Goal: Task Accomplishment & Management: Complete application form

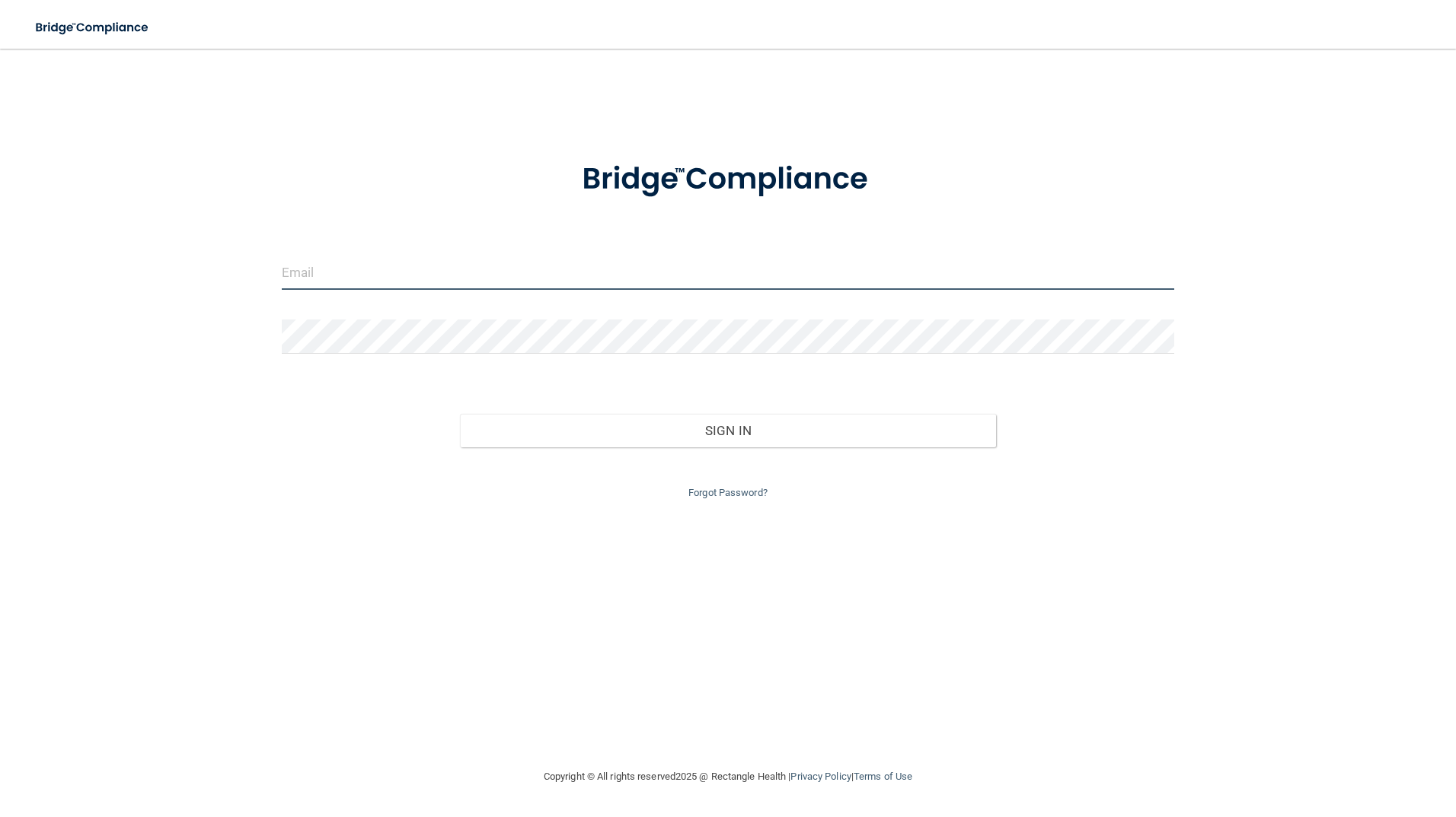
click at [663, 272] on input "email" at bounding box center [728, 273] width 893 height 35
type input "[EMAIL_ADDRESS][DOMAIN_NAME]"
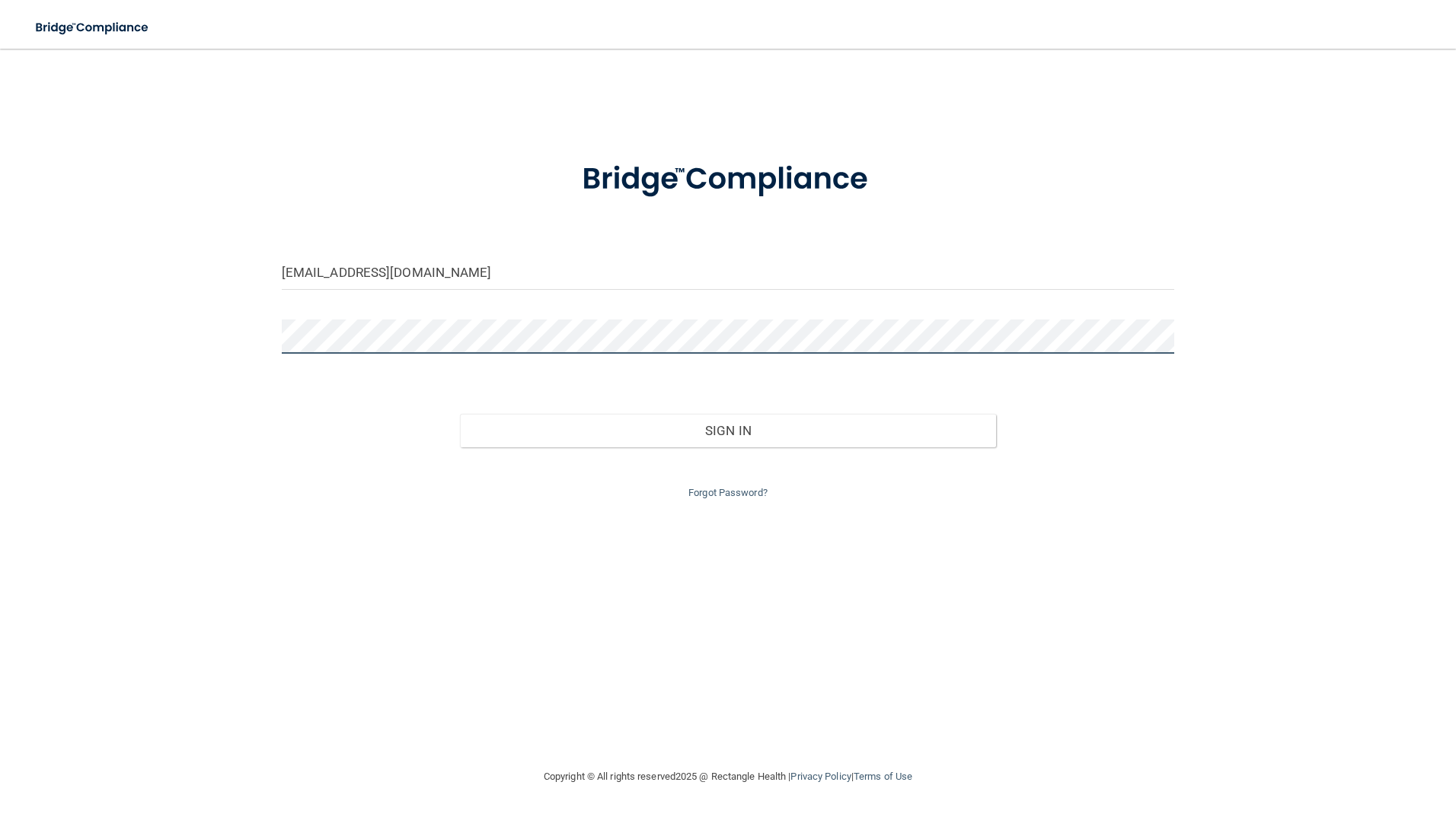
click at [460, 414] on button "Sign In" at bounding box center [727, 431] width 536 height 34
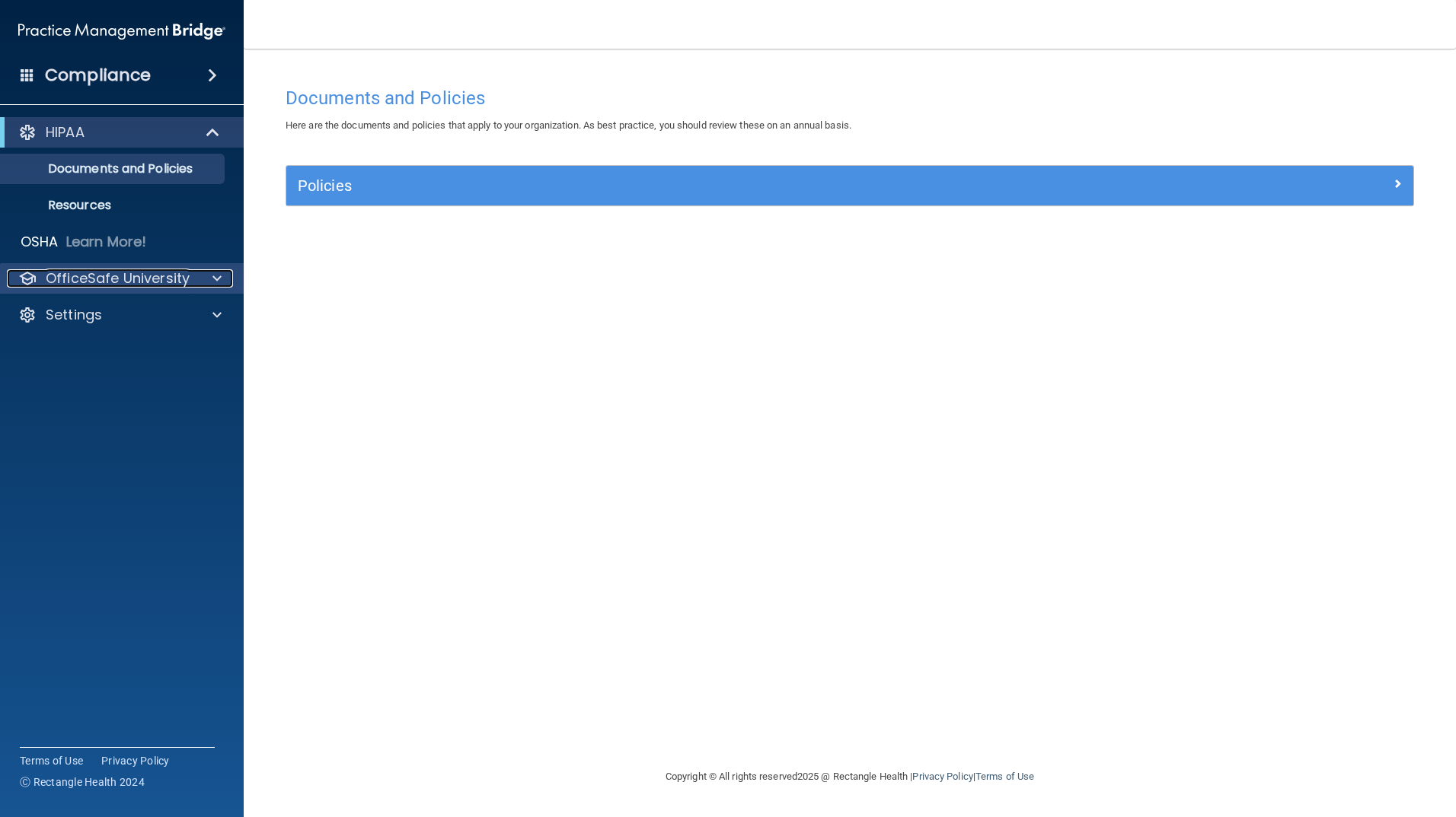
click at [221, 275] on div at bounding box center [215, 278] width 38 height 18
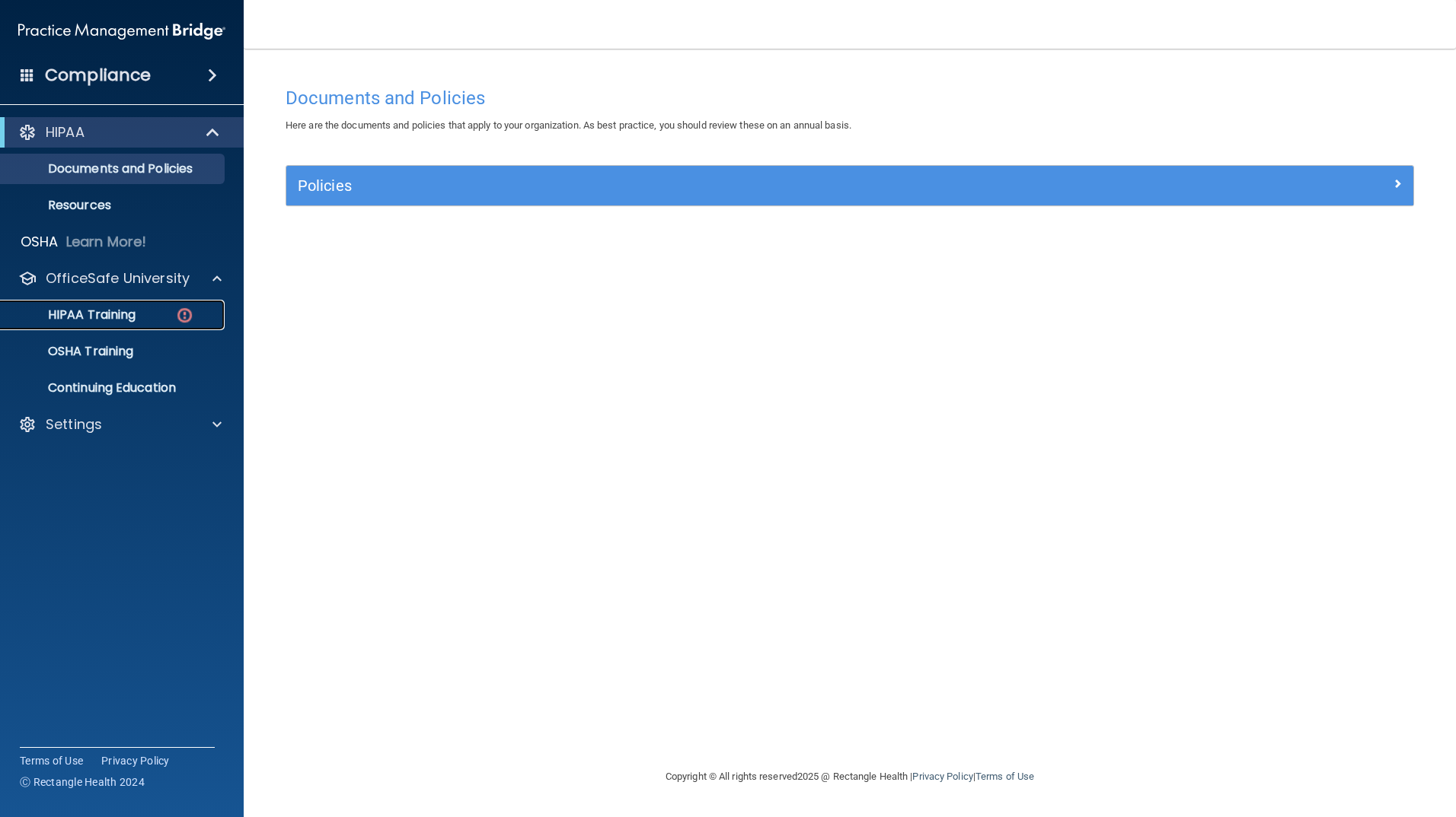
click at [157, 311] on div "HIPAA Training" at bounding box center [113, 315] width 208 height 15
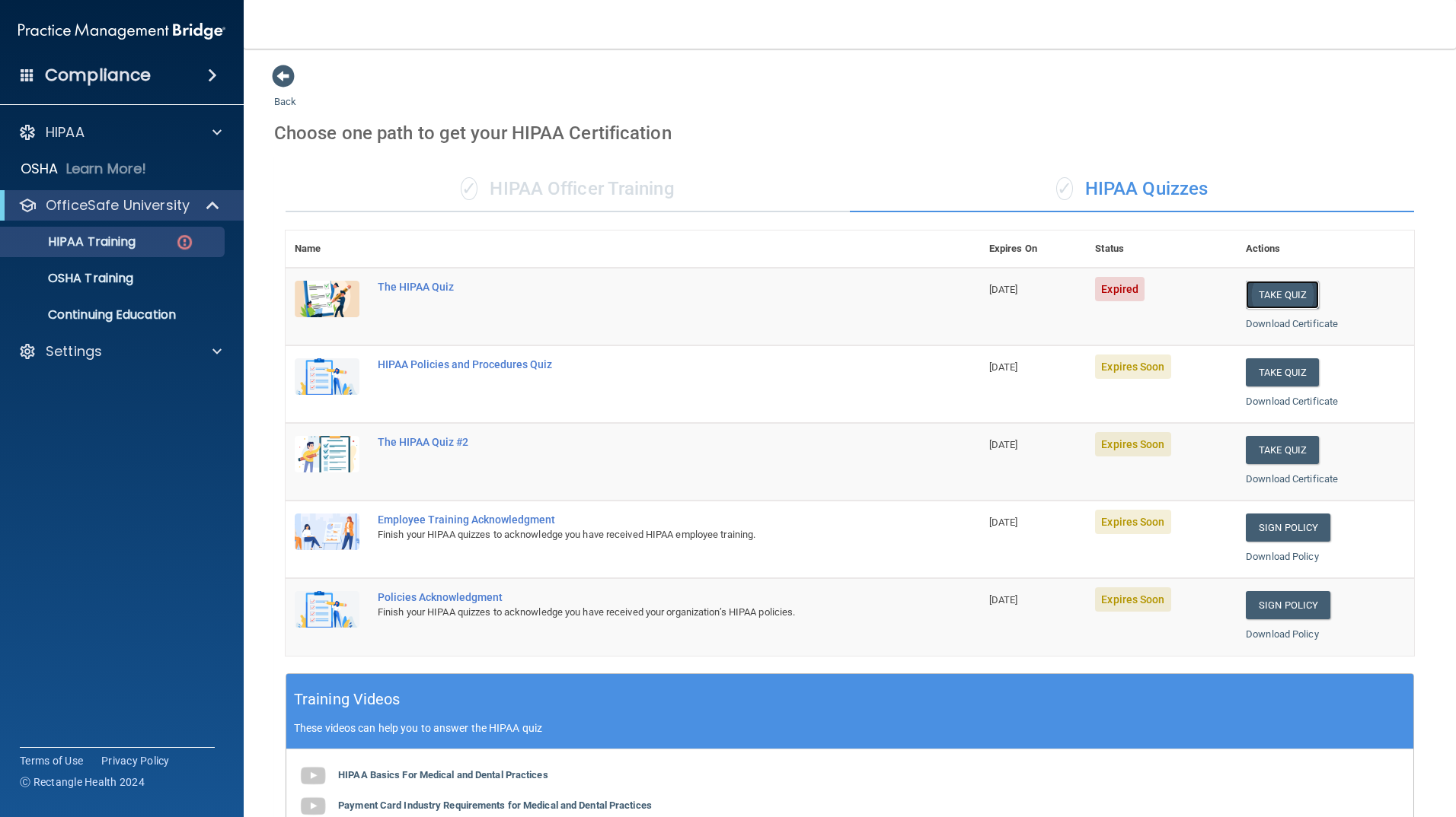
click at [1266, 300] on button "Take Quiz" at bounding box center [1282, 294] width 73 height 28
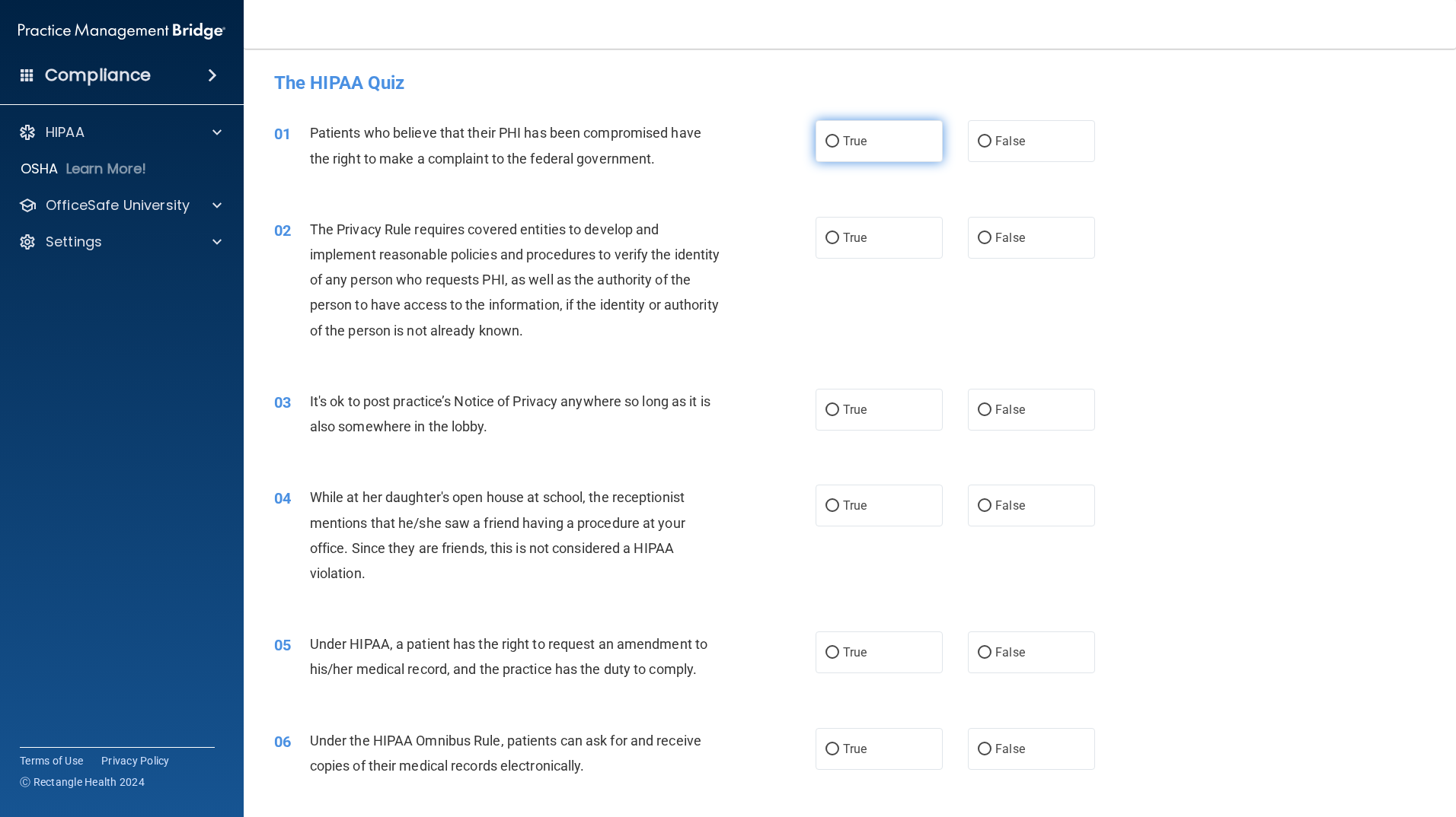
click at [830, 142] on input "True" at bounding box center [832, 142] width 13 height 12
radio input "true"
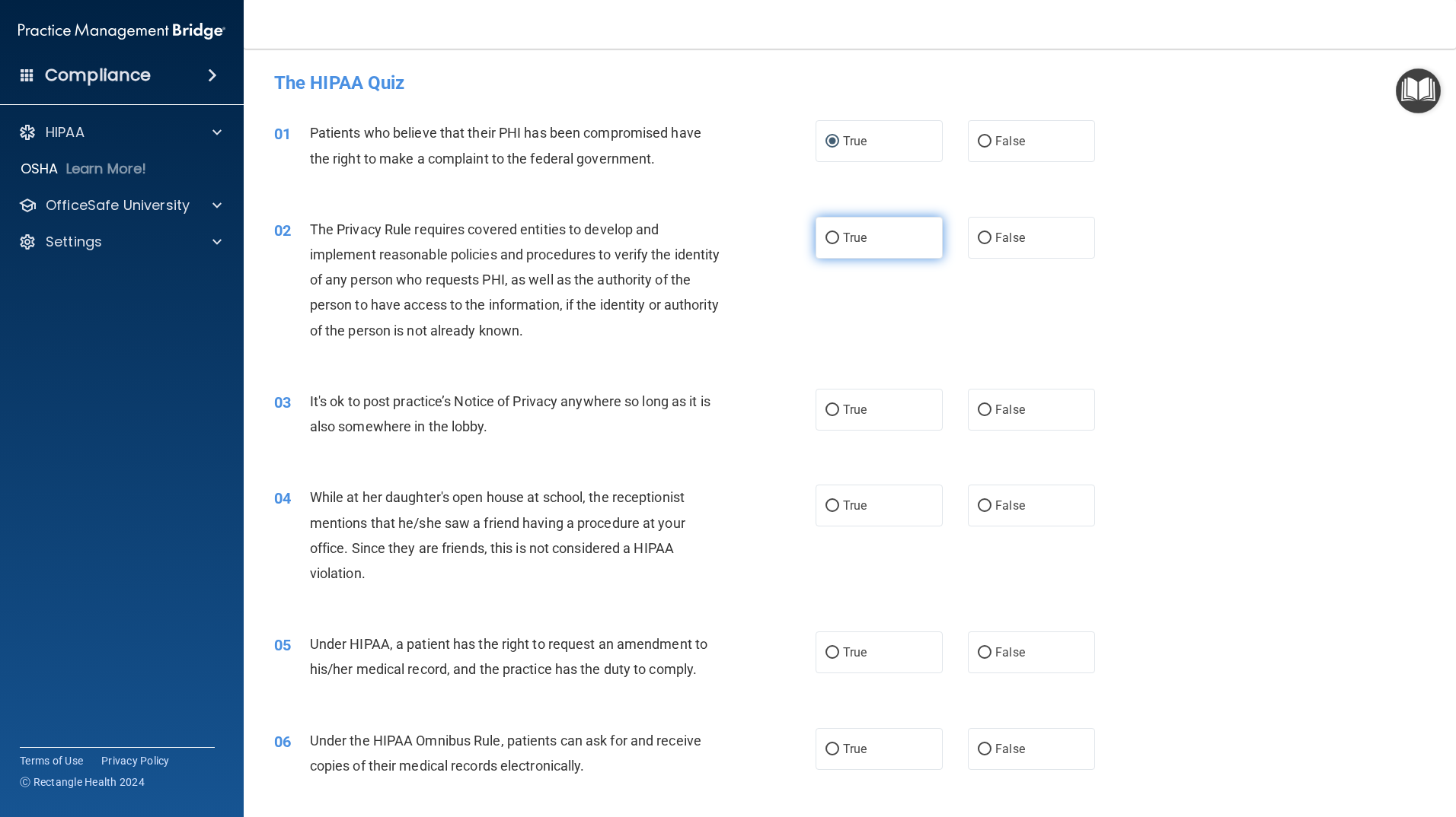
click at [825, 240] on input "True" at bounding box center [832, 238] width 13 height 12
radio input "true"
click at [829, 407] on input "True" at bounding box center [832, 410] width 13 height 12
radio input "true"
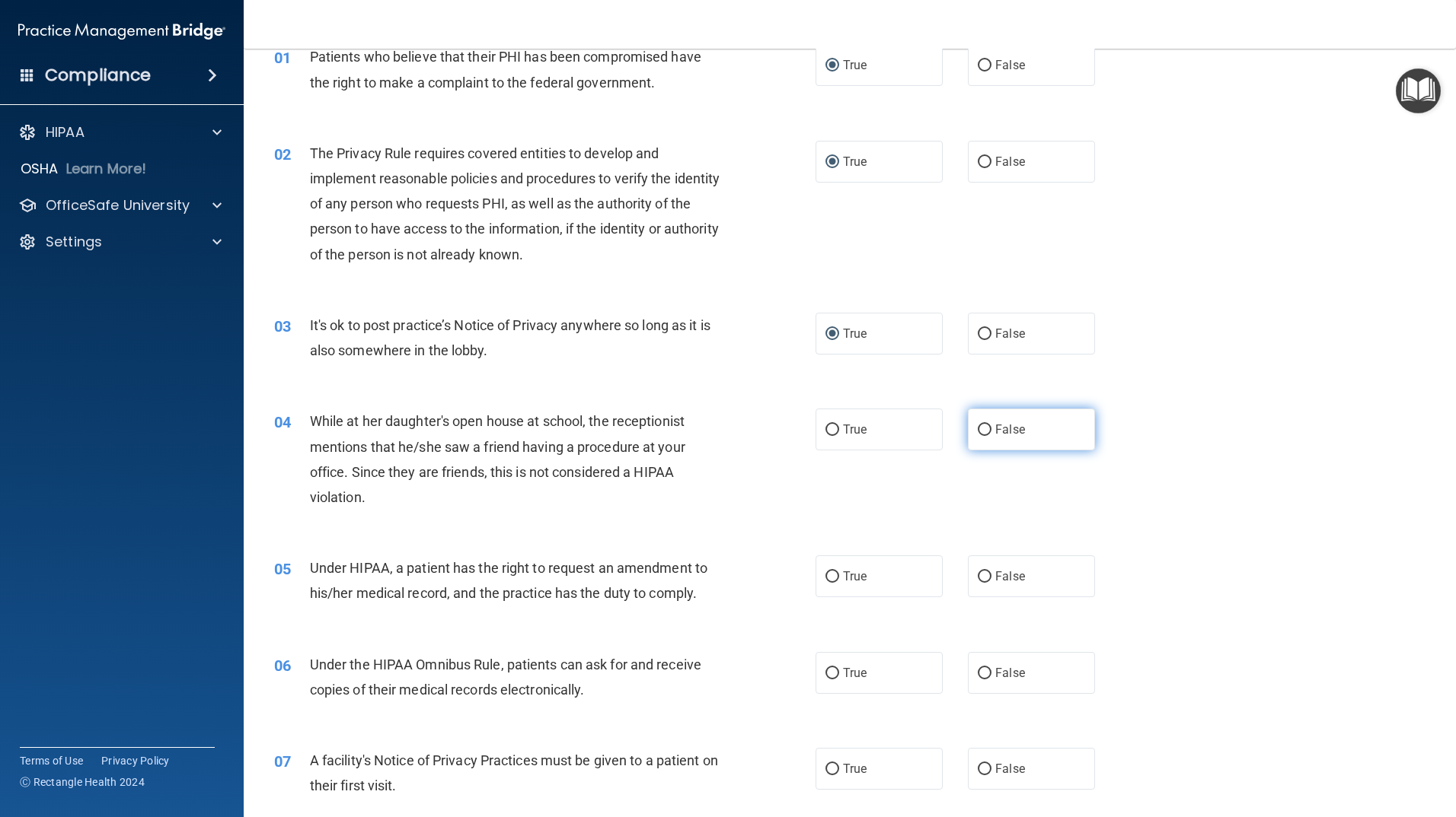
click at [978, 433] on input "False" at bounding box center [985, 431] width 13 height 12
radio input "true"
click at [845, 571] on span "True" at bounding box center [855, 576] width 24 height 14
click at [840, 572] on input "True" at bounding box center [832, 578] width 13 height 12
radio input "true"
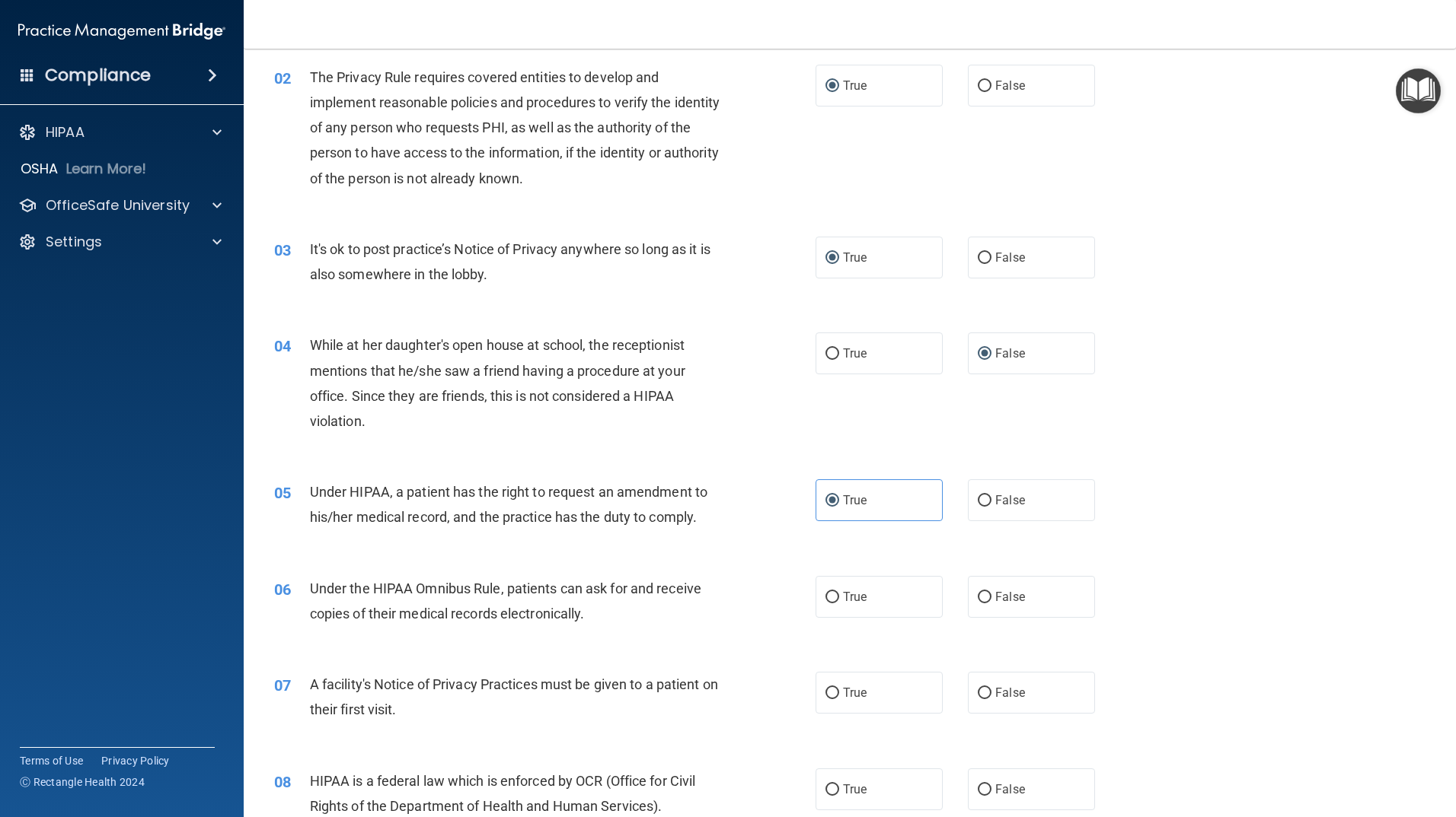
scroll to position [229, 0]
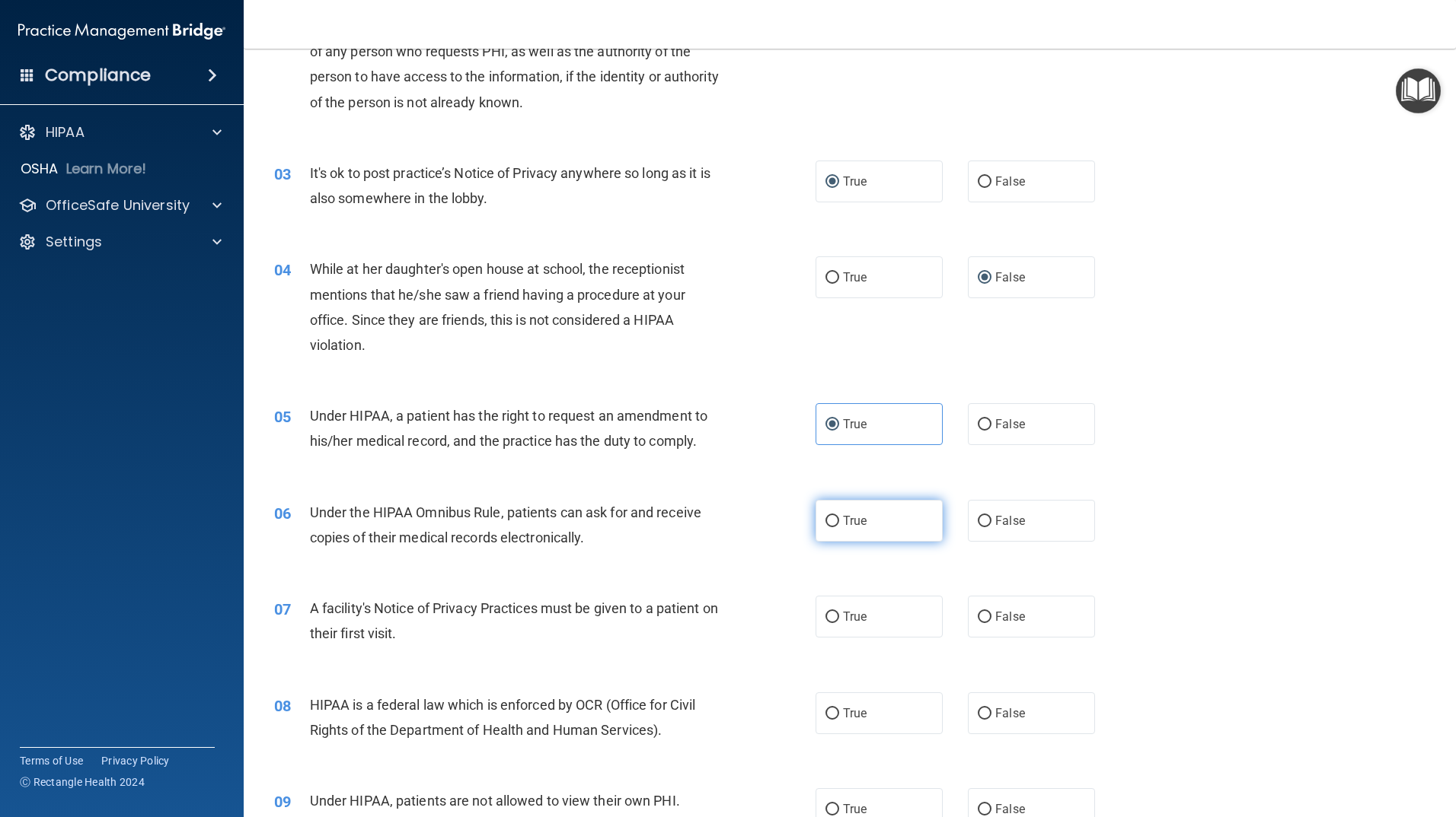
click at [843, 517] on span "True" at bounding box center [855, 520] width 24 height 14
click at [838, 517] on input "True" at bounding box center [832, 522] width 13 height 12
radio input "true"
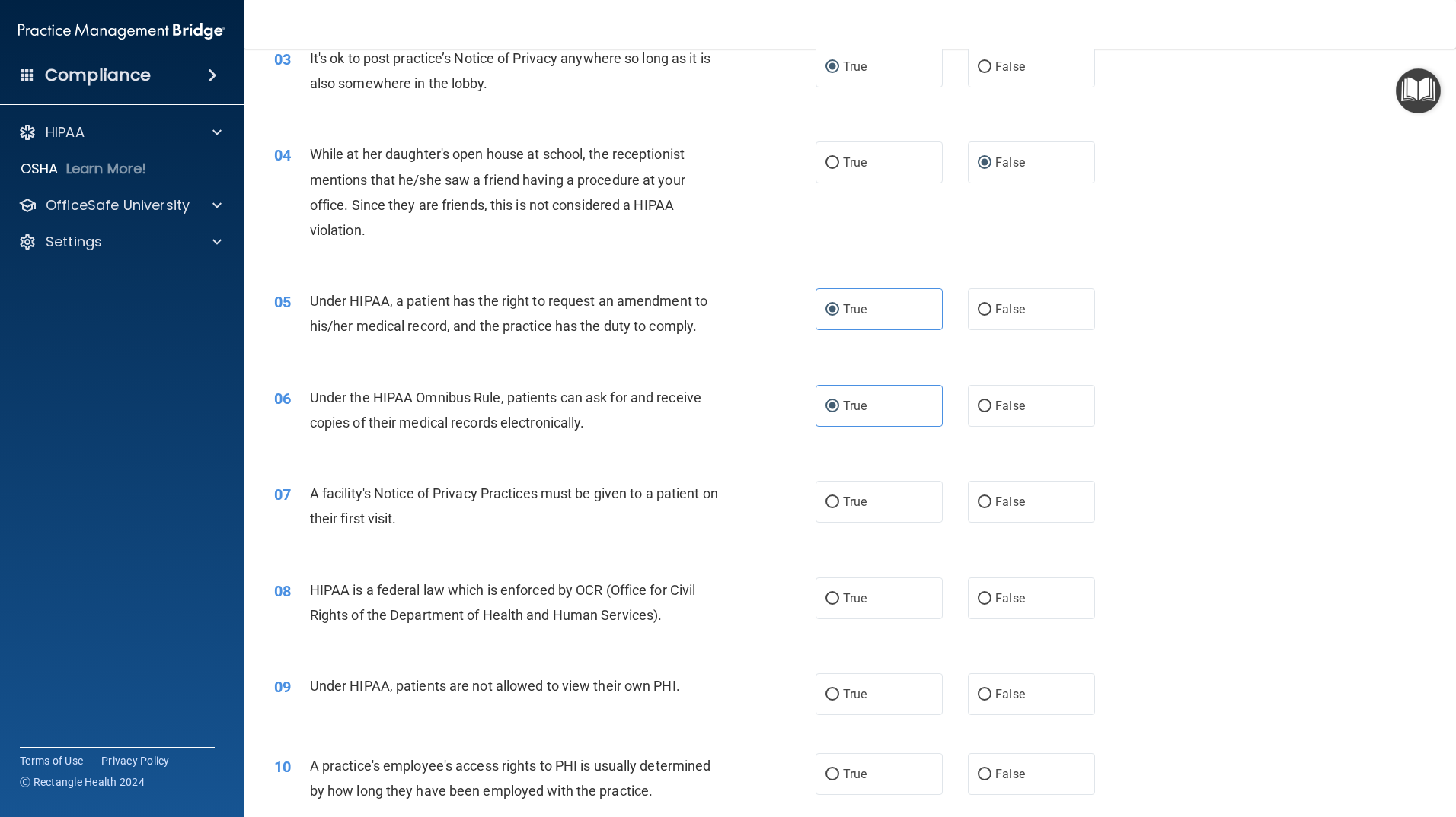
scroll to position [381, 0]
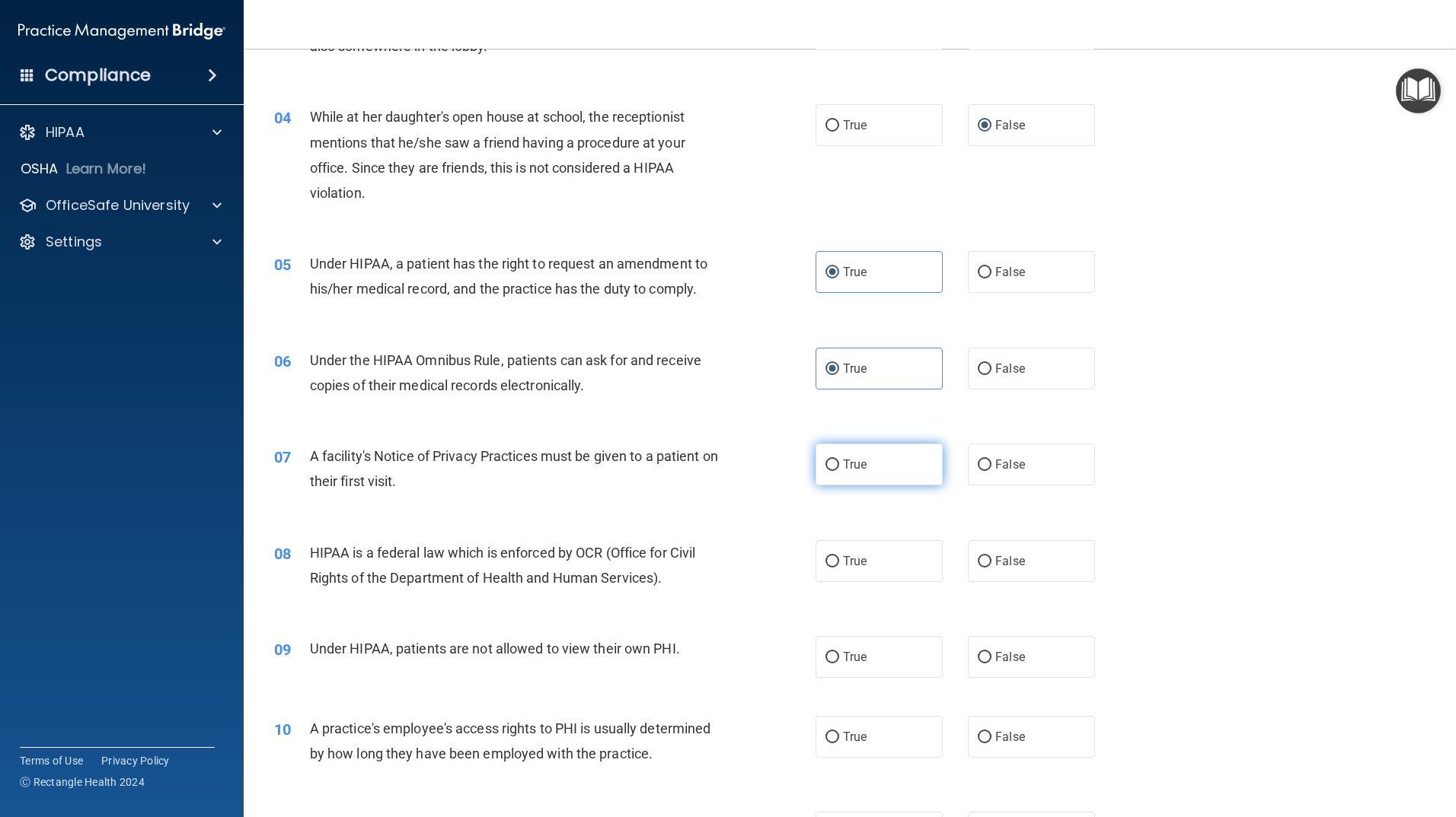
click at [866, 468] on label "True" at bounding box center [879, 465] width 127 height 42
click at [840, 468] on input "True" at bounding box center [832, 465] width 13 height 12
radio input "true"
click at [846, 557] on span "True" at bounding box center [855, 560] width 24 height 14
click at [840, 557] on input "True" at bounding box center [832, 562] width 13 height 12
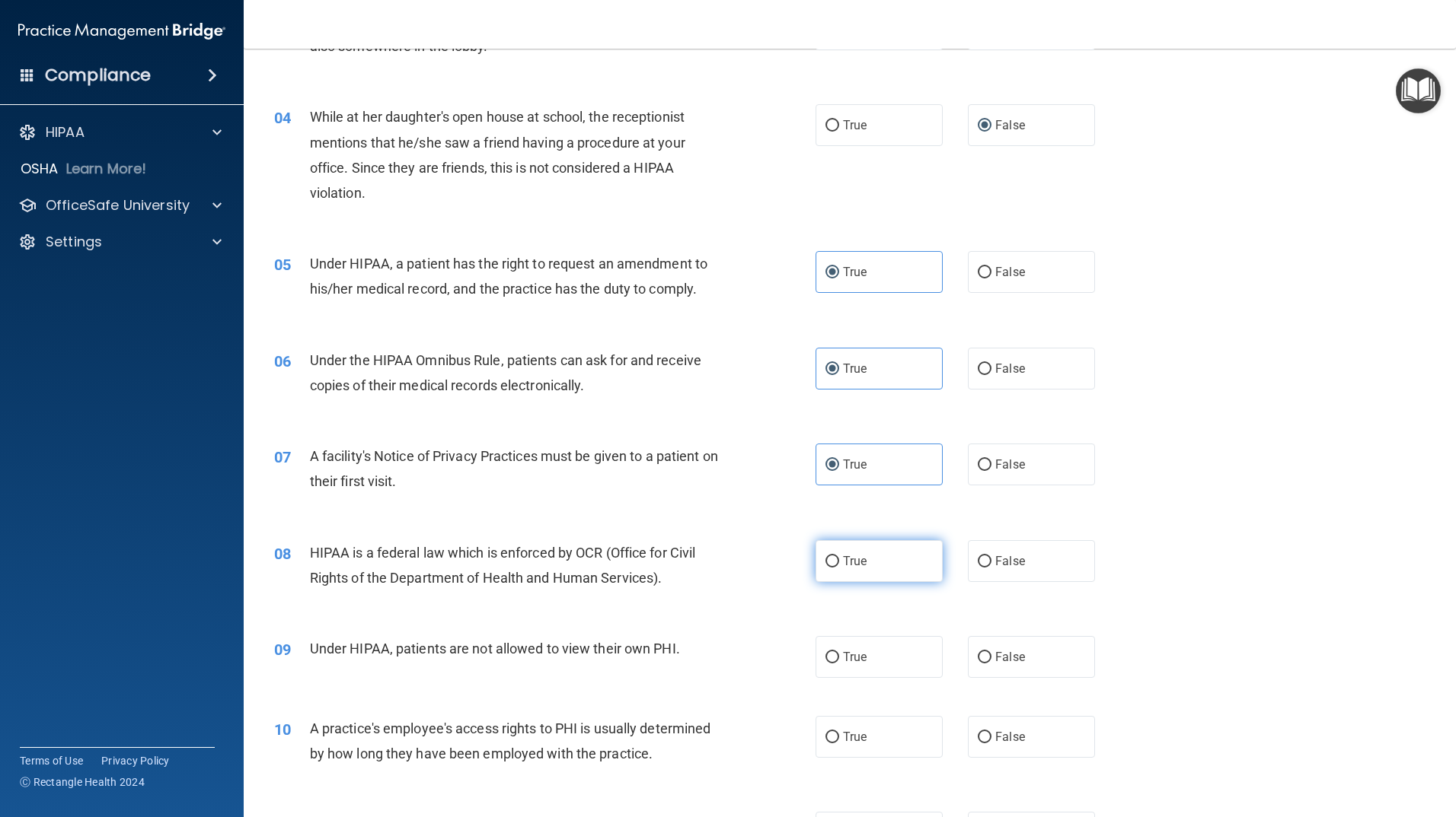
radio input "true"
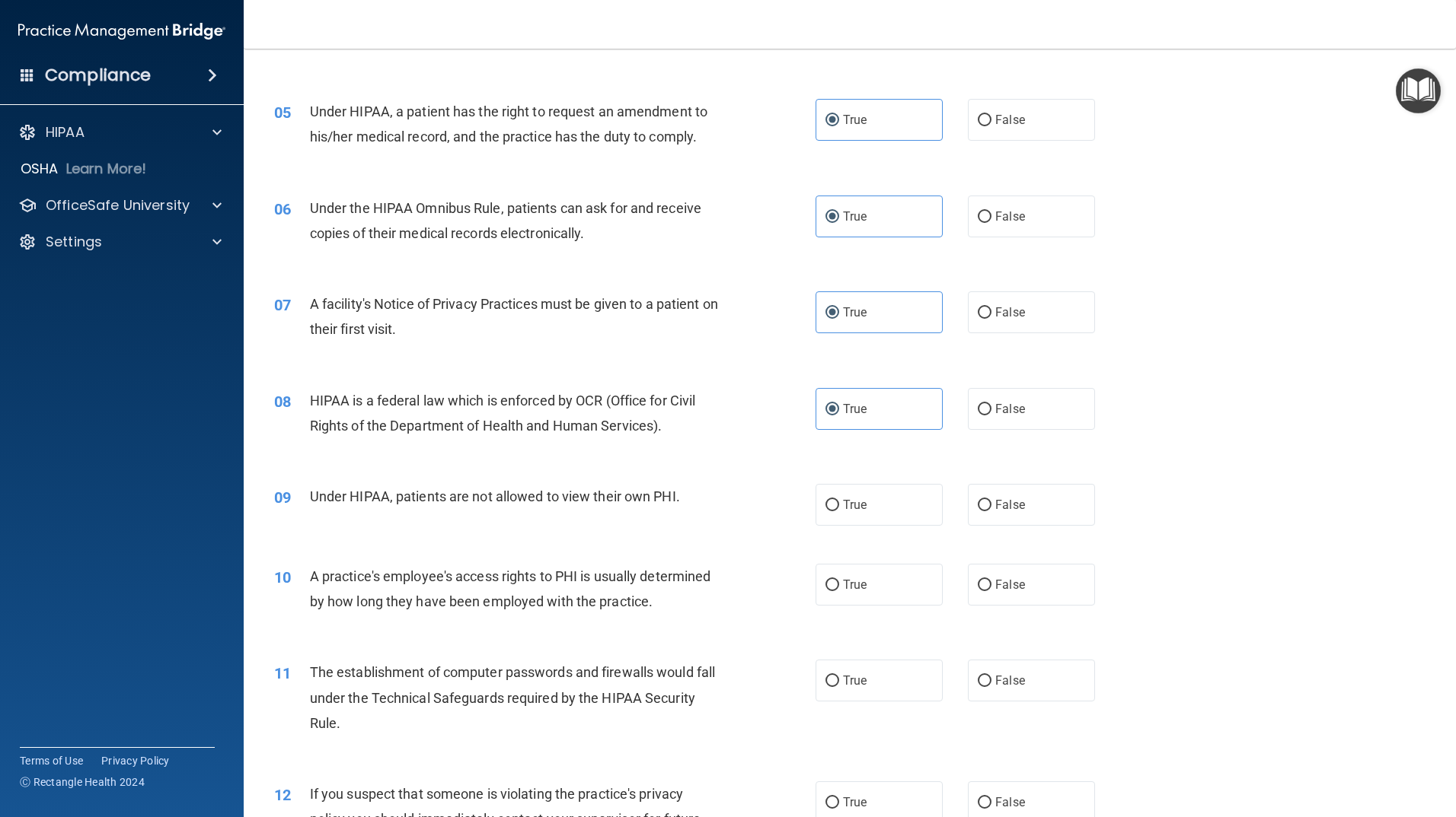
scroll to position [608, 0]
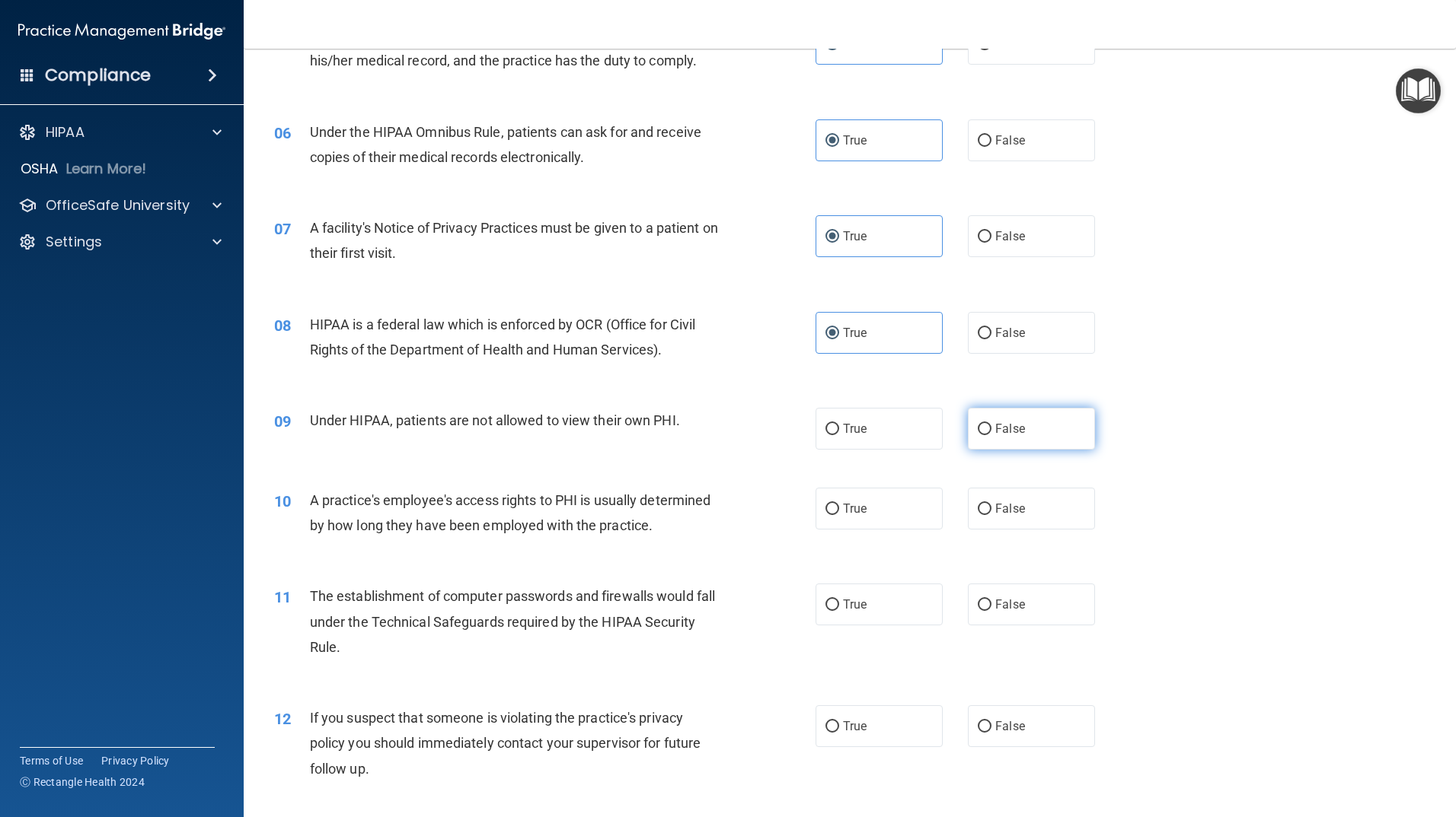
click at [987, 436] on label "False" at bounding box center [1031, 429] width 127 height 42
click at [987, 435] on input "False" at bounding box center [985, 430] width 13 height 12
radio input "true"
click at [981, 513] on input "False" at bounding box center [985, 509] width 13 height 12
radio input "true"
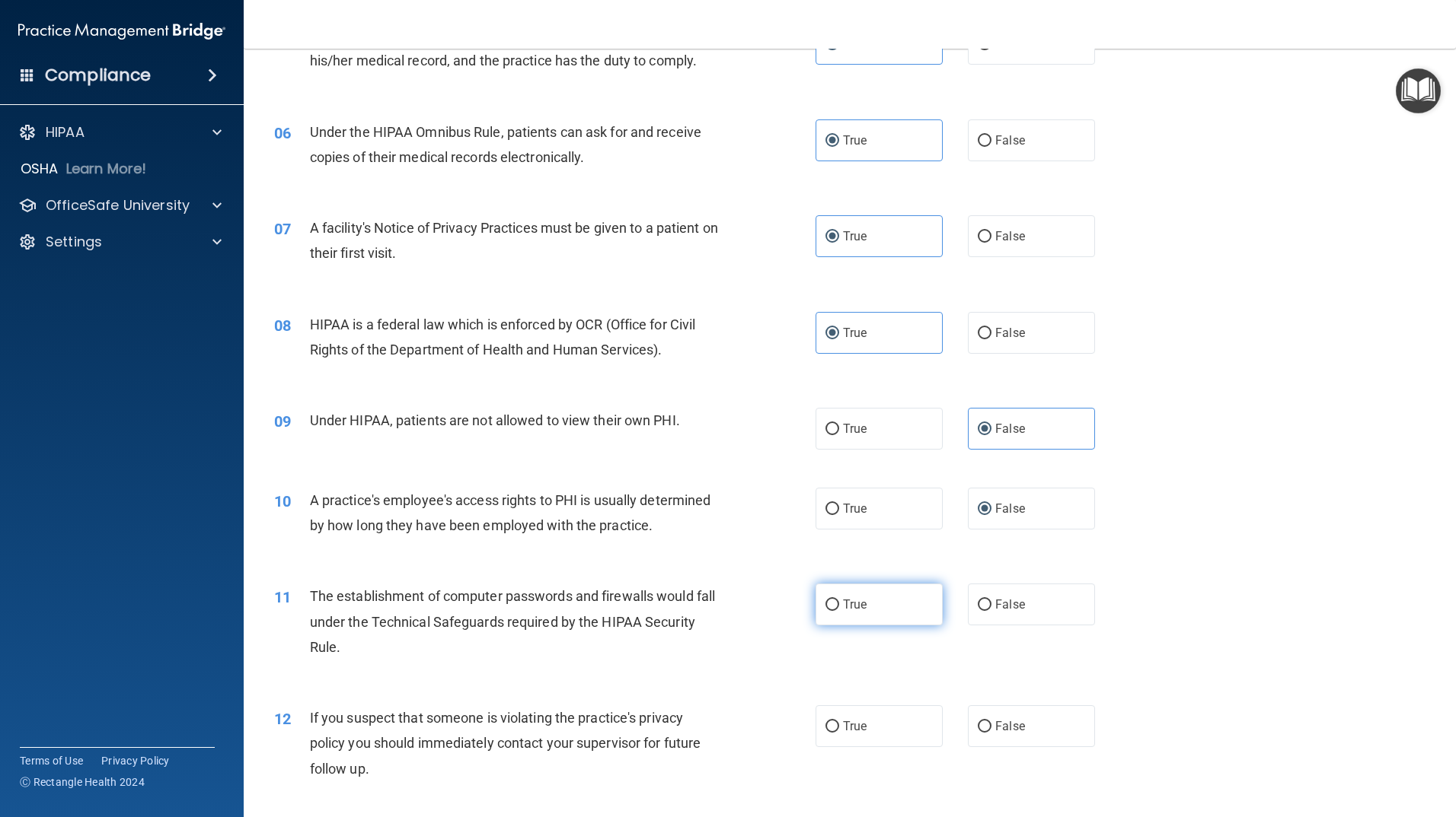
click at [849, 606] on span "True" at bounding box center [855, 605] width 24 height 14
click at [840, 606] on input "True" at bounding box center [832, 606] width 13 height 12
radio input "true"
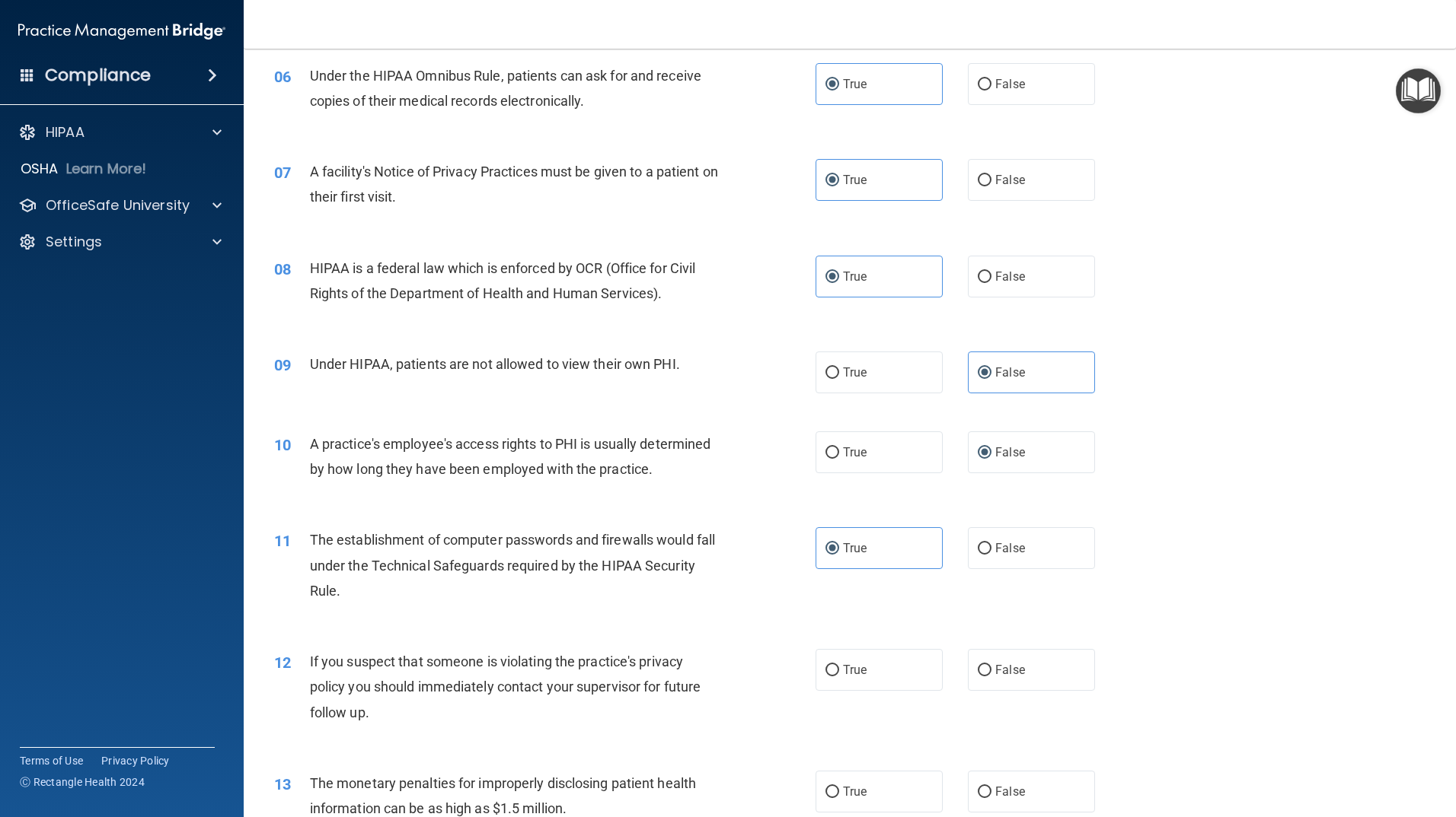
scroll to position [837, 0]
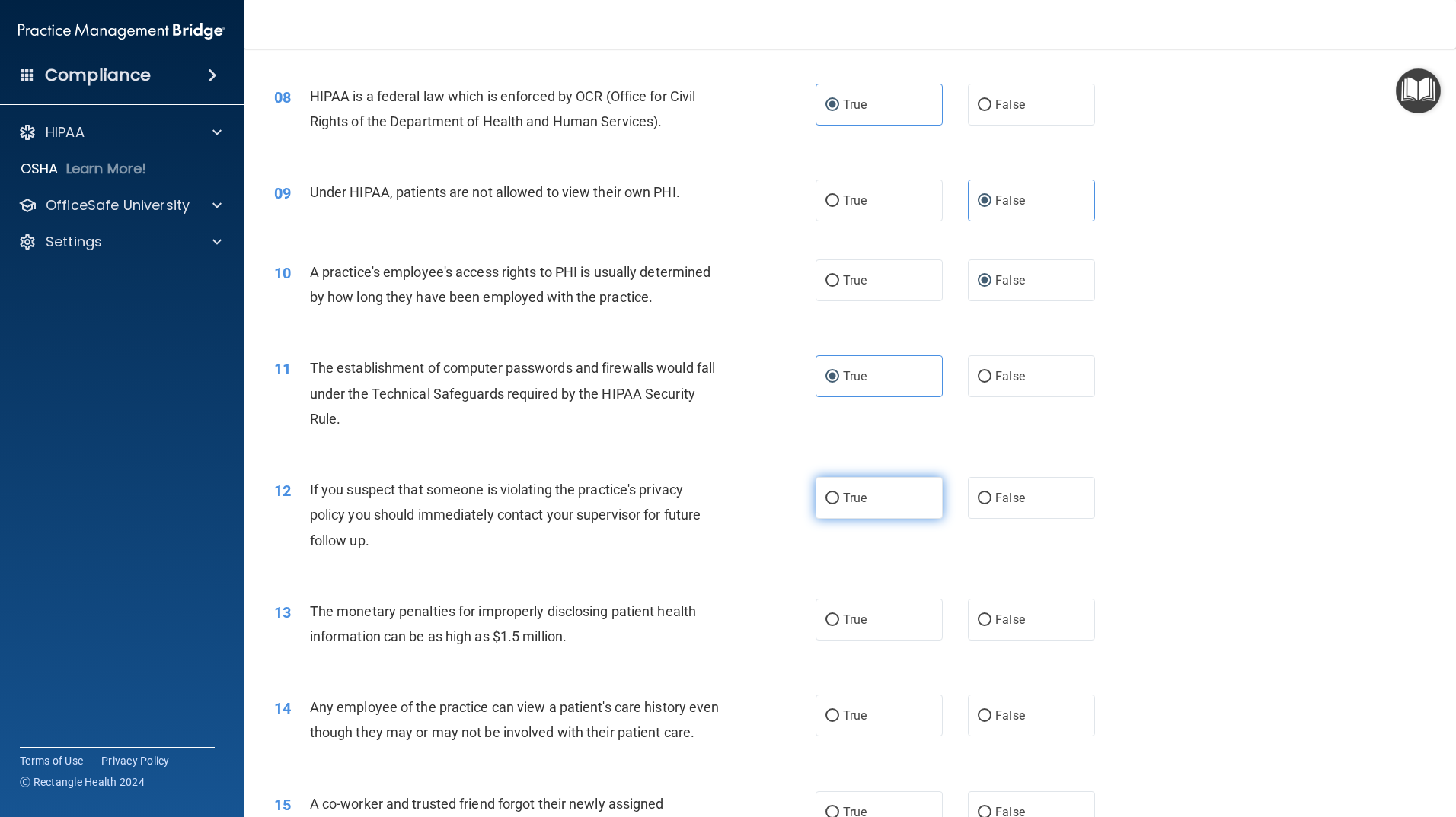
click at [858, 493] on span "True" at bounding box center [855, 498] width 24 height 14
click at [840, 493] on input "True" at bounding box center [832, 499] width 13 height 12
radio input "true"
click at [833, 623] on input "True" at bounding box center [832, 621] width 13 height 12
radio input "true"
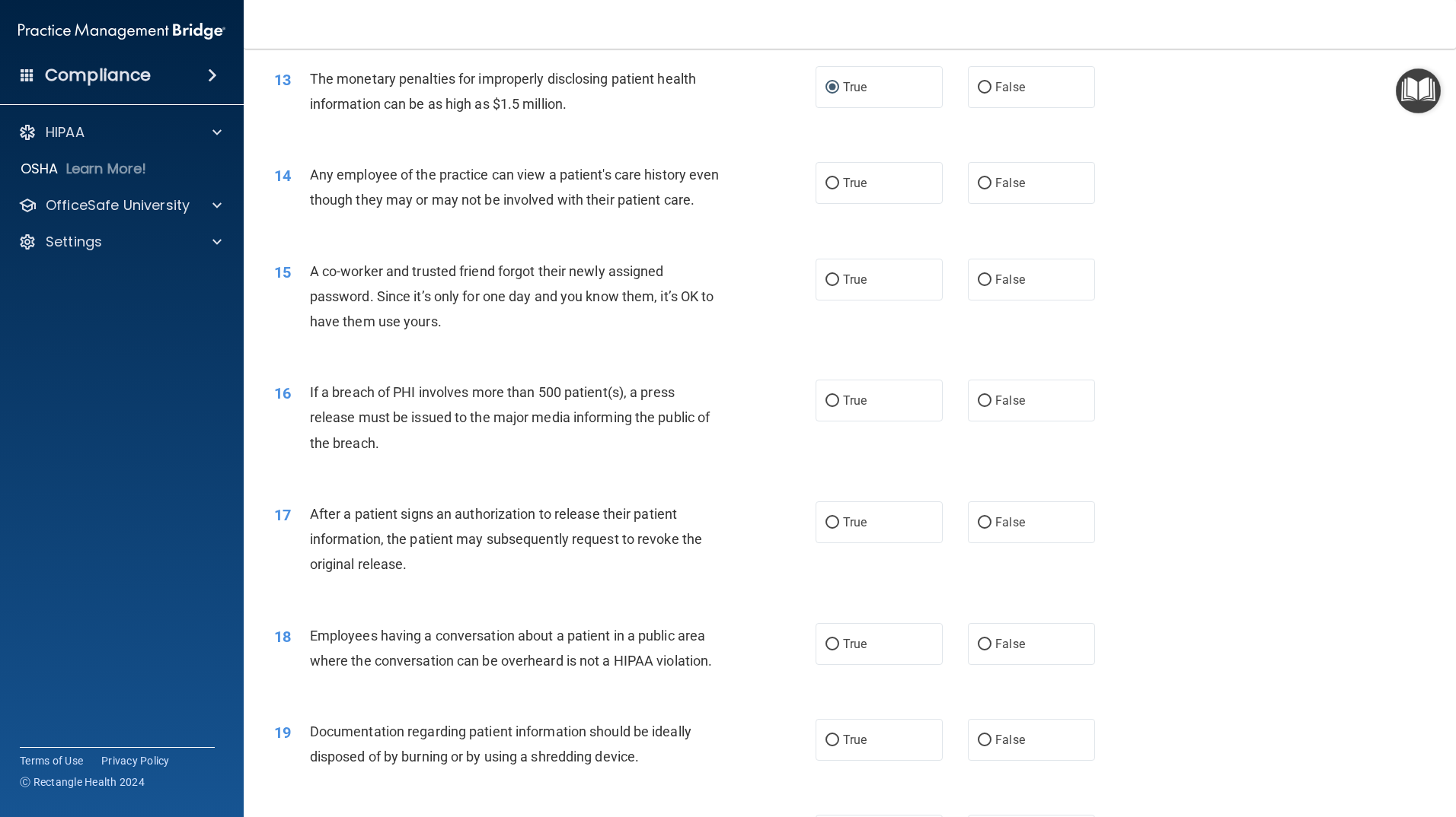
scroll to position [1364, 0]
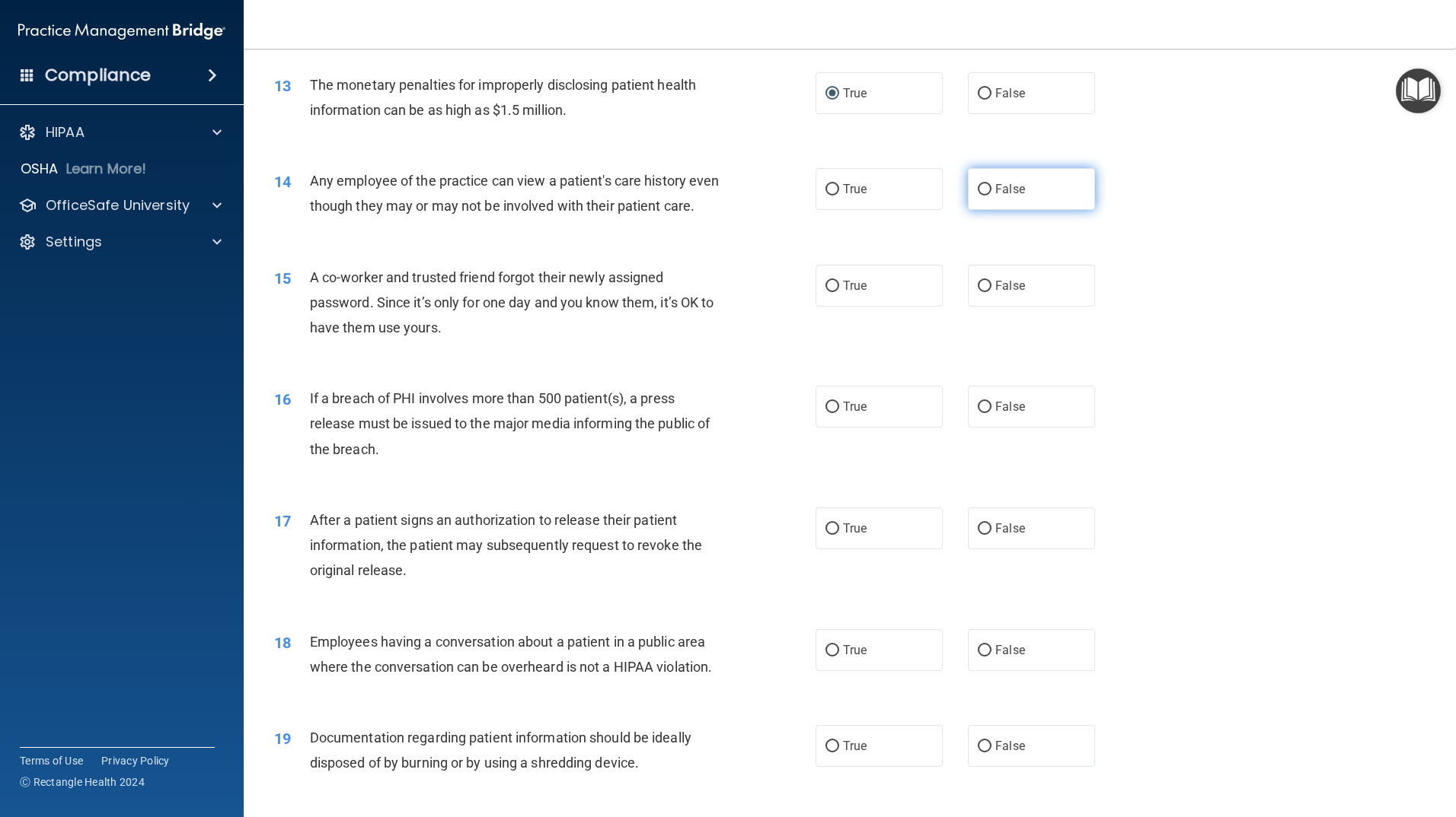
click at [1006, 195] on span "False" at bounding box center [1010, 188] width 30 height 14
click at [992, 195] on input "False" at bounding box center [985, 190] width 13 height 12
radio input "true"
click at [1002, 307] on label "False" at bounding box center [1031, 286] width 127 height 42
click at [992, 292] on input "False" at bounding box center [985, 286] width 13 height 12
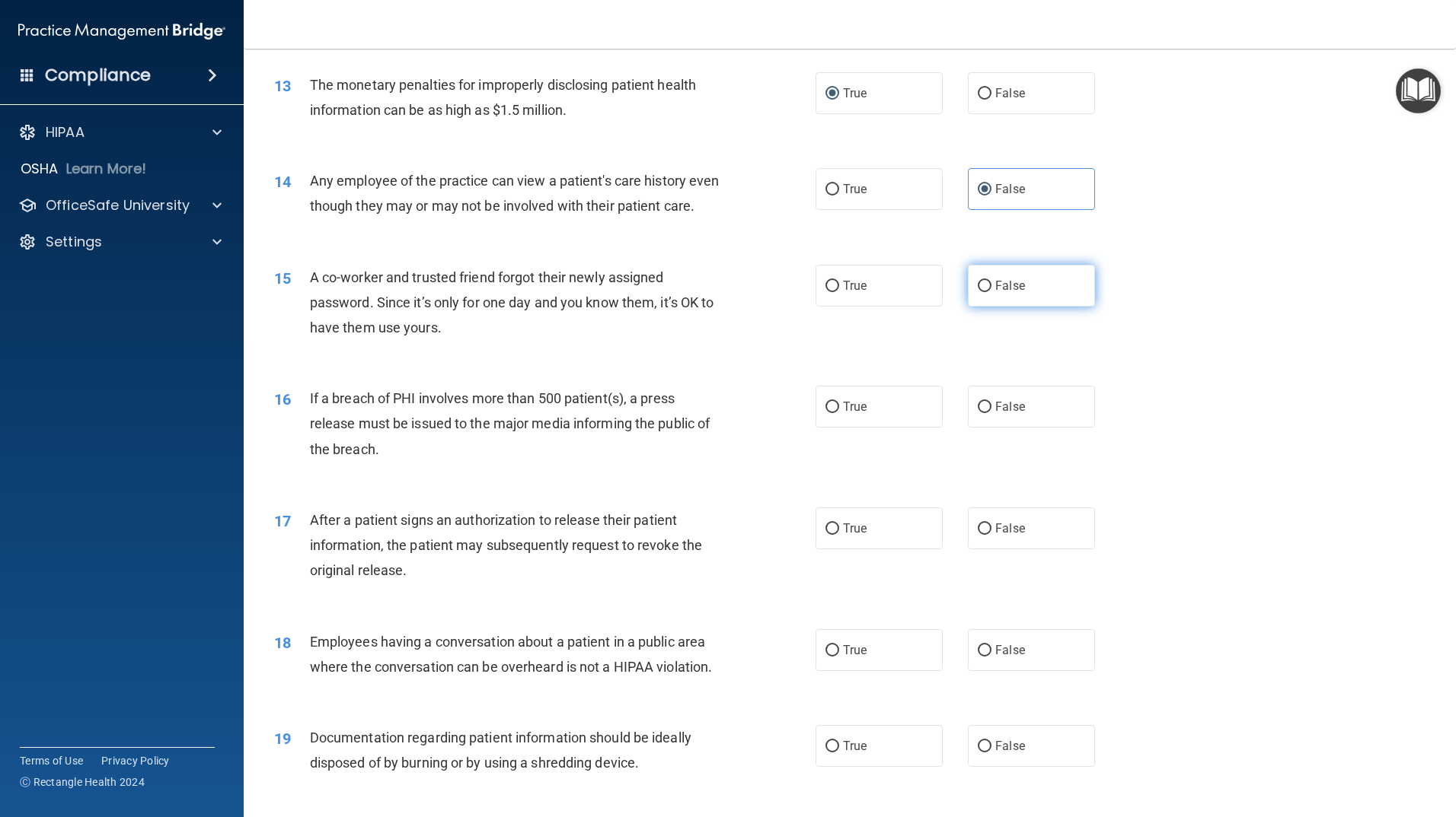
radio input "true"
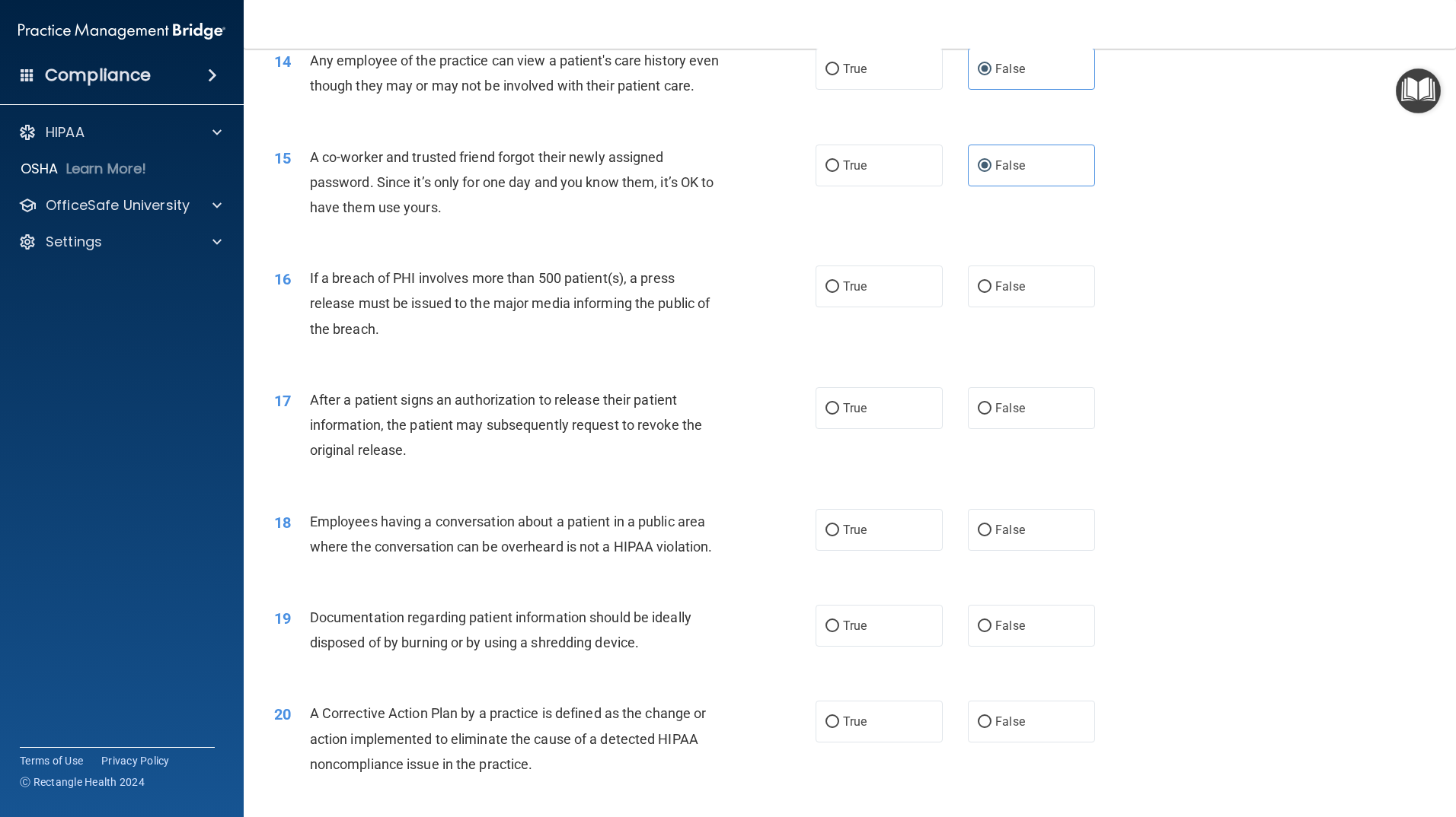
scroll to position [1516, 0]
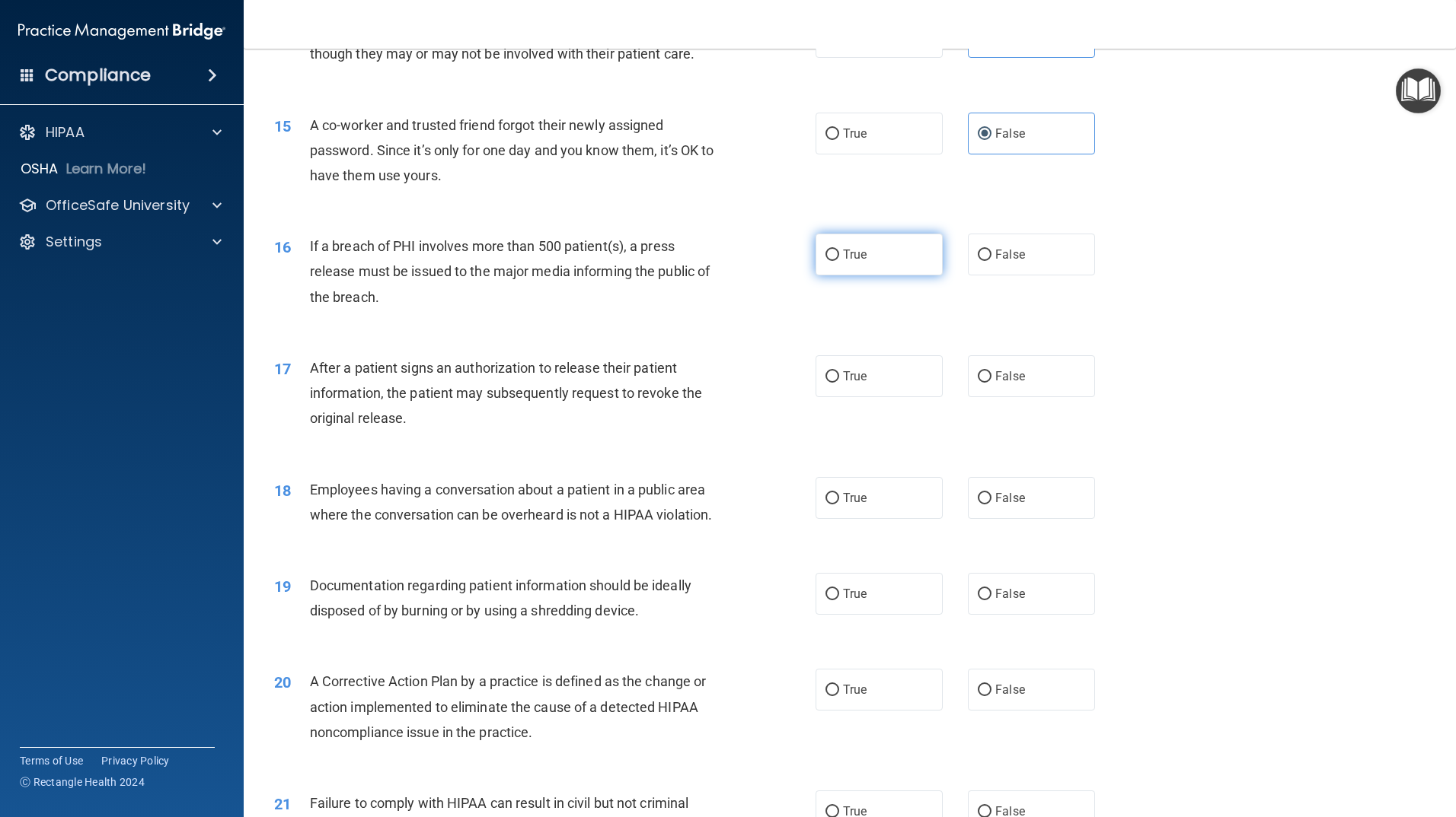
click at [900, 276] on label "True" at bounding box center [879, 255] width 127 height 42
click at [840, 261] on input "True" at bounding box center [832, 256] width 13 height 12
radio input "true"
click at [914, 397] on label "True" at bounding box center [879, 377] width 127 height 42
click at [840, 383] on input "True" at bounding box center [832, 377] width 13 height 12
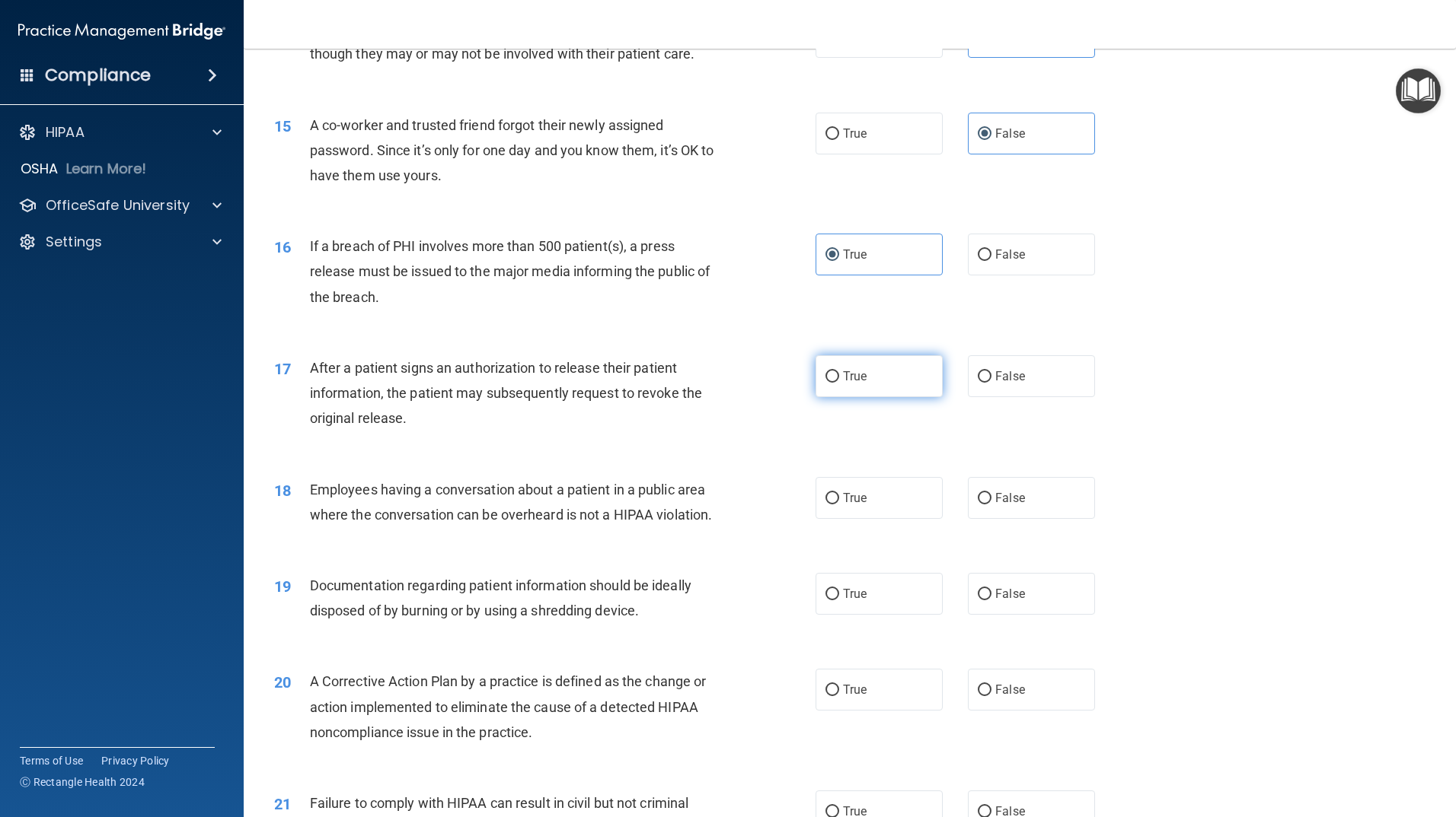
radio input "true"
click at [978, 505] on input "False" at bounding box center [985, 499] width 13 height 12
radio input "true"
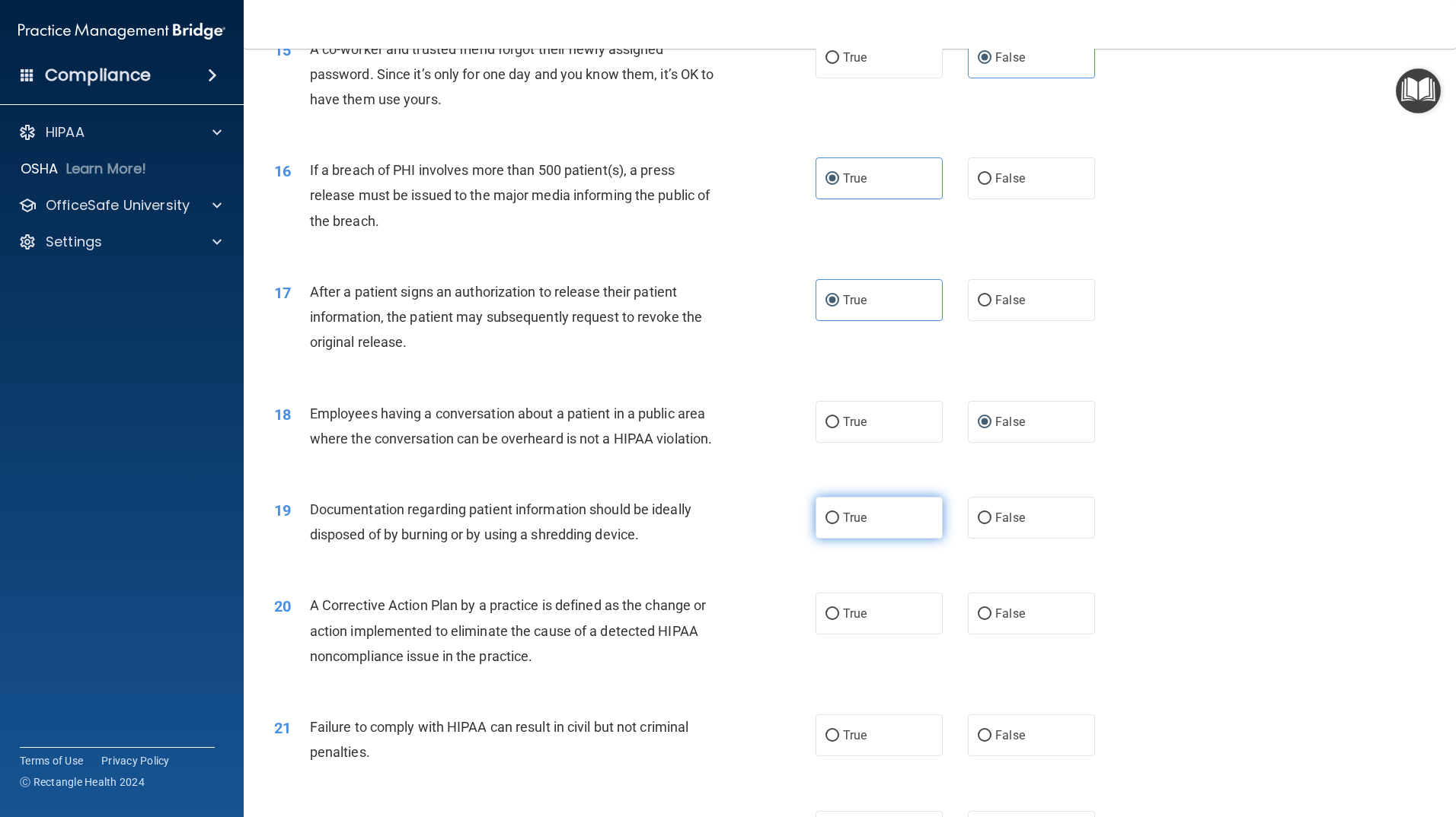
click at [844, 525] on span "True" at bounding box center [855, 517] width 24 height 14
click at [840, 525] on input "True" at bounding box center [832, 519] width 13 height 12
radio input "true"
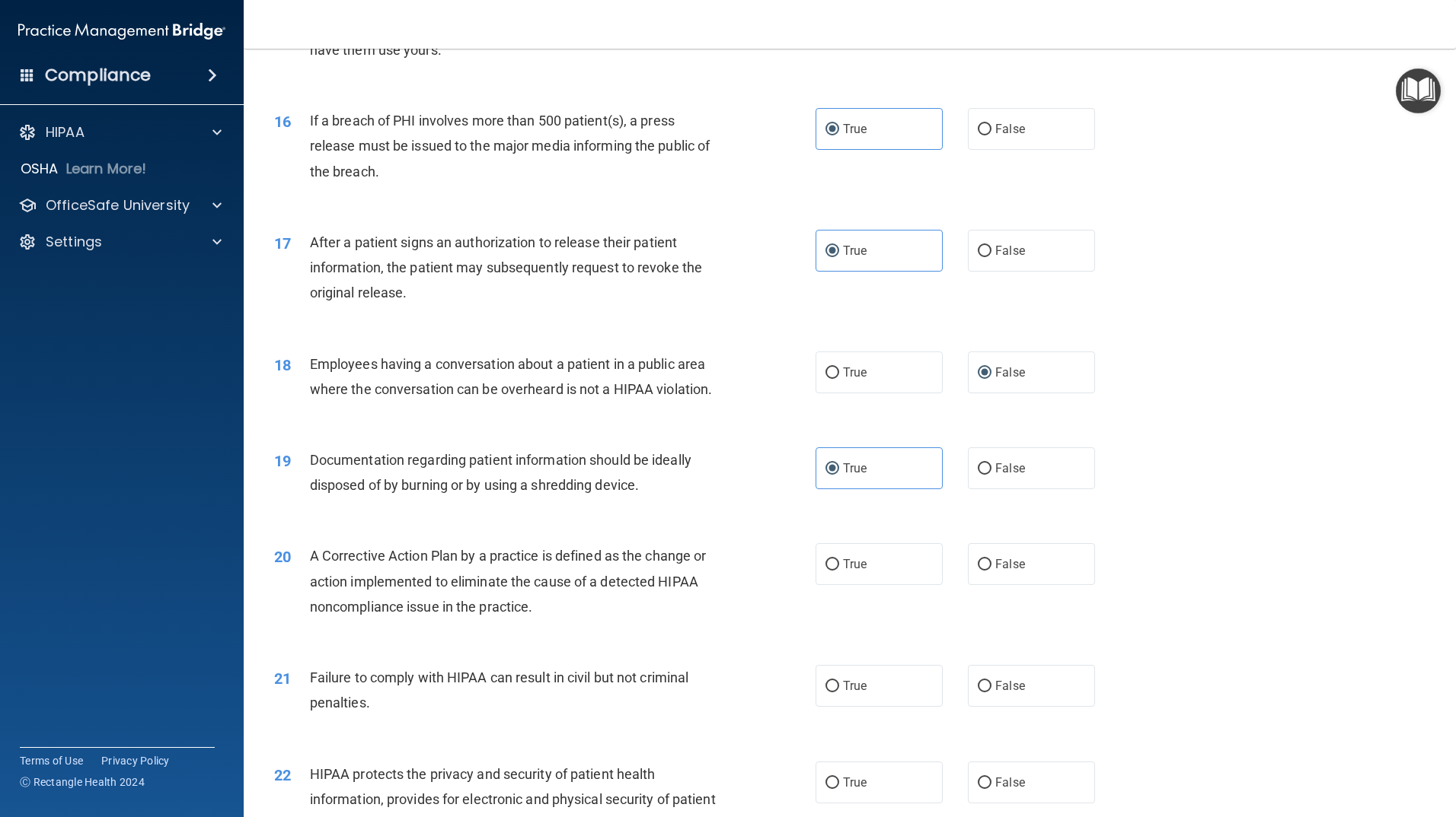
scroll to position [1745, 0]
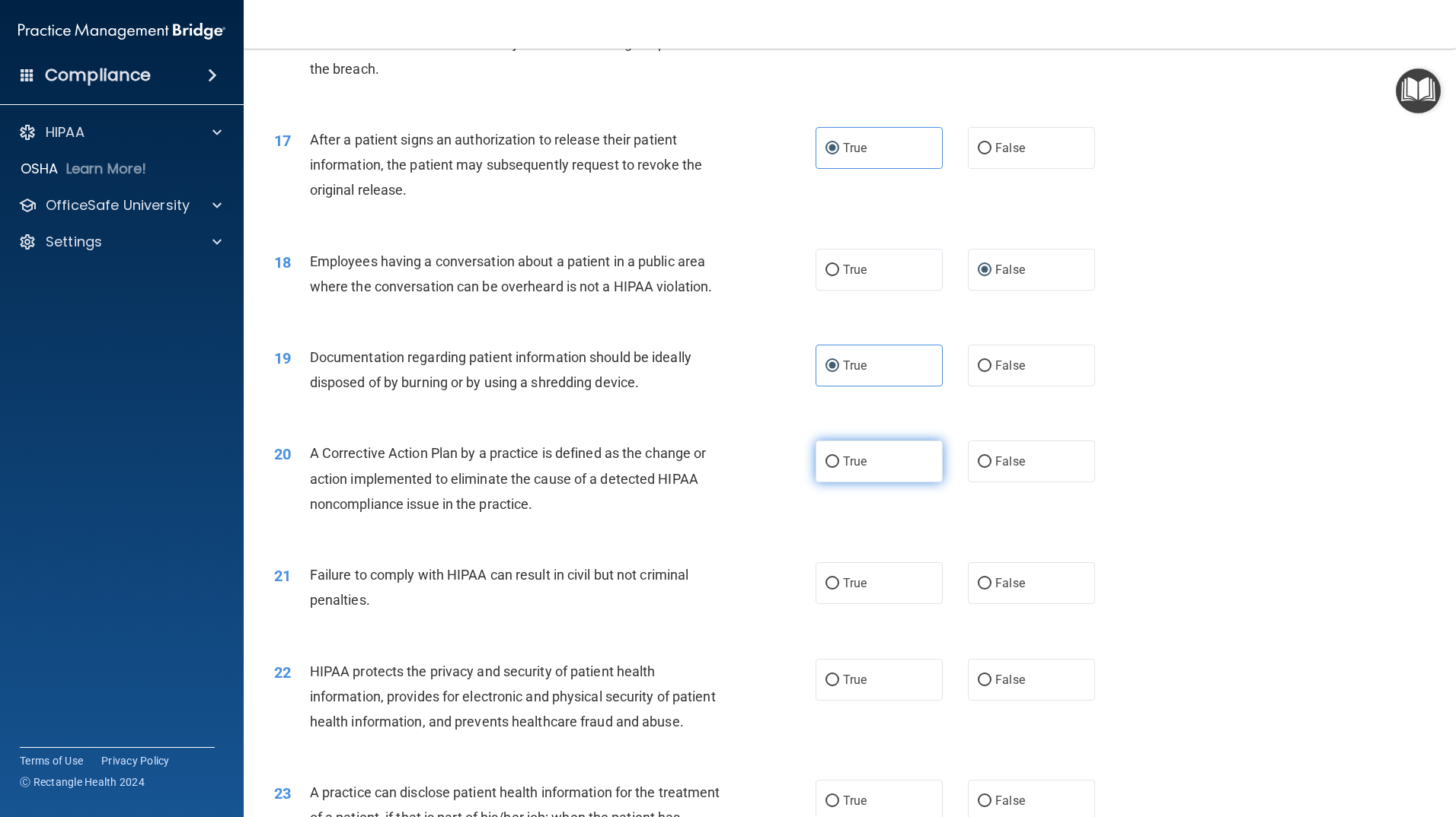
click at [853, 469] on span "True" at bounding box center [855, 461] width 24 height 14
click at [840, 468] on input "True" at bounding box center [832, 462] width 13 height 12
radio input "true"
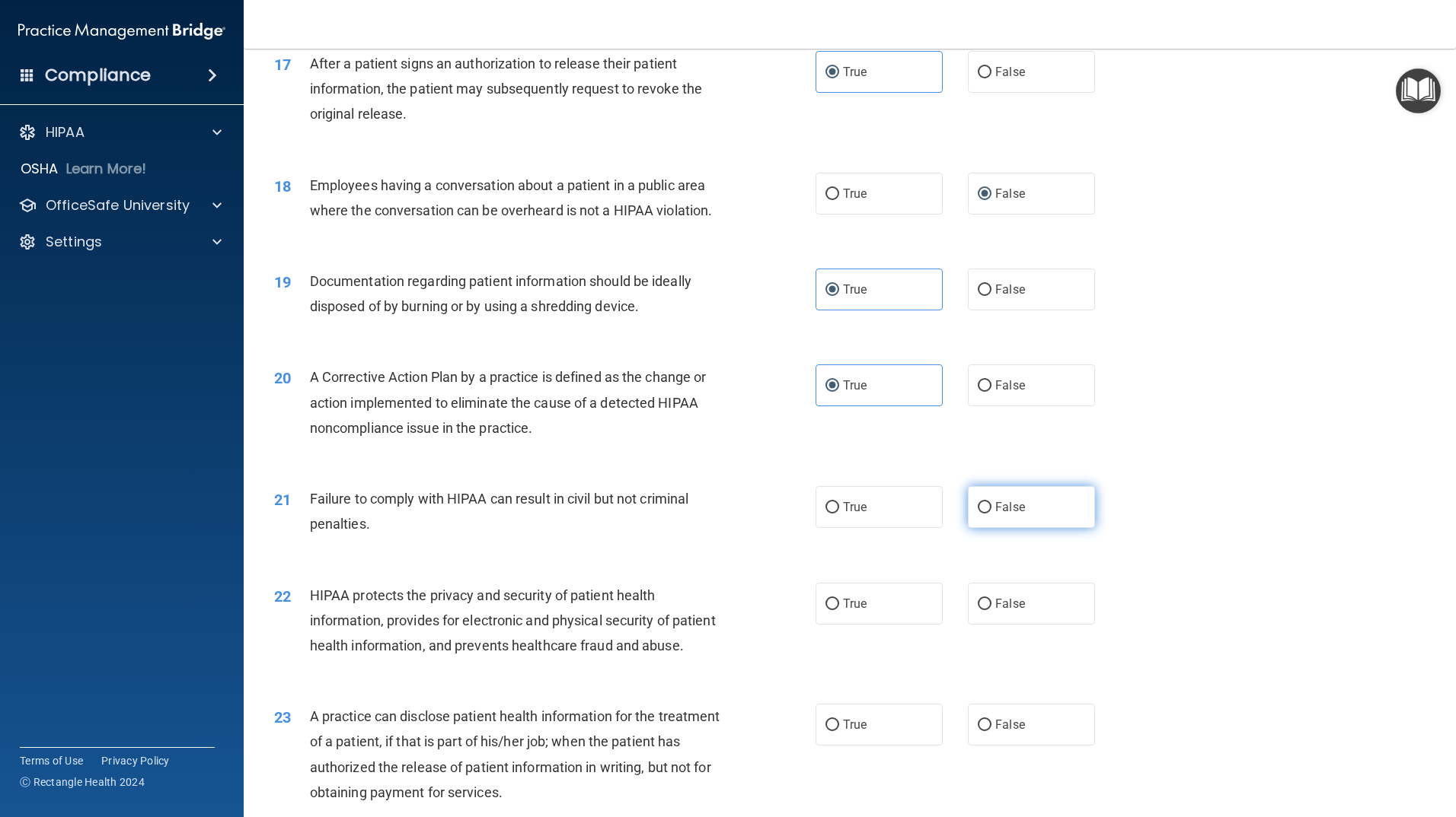
click at [967, 529] on label "False" at bounding box center [1031, 508] width 127 height 42
click at [978, 513] on input "False" at bounding box center [985, 508] width 13 height 12
radio input "true"
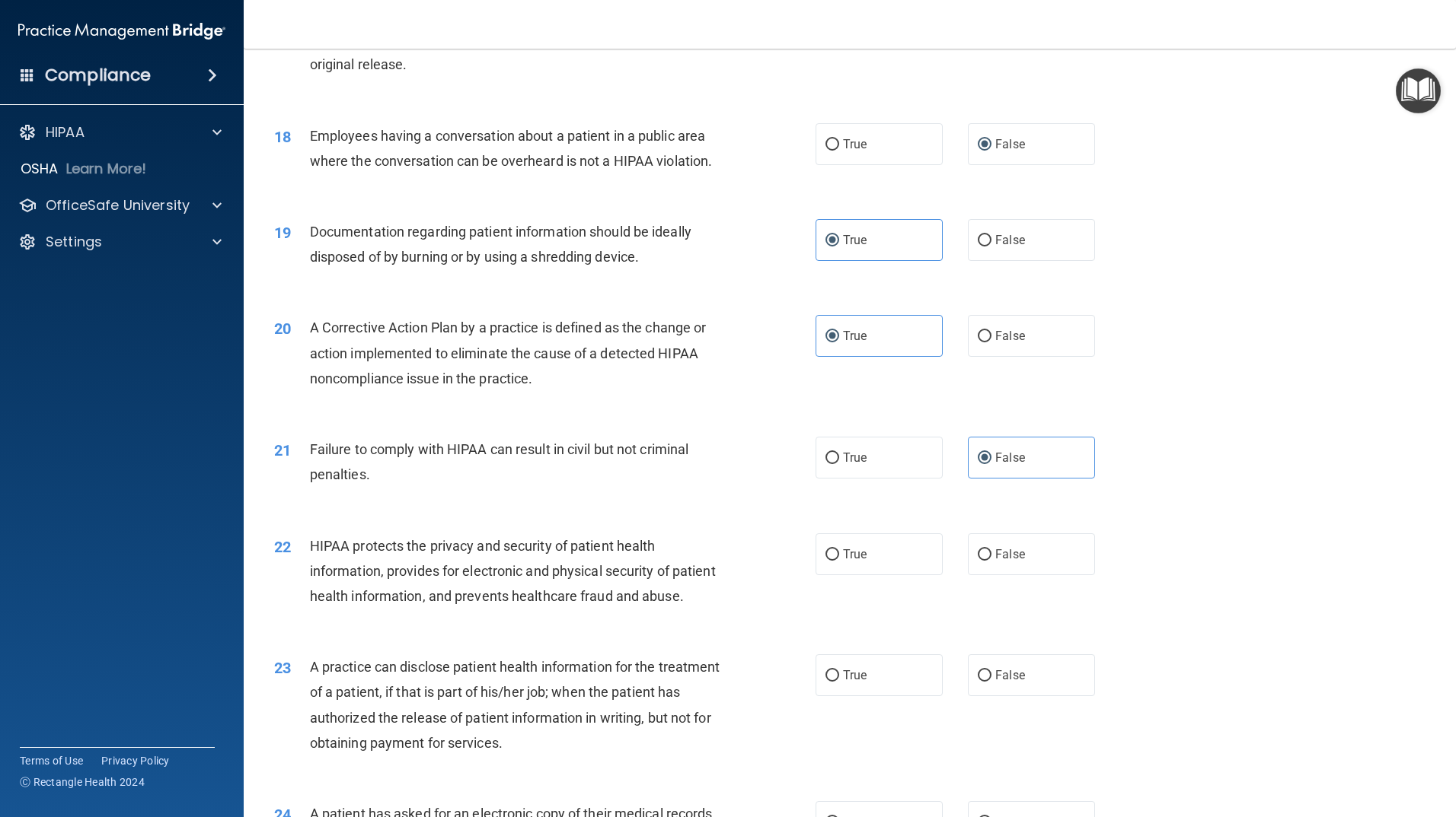
scroll to position [1896, 0]
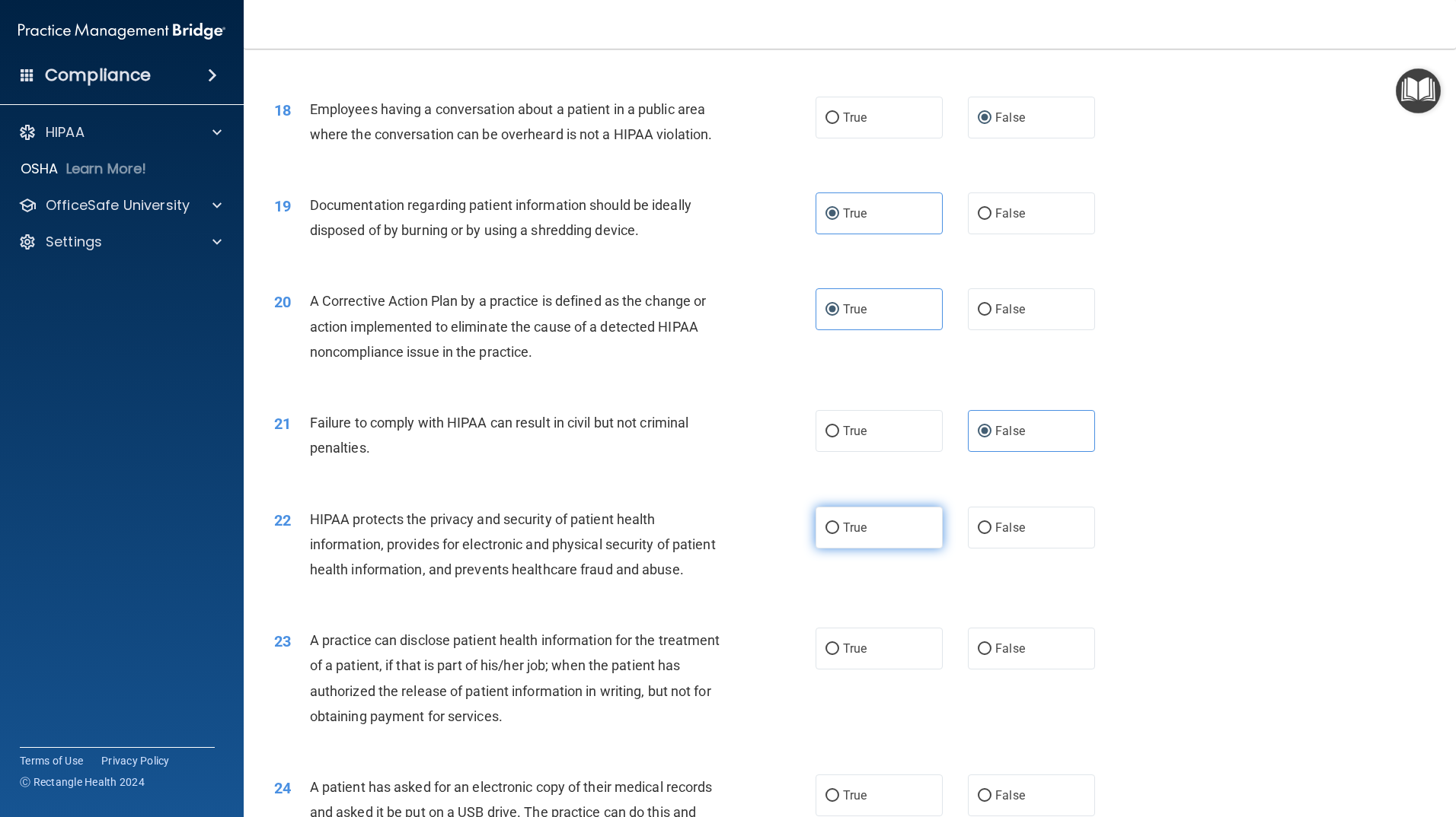
click at [859, 535] on span "True" at bounding box center [855, 528] width 24 height 14
click at [840, 534] on input "True" at bounding box center [832, 529] width 13 height 12
radio input "true"
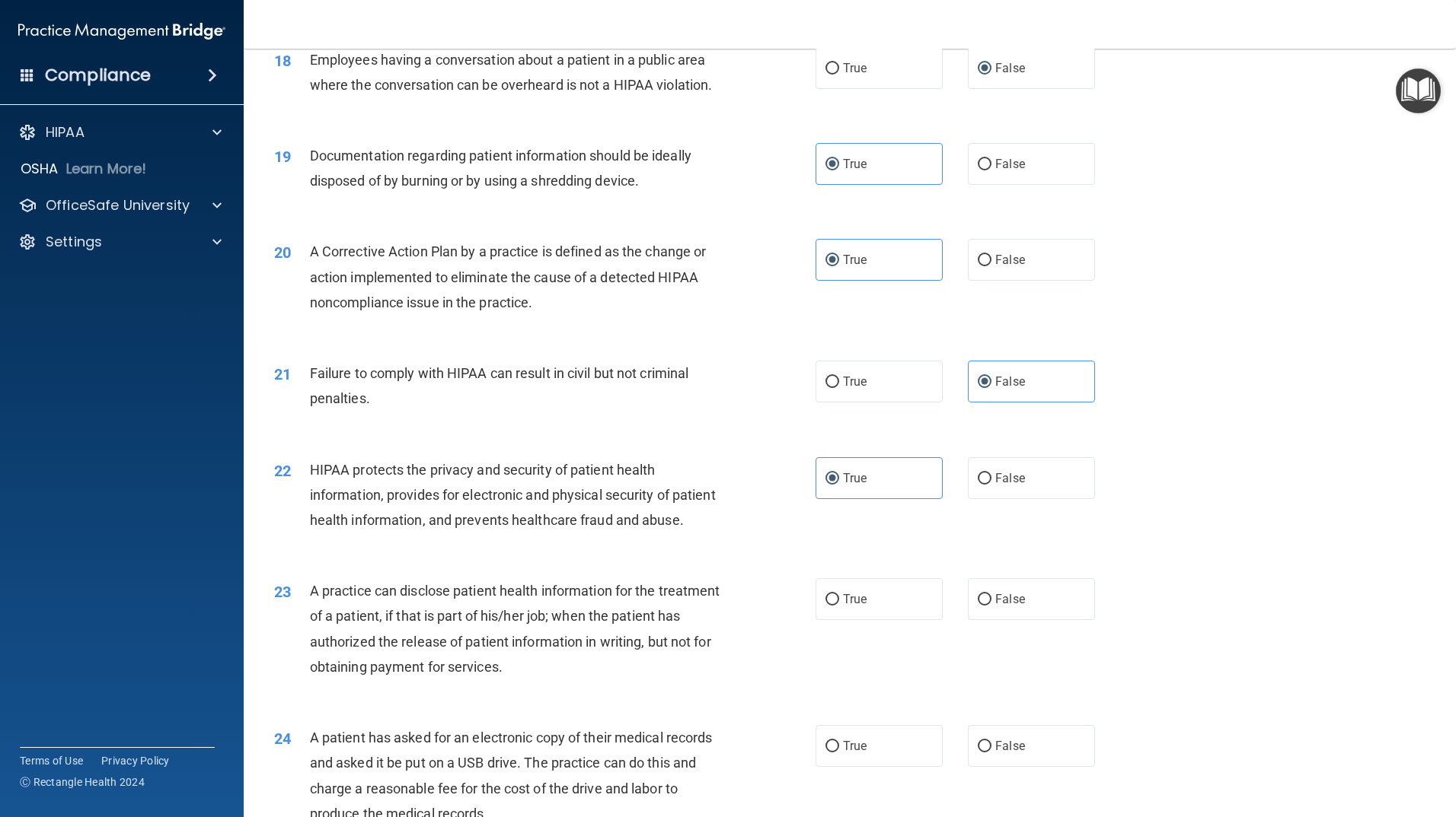
scroll to position [1972, 0]
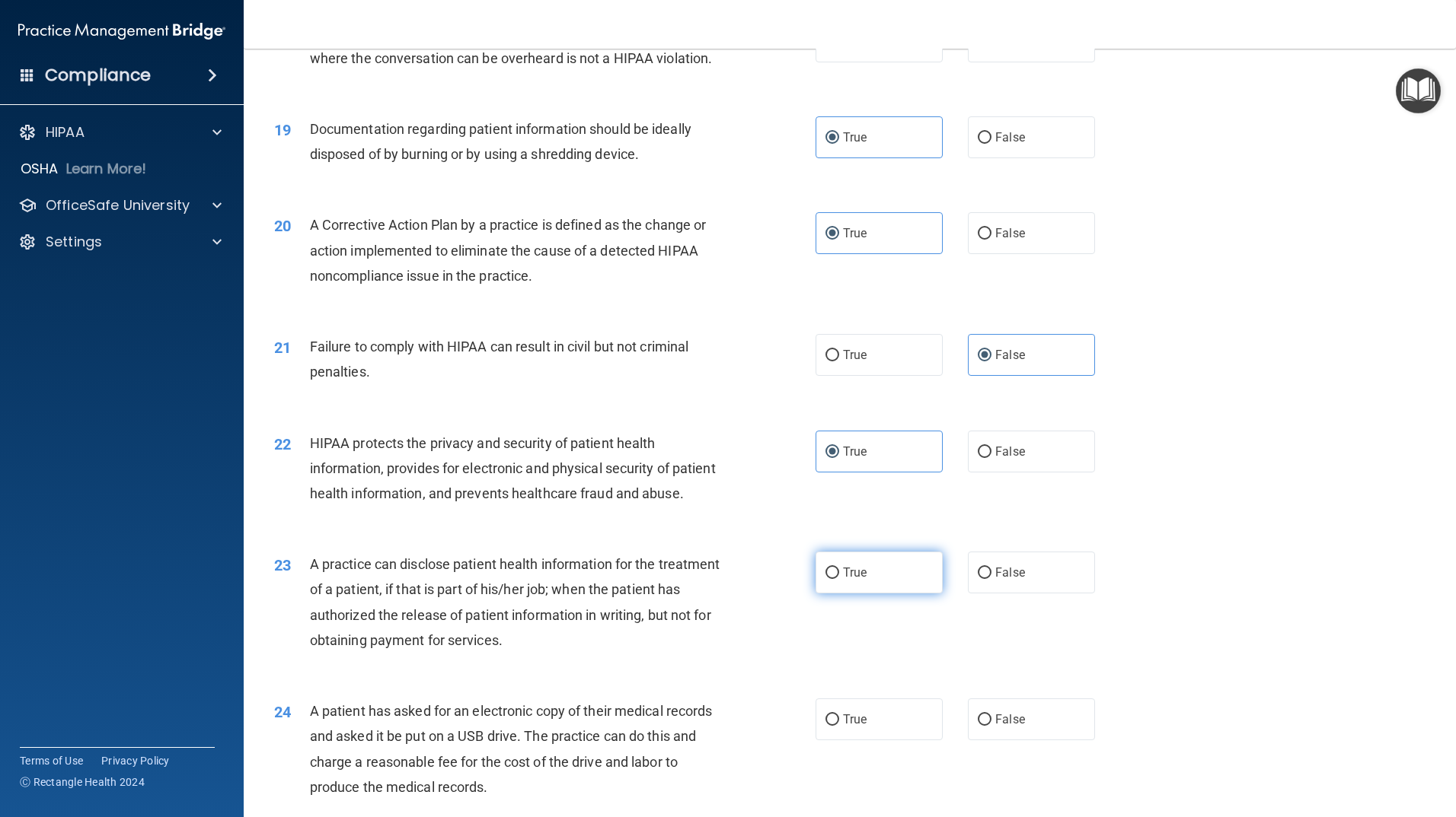
click at [902, 594] on label "True" at bounding box center [879, 573] width 127 height 42
click at [840, 580] on input "True" at bounding box center [832, 574] width 13 height 12
radio input "true"
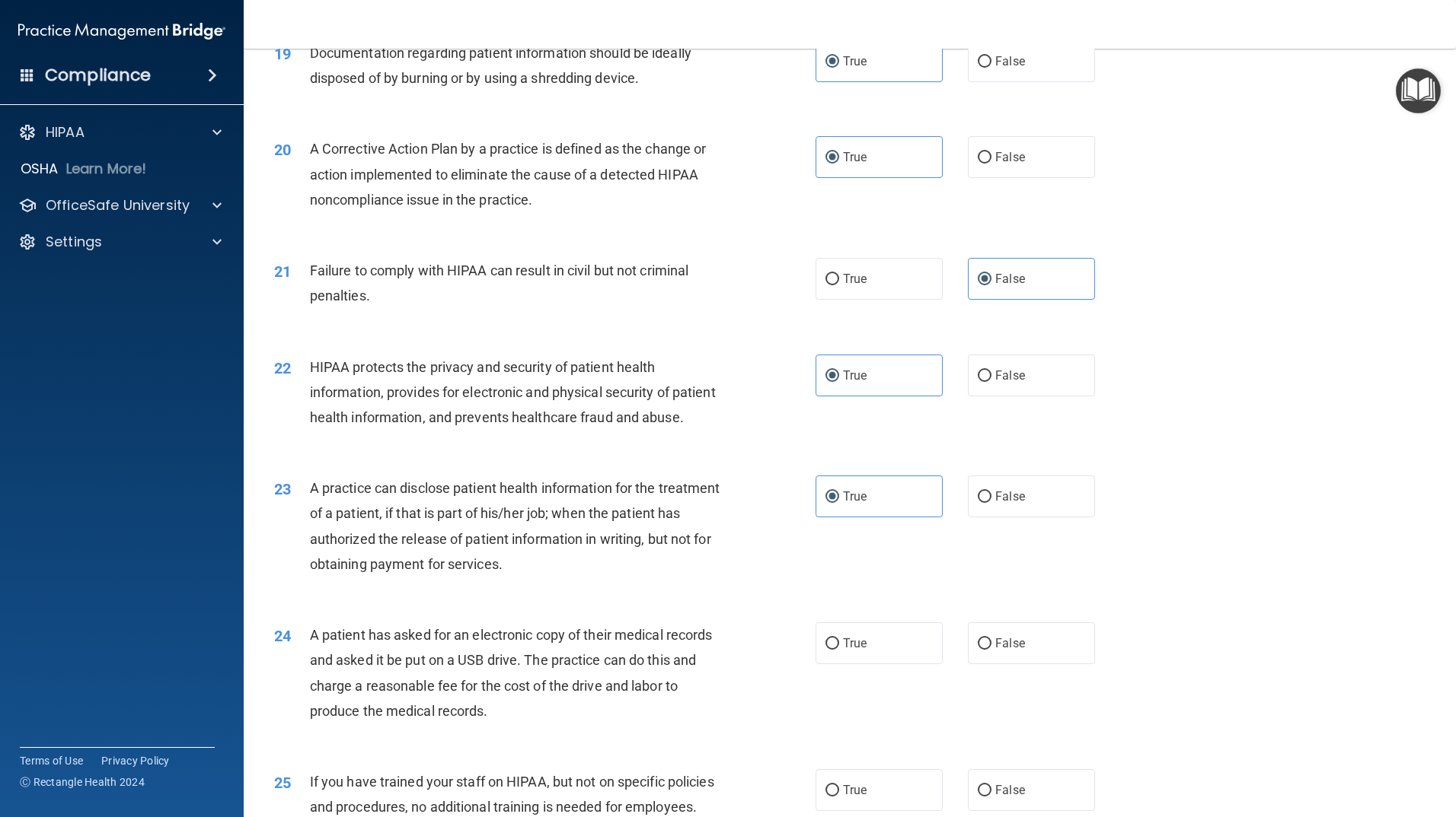
scroll to position [2125, 0]
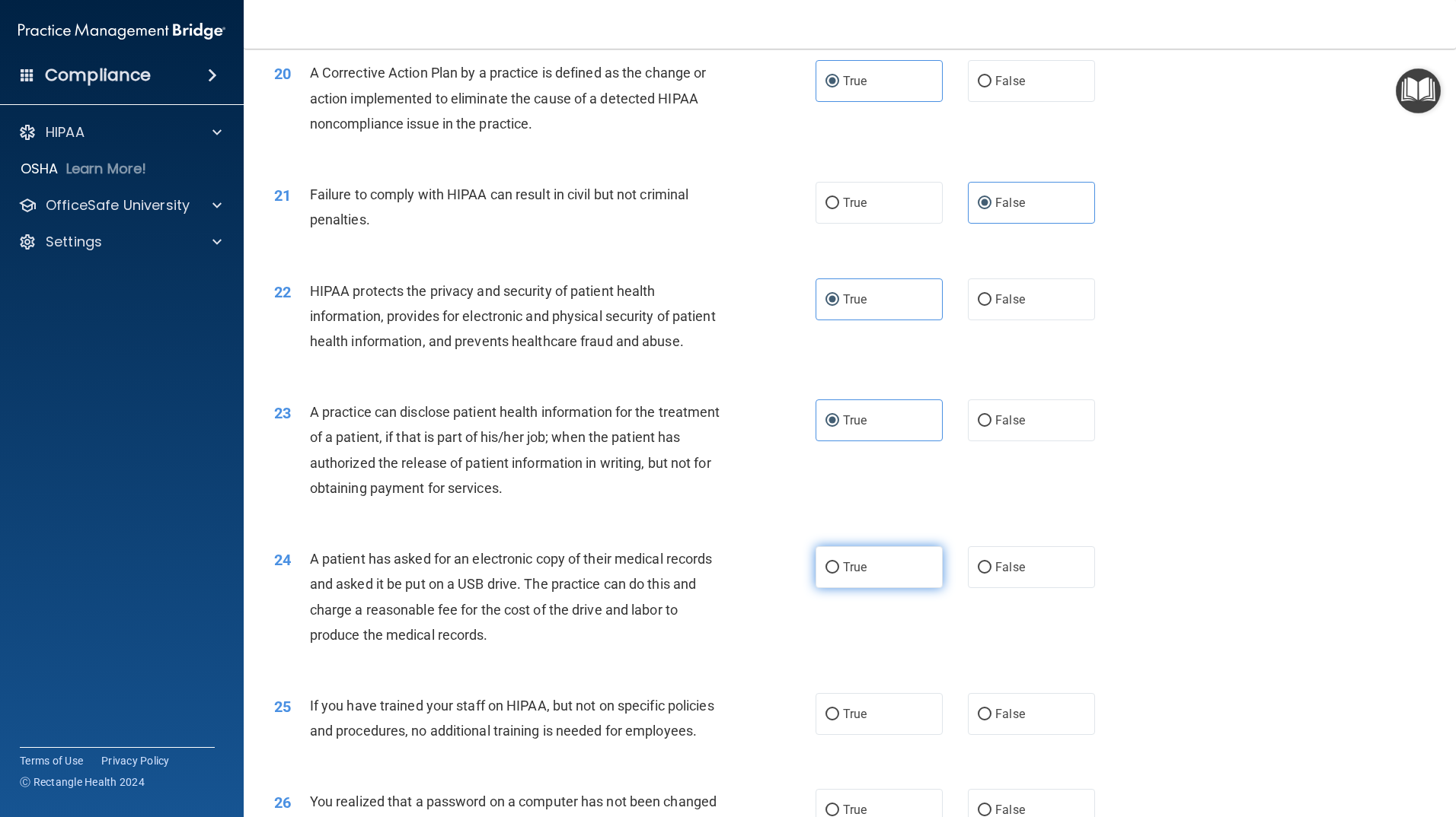
click at [884, 588] on label "True" at bounding box center [879, 568] width 127 height 42
click at [840, 574] on input "True" at bounding box center [832, 568] width 13 height 12
radio input "true"
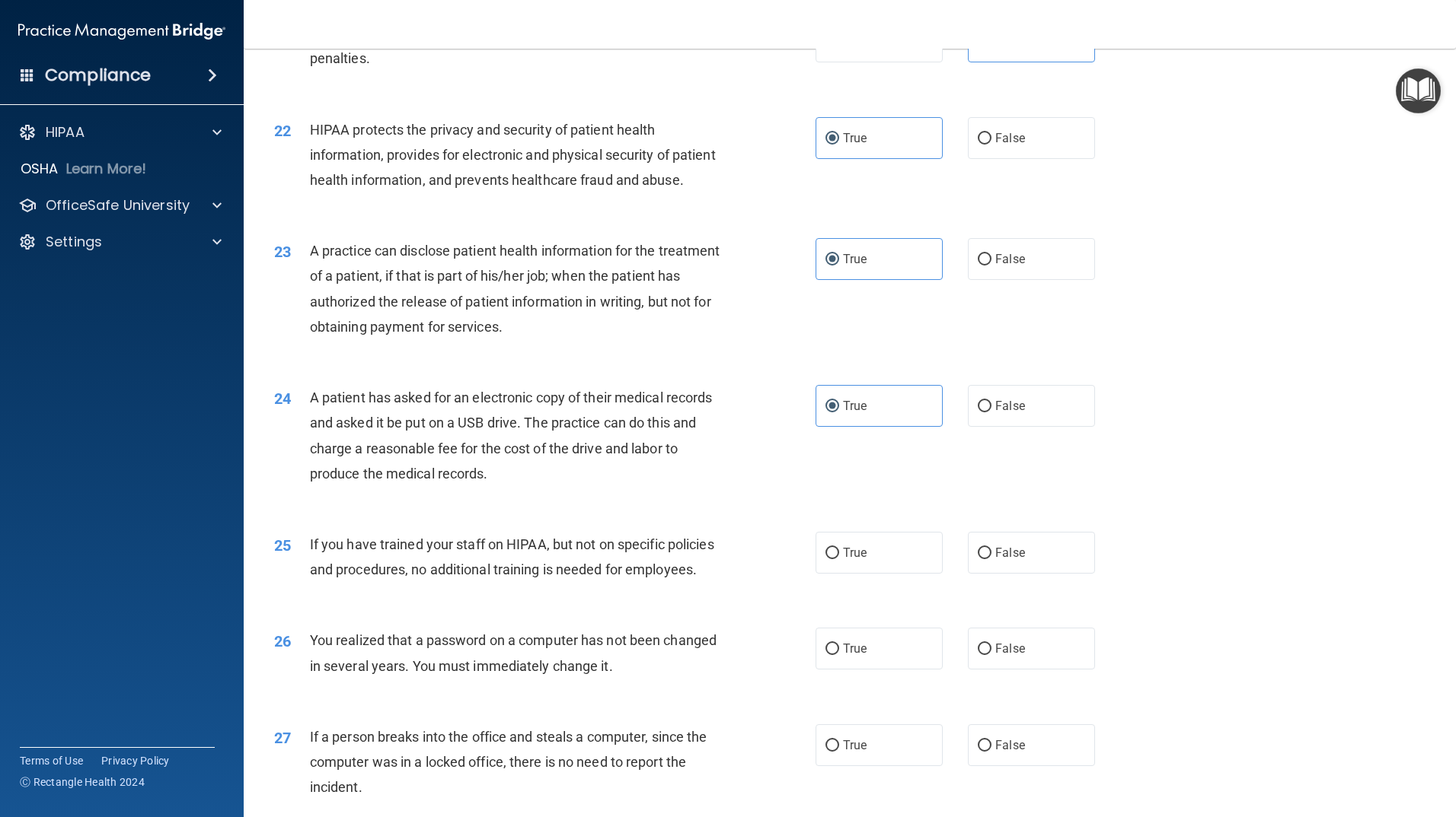
scroll to position [2353, 0]
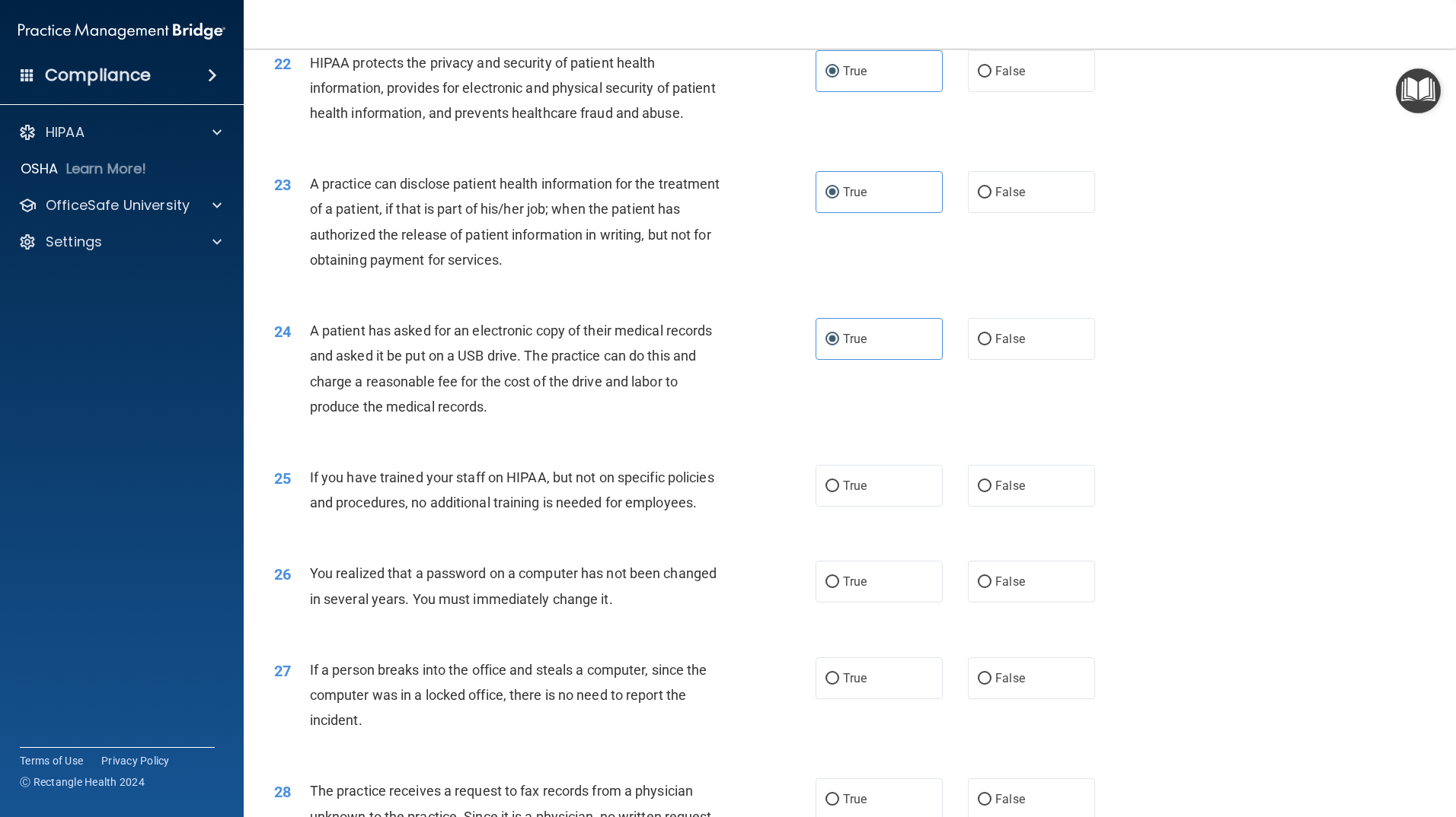
drag, startPoint x: 709, startPoint y: 664, endPoint x: 1224, endPoint y: 592, distance: 520.0
click at [1224, 542] on div "25 If you have trained your staff on HIPAA, but not on specific policies and pr…" at bounding box center [849, 494] width 1174 height 96
click at [1069, 507] on label "False" at bounding box center [1031, 486] width 127 height 42
click at [992, 492] on input "False" at bounding box center [985, 486] width 13 height 12
radio input "true"
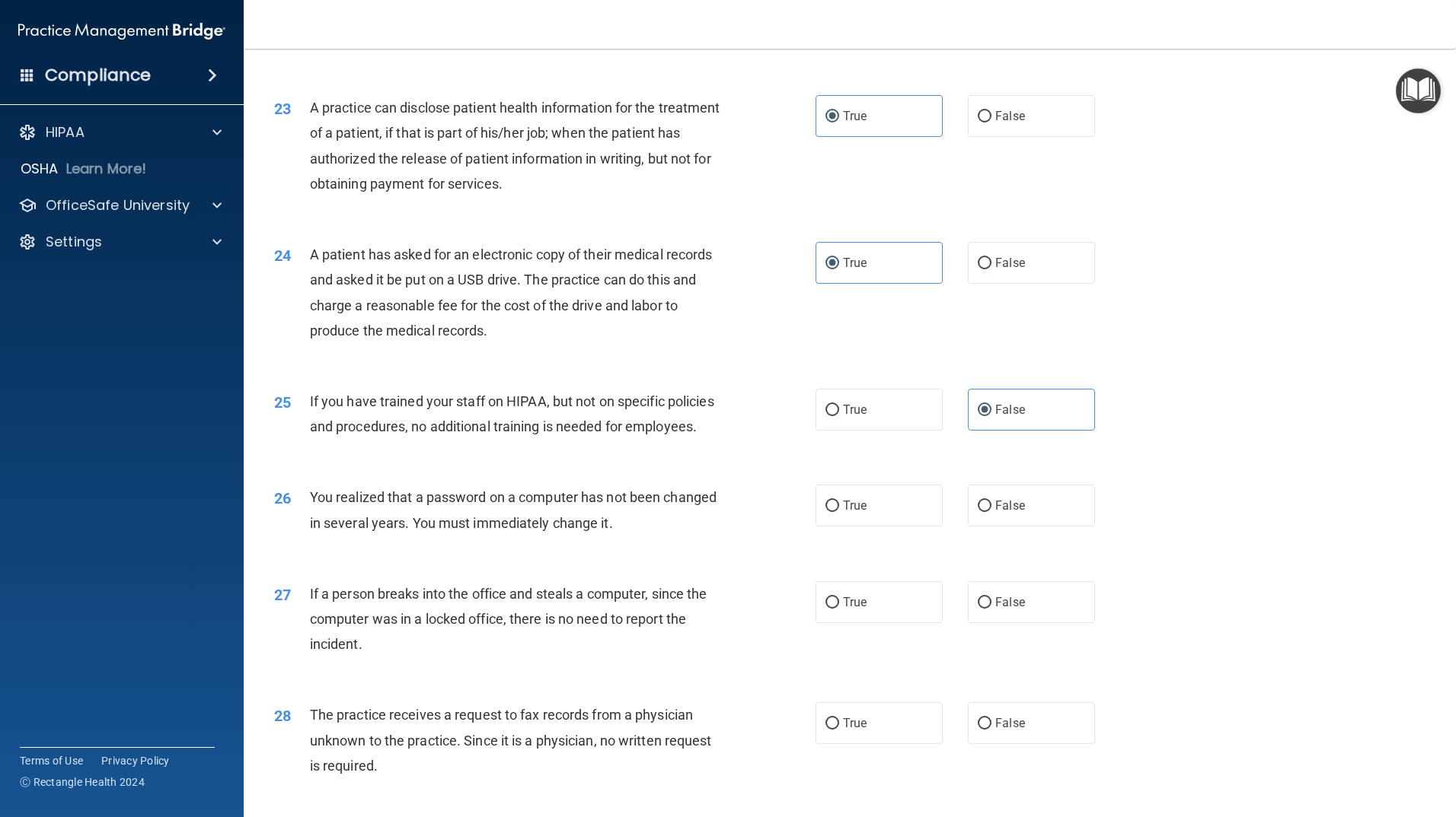
scroll to position [2506, 0]
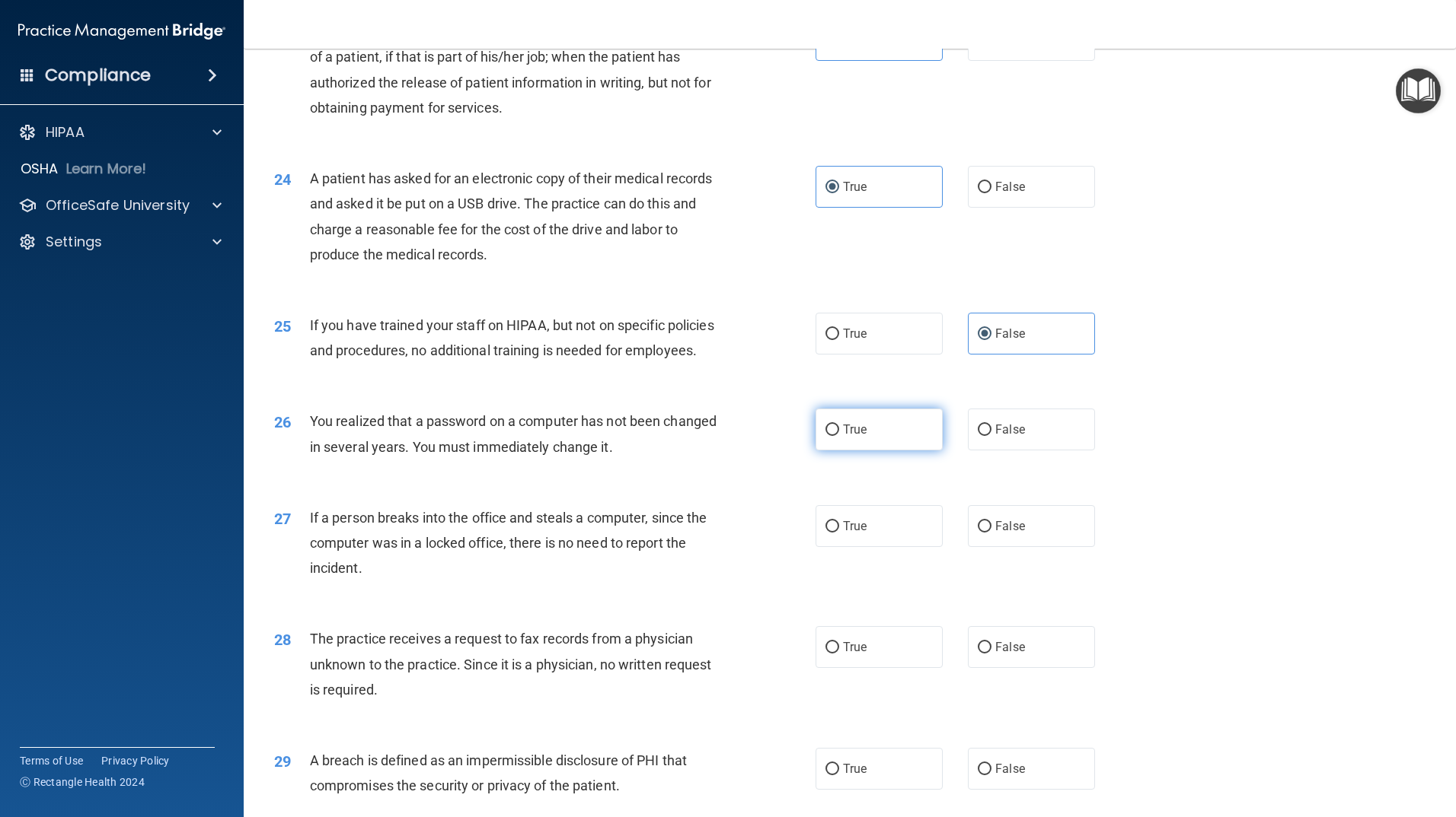
click at [862, 451] on label "True" at bounding box center [879, 430] width 127 height 42
click at [840, 436] on input "True" at bounding box center [832, 431] width 13 height 12
radio input "true"
click at [659, 589] on div "27 If a person breaks into the office and steals a computer, since the computer…" at bounding box center [544, 547] width 588 height 84
click at [1008, 547] on label "False" at bounding box center [1031, 527] width 127 height 42
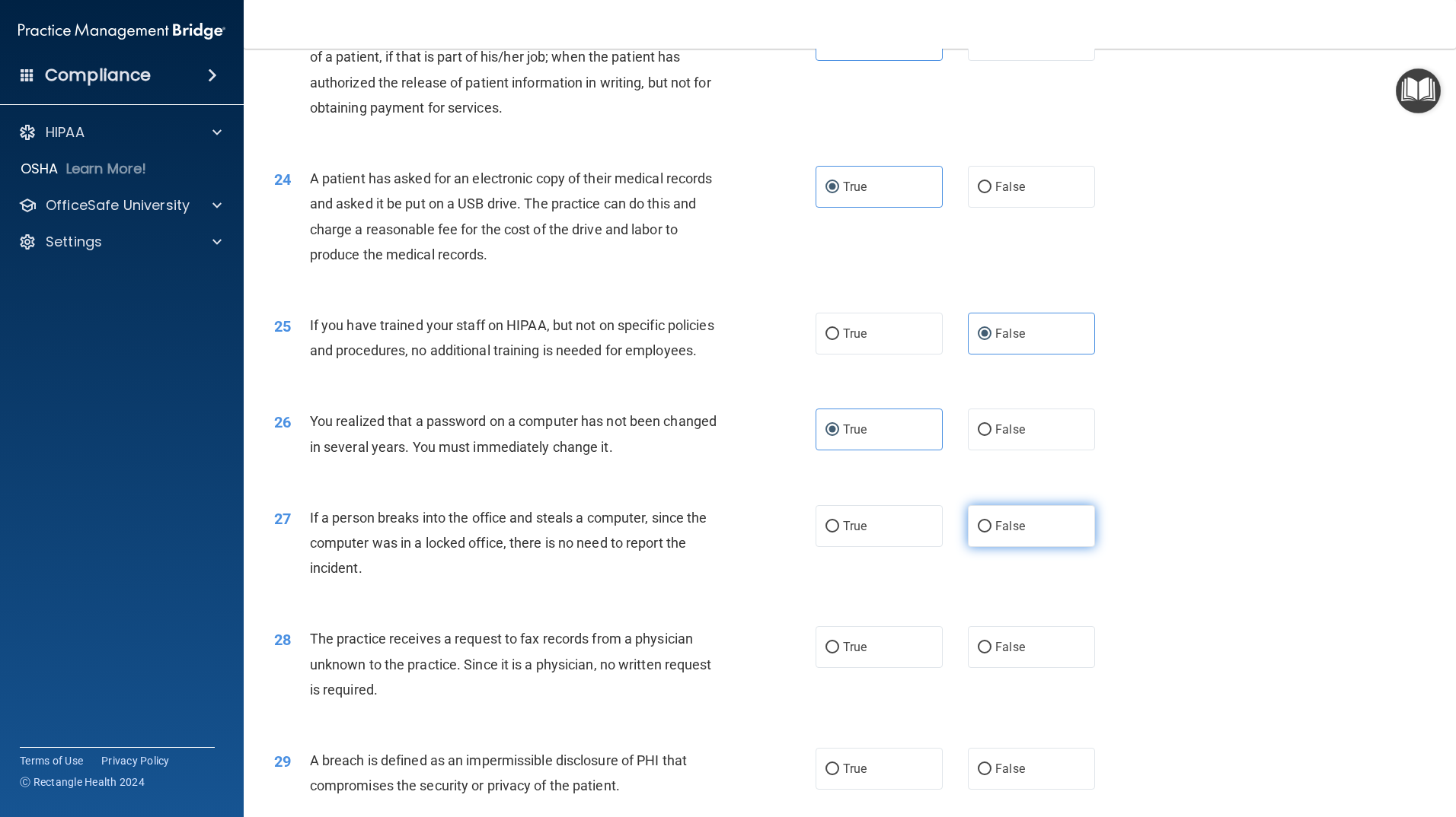
click at [992, 532] on input "False" at bounding box center [985, 527] width 13 height 12
radio input "true"
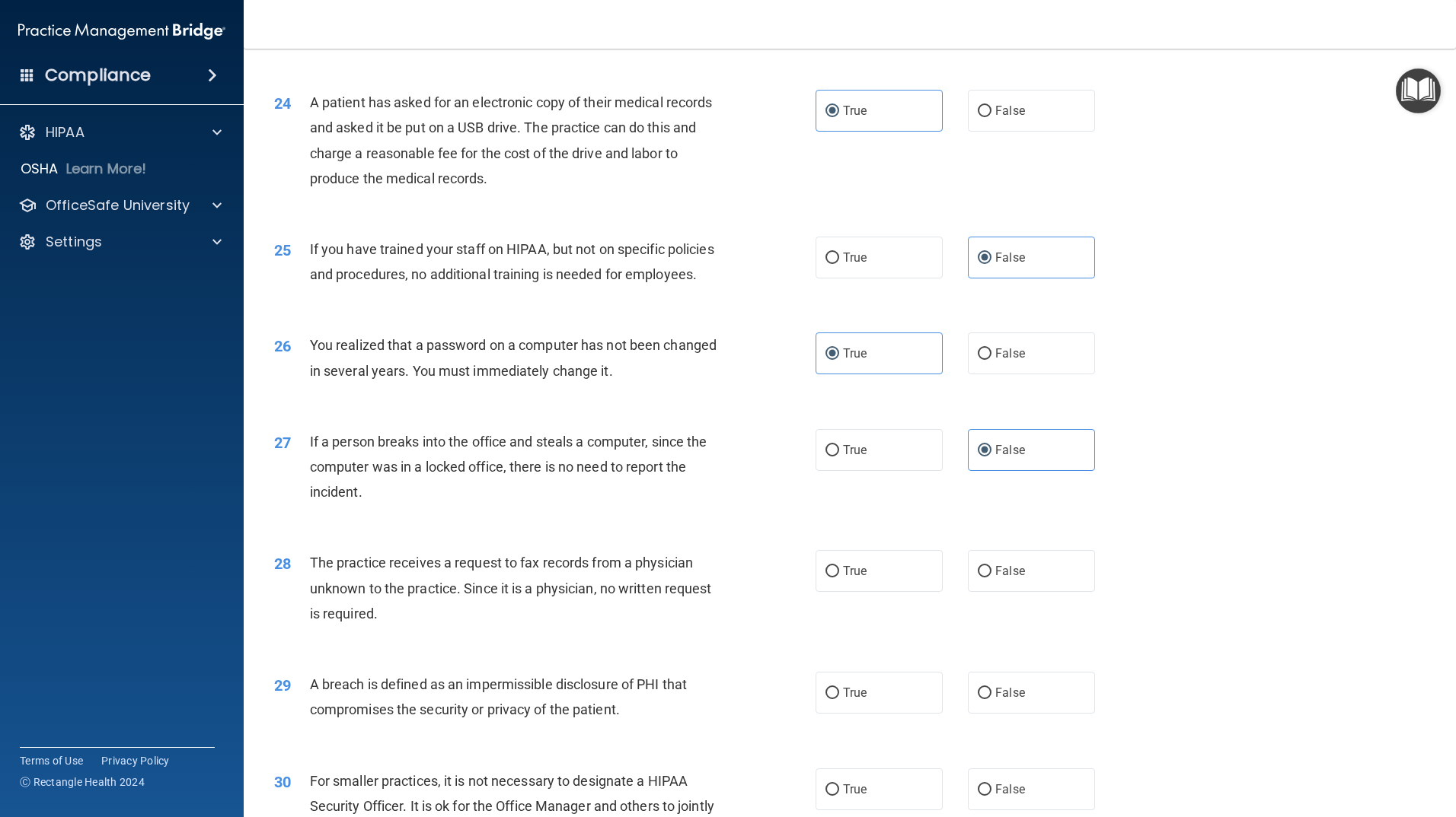
scroll to position [2658, 0]
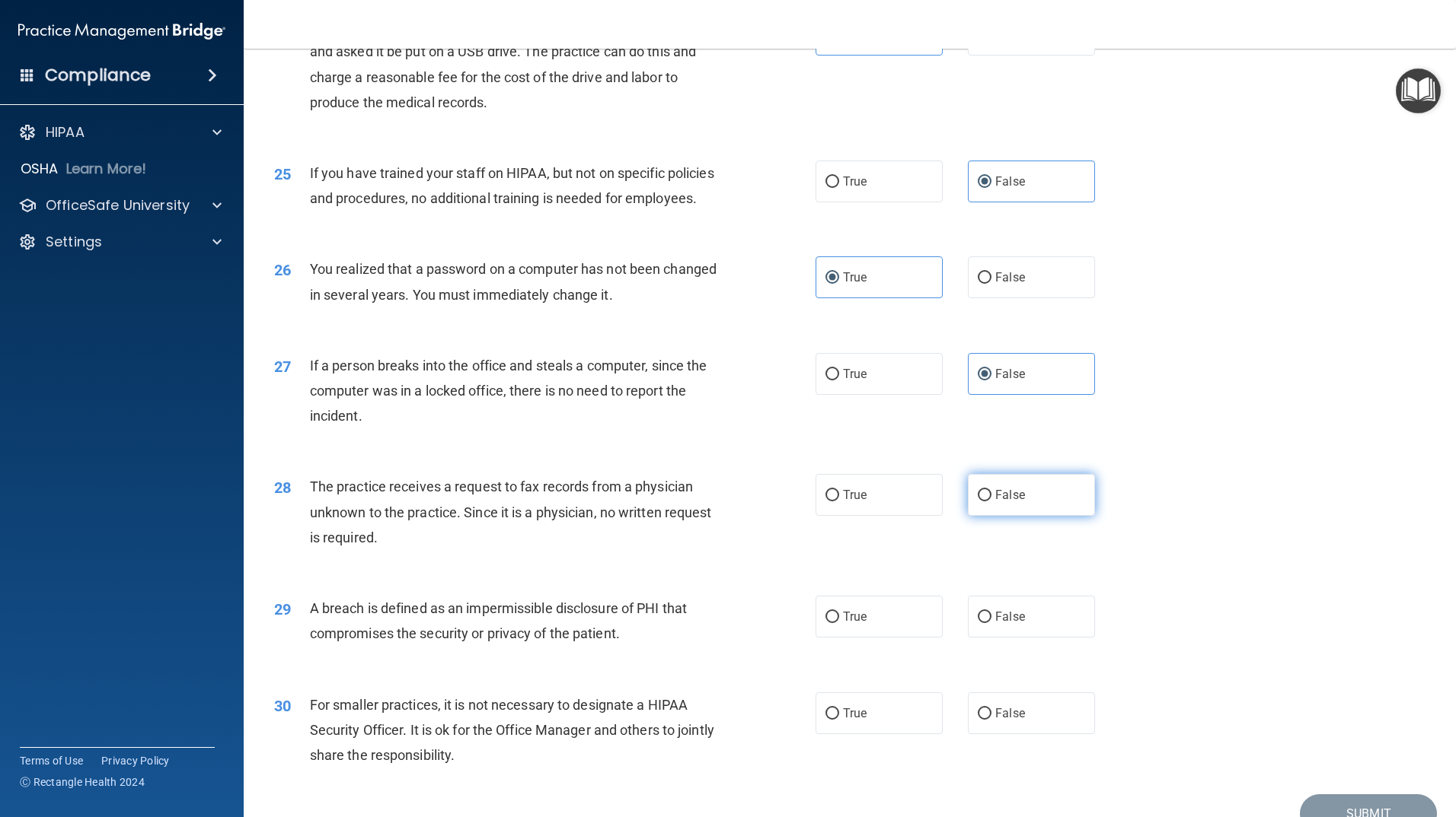
click at [1013, 516] on label "False" at bounding box center [1031, 495] width 127 height 42
click at [992, 502] on input "False" at bounding box center [985, 496] width 13 height 12
radio input "true"
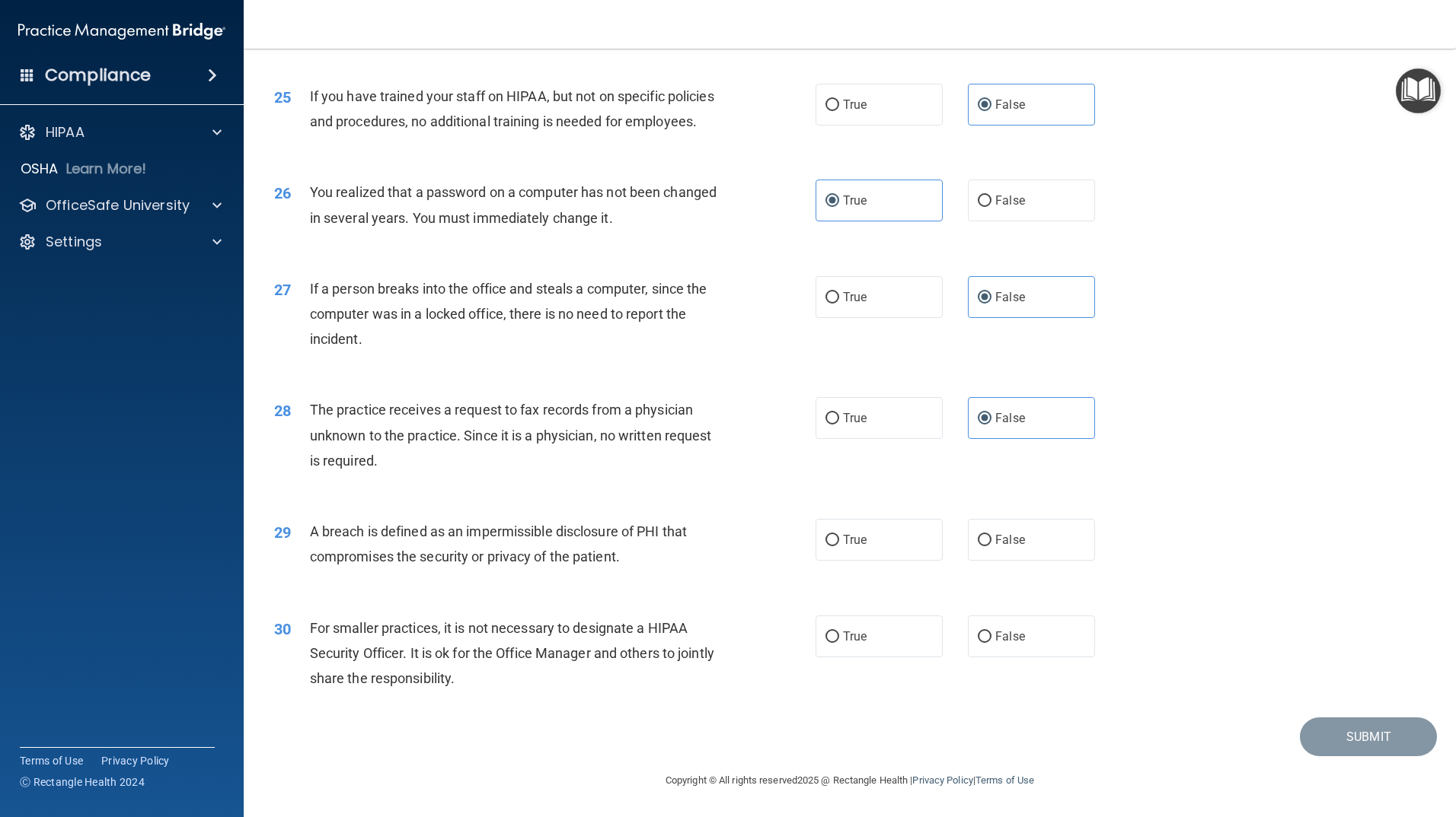
scroll to position [2810, 0]
click at [843, 547] on span "True" at bounding box center [855, 539] width 24 height 14
click at [840, 547] on input "True" at bounding box center [832, 541] width 13 height 12
radio input "true"
click at [843, 636] on span "True" at bounding box center [855, 636] width 24 height 14
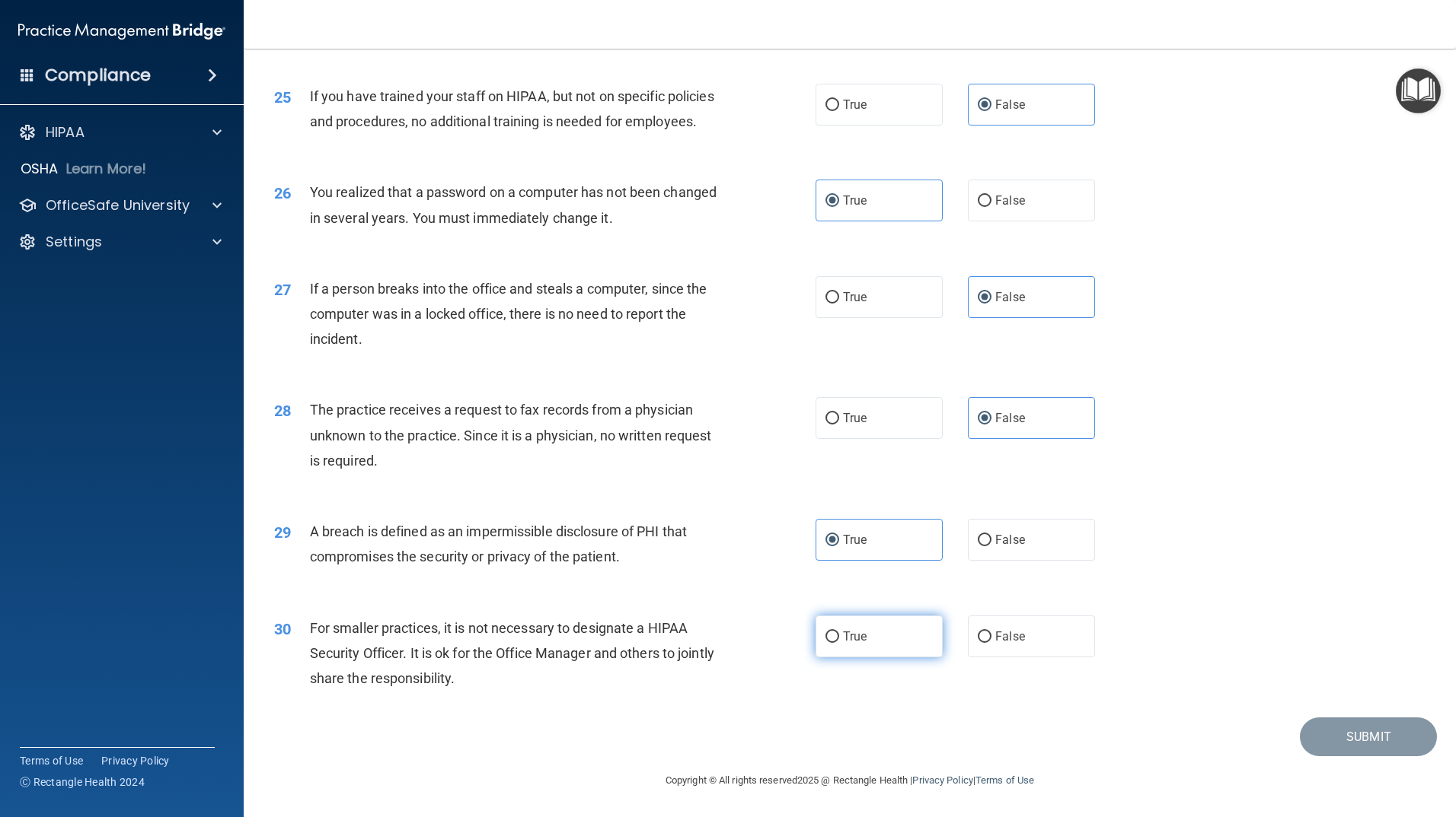
click at [840, 636] on input "True" at bounding box center [832, 637] width 13 height 12
radio input "true"
click at [1326, 744] on button "Submit" at bounding box center [1368, 737] width 138 height 38
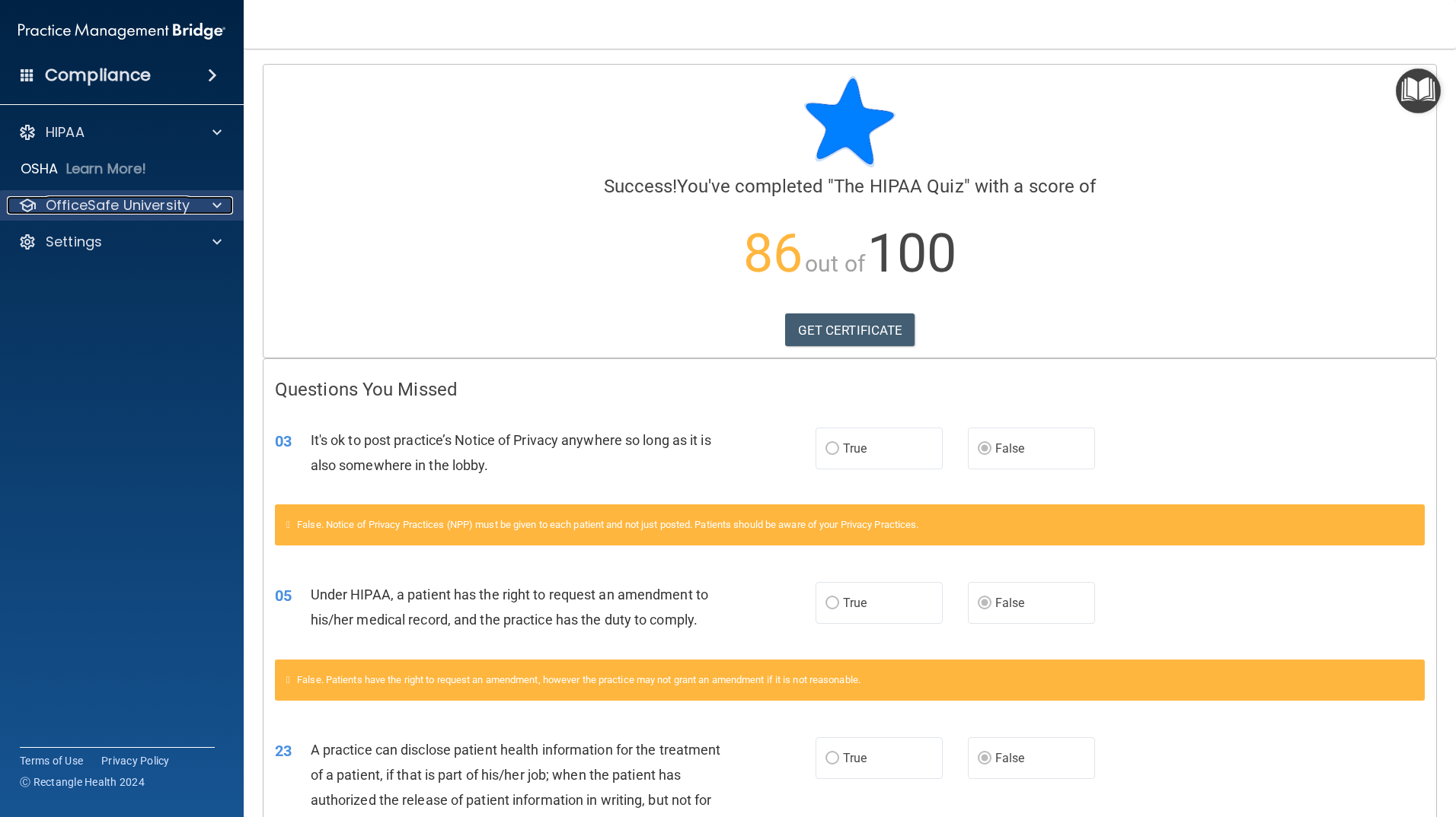
click at [221, 206] on span at bounding box center [217, 205] width 10 height 18
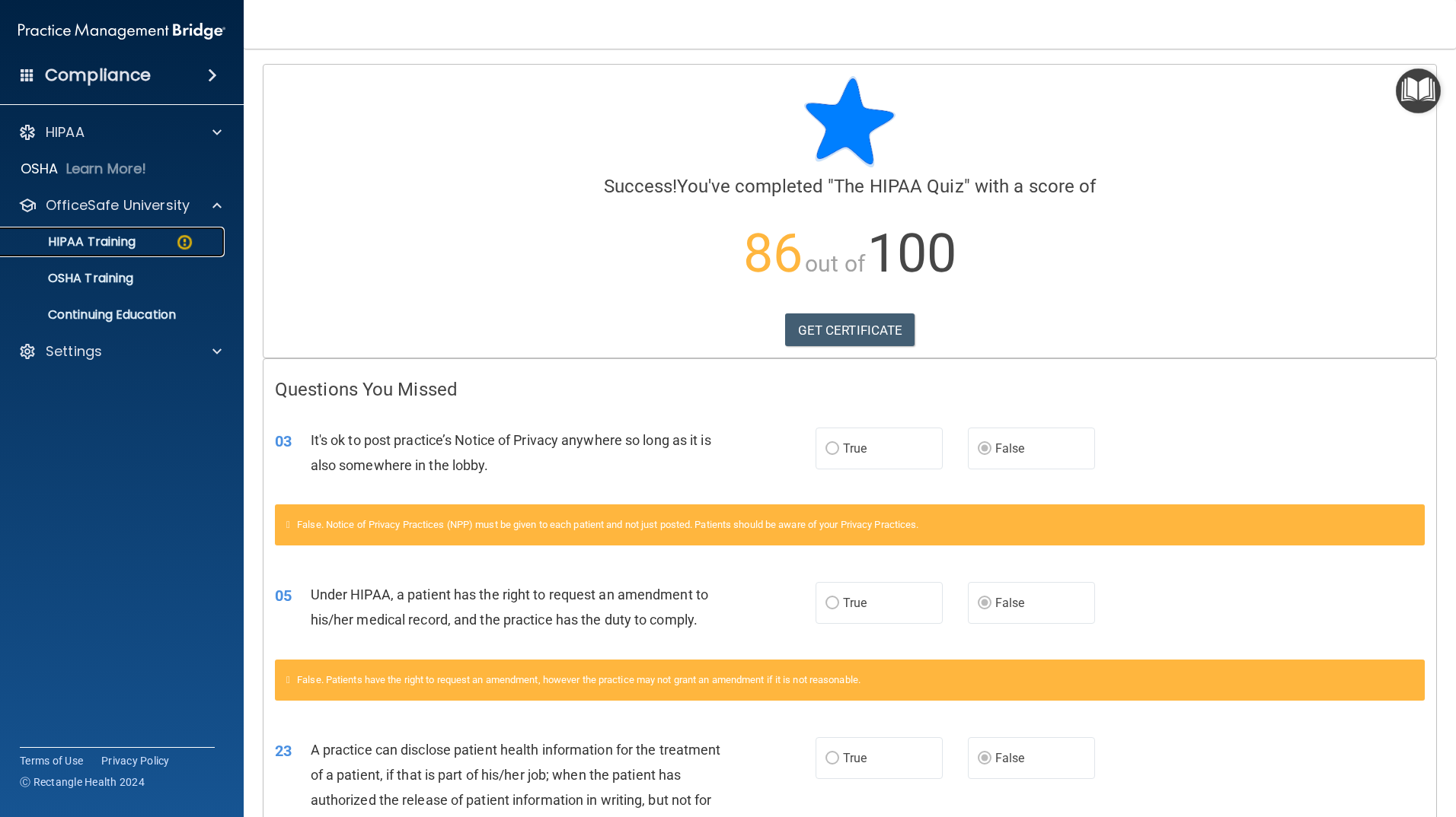
click at [136, 250] on p "HIPAA Training" at bounding box center [72, 242] width 126 height 15
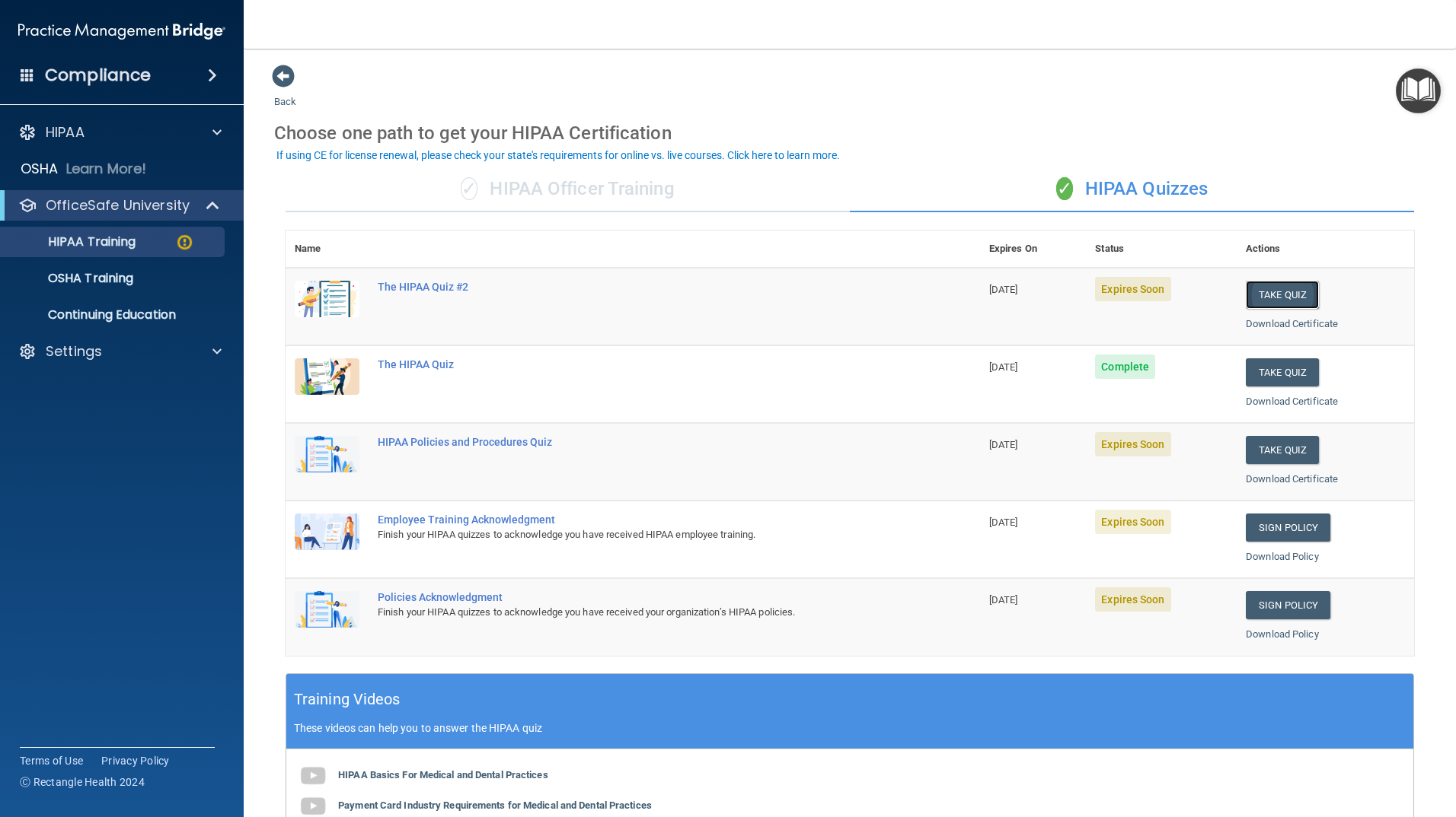
click at [1263, 293] on button "Take Quiz" at bounding box center [1282, 294] width 73 height 28
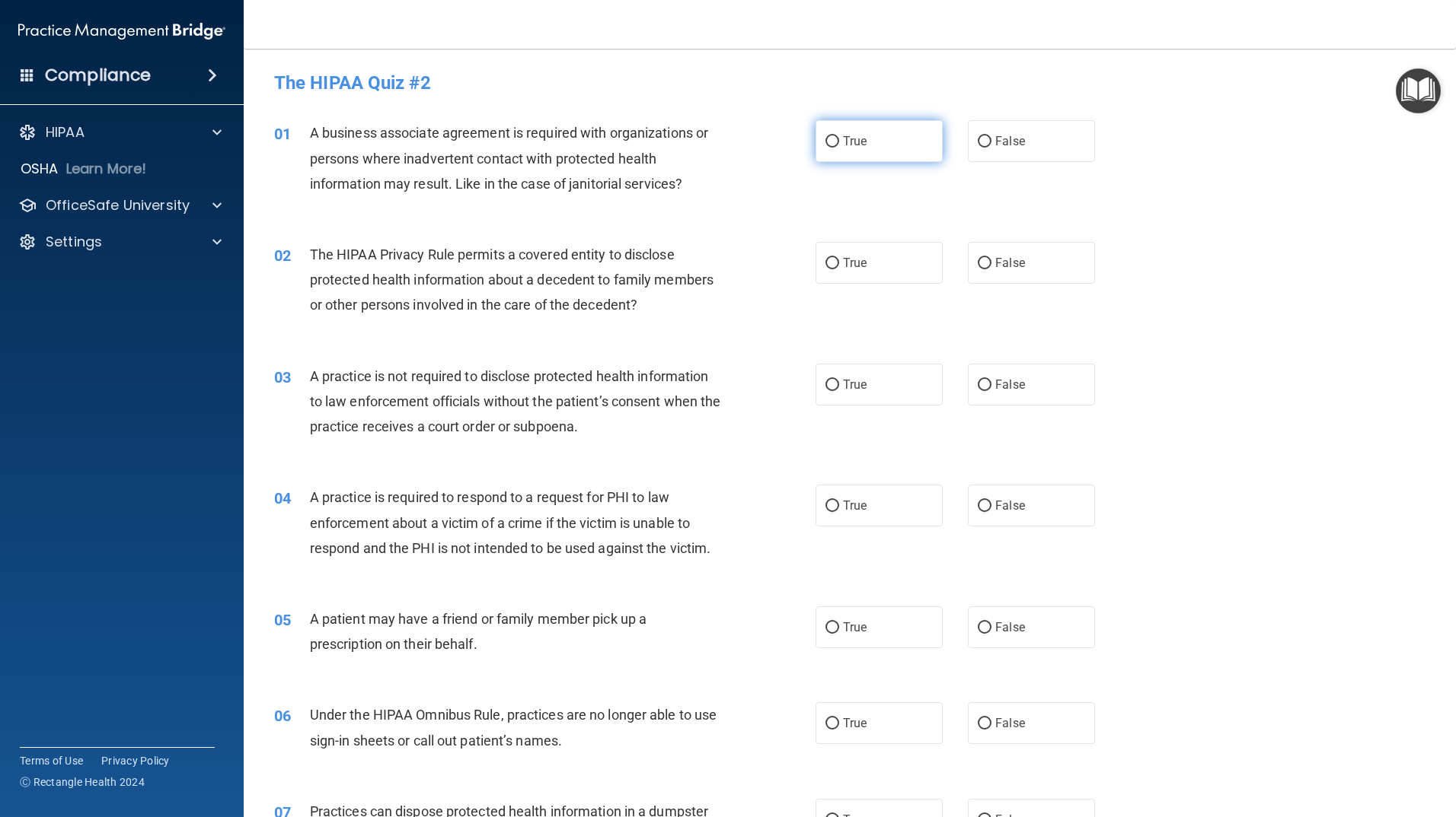
click at [825, 142] on input "True" at bounding box center [832, 142] width 13 height 12
radio input "true"
click at [980, 262] on input "False" at bounding box center [985, 263] width 13 height 12
radio input "true"
click at [971, 391] on label "False" at bounding box center [1031, 384] width 127 height 42
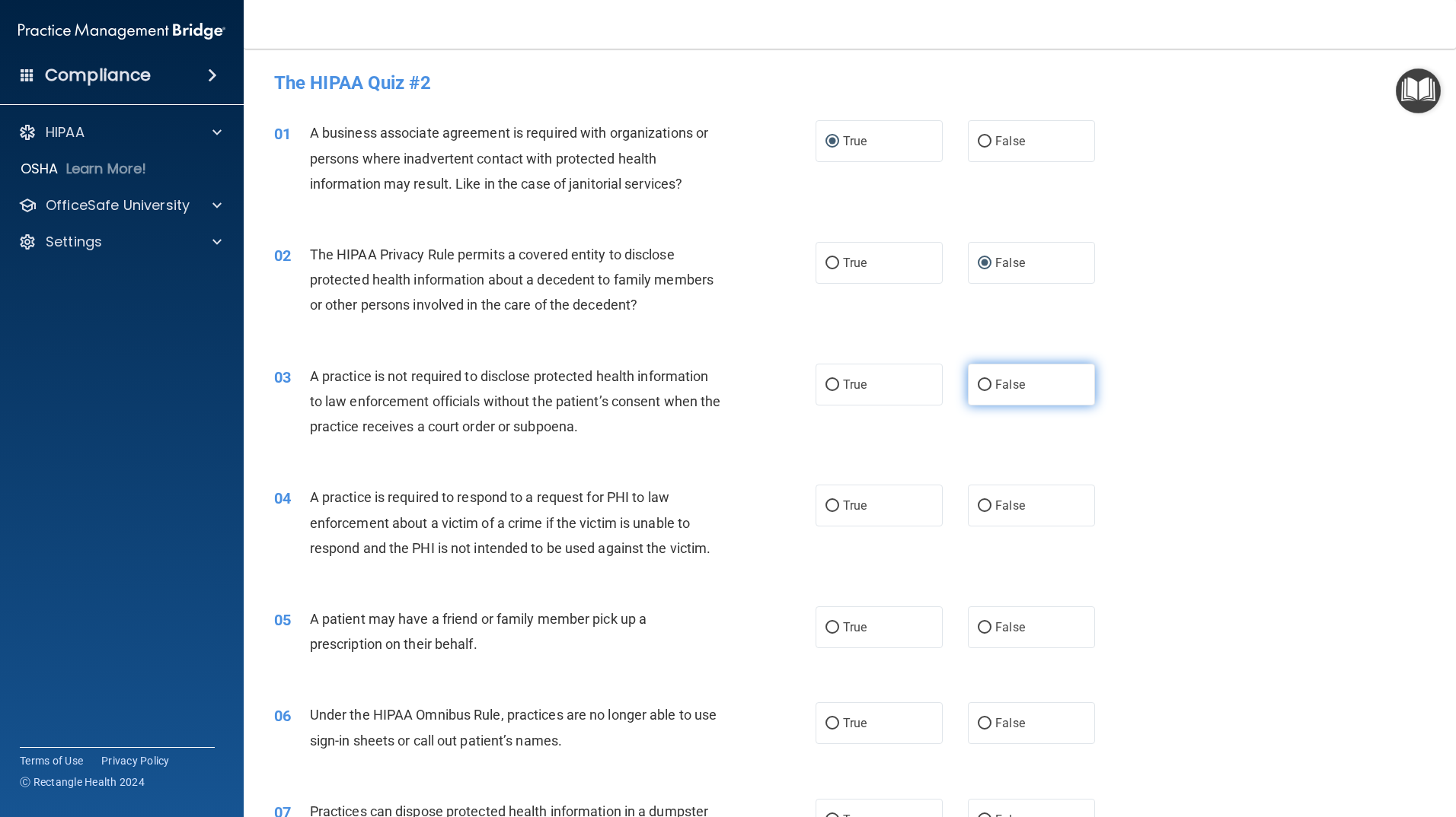
click at [978, 391] on input "False" at bounding box center [985, 385] width 13 height 12
radio input "true"
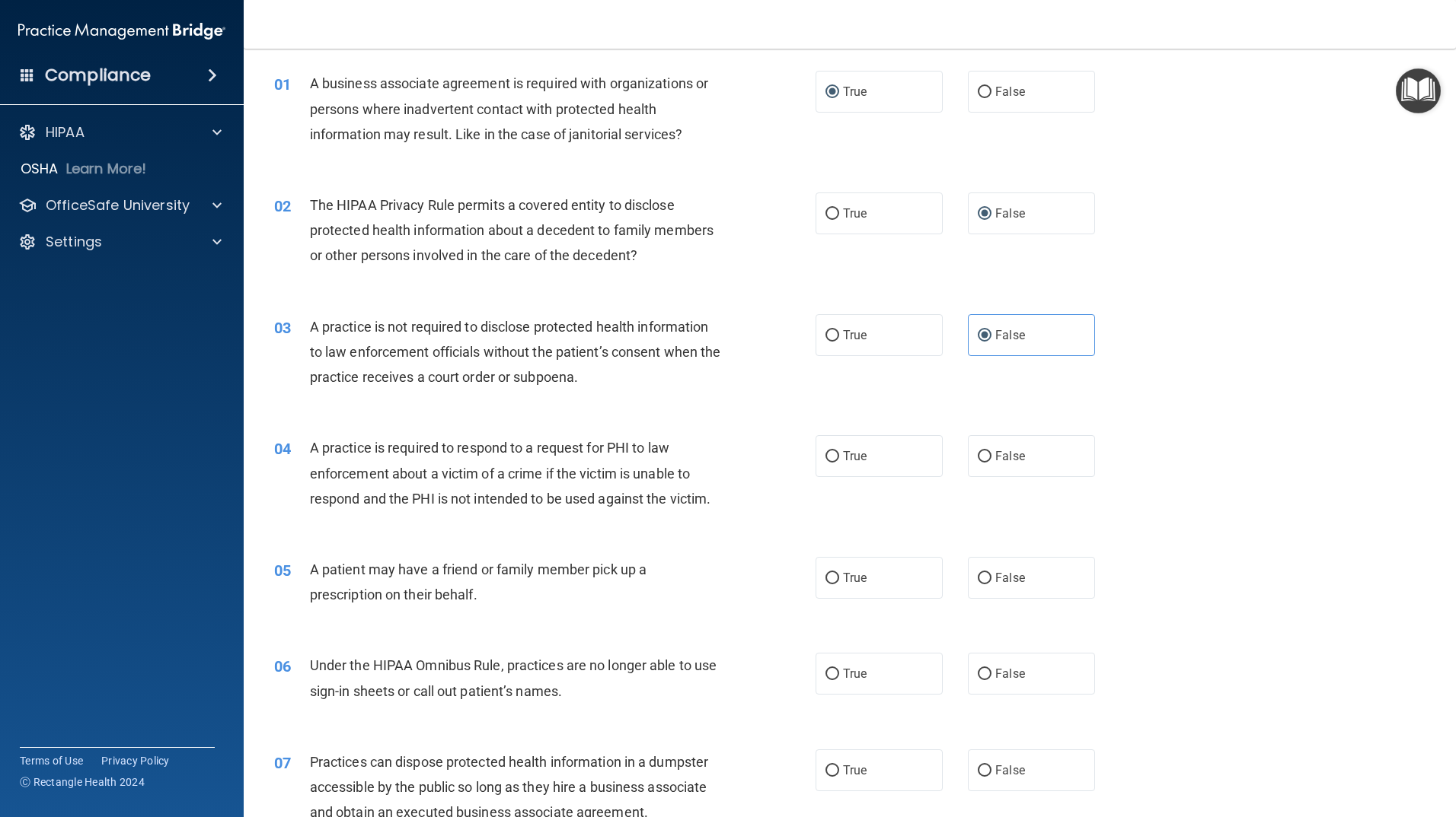
scroll to position [152, 0]
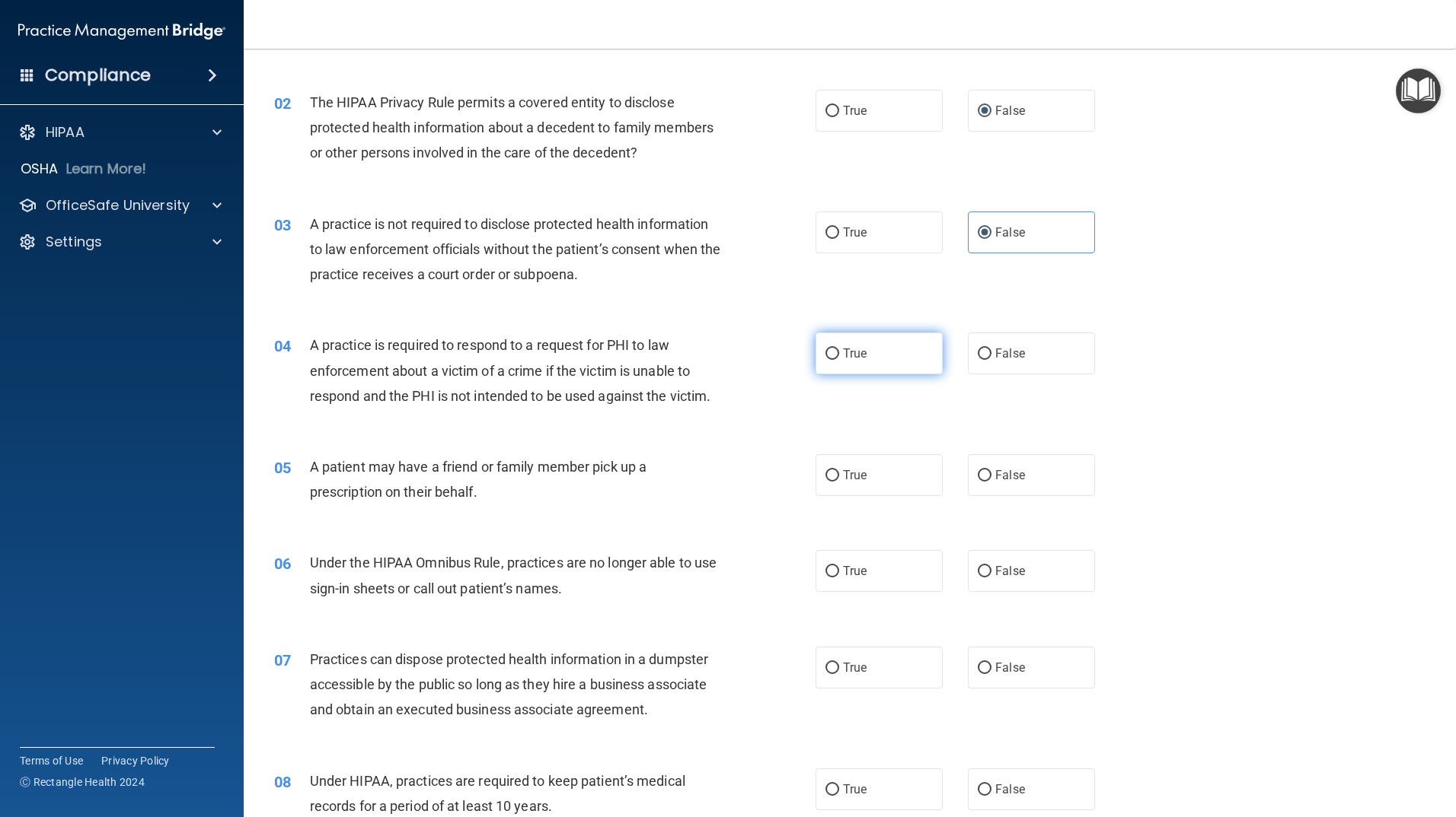
click at [902, 359] on label "True" at bounding box center [879, 354] width 127 height 42
click at [840, 359] on input "True" at bounding box center [832, 355] width 13 height 12
radio input "true"
click at [978, 475] on input "False" at bounding box center [985, 476] width 13 height 12
radio input "true"
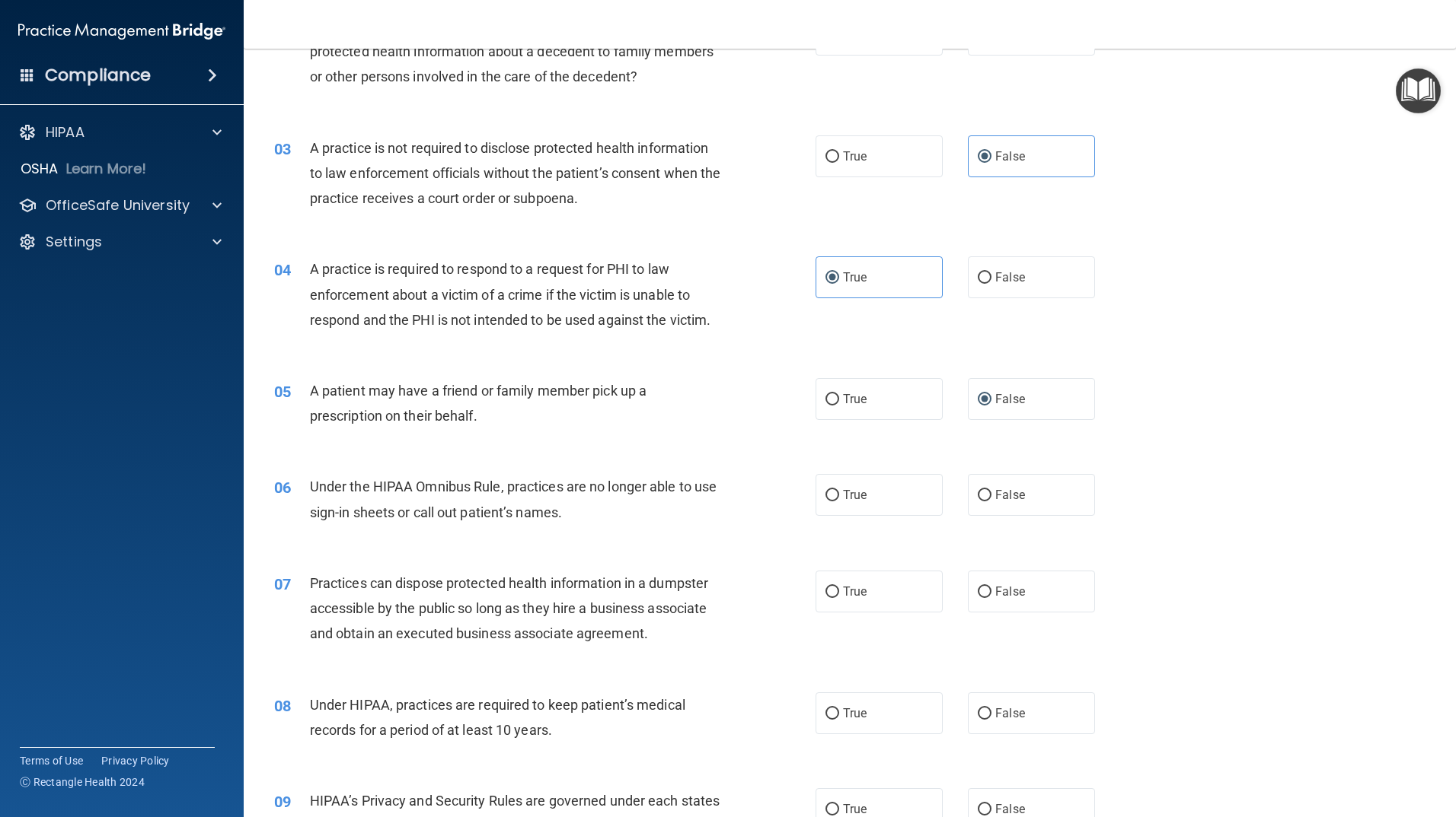
scroll to position [305, 0]
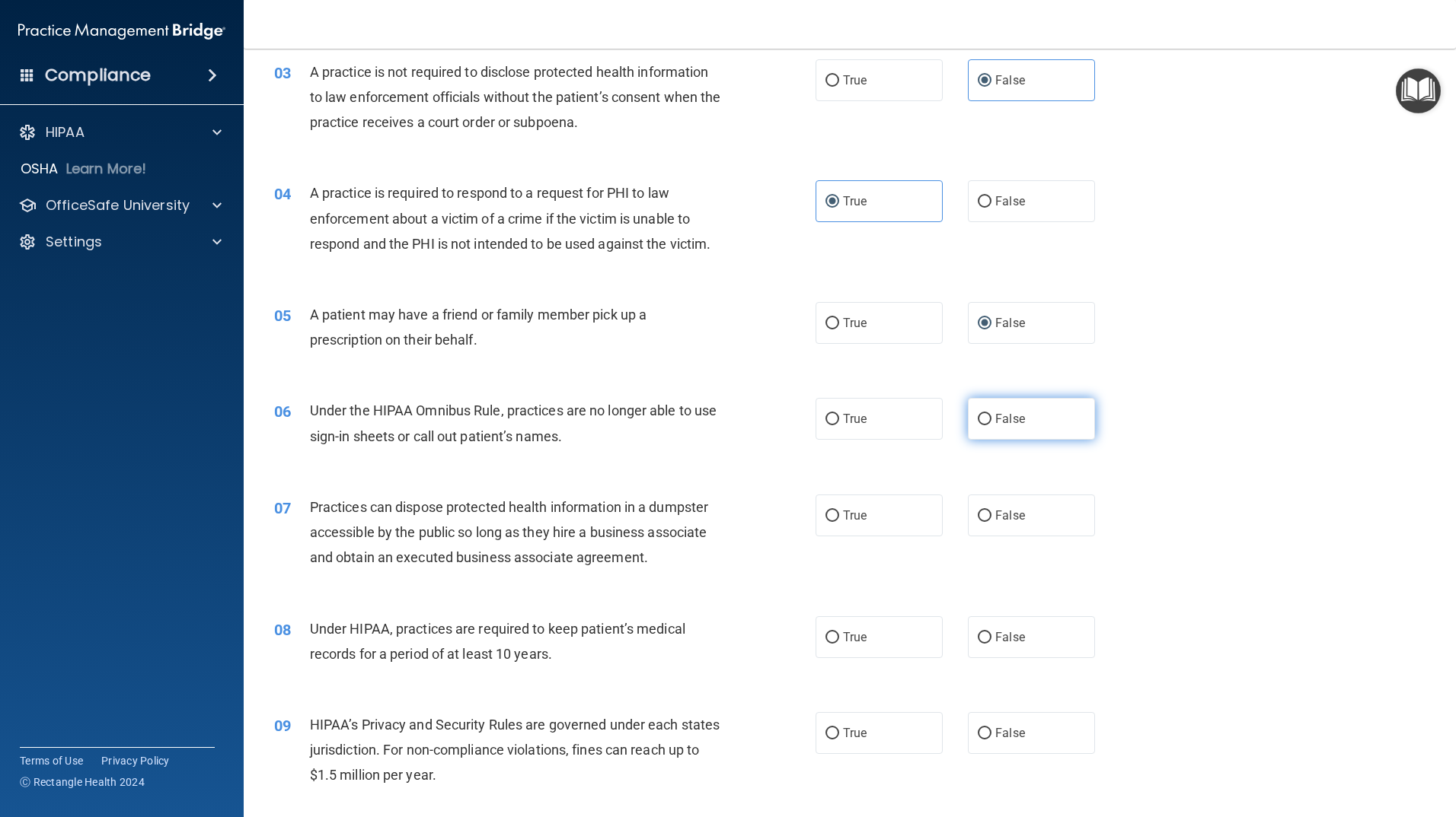
click at [978, 422] on input "False" at bounding box center [985, 420] width 13 height 12
radio input "true"
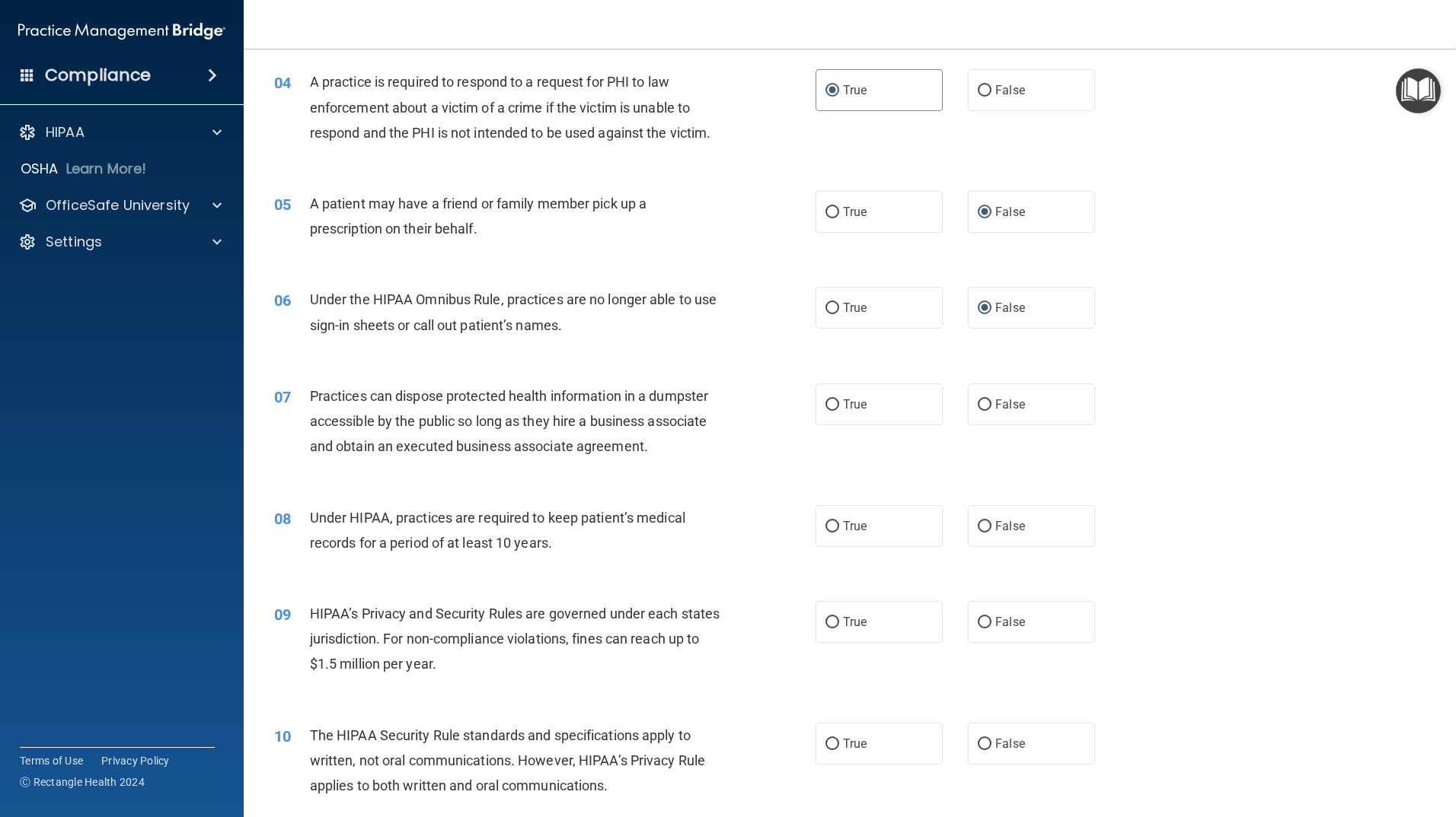
scroll to position [457, 0]
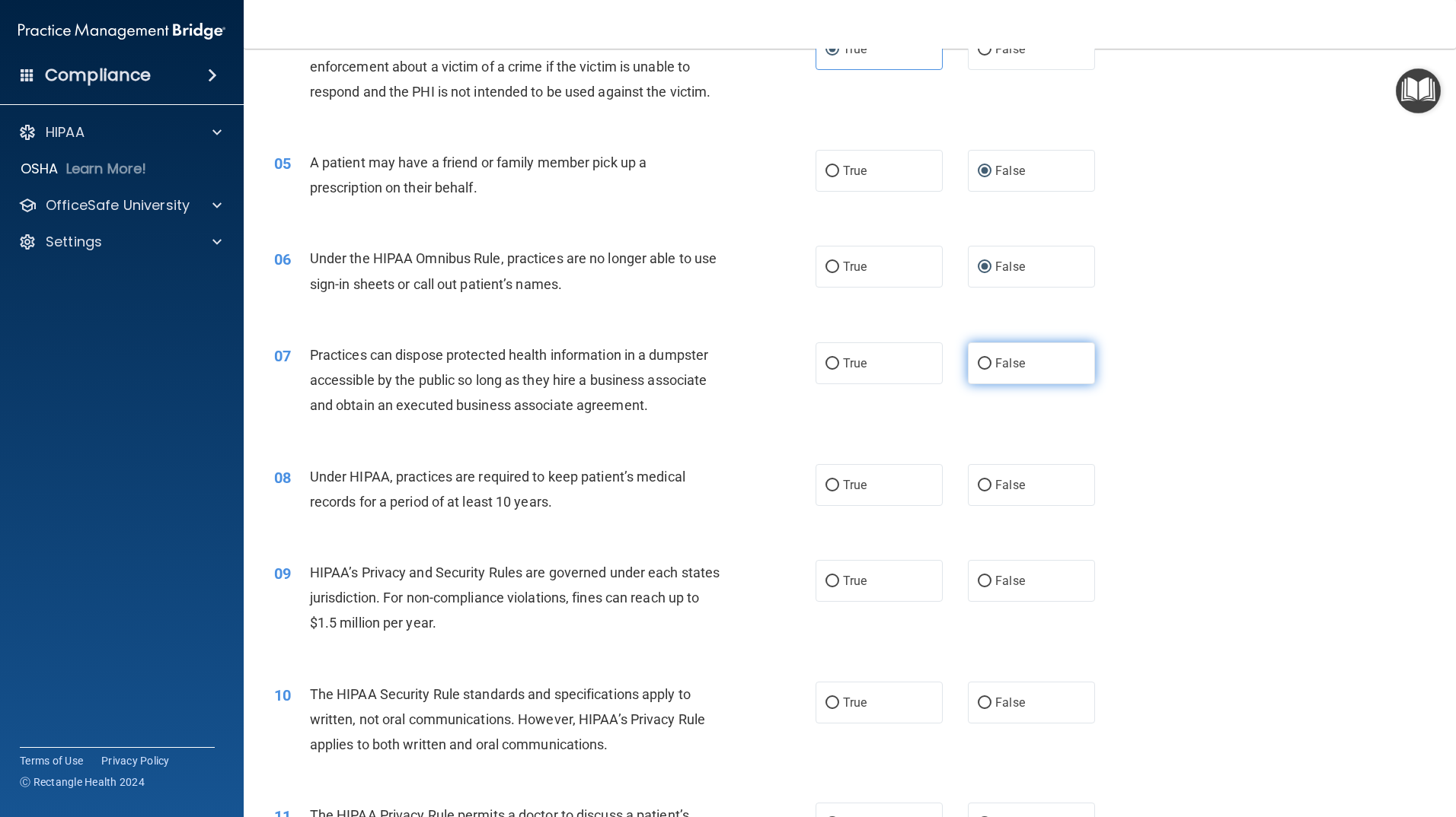
click at [990, 378] on label "False" at bounding box center [1031, 363] width 127 height 42
click at [990, 370] on input "False" at bounding box center [985, 364] width 13 height 12
radio input "true"
click at [832, 484] on input "True" at bounding box center [832, 486] width 13 height 12
radio input "true"
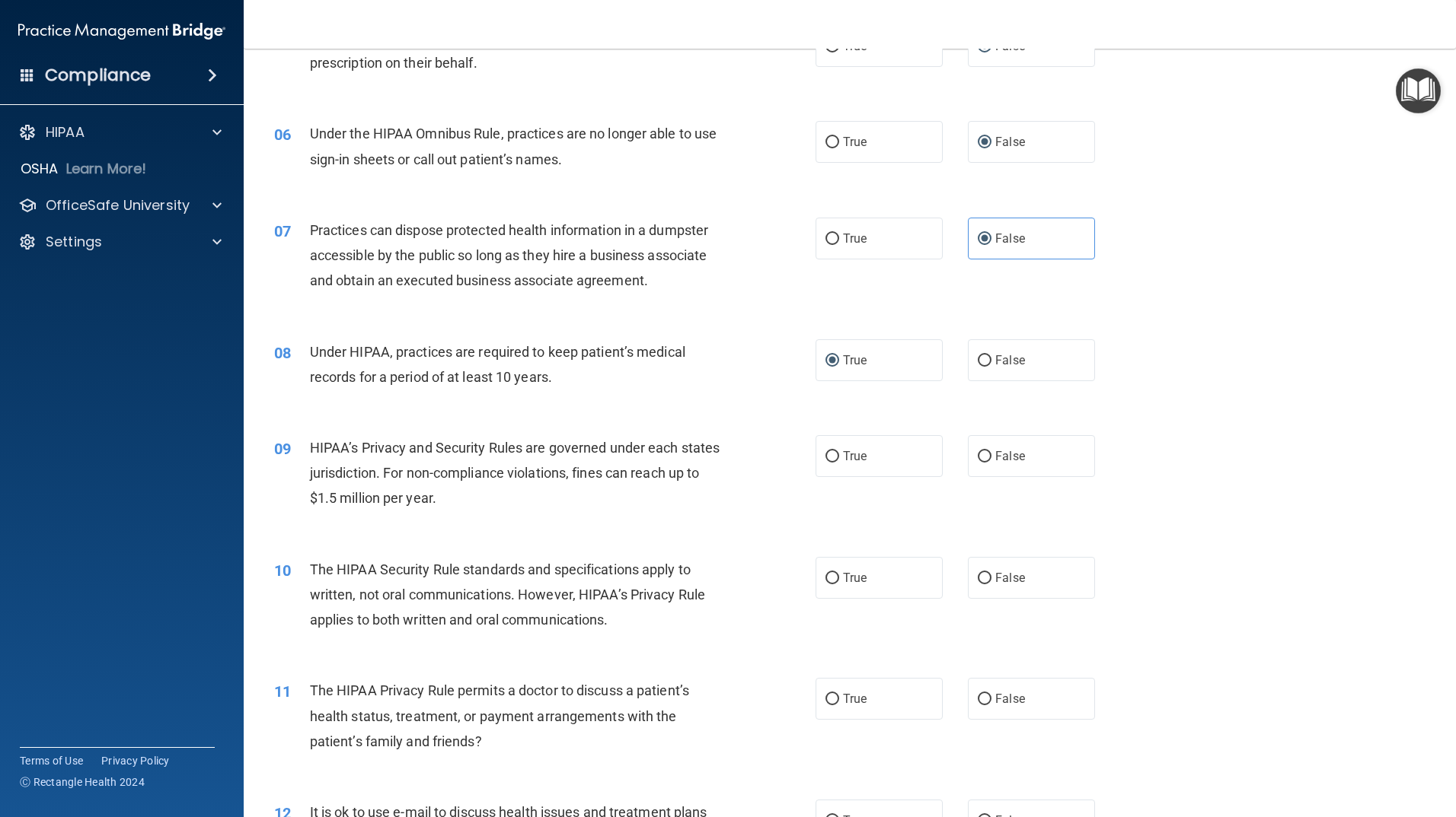
scroll to position [608, 0]
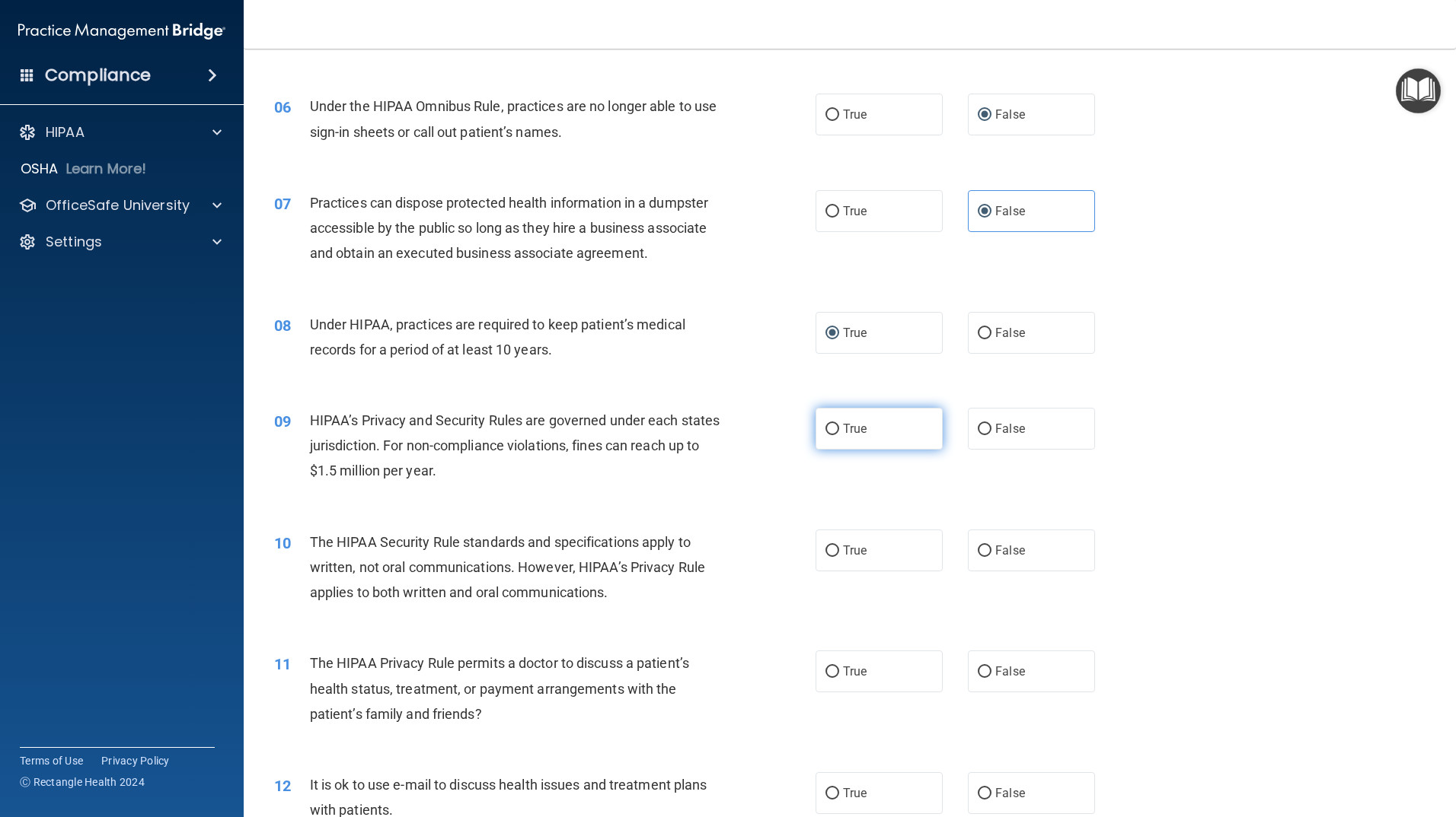
click at [861, 438] on label "True" at bounding box center [879, 429] width 127 height 42
click at [840, 435] on input "True" at bounding box center [832, 430] width 13 height 12
radio input "true"
click at [866, 556] on label "True" at bounding box center [879, 551] width 127 height 42
click at [840, 556] on input "True" at bounding box center [832, 552] width 13 height 12
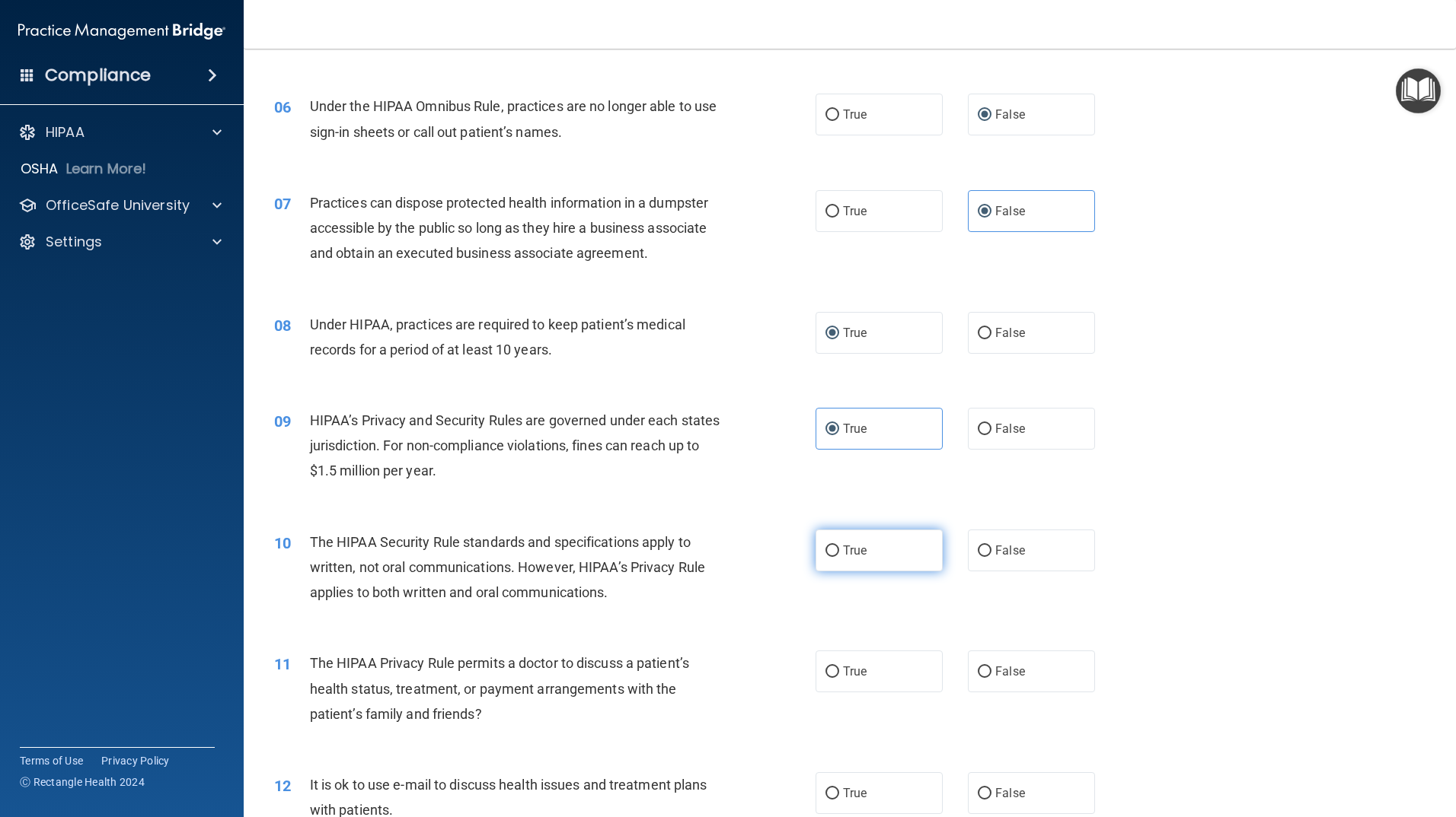
radio input "true"
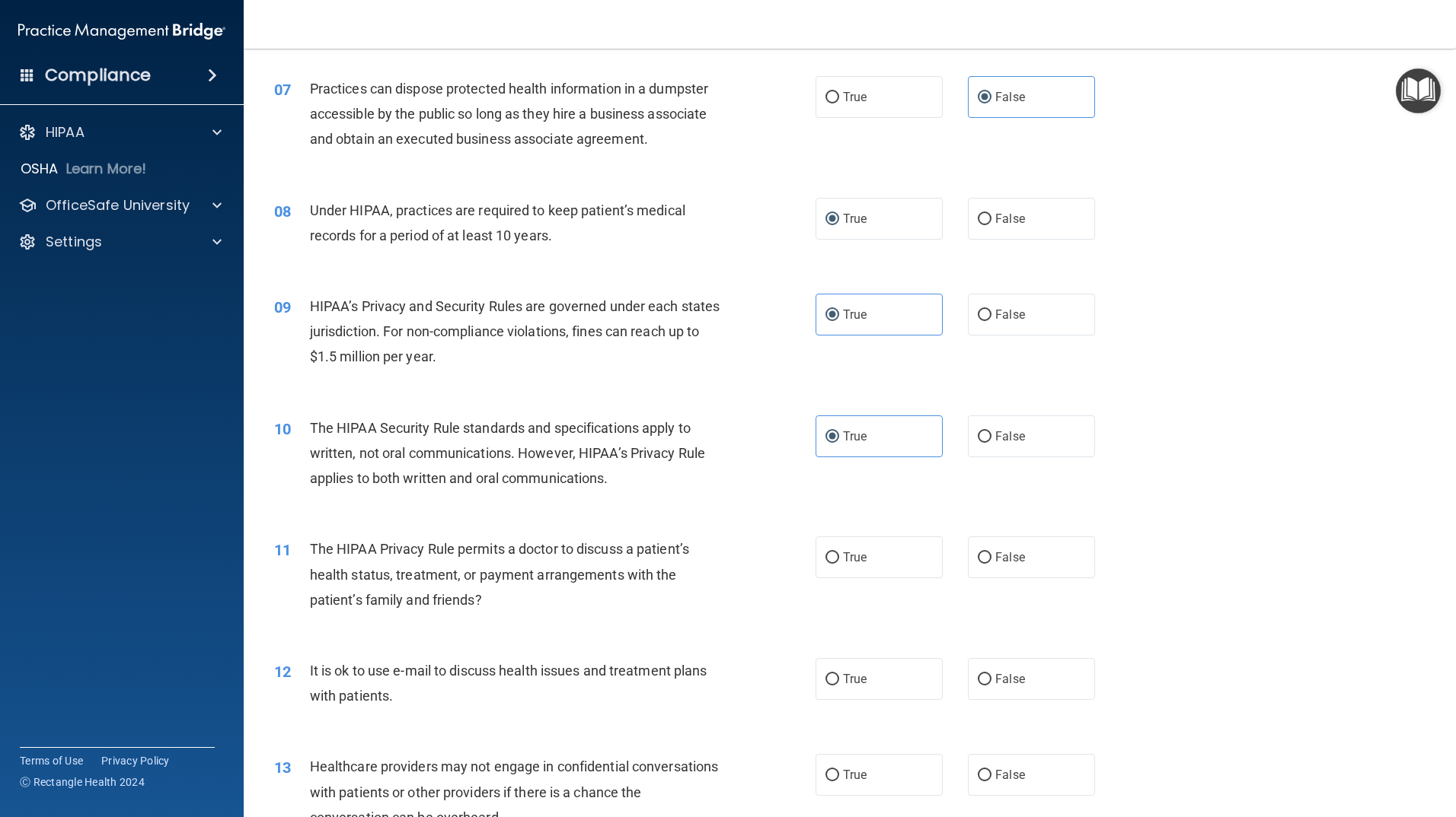
scroll to position [761, 0]
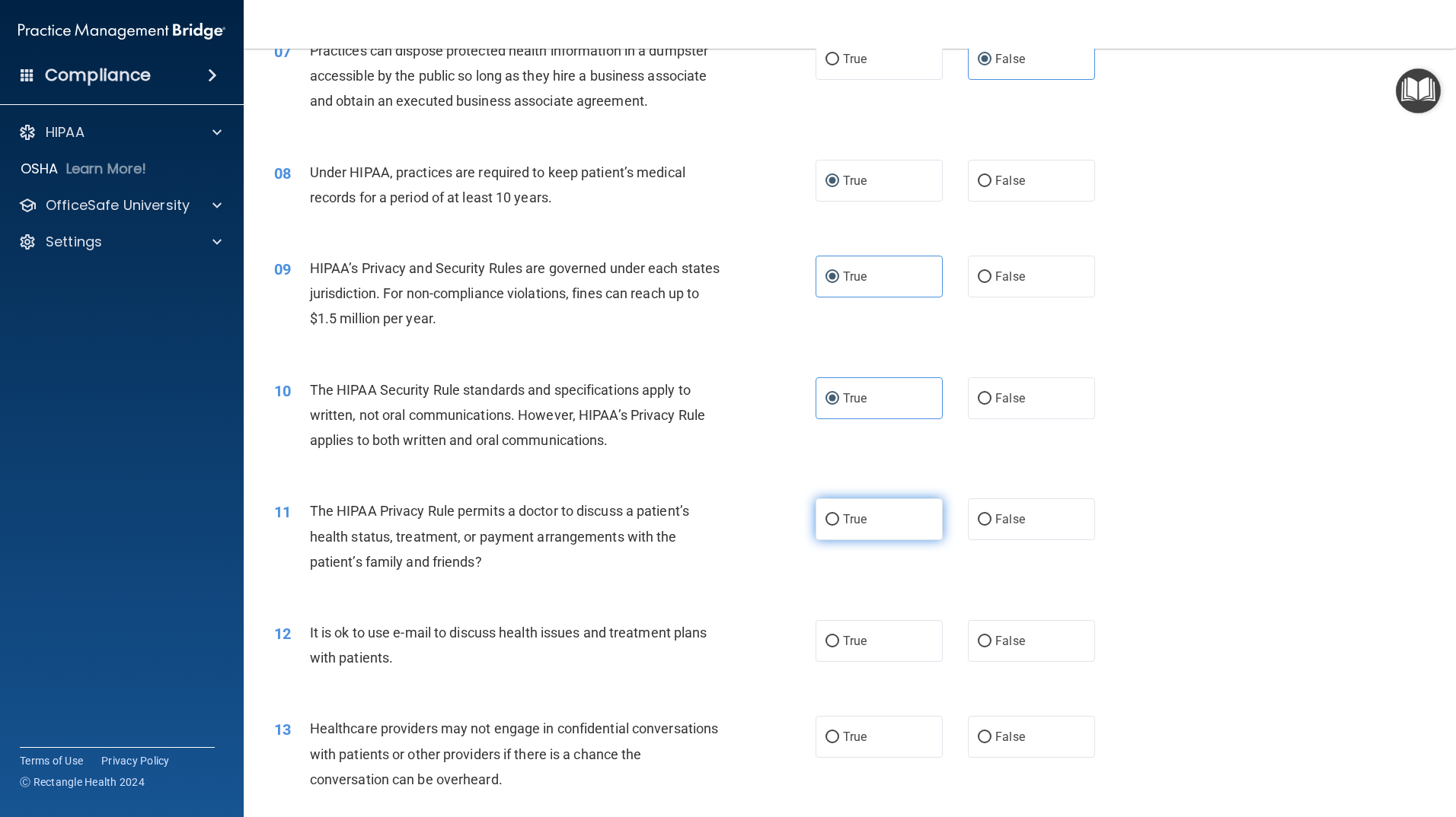
click at [894, 522] on label "True" at bounding box center [879, 520] width 127 height 42
click at [840, 522] on input "True" at bounding box center [832, 520] width 13 height 12
radio input "true"
click at [981, 645] on input "False" at bounding box center [985, 642] width 13 height 12
radio input "true"
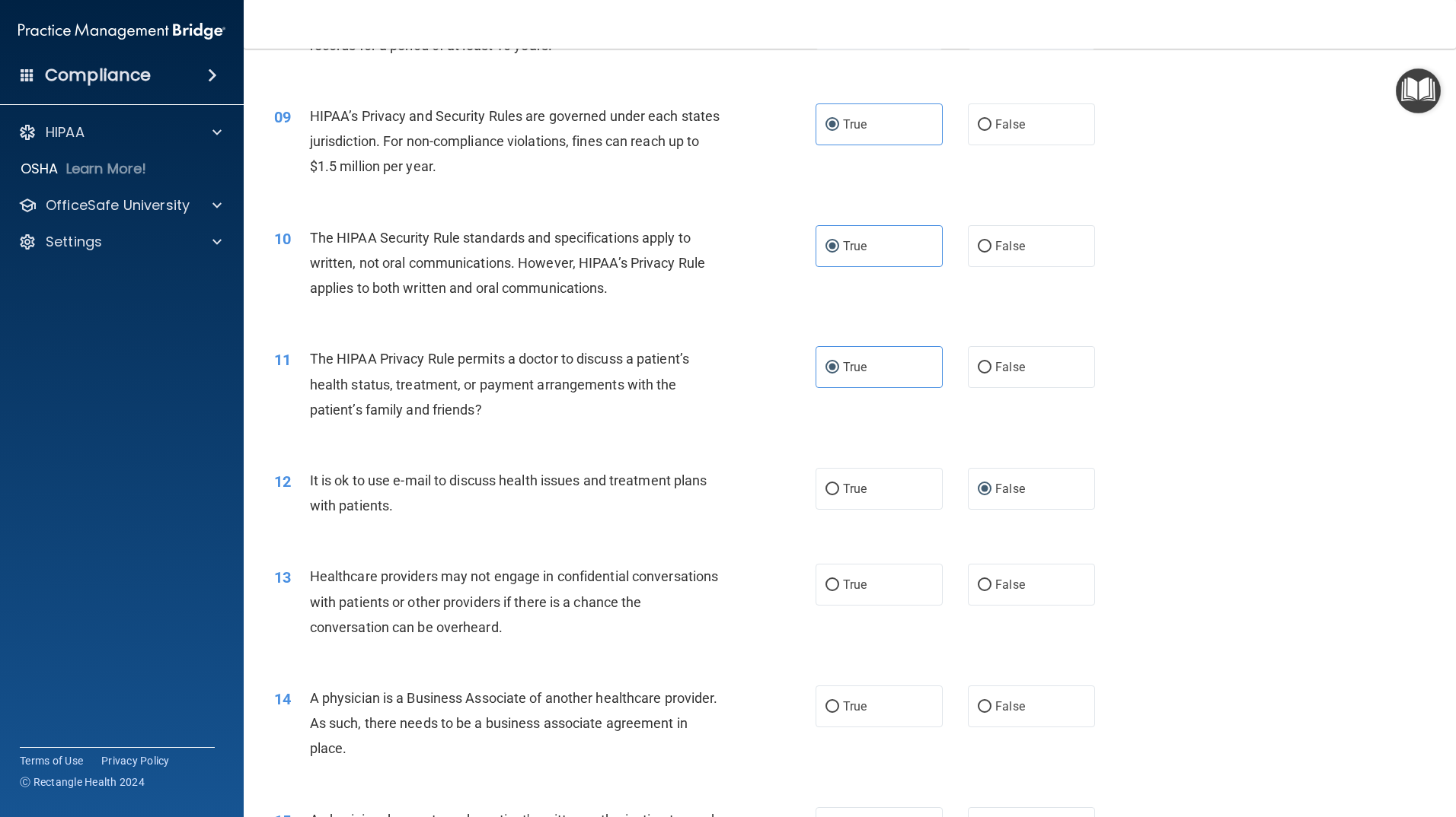
scroll to position [989, 0]
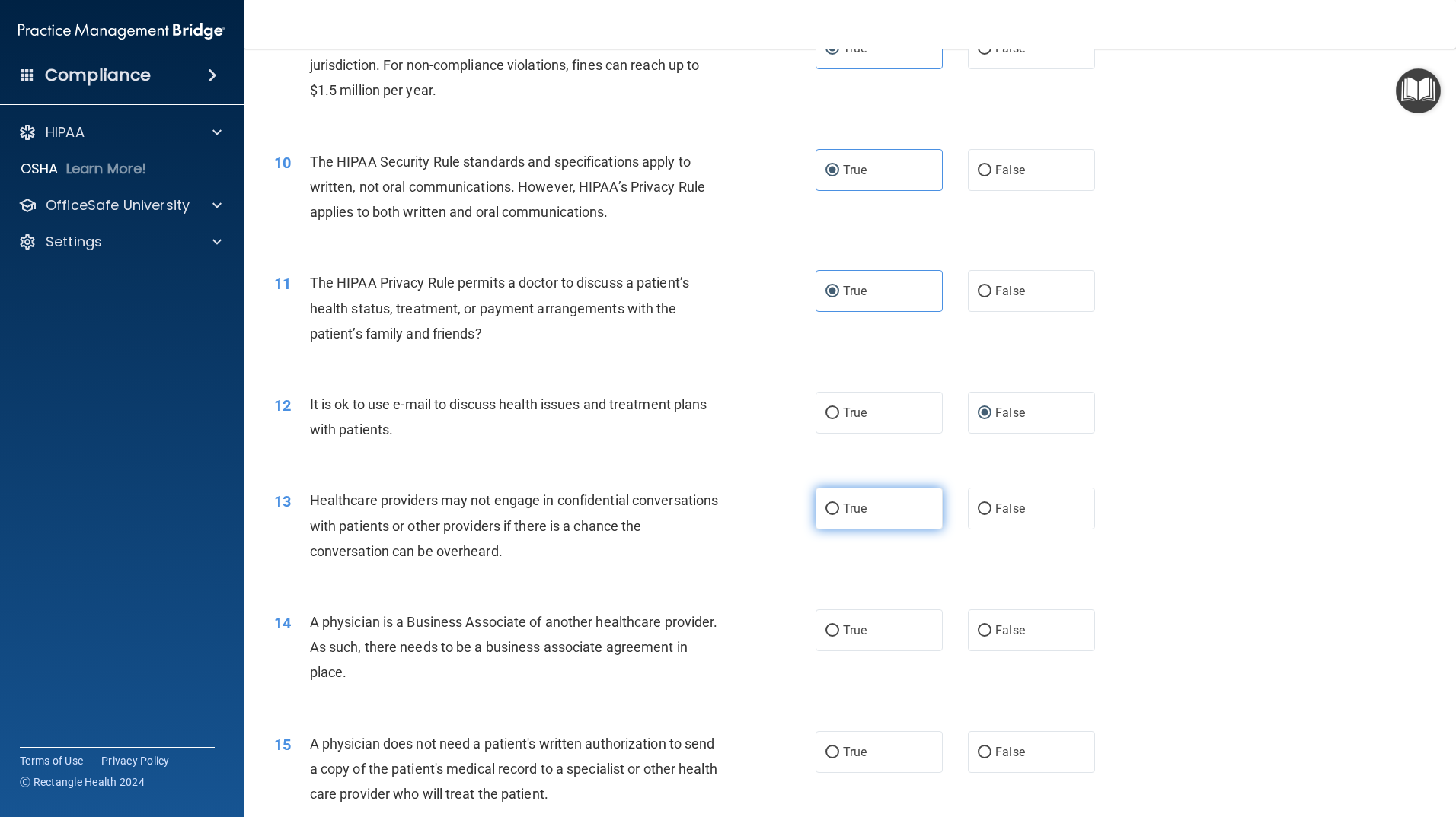
click at [896, 524] on label "True" at bounding box center [879, 509] width 127 height 42
click at [840, 515] on input "True" at bounding box center [832, 509] width 13 height 12
radio input "true"
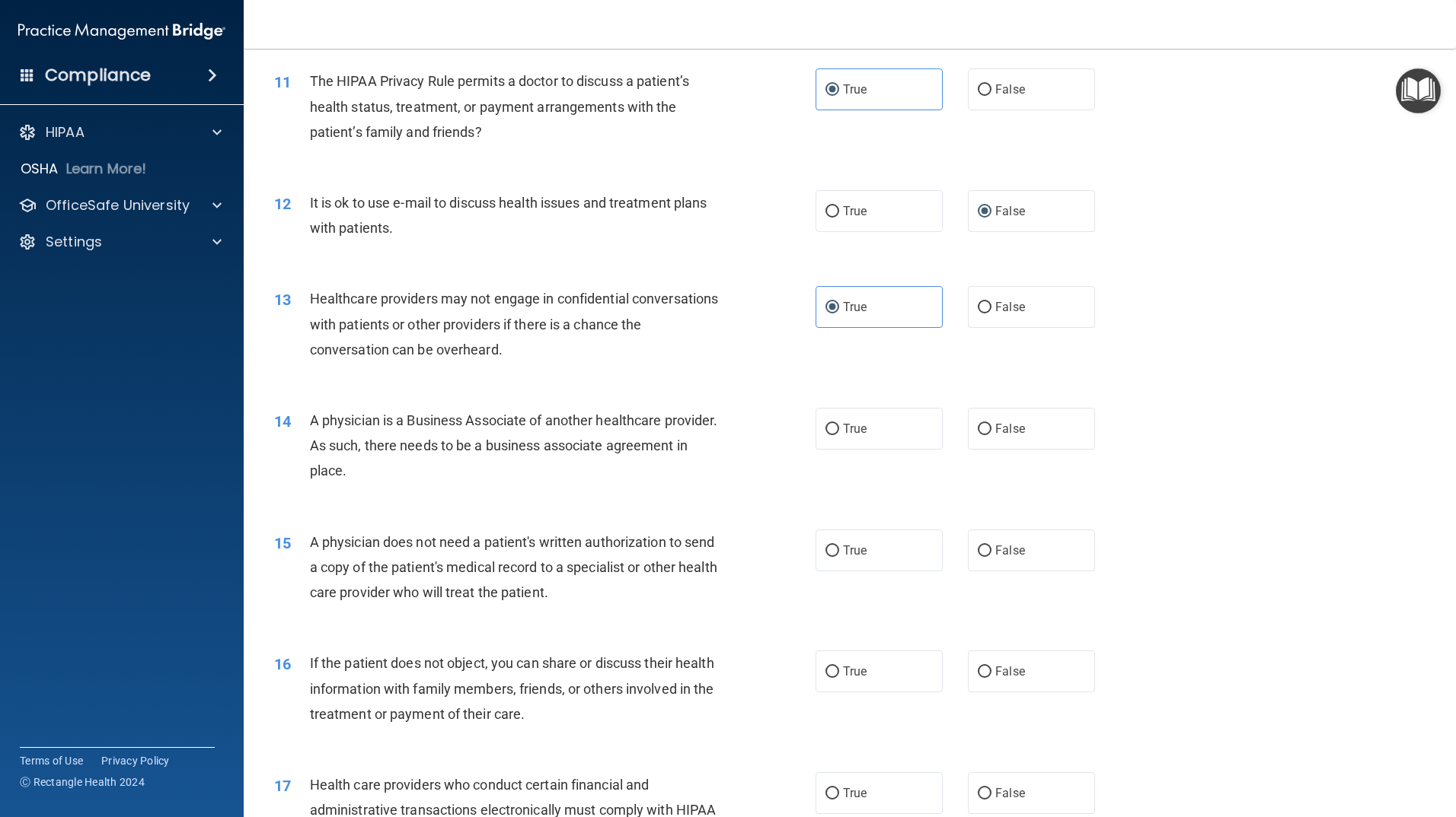
scroll to position [1218, 0]
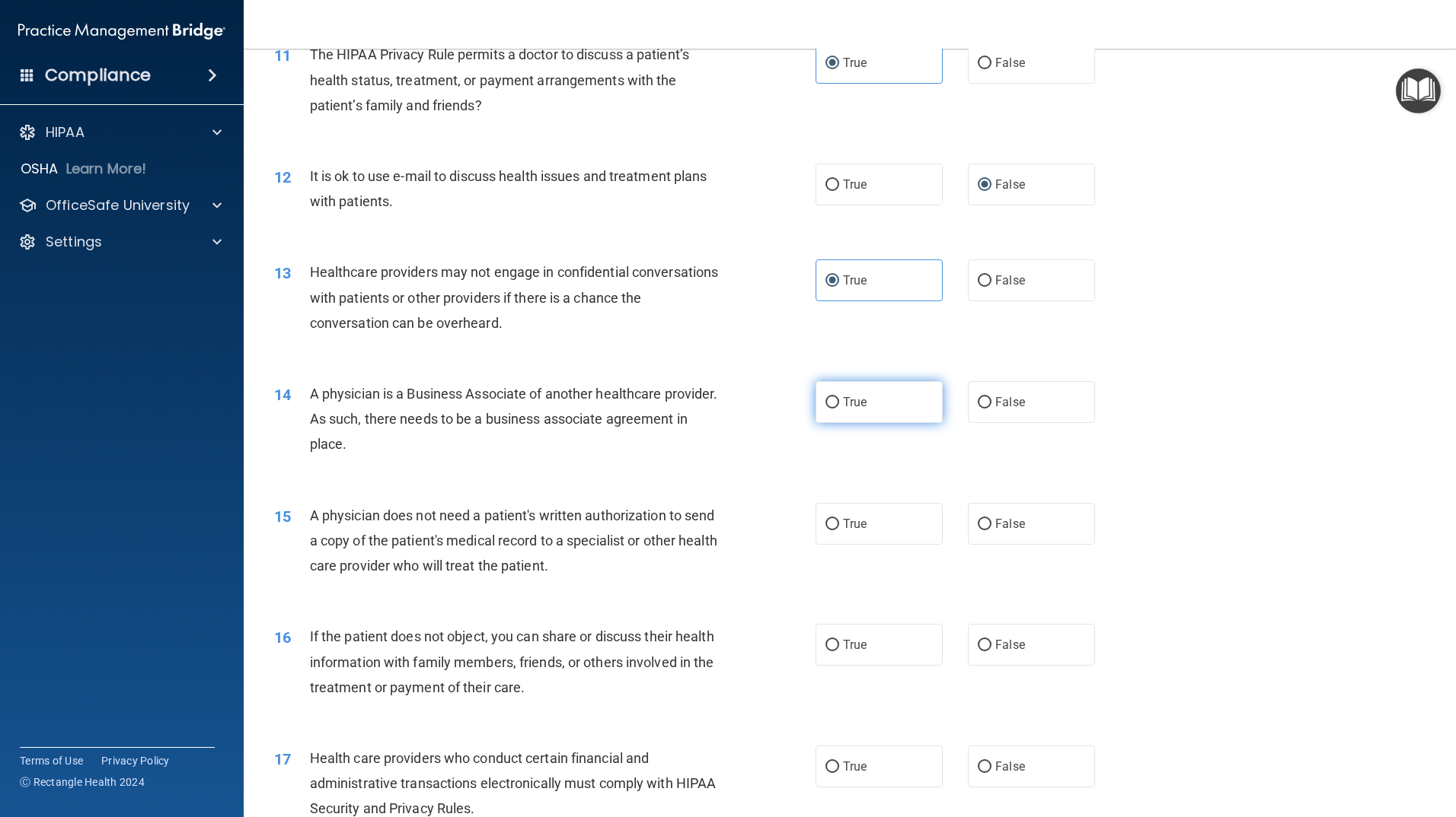
click at [902, 408] on label "True" at bounding box center [879, 403] width 127 height 42
click at [840, 408] on input "True" at bounding box center [832, 403] width 13 height 12
radio input "true"
click at [981, 519] on input "False" at bounding box center [985, 525] width 13 height 12
radio input "true"
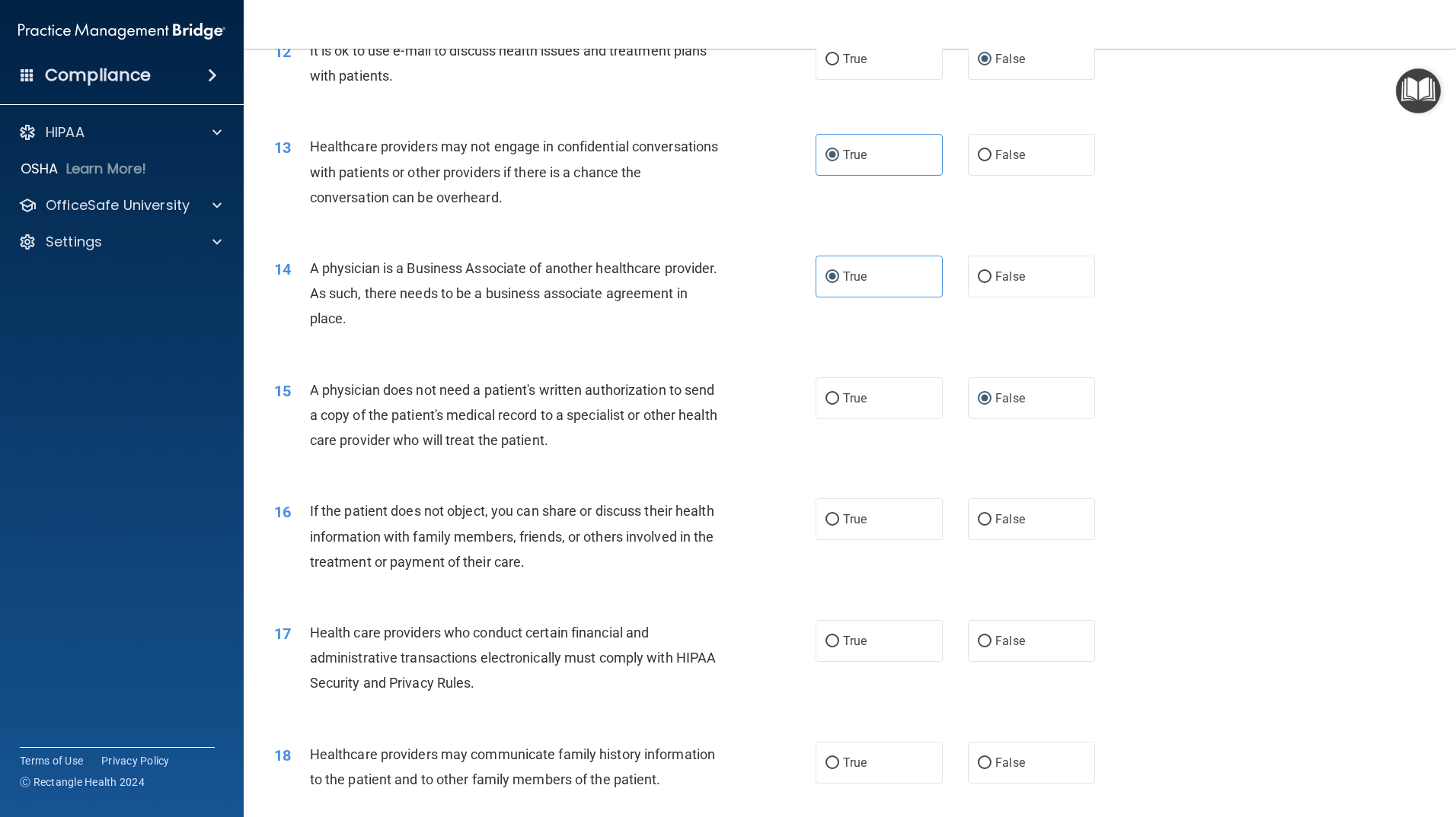
scroll to position [1370, 0]
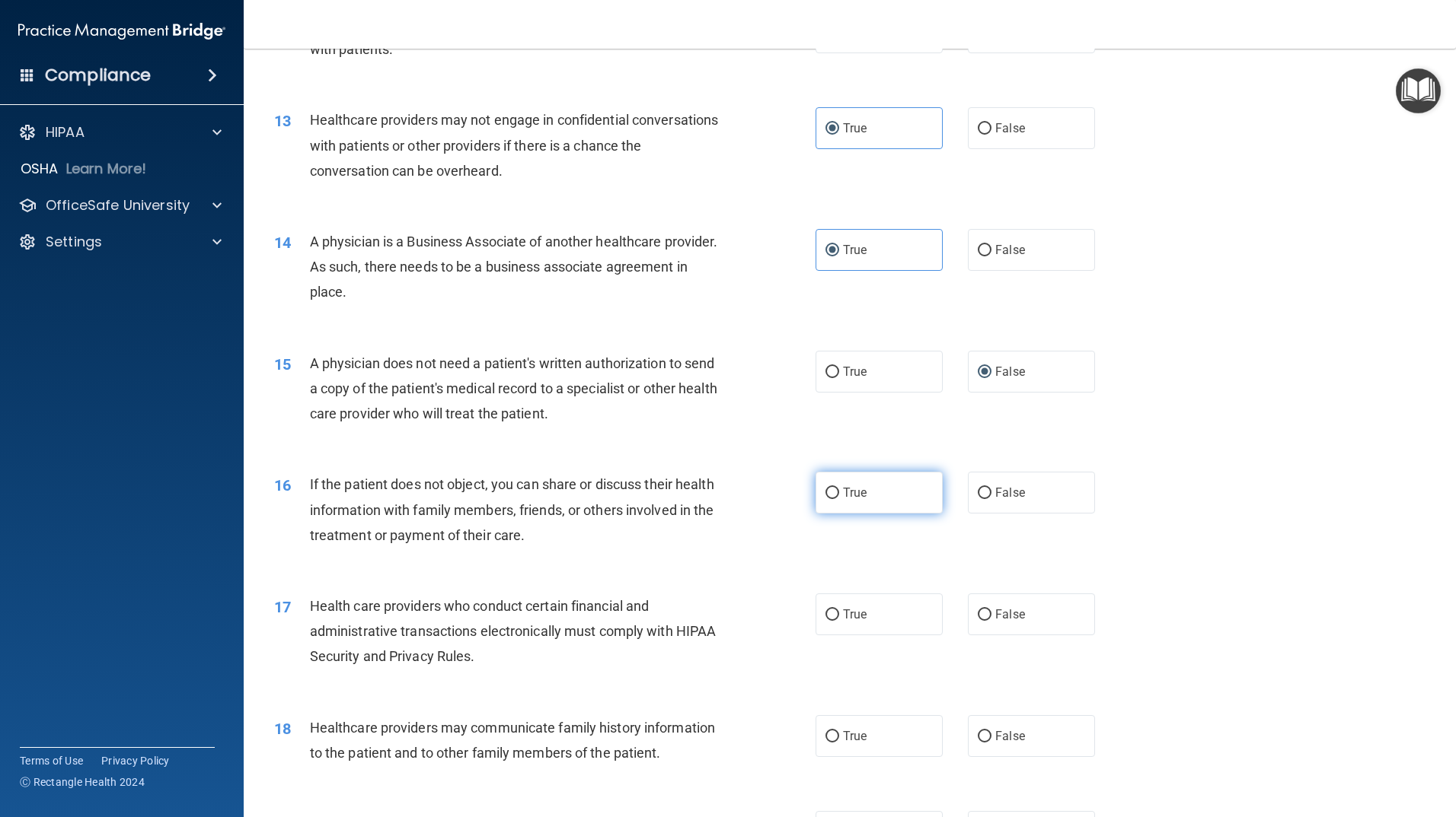
click at [878, 499] on label "True" at bounding box center [879, 493] width 127 height 42
click at [840, 499] on input "True" at bounding box center [832, 494] width 13 height 12
radio input "true"
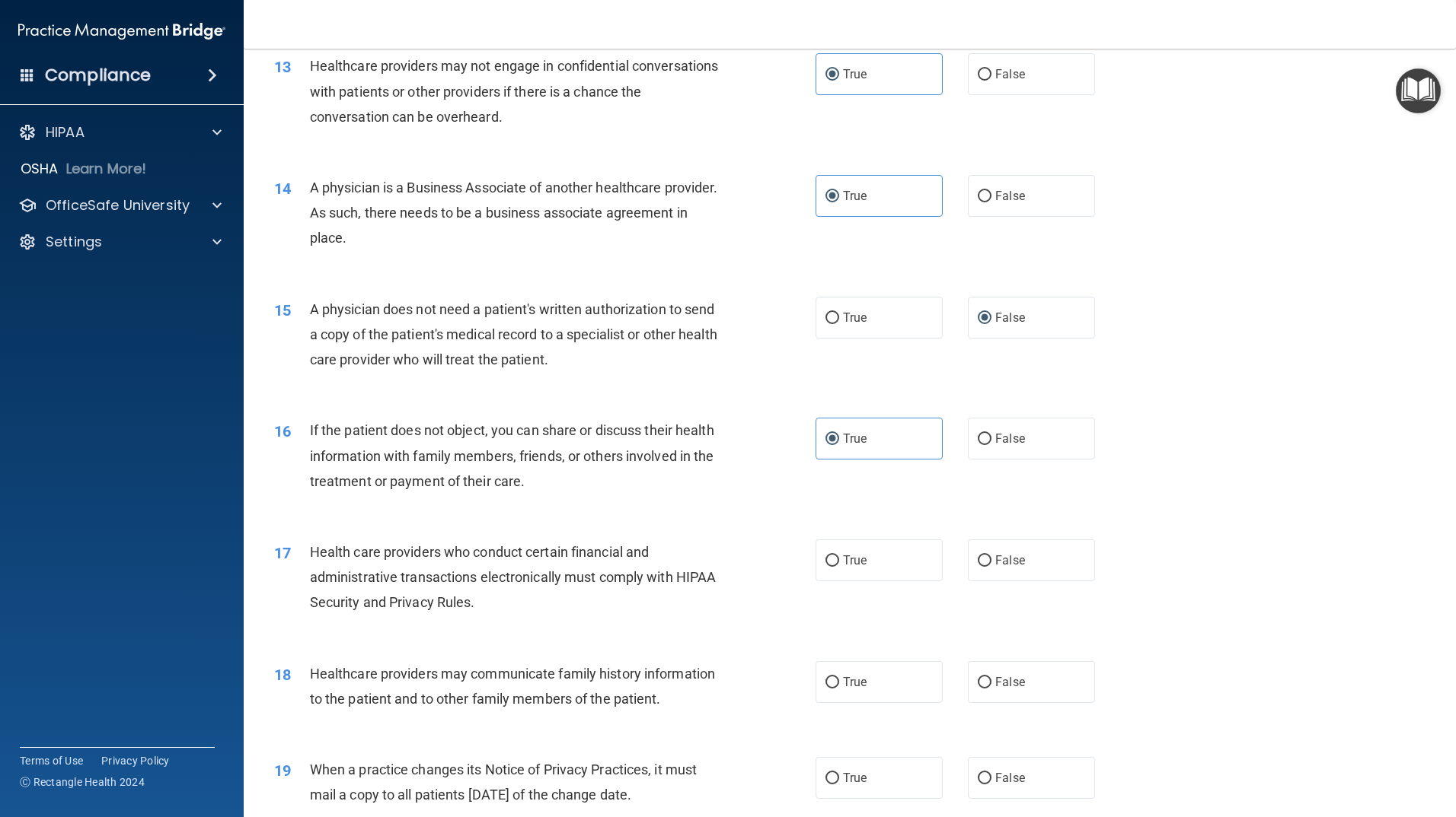
scroll to position [1446, 0]
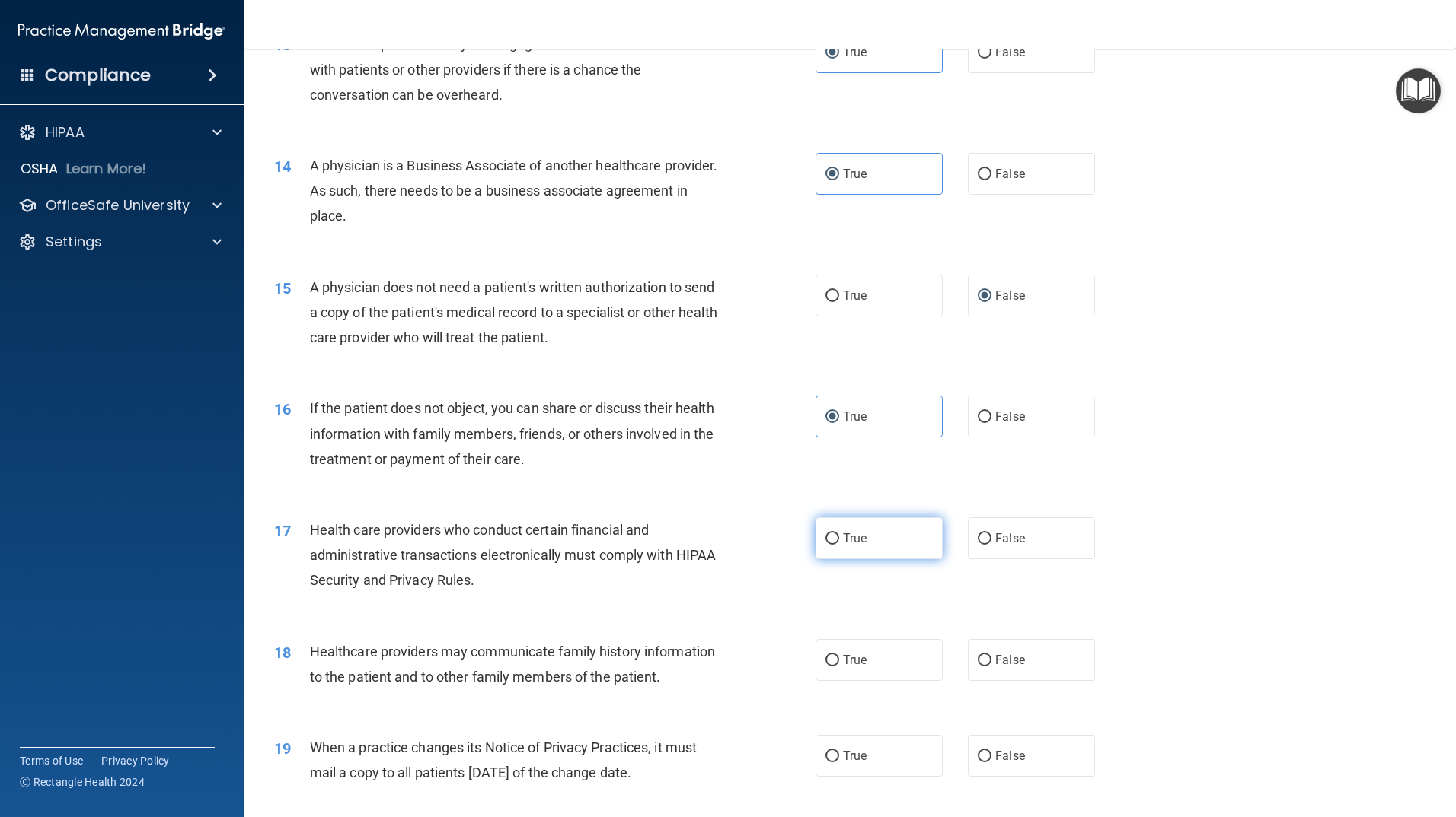
click at [843, 541] on span "True" at bounding box center [855, 538] width 24 height 14
click at [839, 541] on input "True" at bounding box center [832, 539] width 13 height 12
radio input "true"
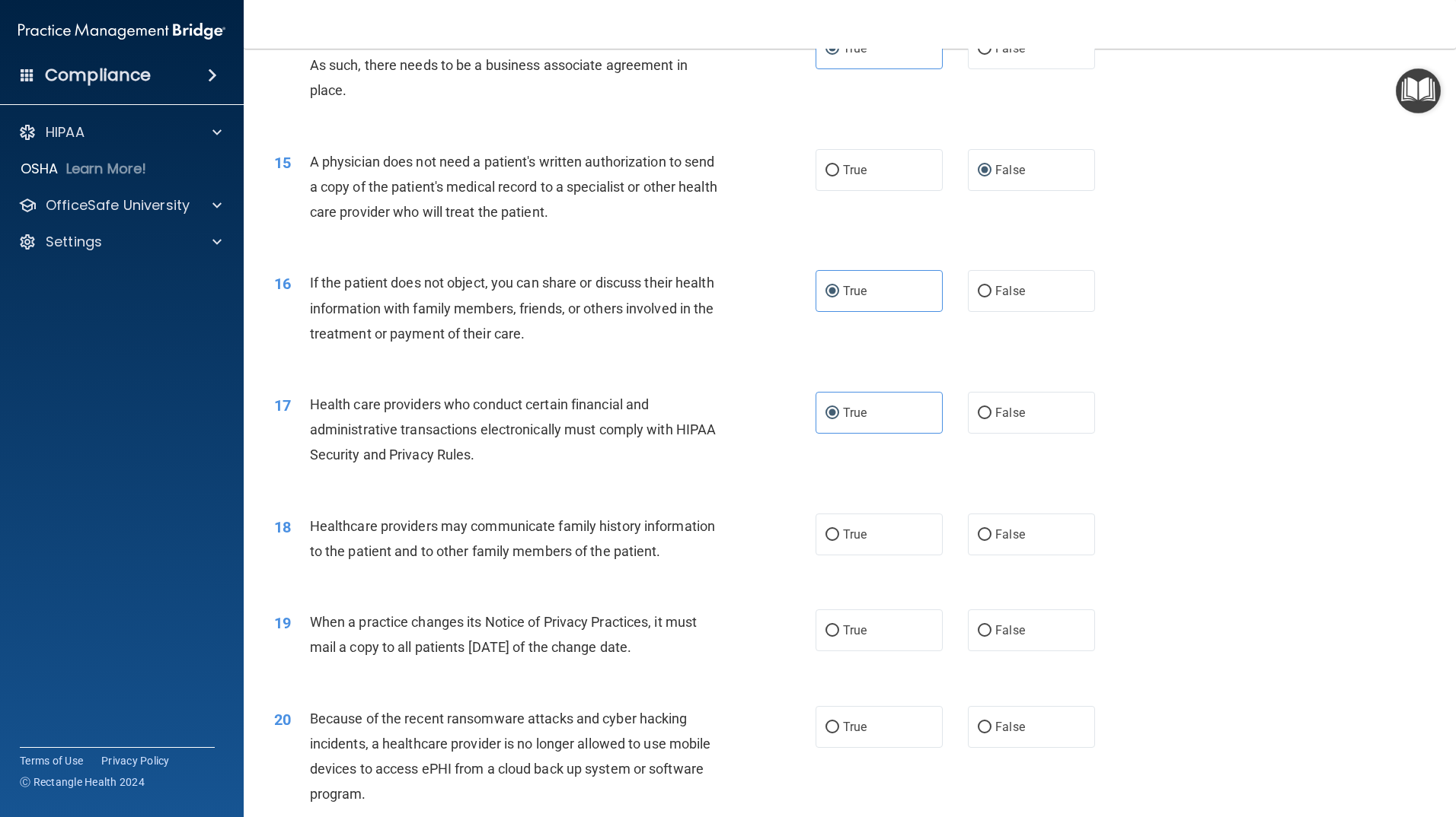
scroll to position [1598, 0]
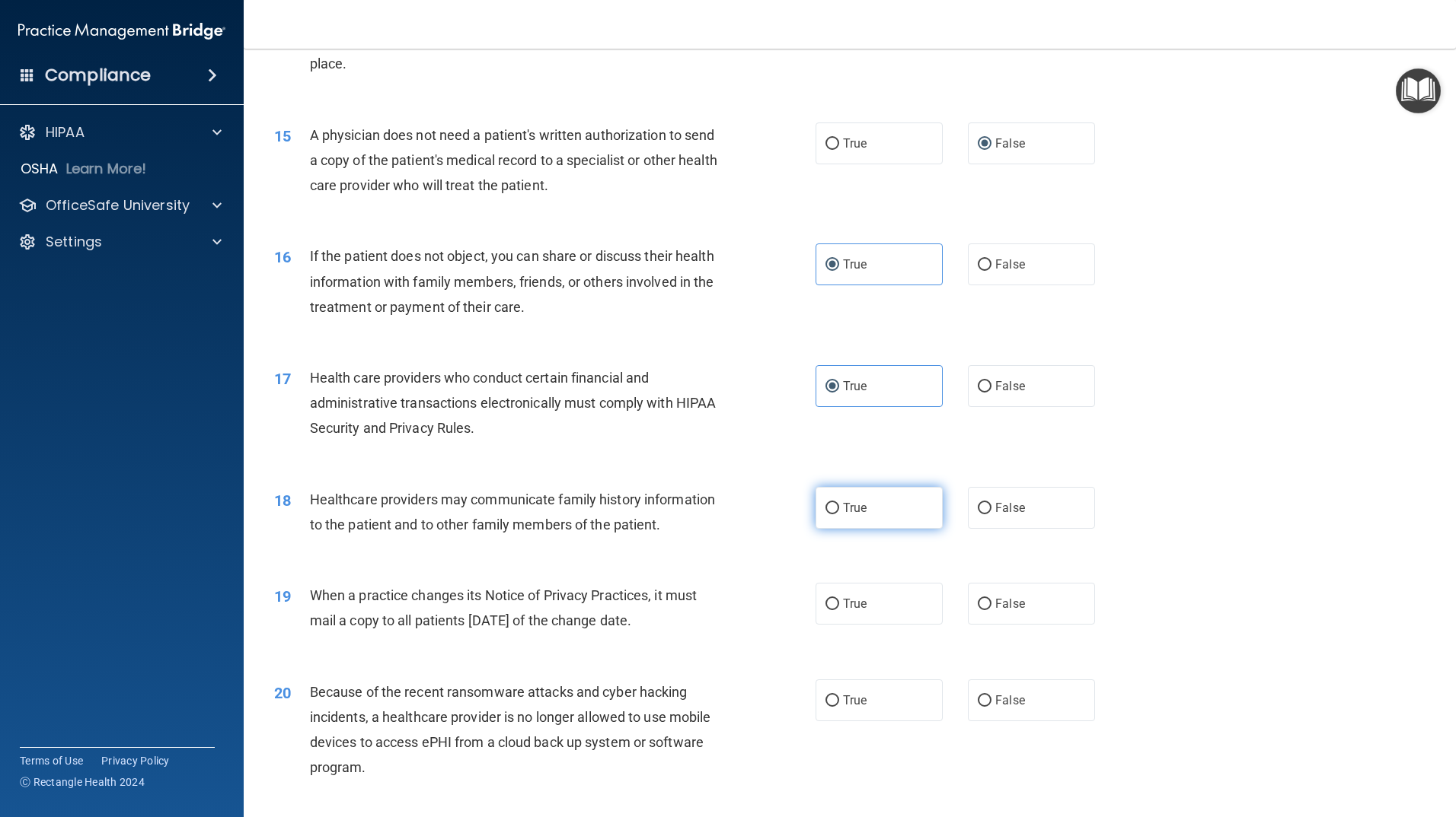
click at [876, 521] on label "True" at bounding box center [879, 508] width 127 height 42
click at [840, 514] on input "True" at bounding box center [832, 508] width 13 height 12
radio input "true"
click at [834, 607] on label "True" at bounding box center [879, 605] width 127 height 42
click at [834, 607] on input "True" at bounding box center [832, 605] width 13 height 12
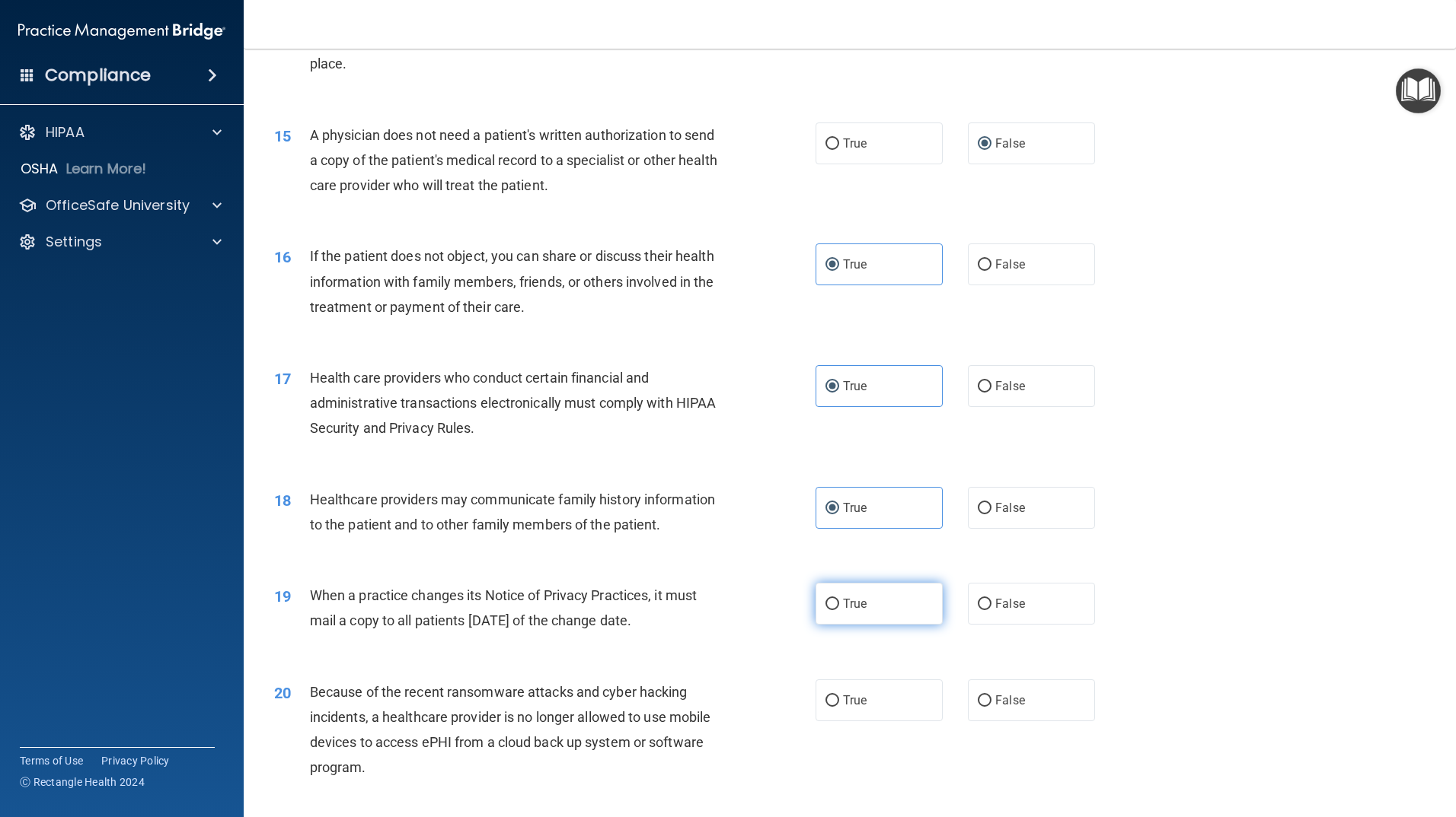
radio input "true"
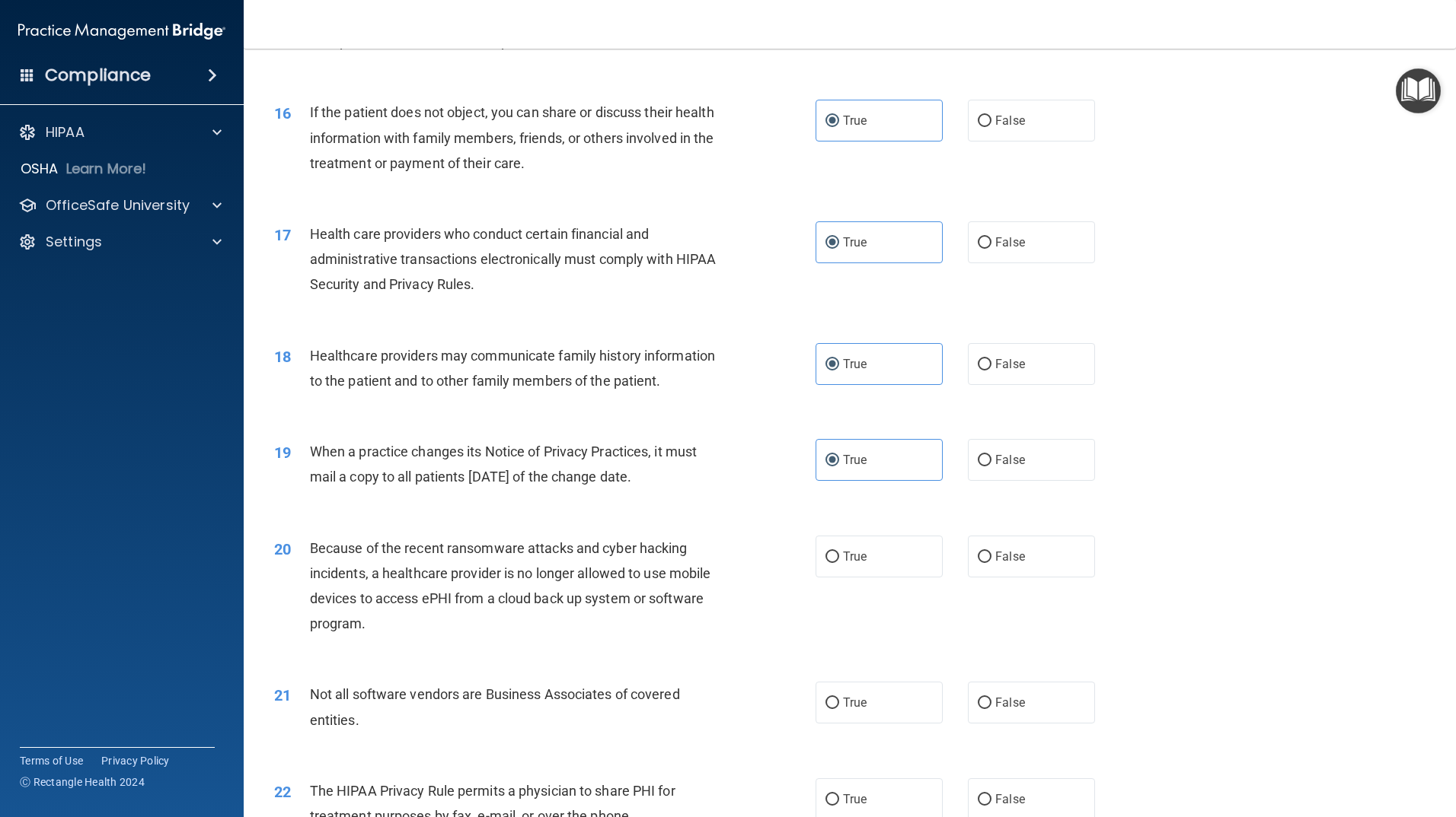
scroll to position [1750, 0]
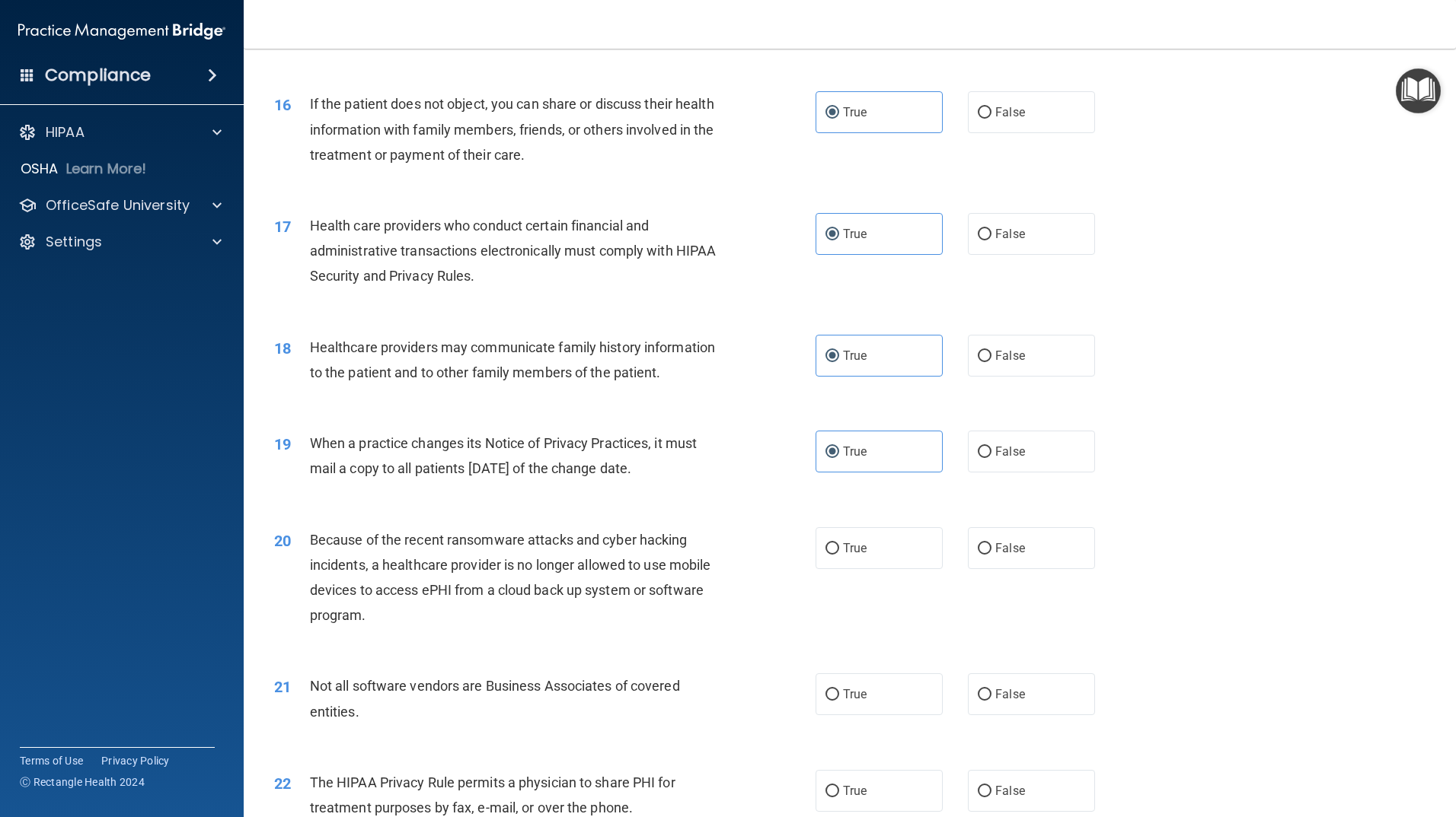
click at [654, 642] on div "20 Because of the recent ransomware attacks and cyber hacking incidents, a heal…" at bounding box center [849, 582] width 1174 height 147
click at [863, 553] on label "True" at bounding box center [879, 549] width 127 height 42
click at [840, 553] on input "True" at bounding box center [832, 549] width 13 height 12
radio input "true"
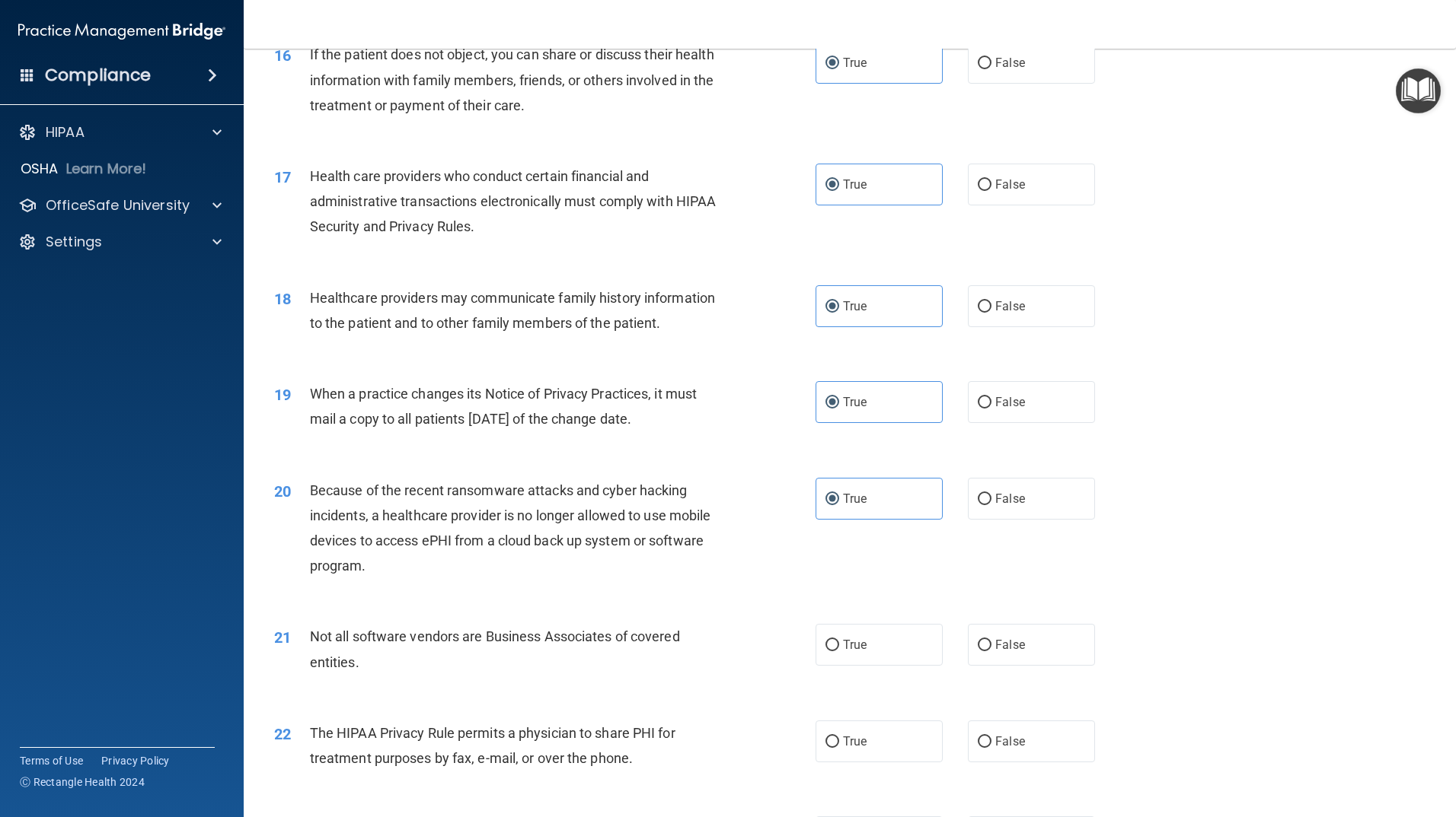
scroll to position [1826, 0]
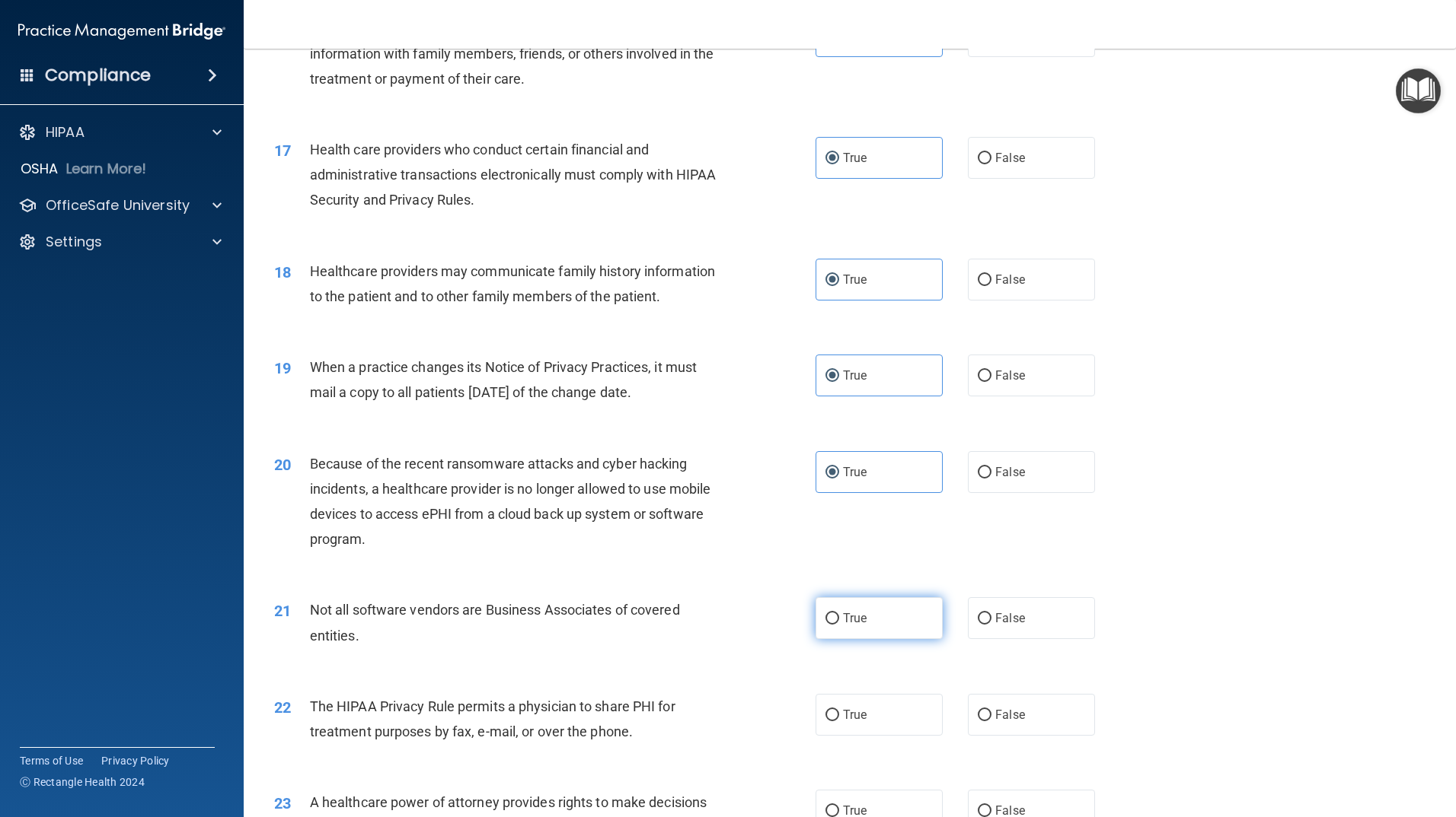
click at [916, 617] on label "True" at bounding box center [879, 619] width 127 height 42
click at [840, 617] on input "True" at bounding box center [832, 619] width 13 height 12
radio input "true"
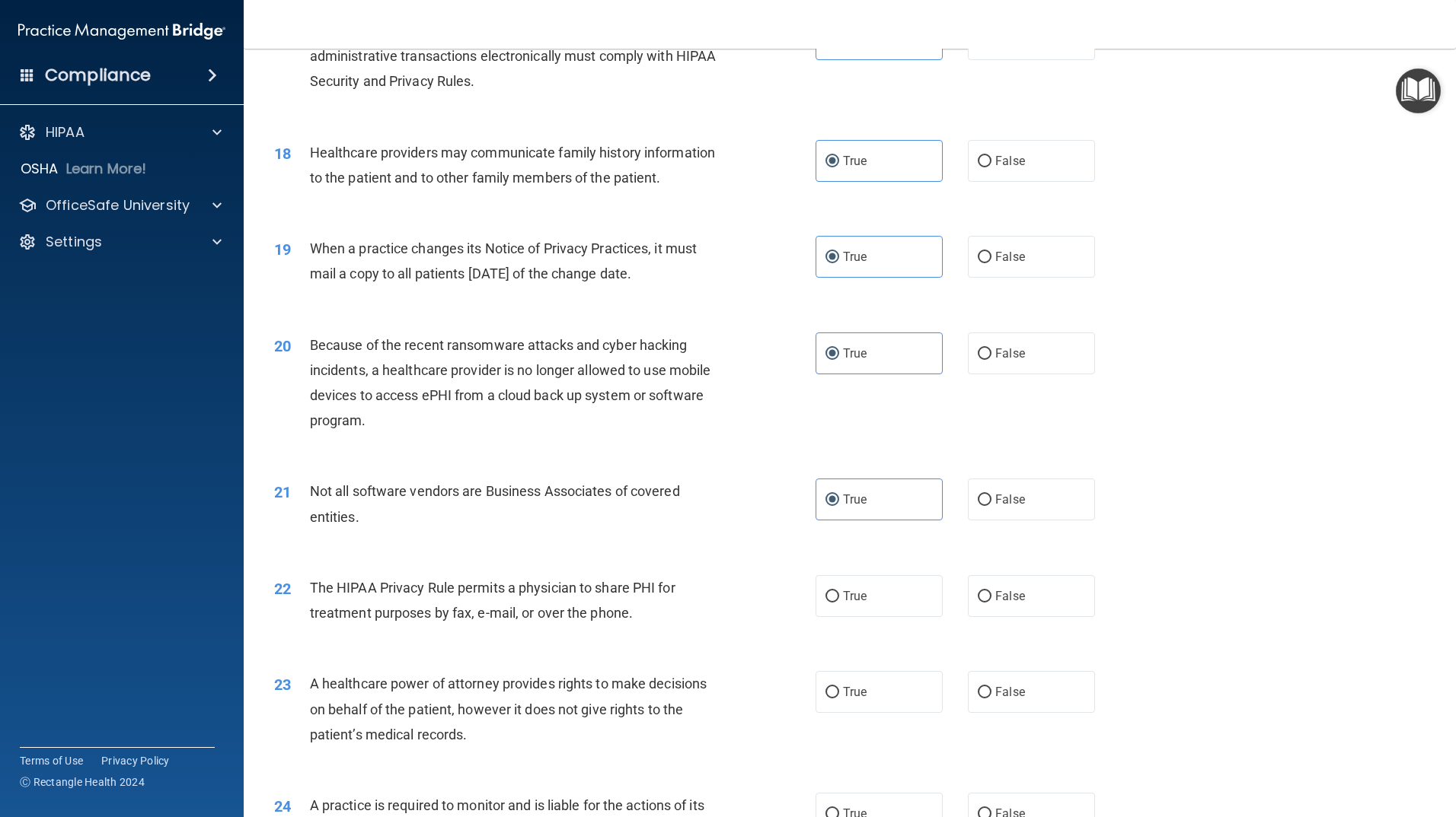
scroll to position [1979, 0]
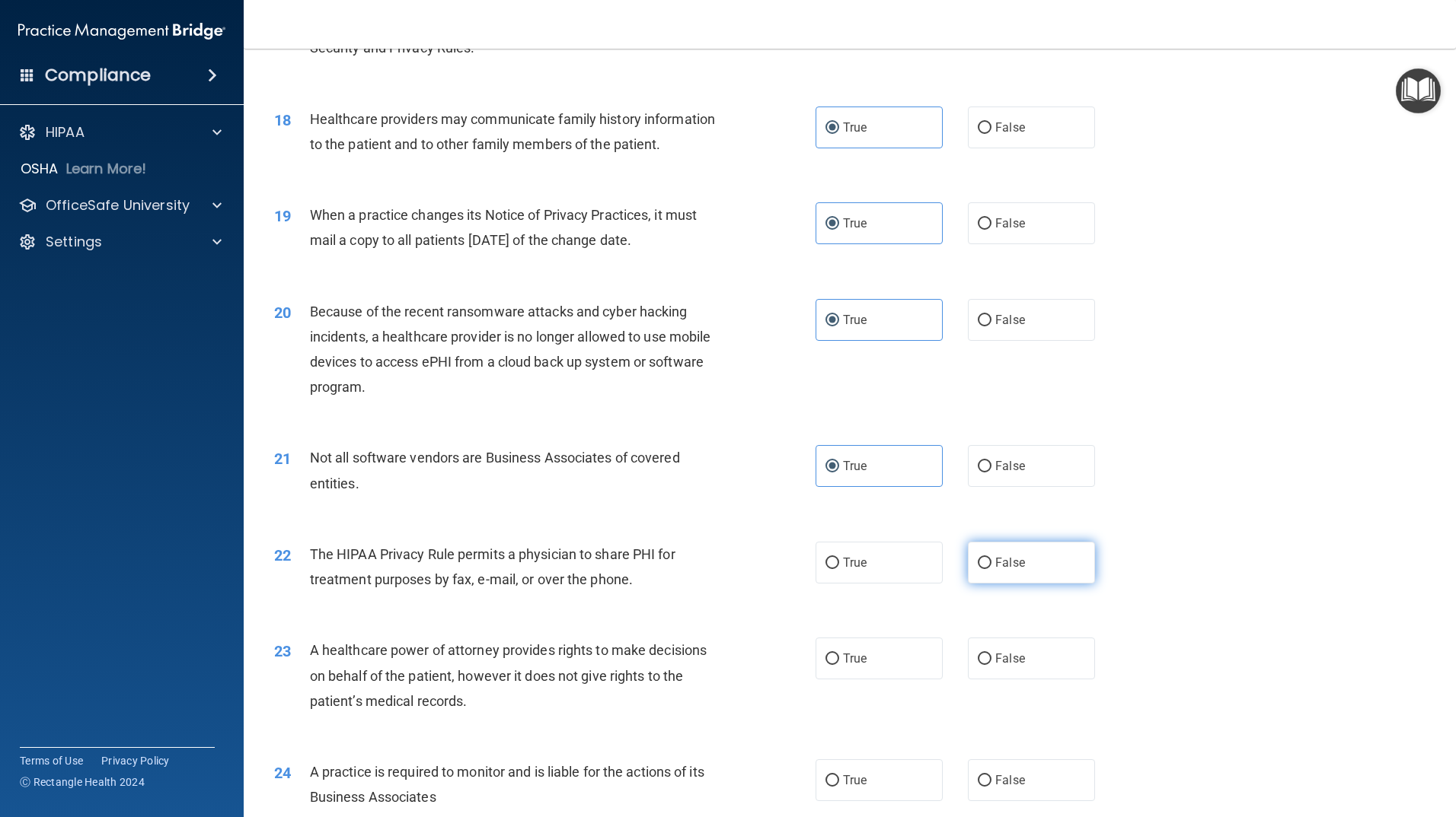
click at [983, 571] on label "False" at bounding box center [1031, 563] width 127 height 42
click at [983, 569] on input "False" at bounding box center [985, 563] width 13 height 12
radio input "true"
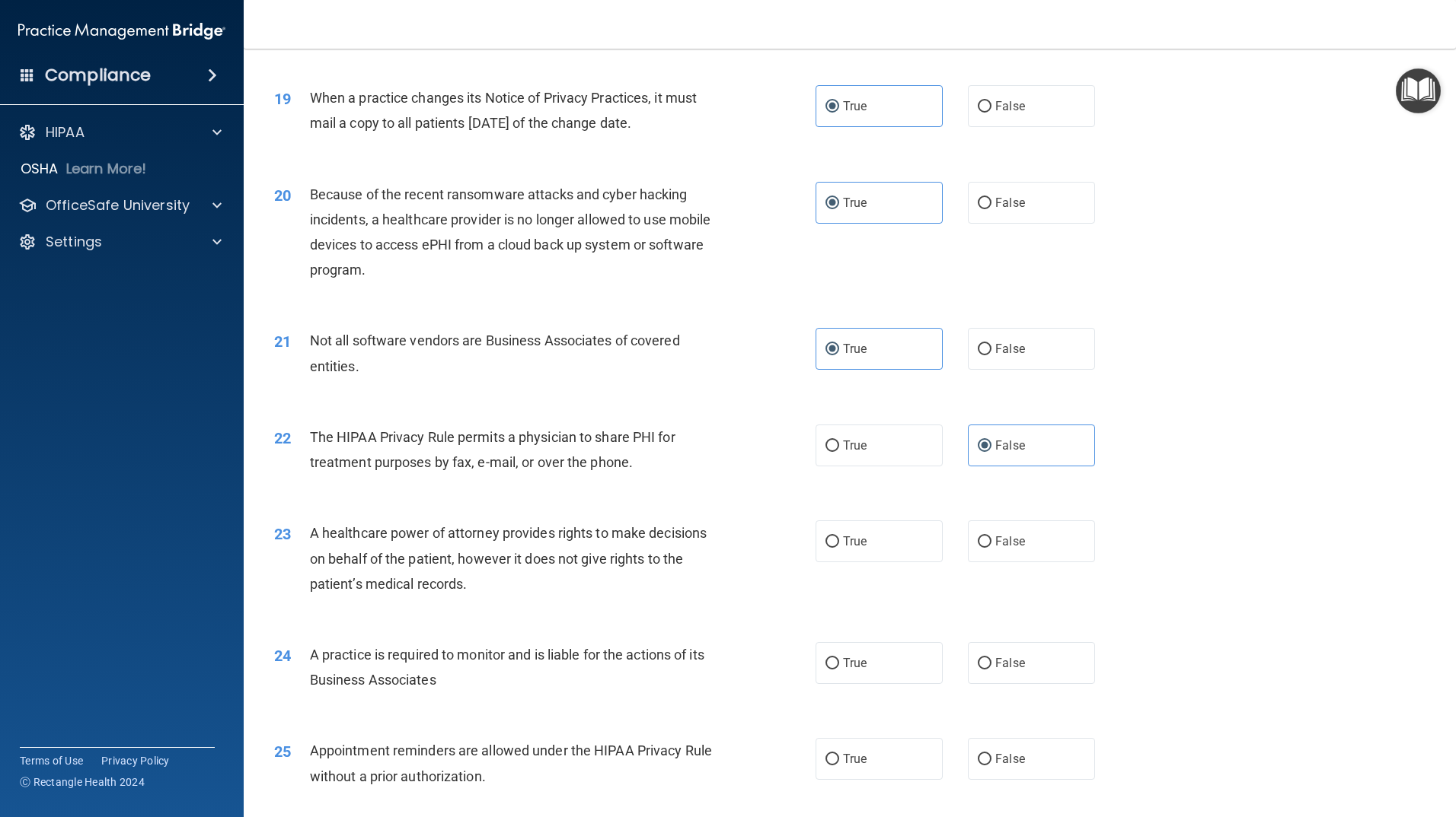
scroll to position [2131, 0]
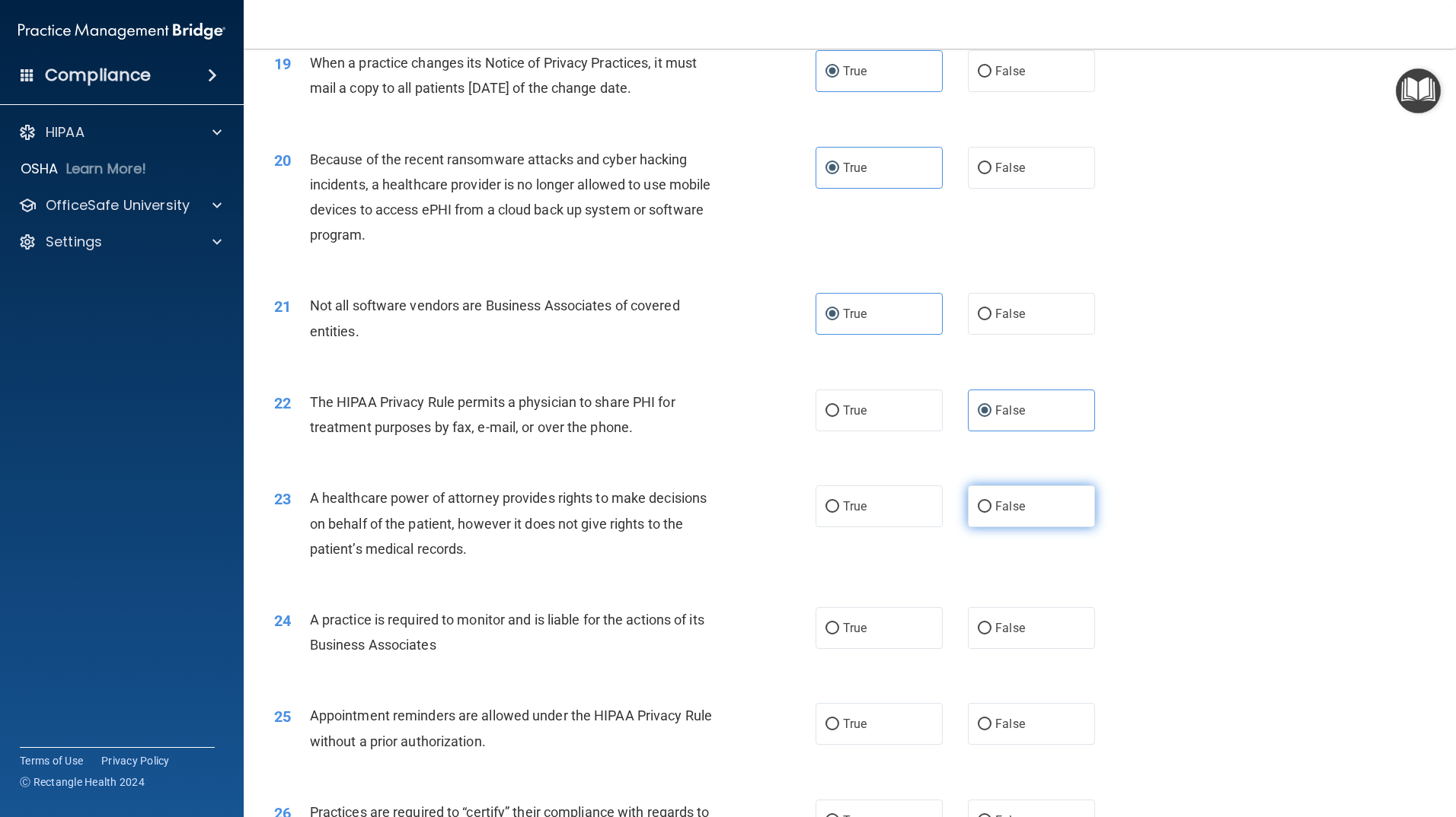
click at [974, 519] on label "False" at bounding box center [1031, 507] width 127 height 42
click at [978, 513] on input "False" at bounding box center [985, 508] width 13 height 12
radio input "true"
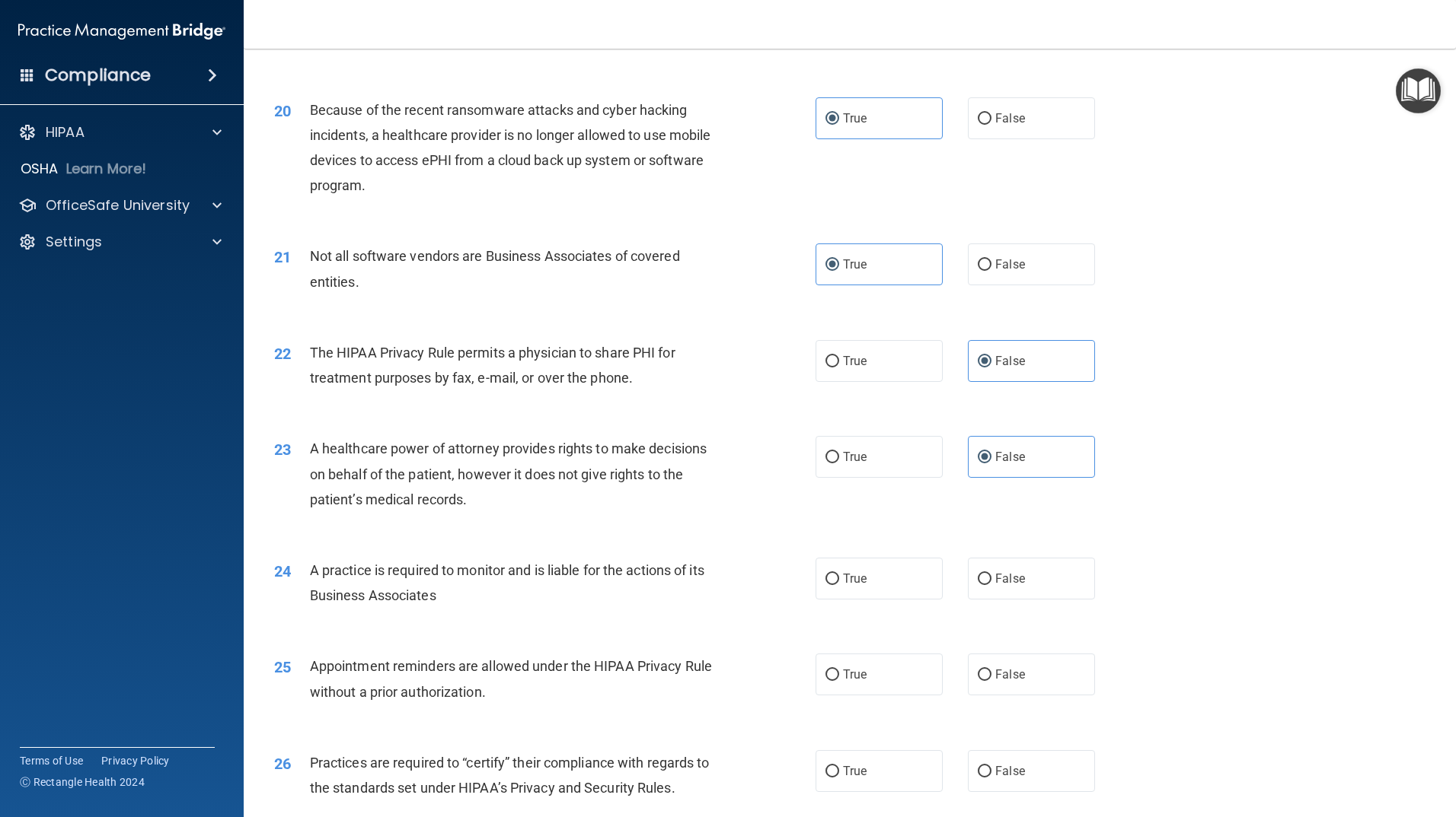
scroll to position [2207, 0]
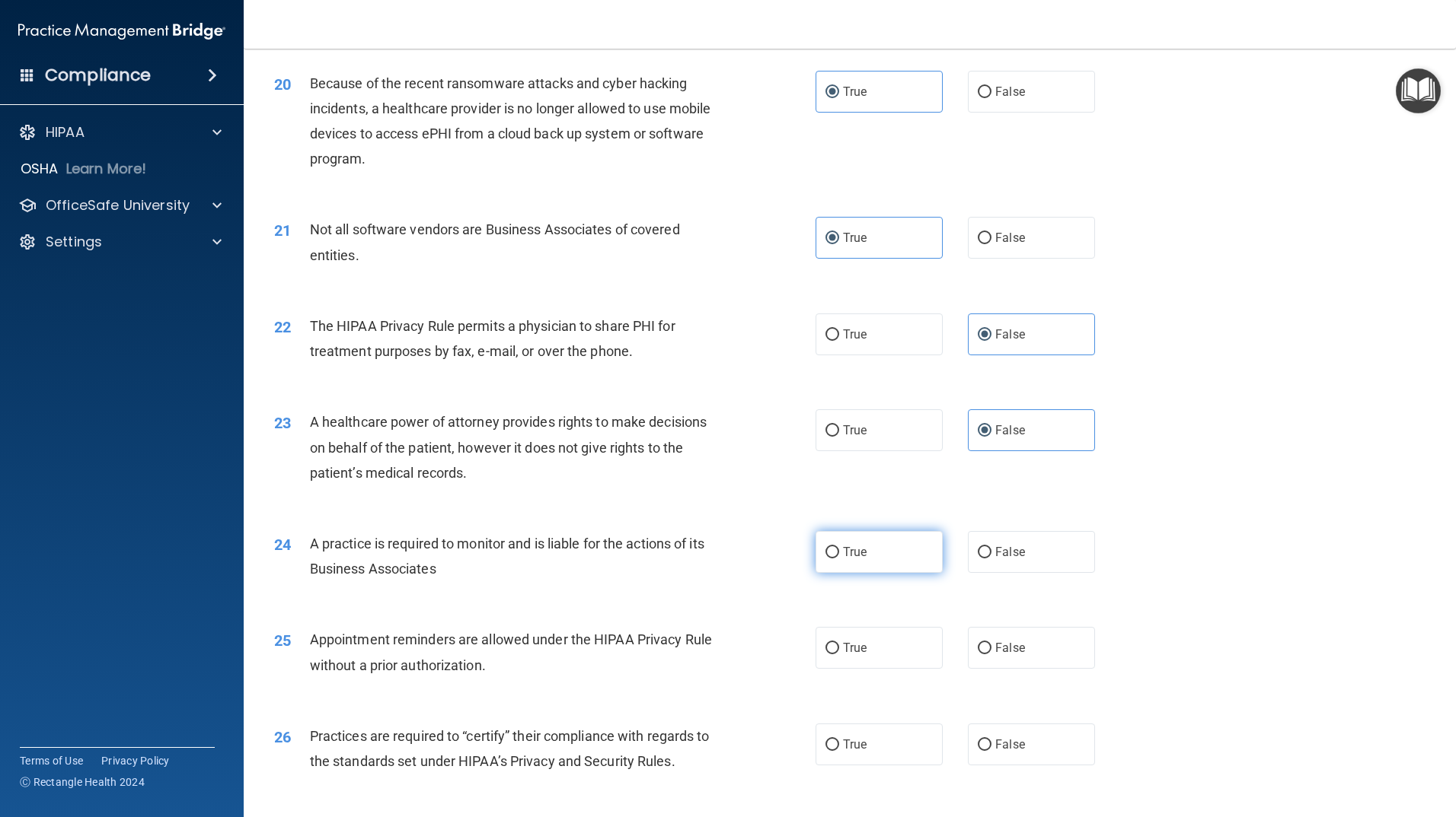
click at [850, 563] on label "True" at bounding box center [879, 553] width 127 height 42
click at [840, 558] on input "True" at bounding box center [832, 553] width 13 height 12
radio input "true"
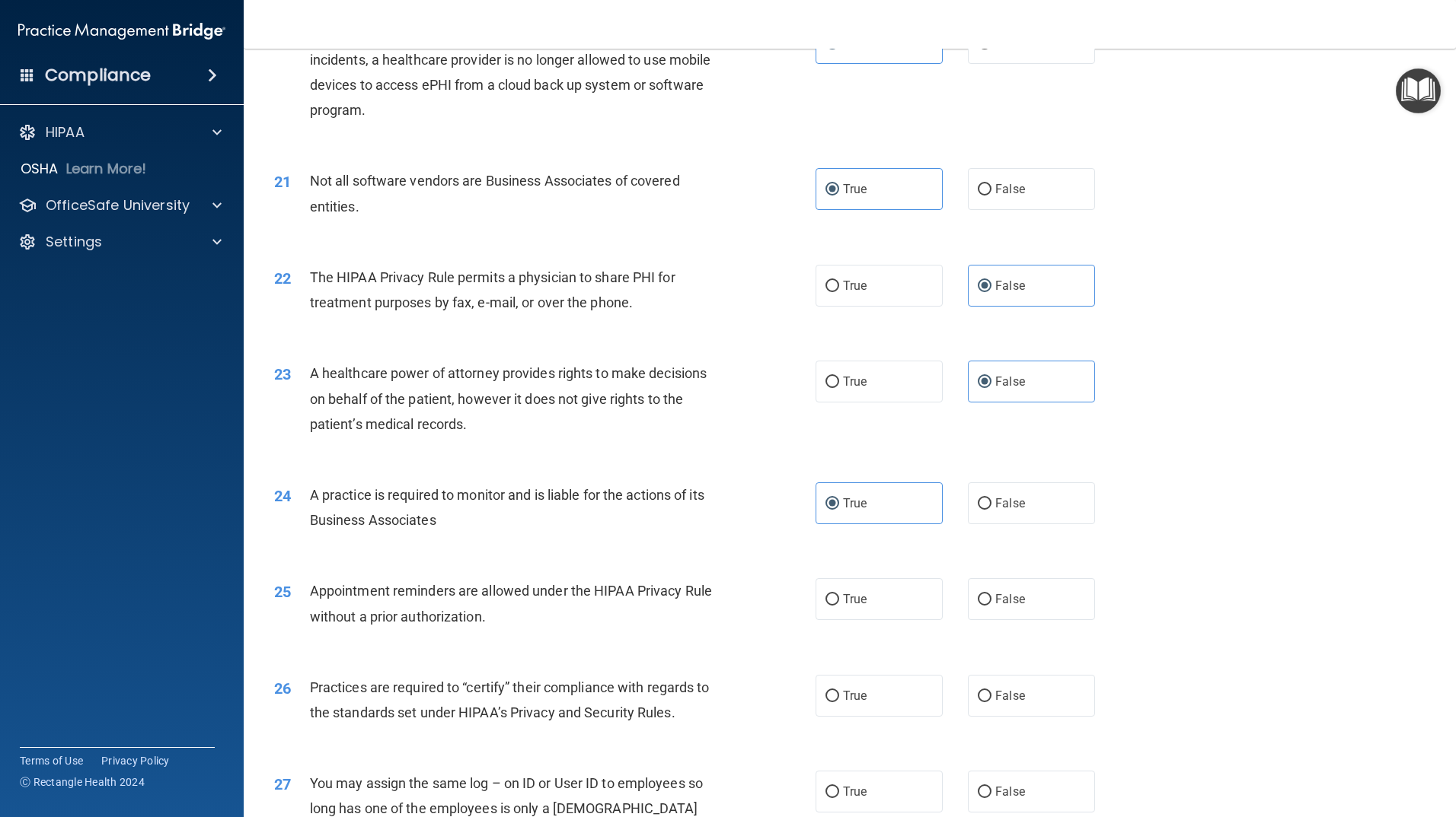
scroll to position [2360, 0]
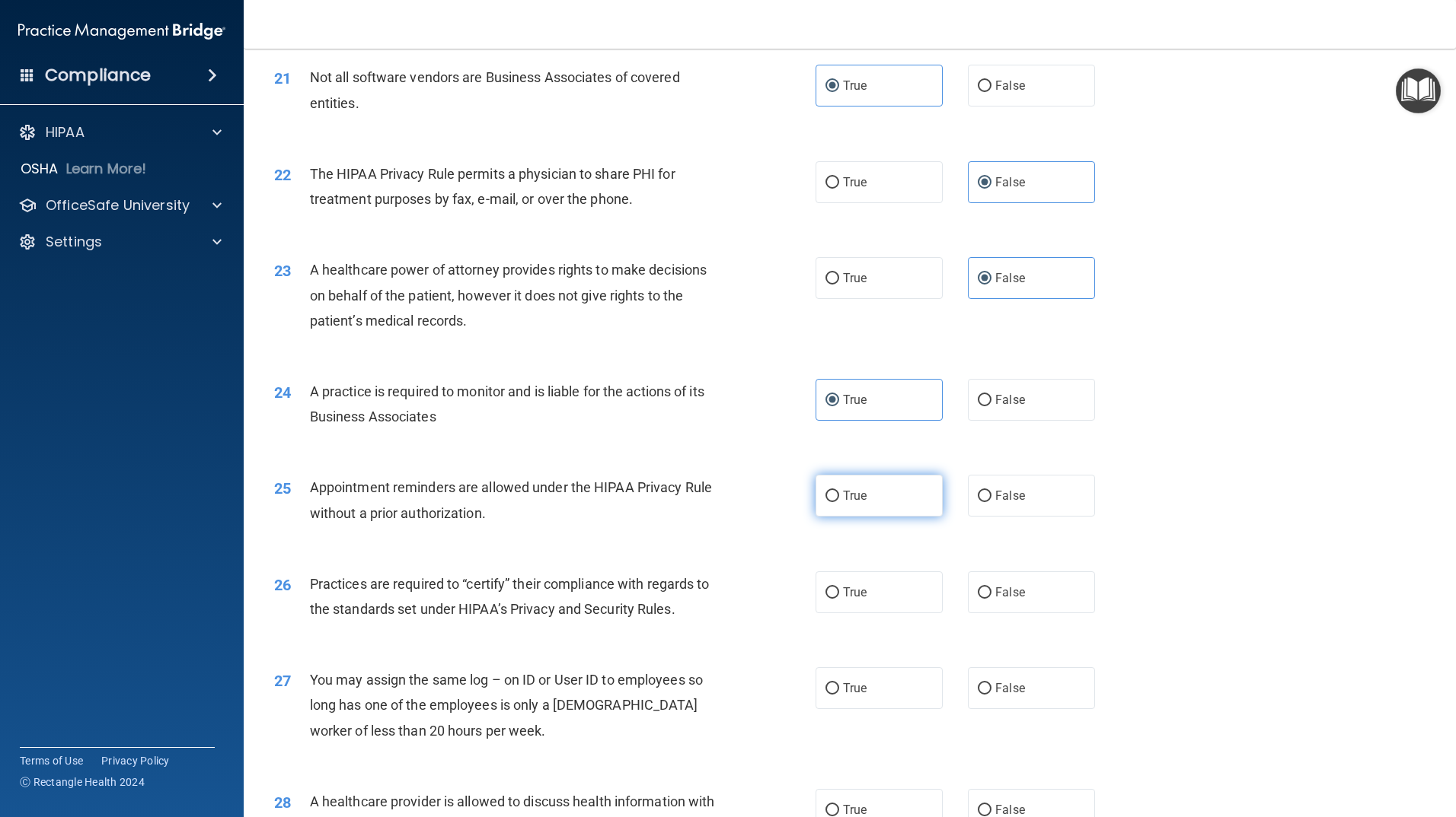
click at [862, 506] on label "True" at bounding box center [879, 496] width 127 height 42
click at [840, 503] on input "True" at bounding box center [832, 497] width 13 height 12
radio input "true"
click at [851, 607] on label "True" at bounding box center [879, 593] width 127 height 42
click at [840, 599] on input "True" at bounding box center [832, 593] width 13 height 12
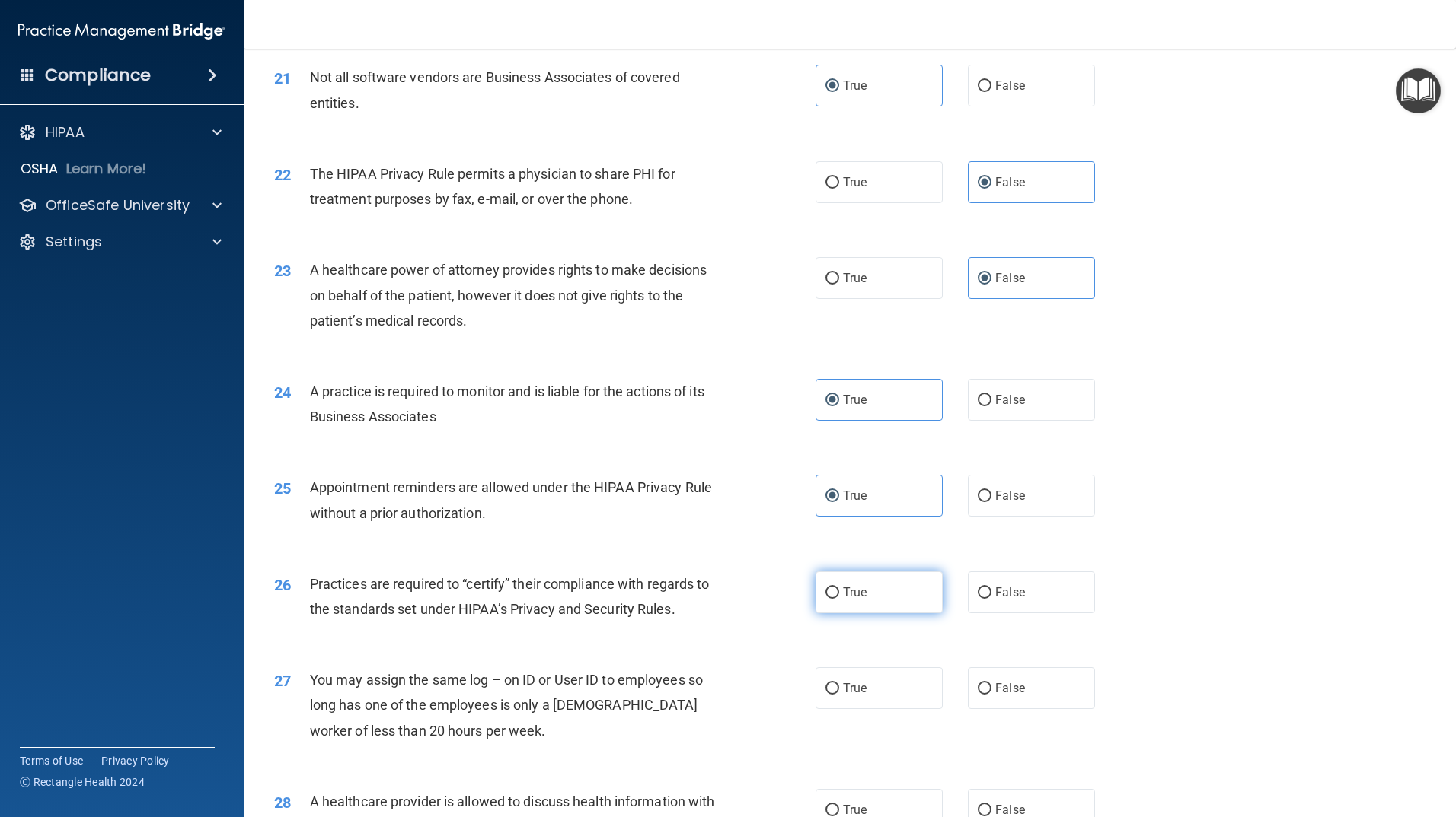
radio input "true"
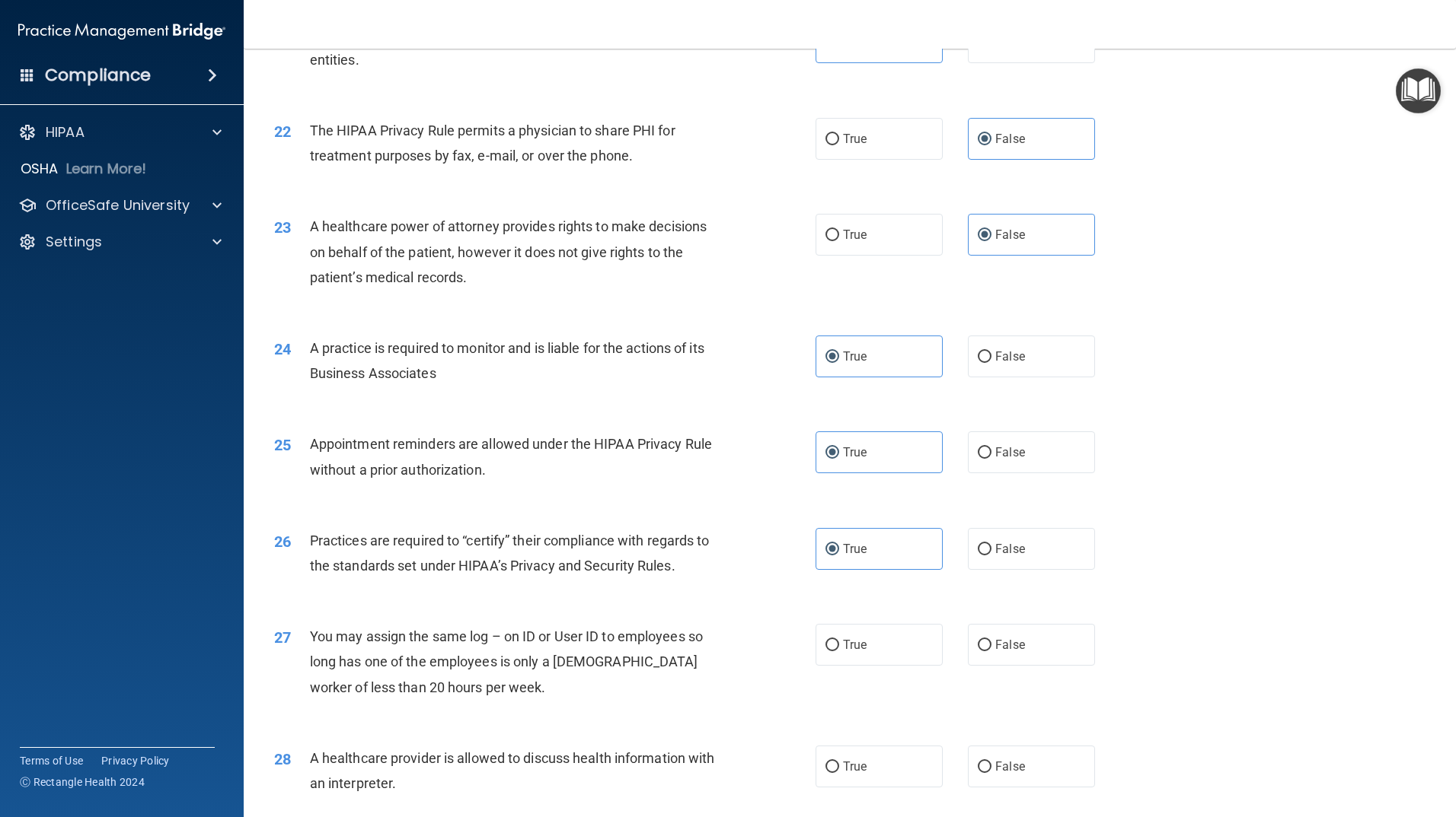
scroll to position [2512, 0]
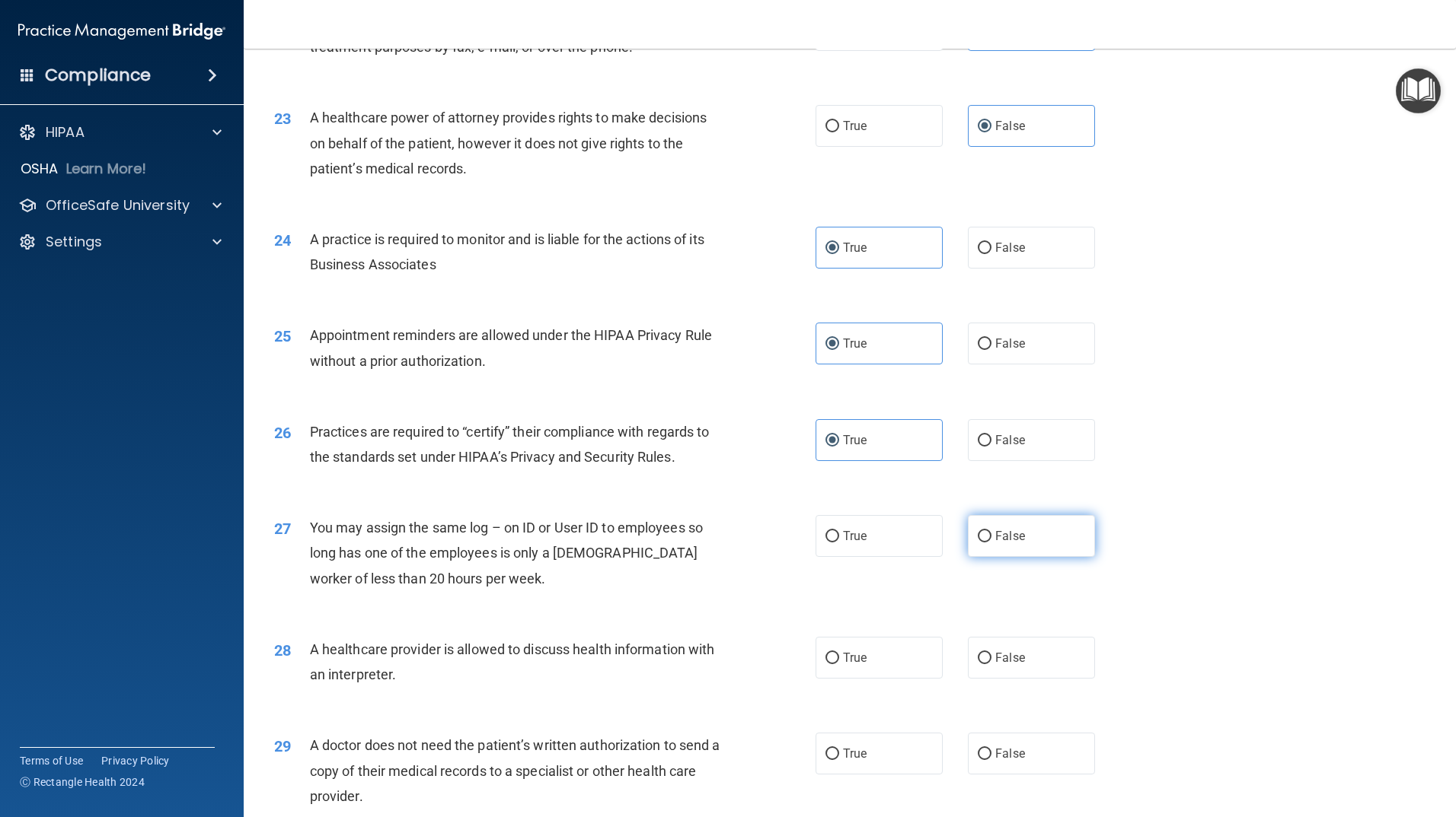
click at [1066, 545] on label "False" at bounding box center [1031, 536] width 127 height 42
click at [992, 543] on input "False" at bounding box center [985, 537] width 13 height 12
radio input "true"
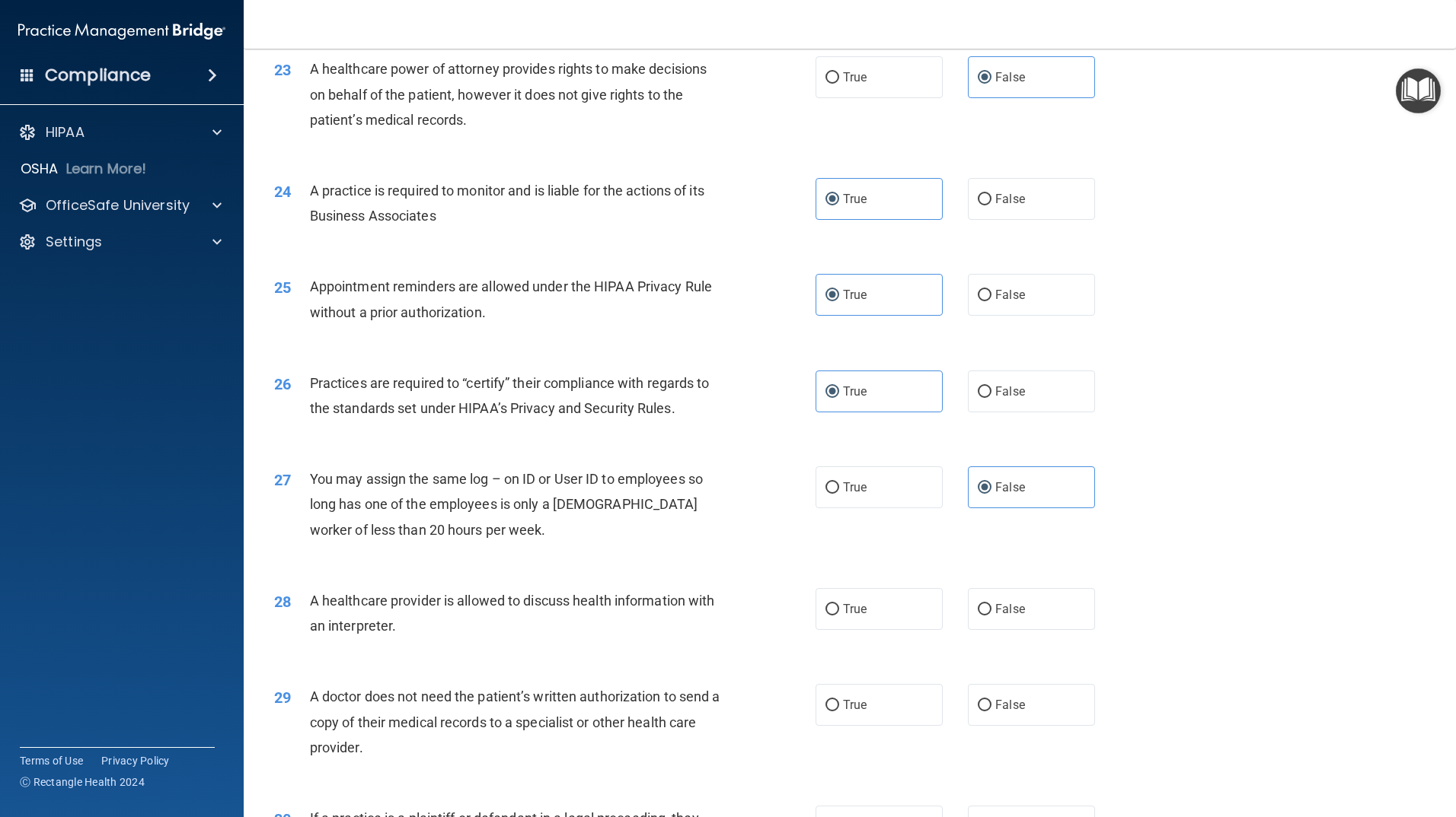
scroll to position [2587, 0]
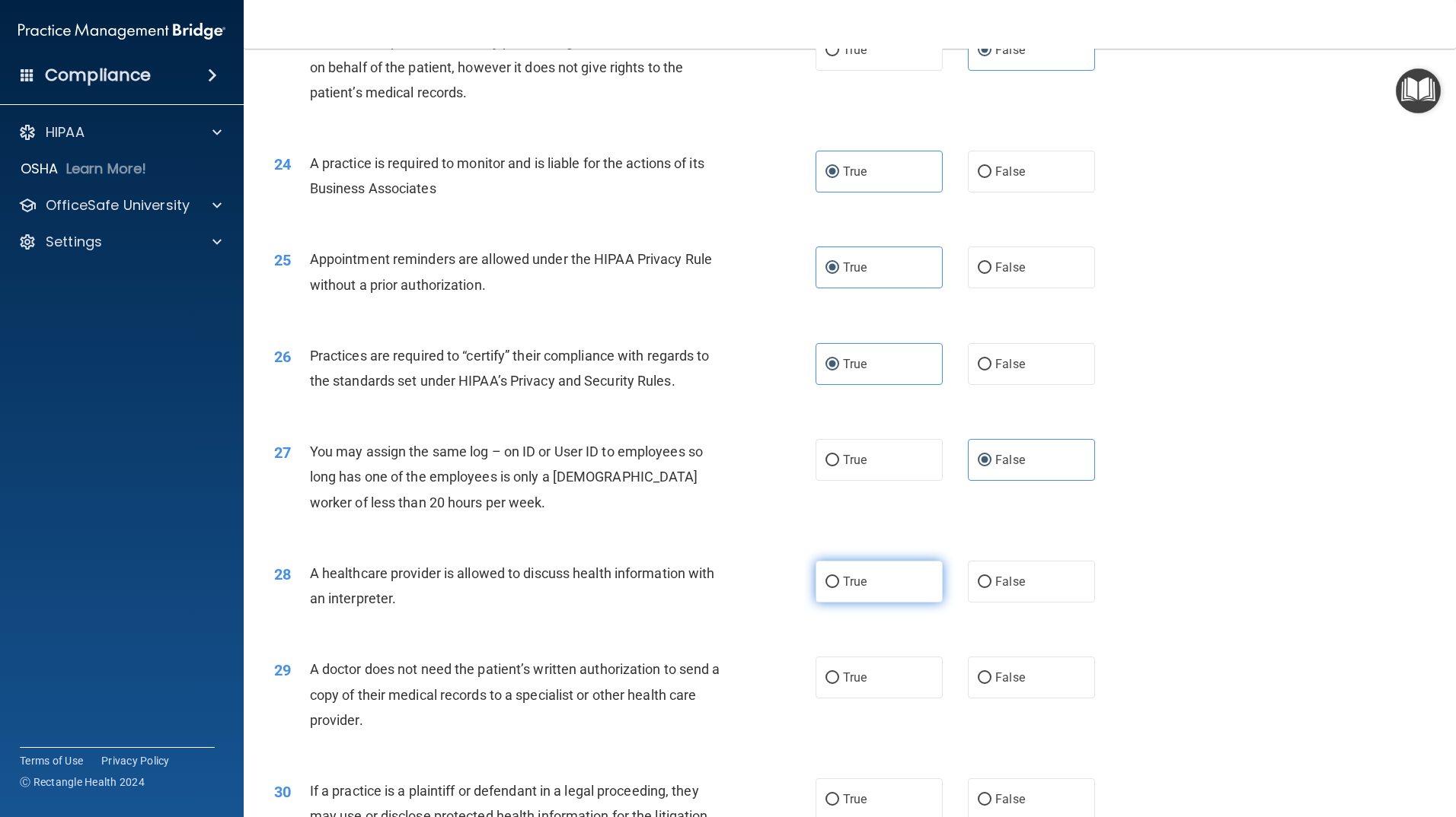
click at [850, 567] on label "True" at bounding box center [879, 582] width 127 height 42
click at [840, 577] on input "True" at bounding box center [832, 582] width 13 height 12
radio input "true"
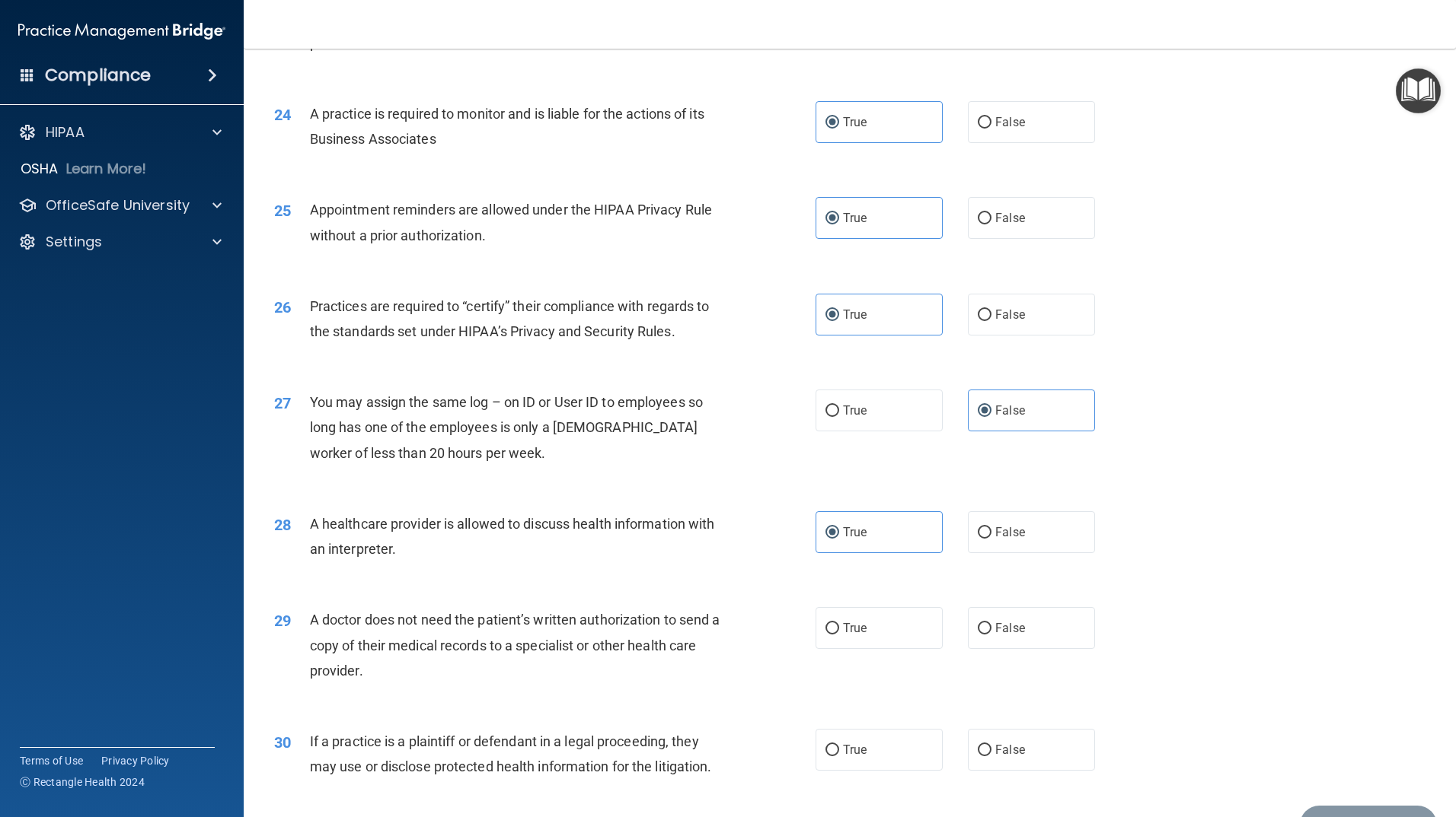
scroll to position [2663, 0]
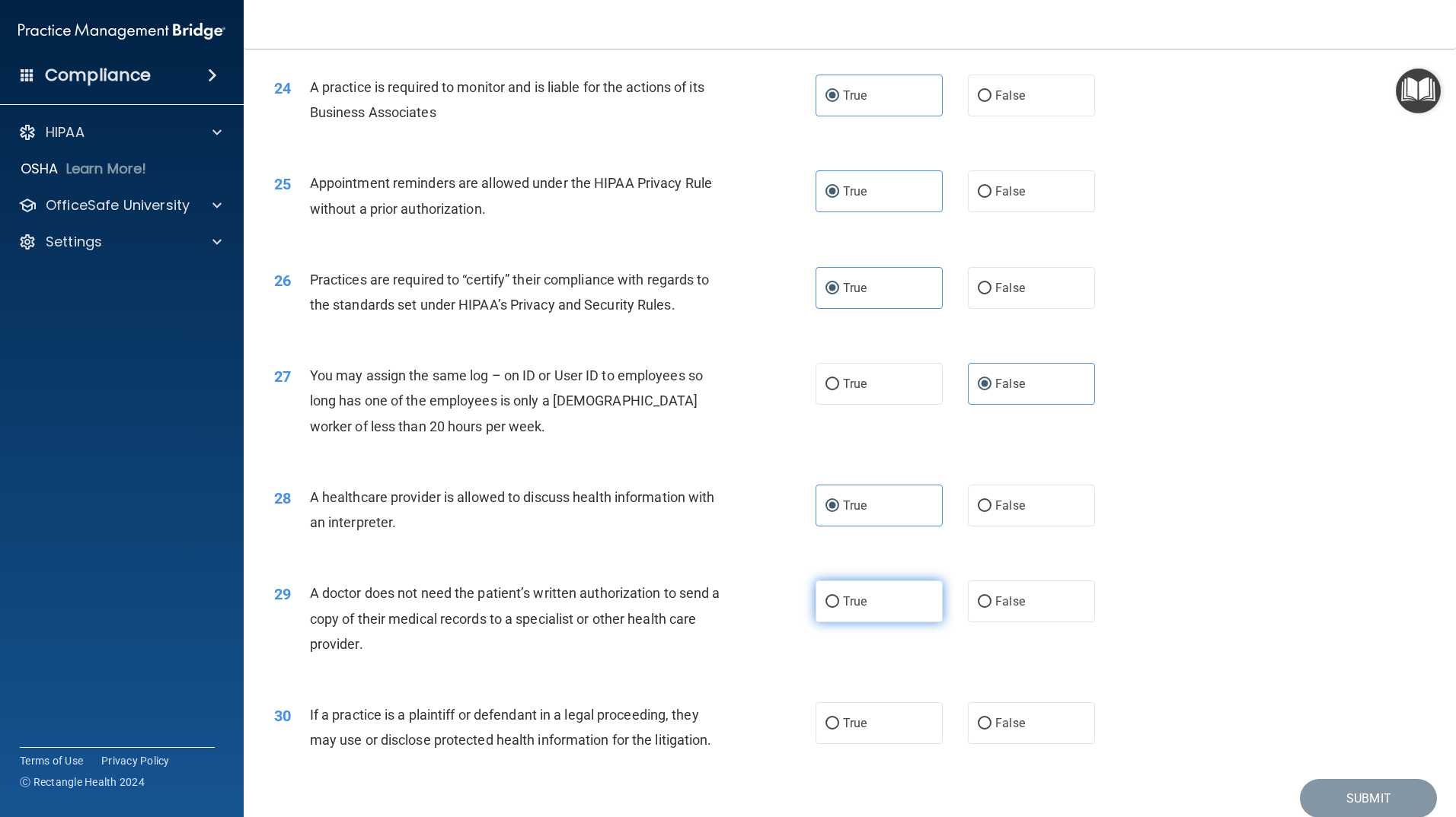
click at [880, 597] on label "True" at bounding box center [879, 602] width 127 height 42
click at [840, 597] on input "True" at bounding box center [832, 603] width 13 height 12
radio input "true"
click at [999, 720] on span "False" at bounding box center [1010, 723] width 30 height 14
click at [992, 720] on input "False" at bounding box center [985, 724] width 13 height 12
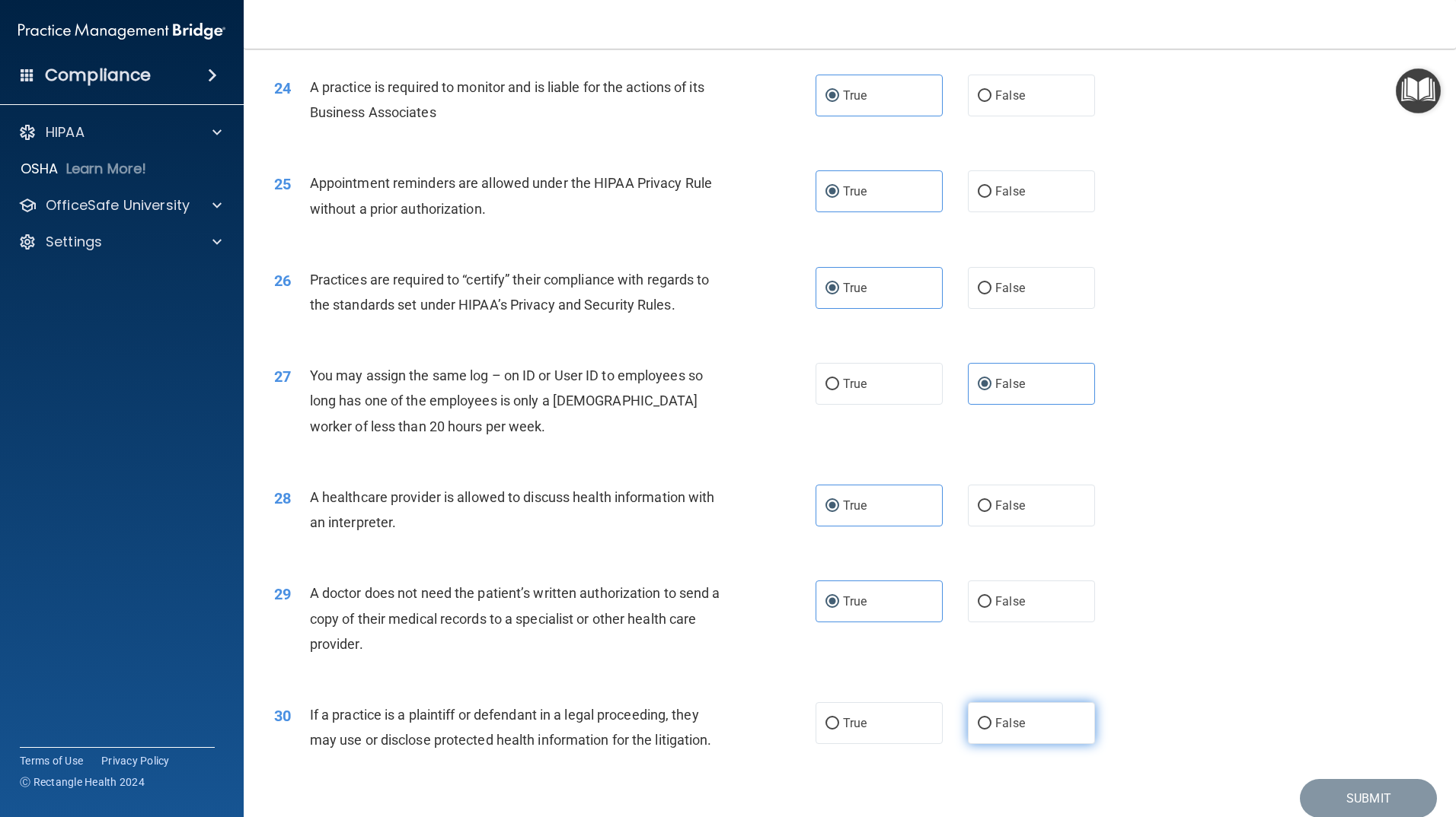
radio input "true"
click at [1344, 799] on button "Submit" at bounding box center [1368, 799] width 138 height 38
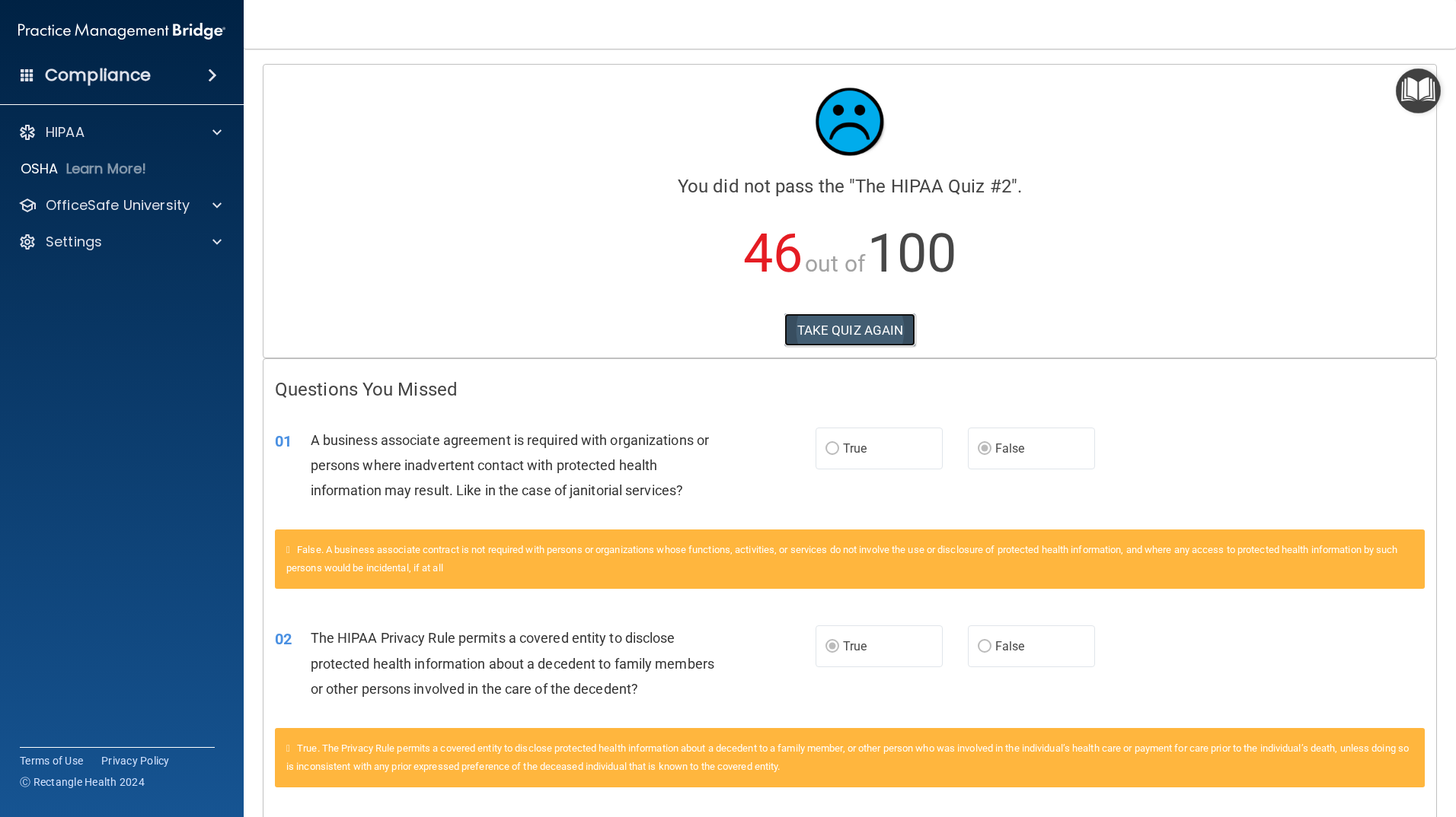
click at [875, 334] on button "TAKE QUIZ AGAIN" at bounding box center [850, 330] width 132 height 34
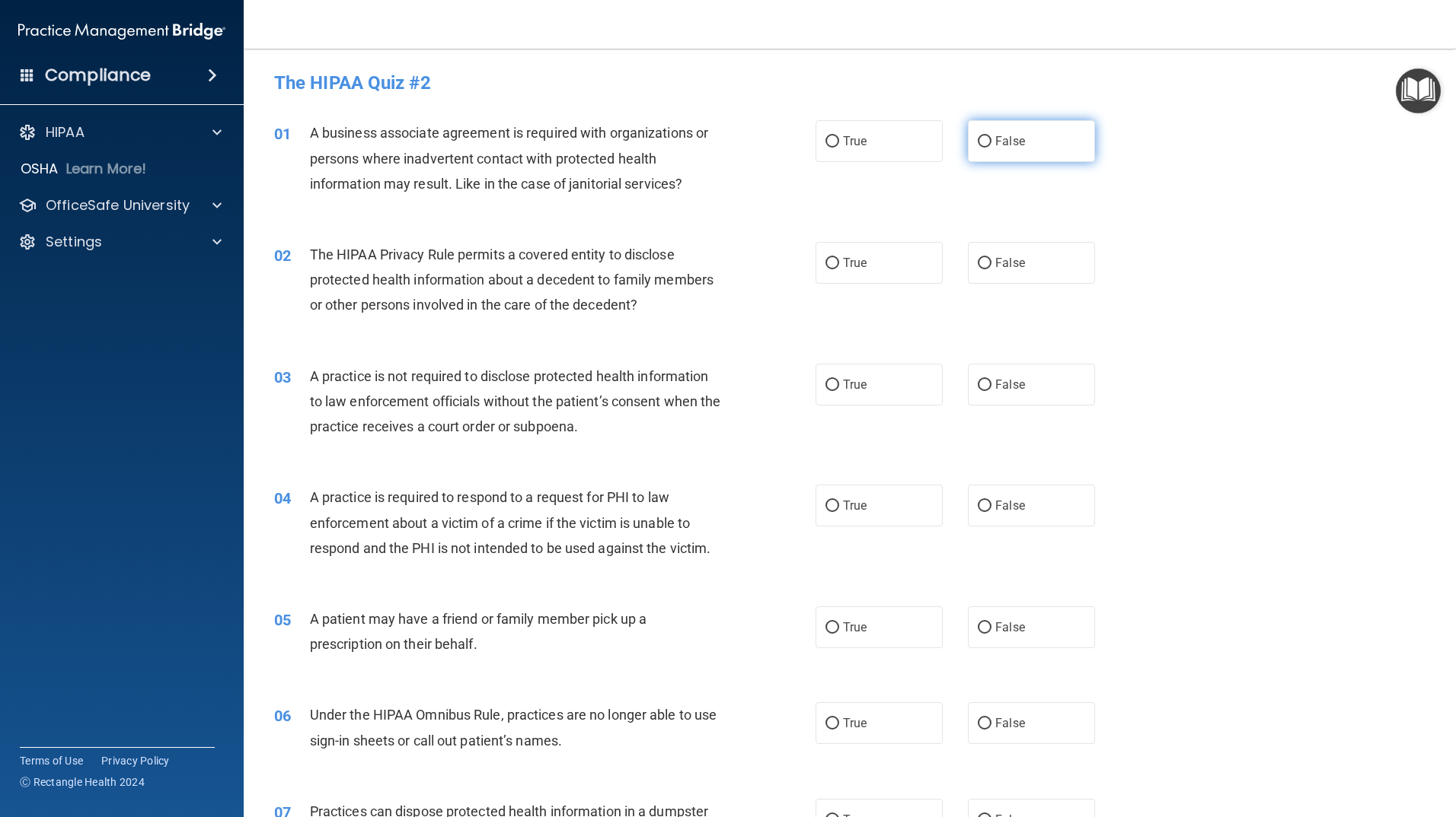
click at [1028, 133] on label "False" at bounding box center [1031, 141] width 127 height 42
click at [992, 136] on input "False" at bounding box center [985, 142] width 13 height 12
radio input "true"
click at [863, 271] on label "True" at bounding box center [879, 263] width 127 height 42
click at [840, 269] on input "True" at bounding box center [832, 263] width 13 height 12
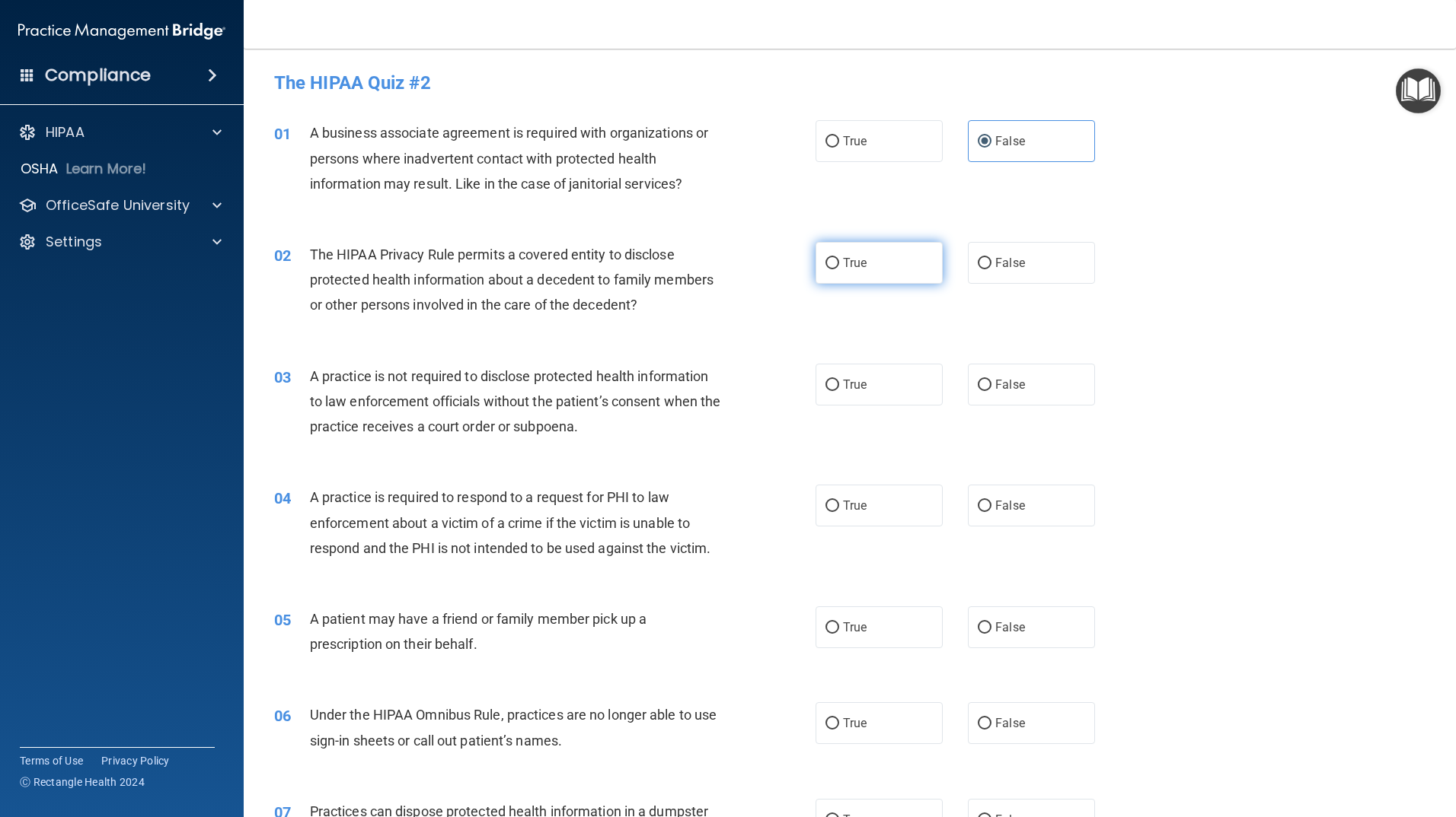
radio input "true"
click at [866, 379] on label "True" at bounding box center [879, 384] width 127 height 42
click at [840, 380] on input "True" at bounding box center [832, 385] width 13 height 12
radio input "true"
click at [836, 507] on label "True" at bounding box center [879, 506] width 127 height 42
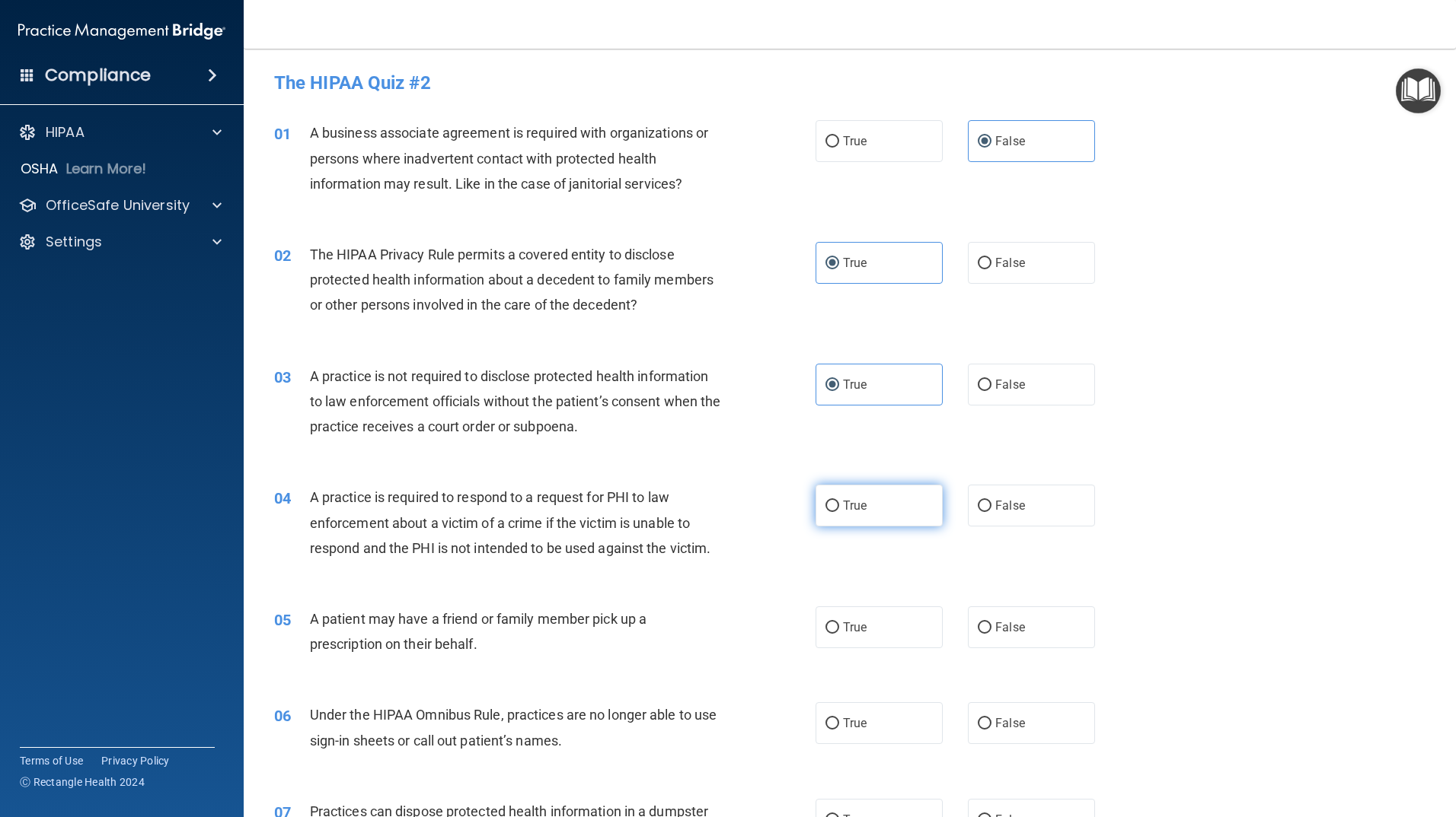
click at [836, 507] on input "True" at bounding box center [832, 507] width 13 height 12
radio input "true"
click at [856, 647] on label "True" at bounding box center [879, 628] width 127 height 42
click at [840, 634] on input "True" at bounding box center [832, 629] width 13 height 12
radio input "true"
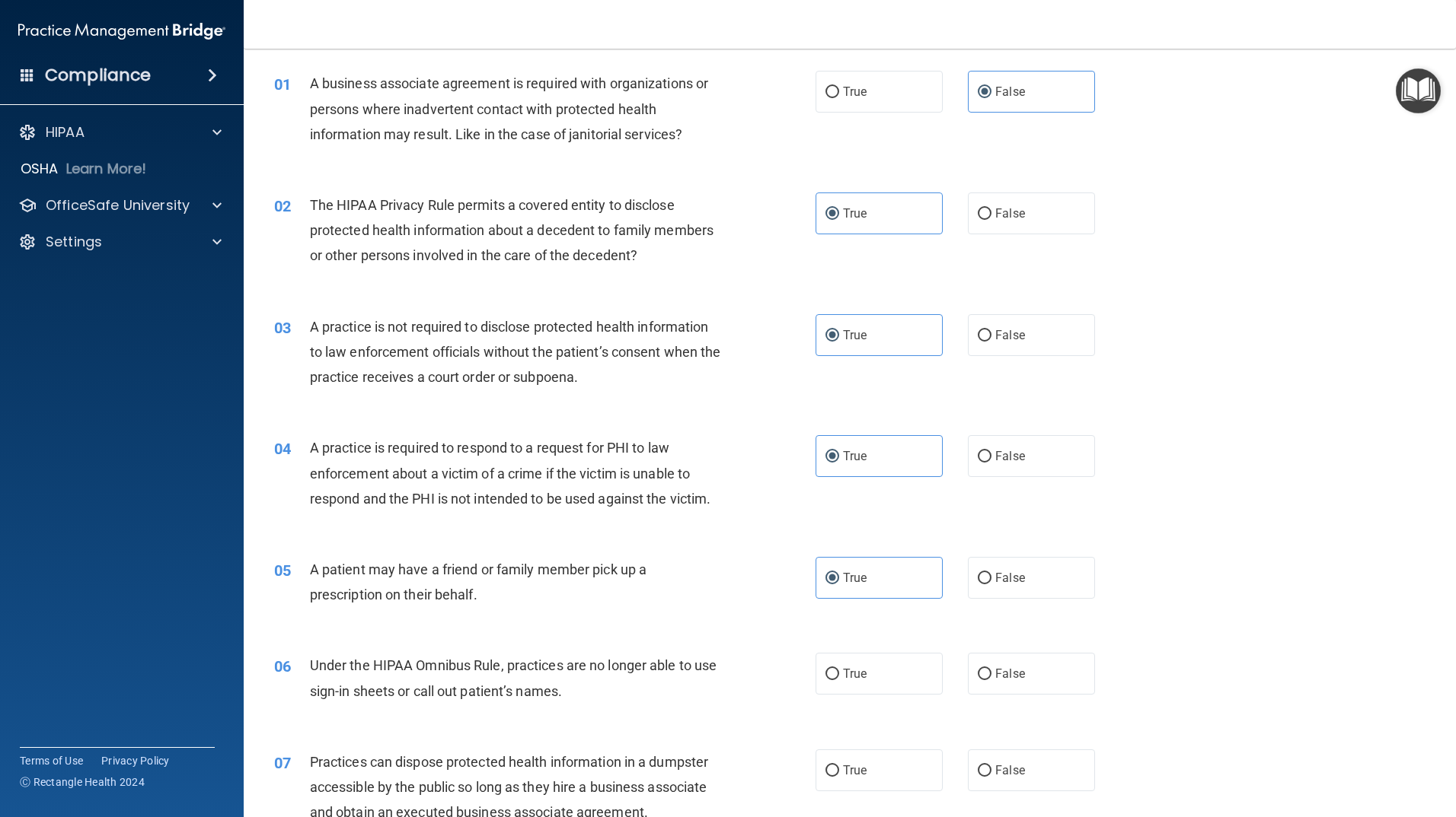
scroll to position [76, 0]
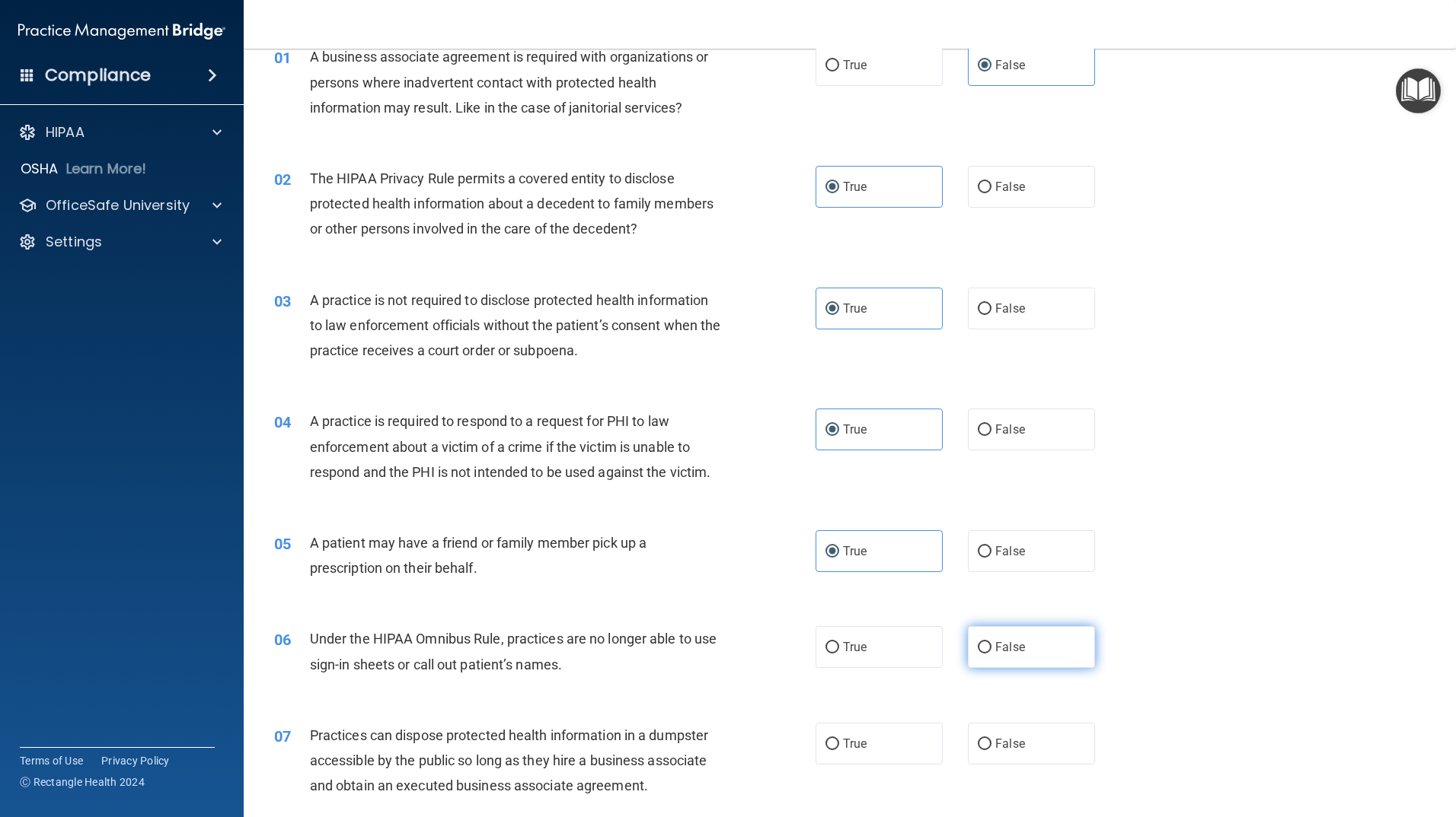
click at [1007, 644] on span "False" at bounding box center [1010, 647] width 30 height 14
click at [992, 644] on input "False" at bounding box center [985, 648] width 13 height 12
radio input "true"
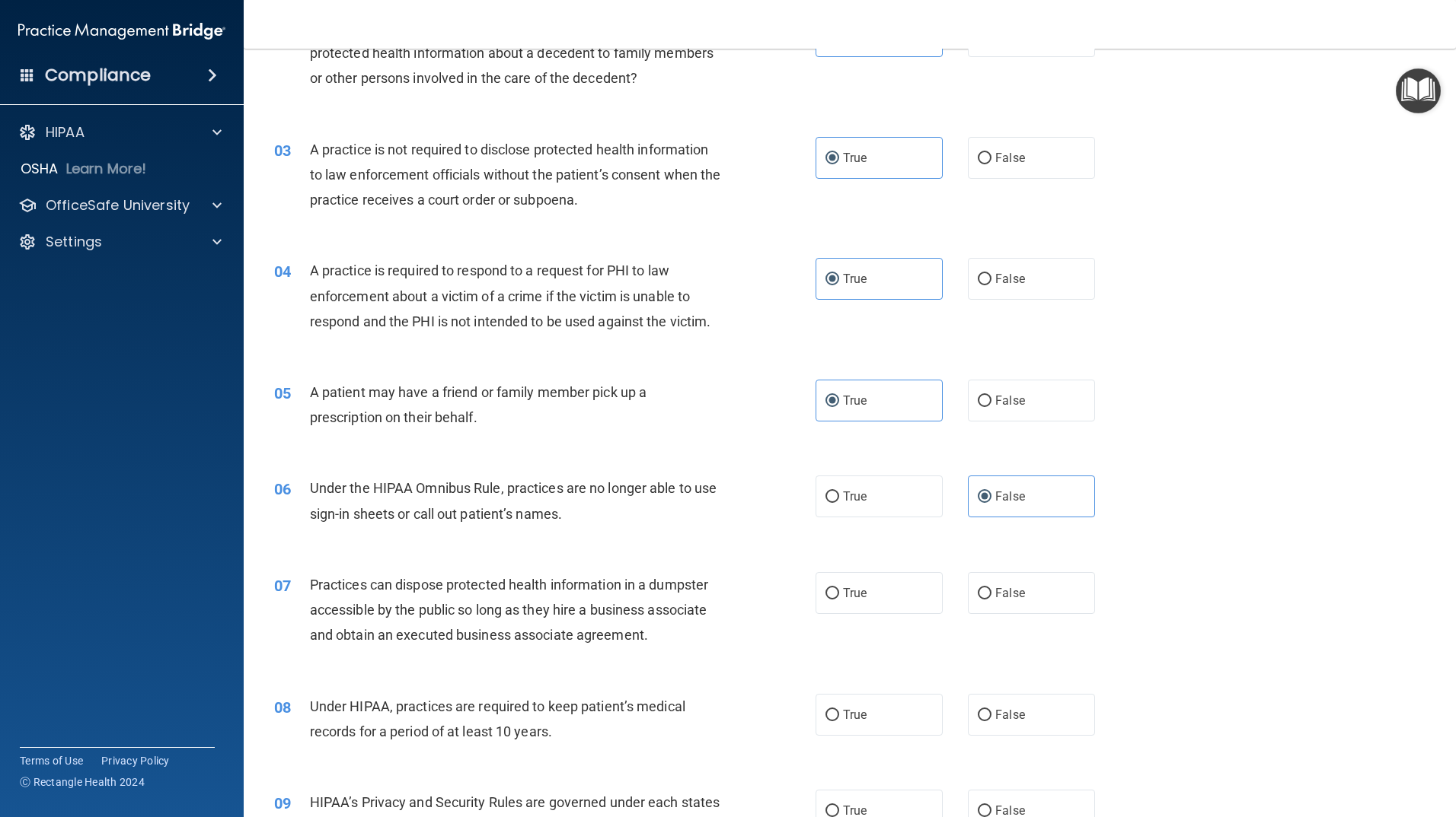
scroll to position [229, 0]
click at [996, 605] on label "False" at bounding box center [1031, 592] width 127 height 42
click at [992, 598] on input "False" at bounding box center [985, 593] width 13 height 12
radio input "true"
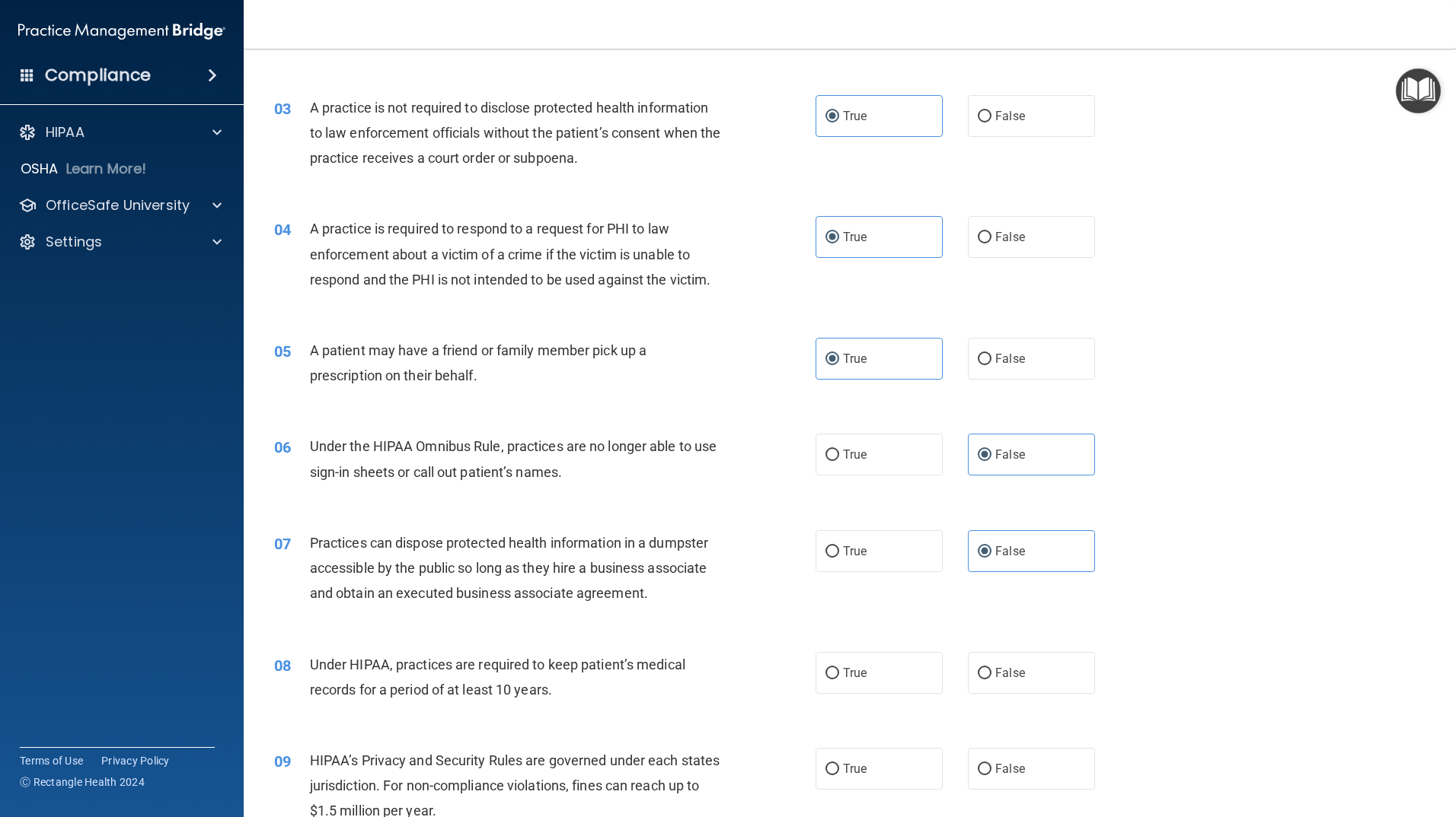
scroll to position [305, 0]
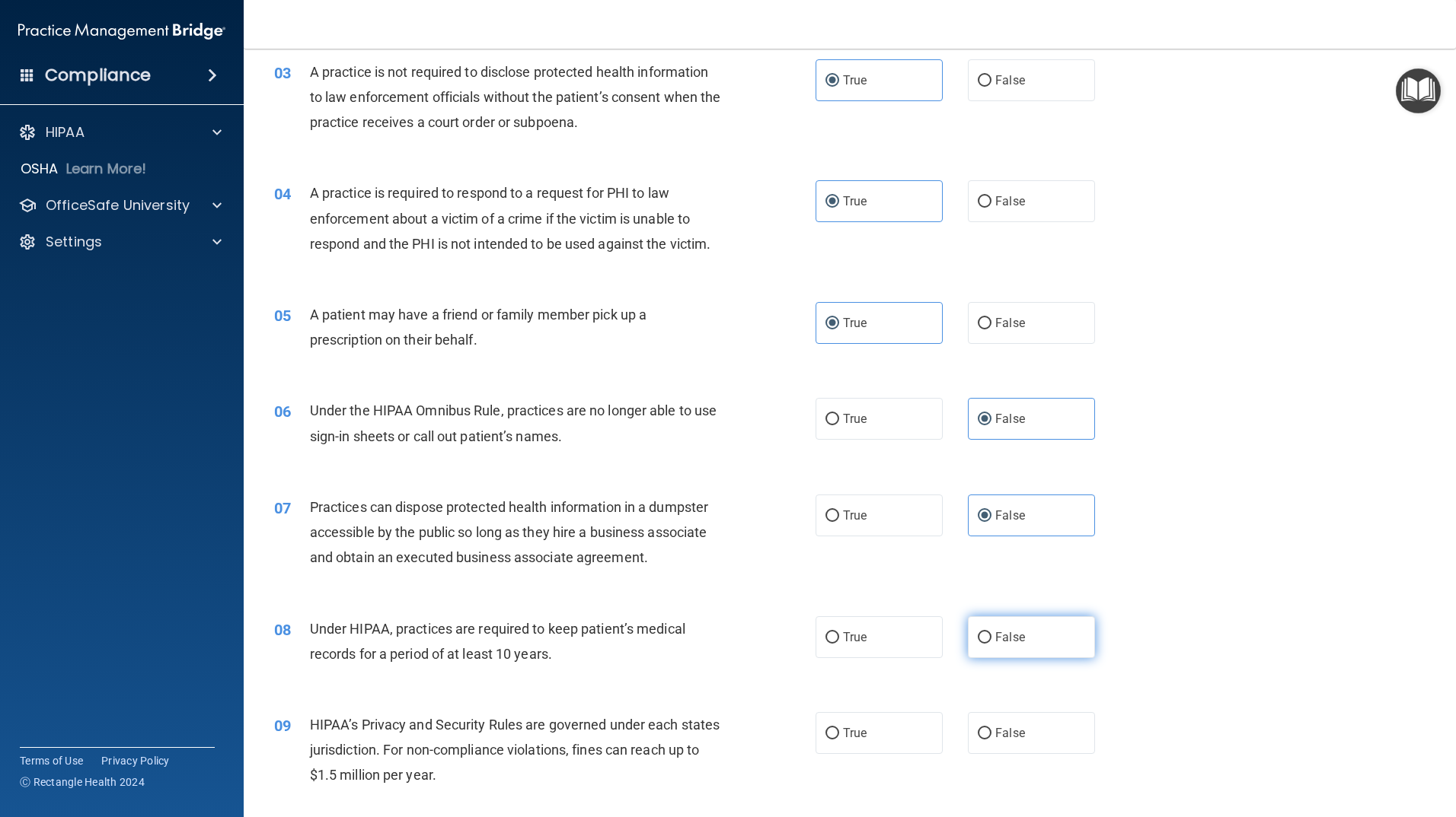
click at [995, 643] on span "False" at bounding box center [1010, 637] width 30 height 14
click at [990, 643] on input "False" at bounding box center [985, 638] width 13 height 12
radio input "true"
click at [1004, 737] on span "False" at bounding box center [1010, 732] width 30 height 14
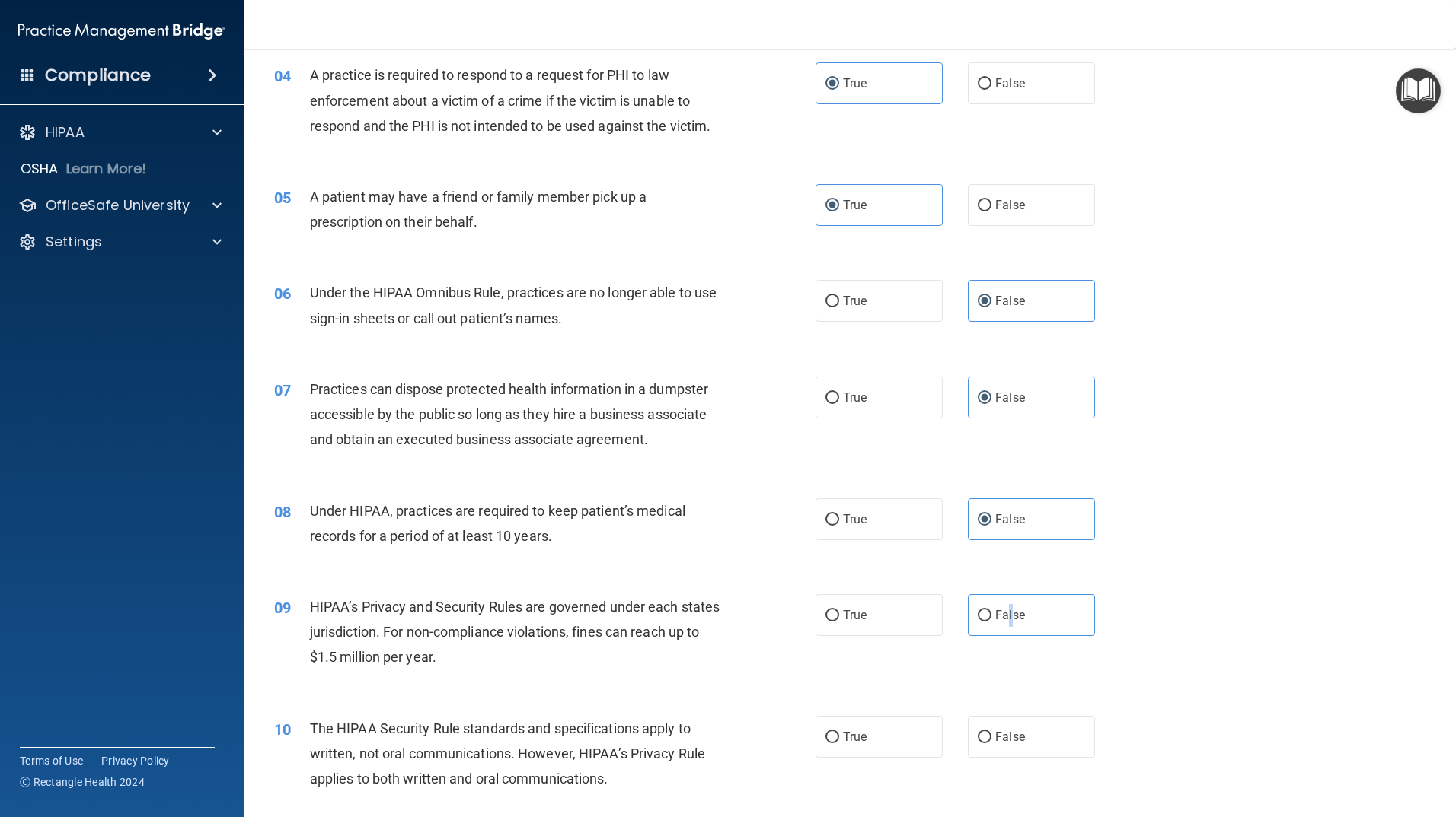
scroll to position [457, 0]
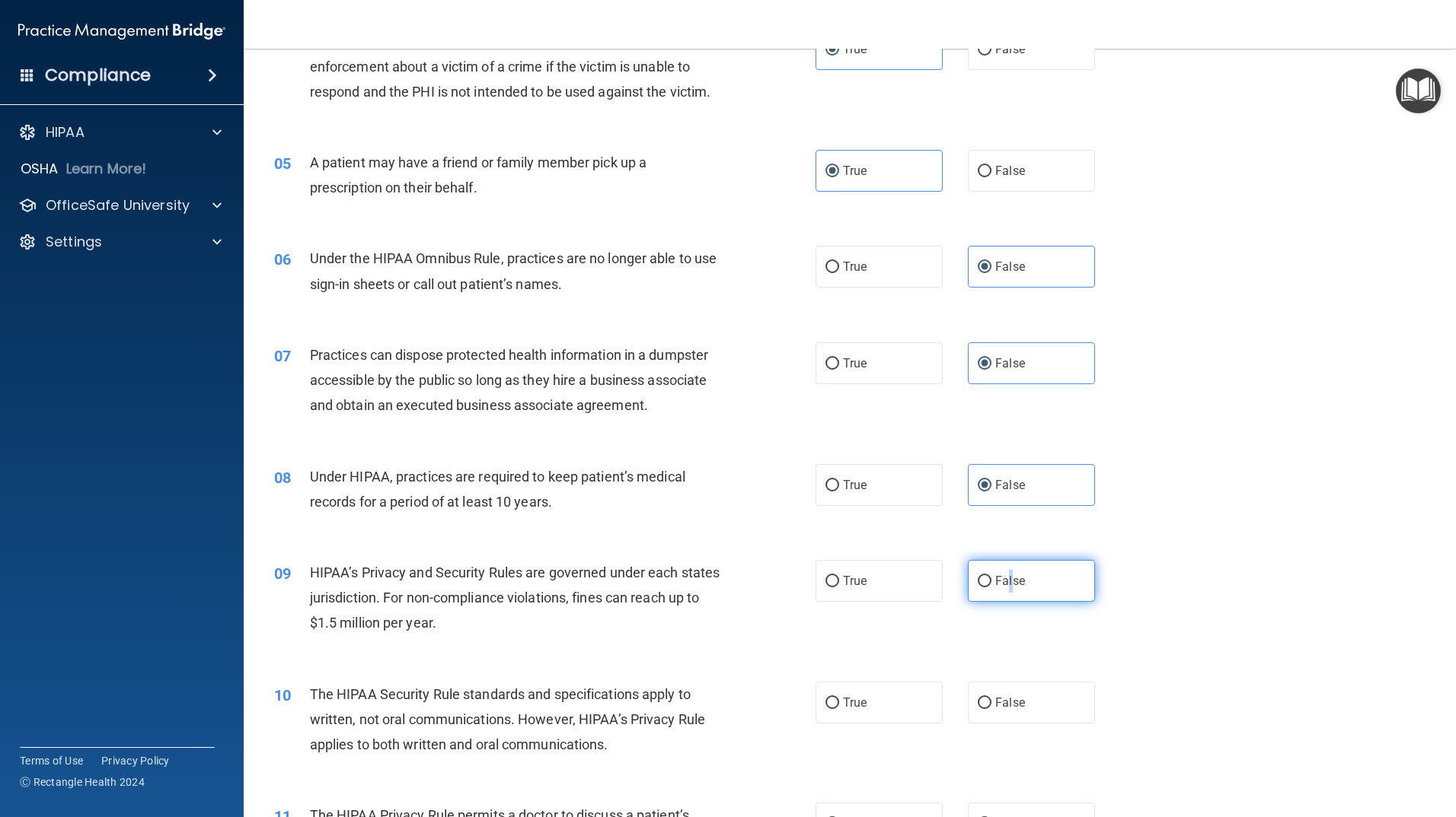
click at [986, 583] on label "False" at bounding box center [1031, 582] width 127 height 42
click at [978, 580] on input "False" at bounding box center [985, 582] width 13 height 12
radio input "true"
click at [1009, 576] on span "False" at bounding box center [1010, 581] width 30 height 14
click at [992, 576] on input "False" at bounding box center [985, 582] width 13 height 12
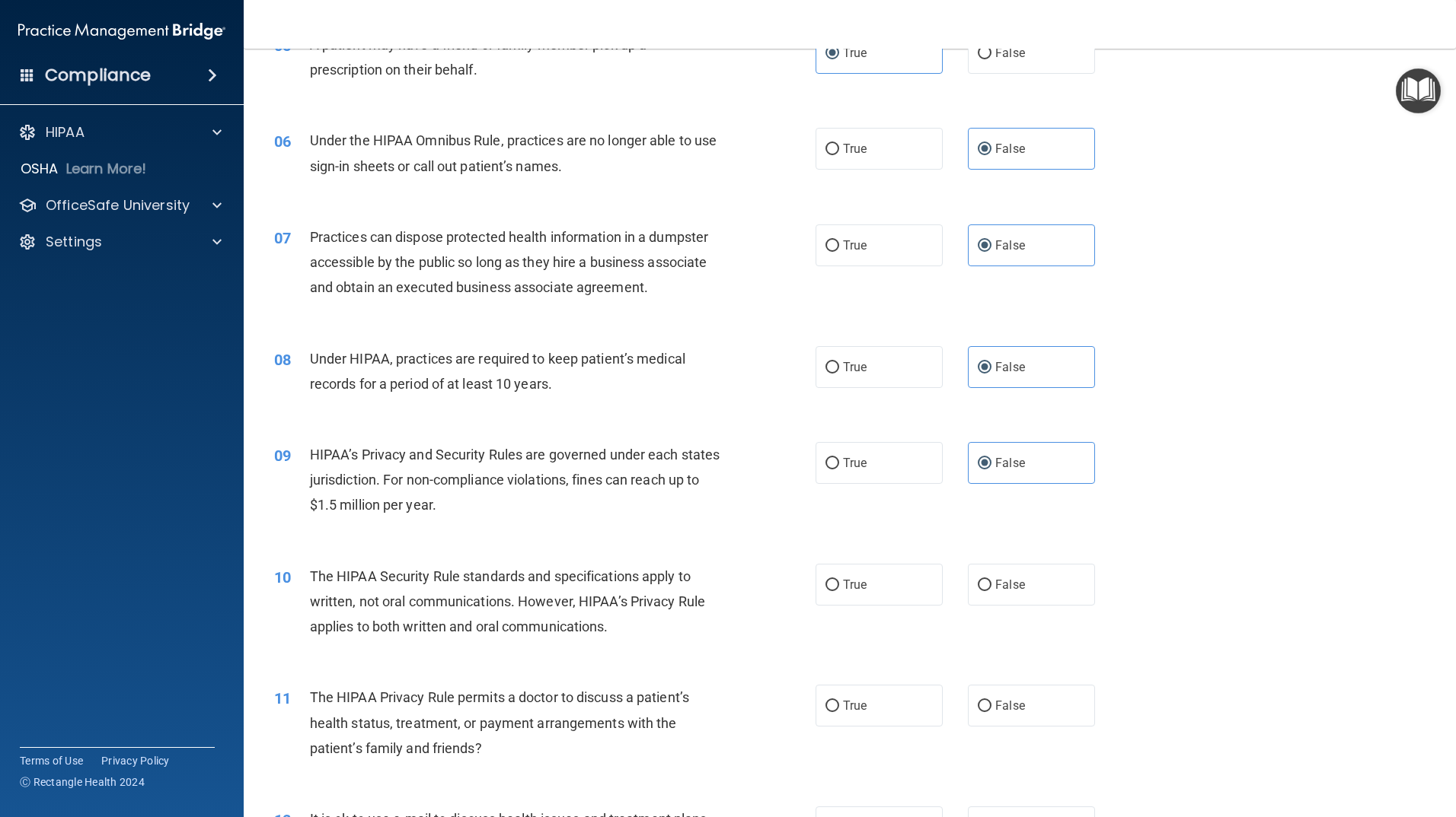
scroll to position [608, 0]
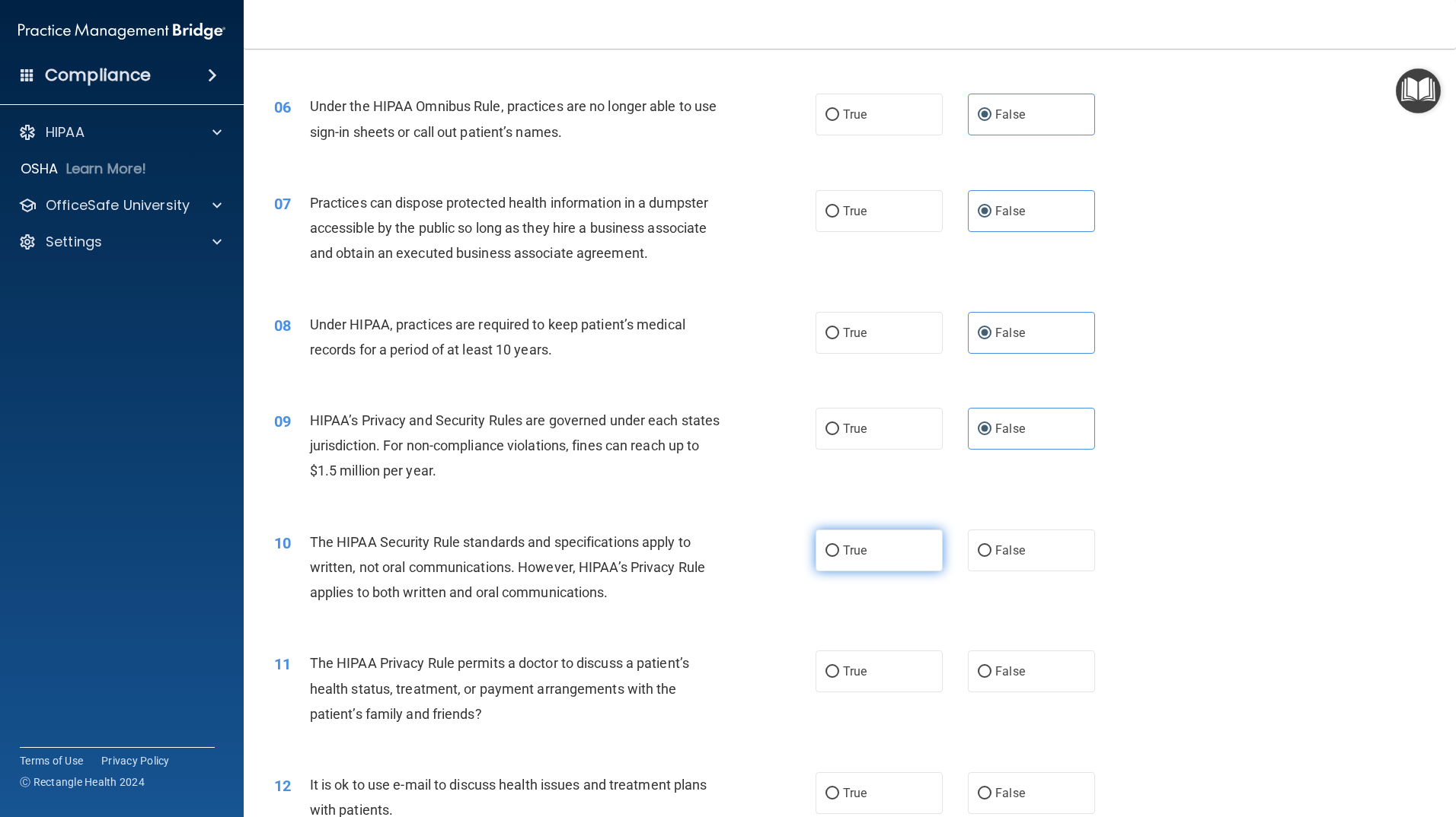
click at [883, 566] on label "True" at bounding box center [879, 551] width 127 height 42
click at [840, 557] on input "True" at bounding box center [832, 552] width 13 height 12
radio input "true"
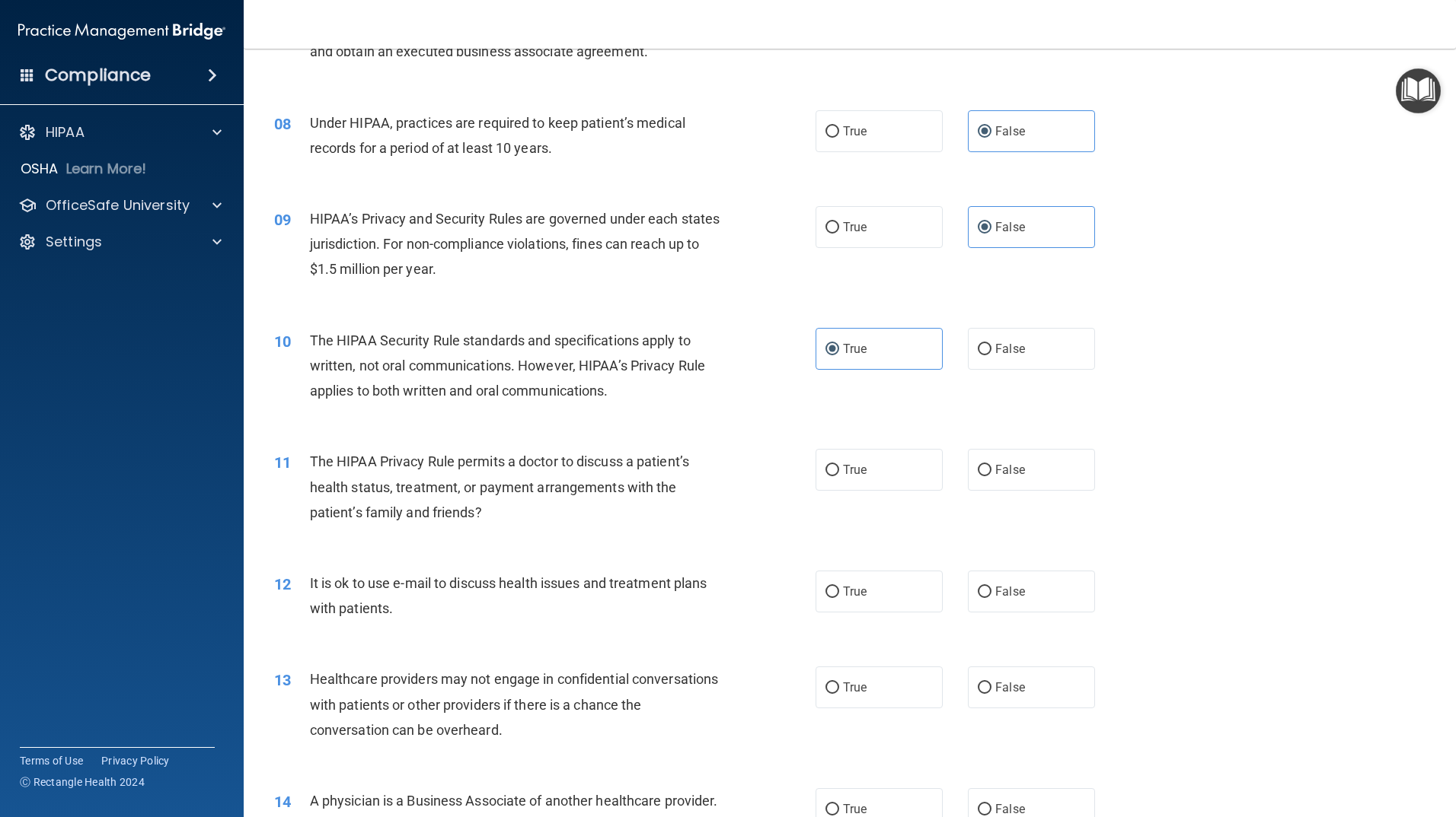
scroll to position [837, 0]
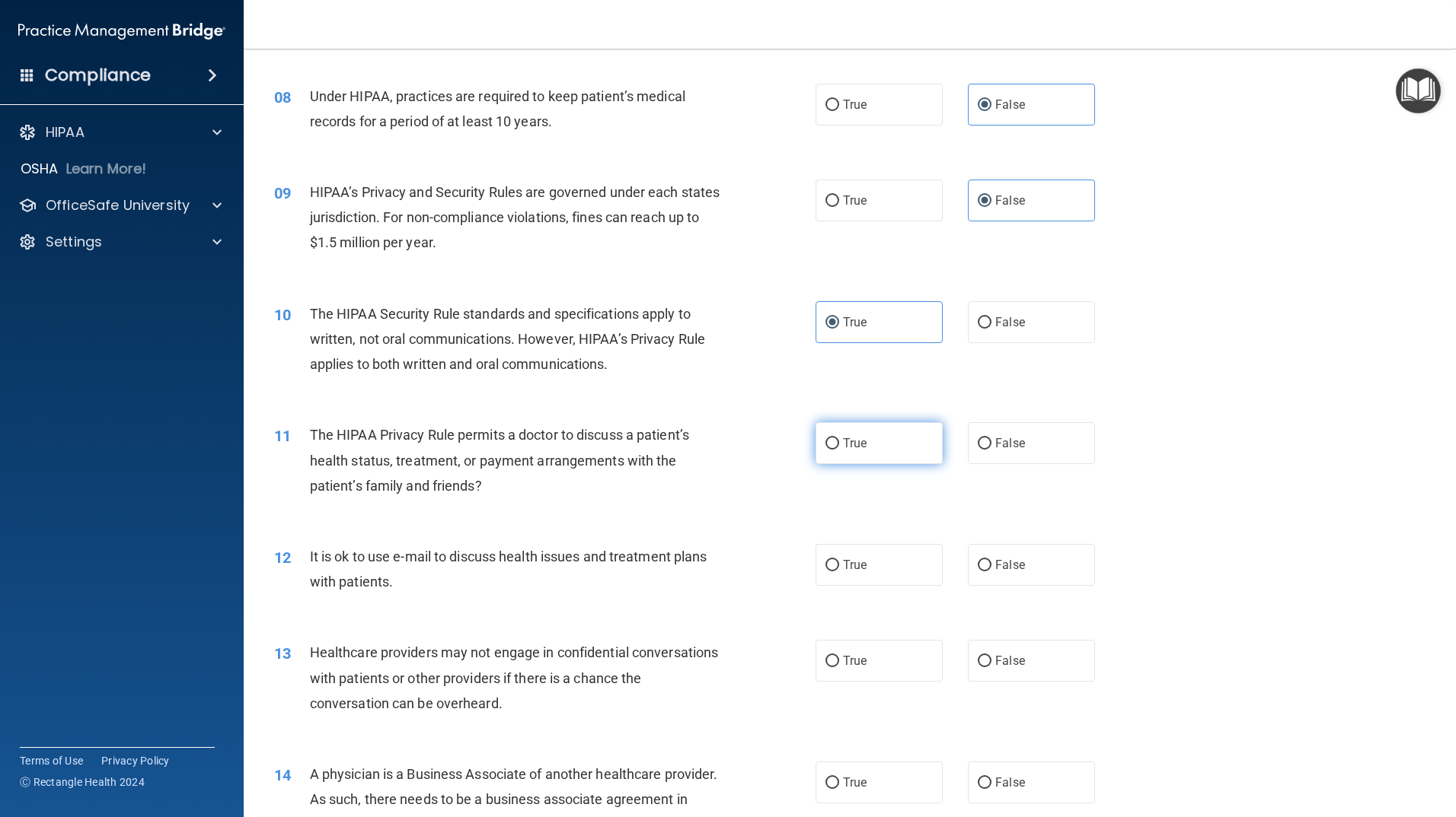
click at [831, 454] on label "True" at bounding box center [879, 443] width 127 height 42
click at [831, 450] on input "True" at bounding box center [832, 444] width 13 height 12
radio input "true"
click at [853, 557] on span "True" at bounding box center [855, 564] width 24 height 14
click at [840, 560] on input "True" at bounding box center [832, 566] width 13 height 12
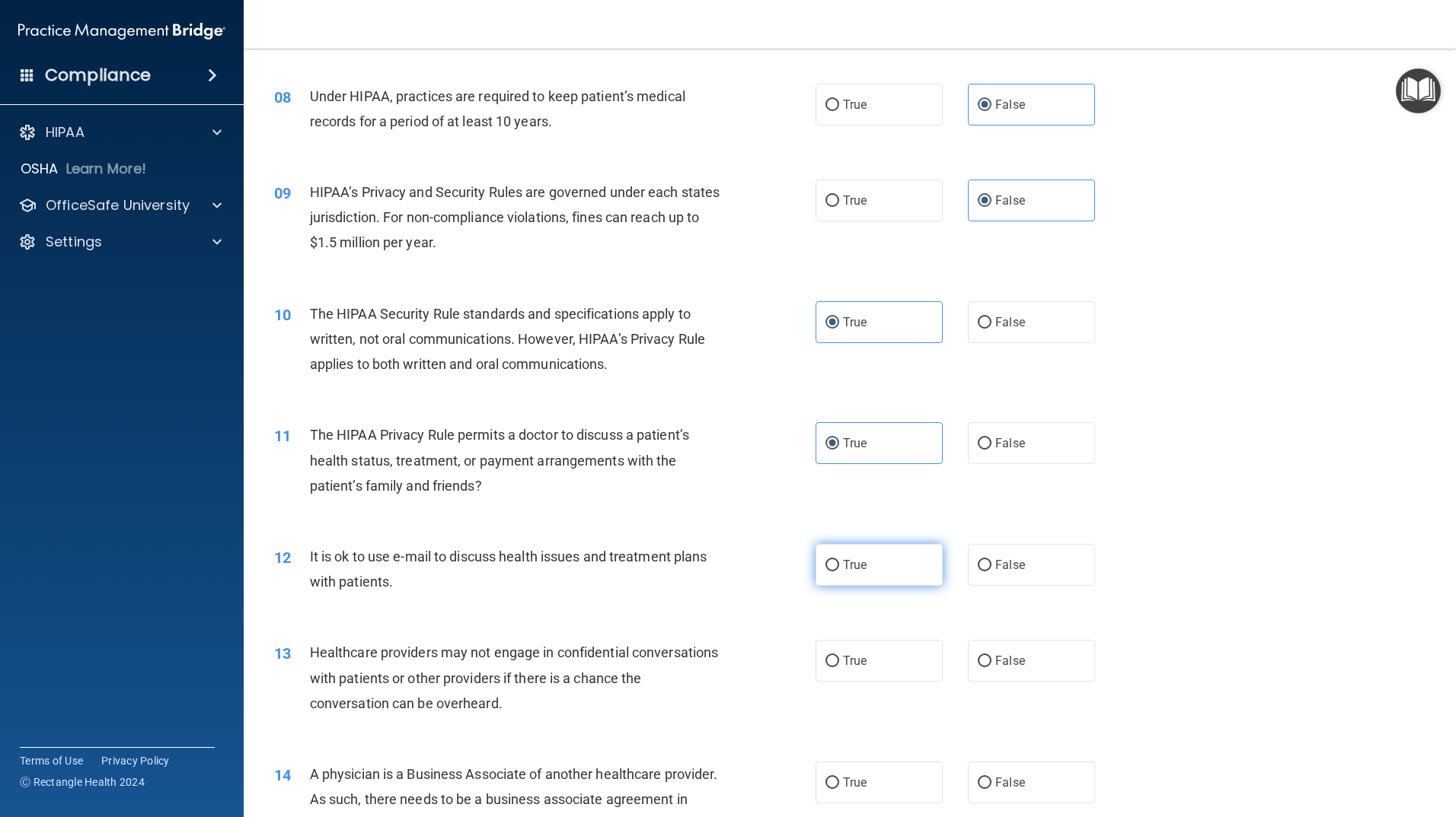
radio input "true"
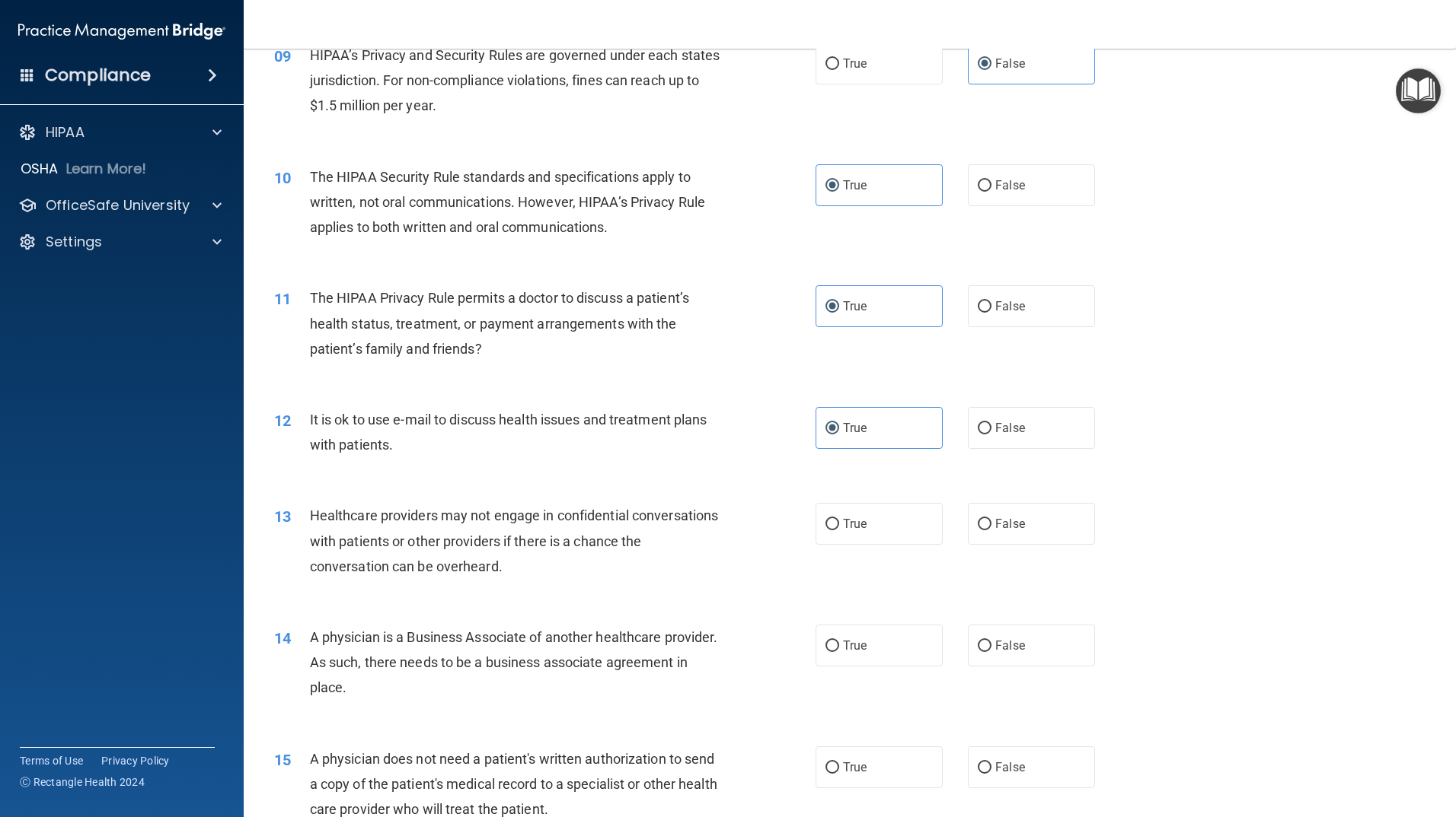
scroll to position [989, 0]
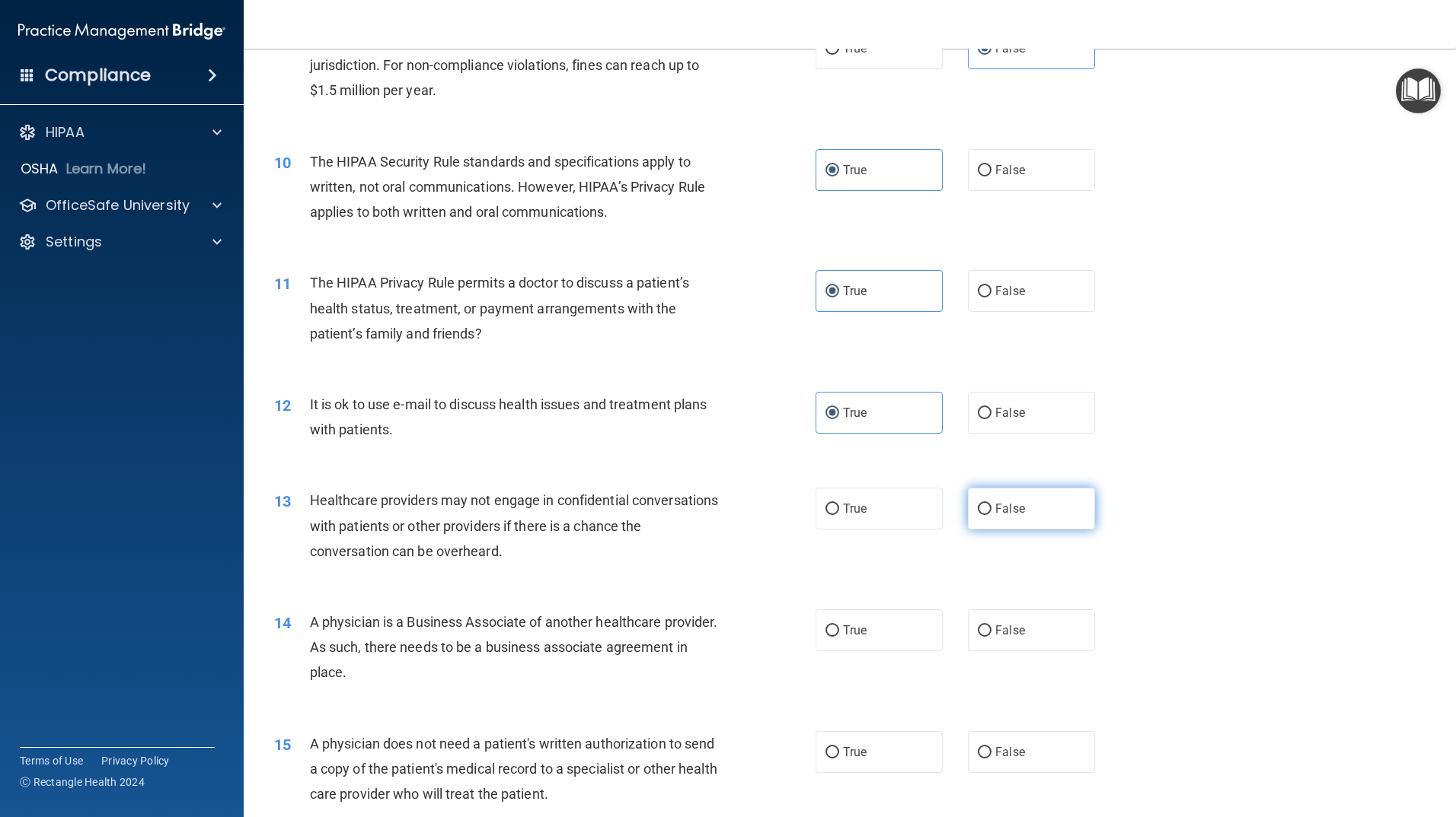
click at [1037, 512] on label "False" at bounding box center [1031, 509] width 127 height 42
click at [992, 512] on input "False" at bounding box center [985, 509] width 13 height 12
radio input "true"
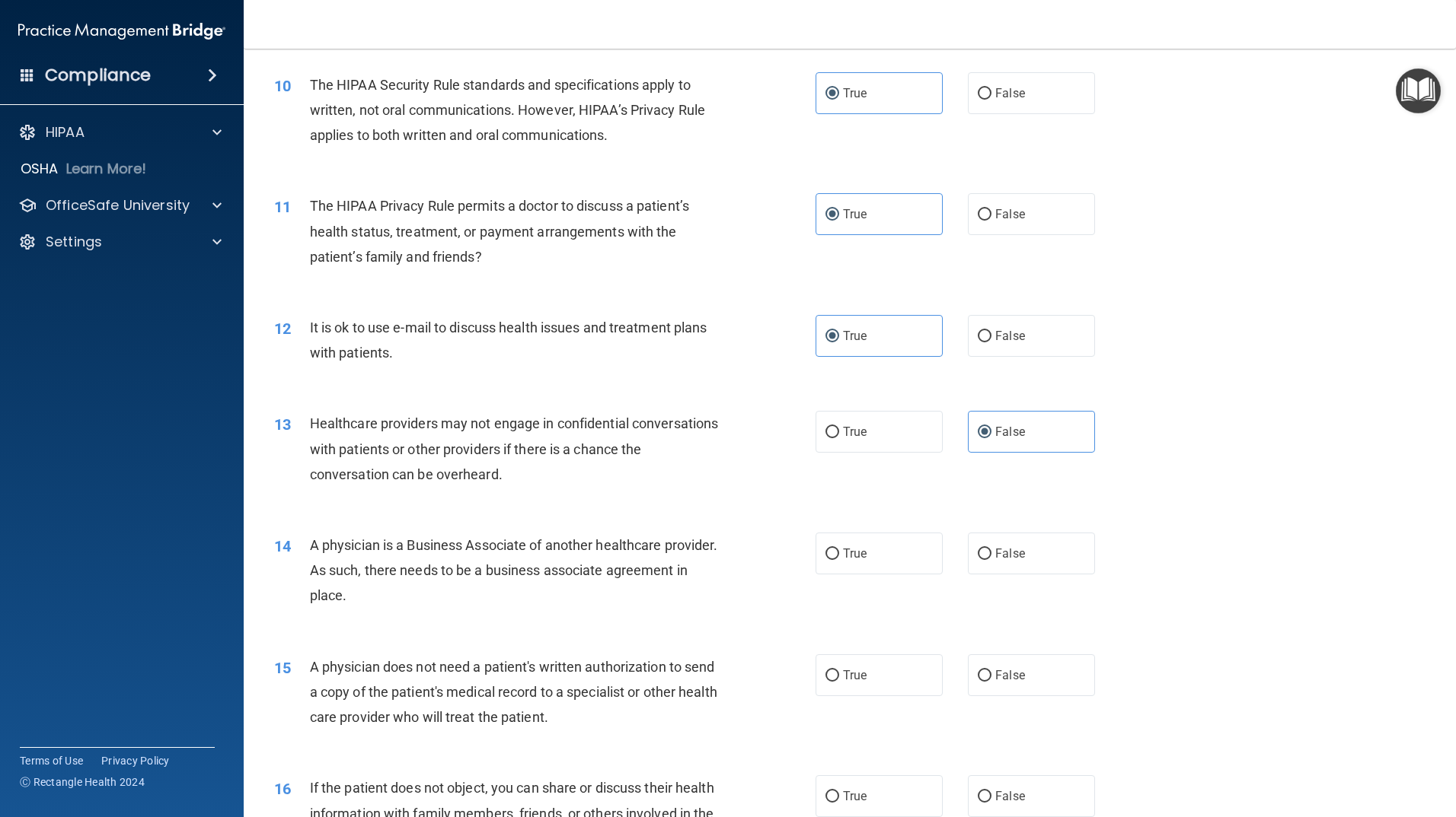
scroll to position [1142, 0]
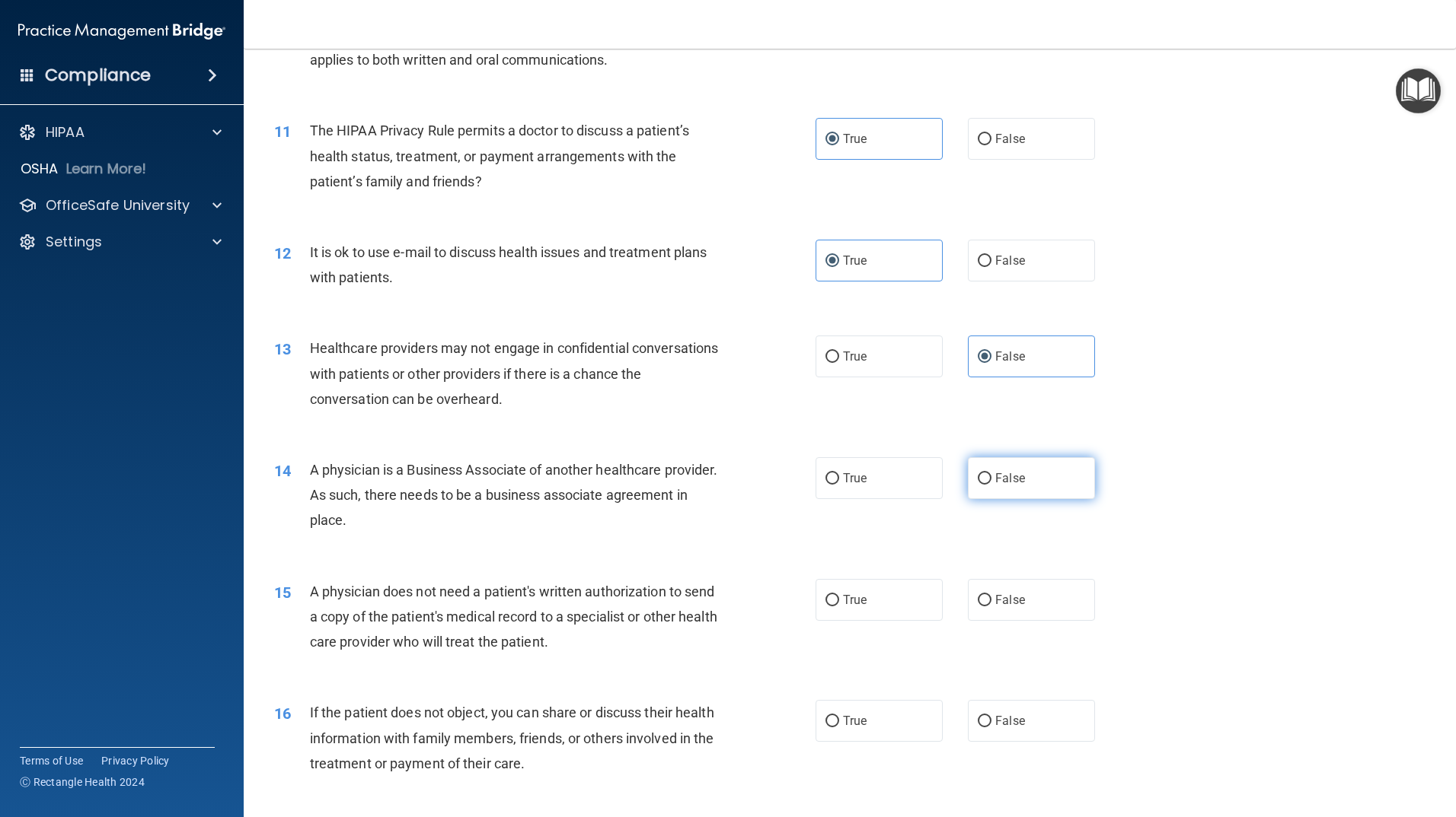
click at [1037, 477] on label "False" at bounding box center [1031, 479] width 127 height 42
click at [992, 477] on input "False" at bounding box center [985, 480] width 13 height 12
radio input "true"
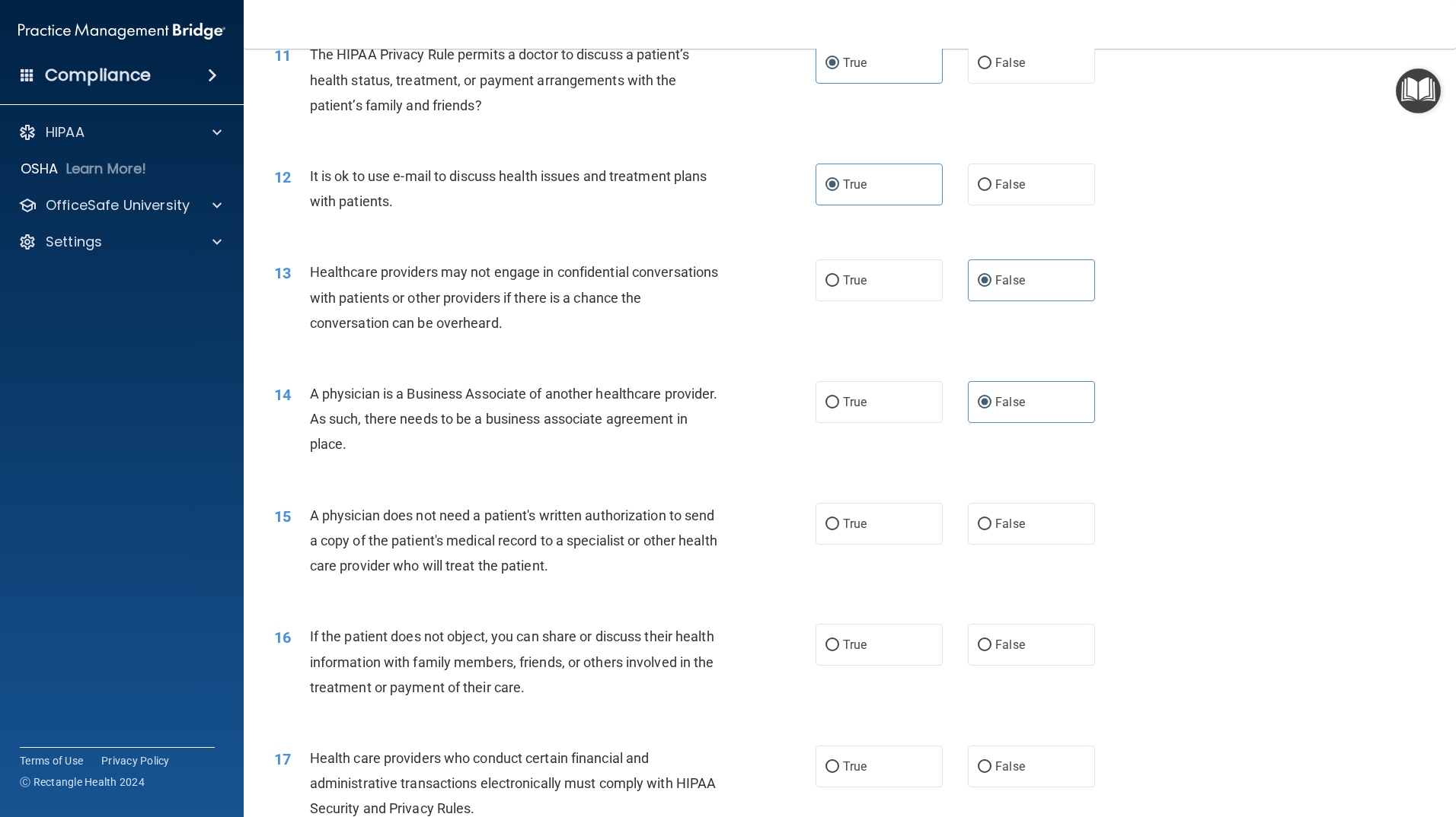
scroll to position [1294, 0]
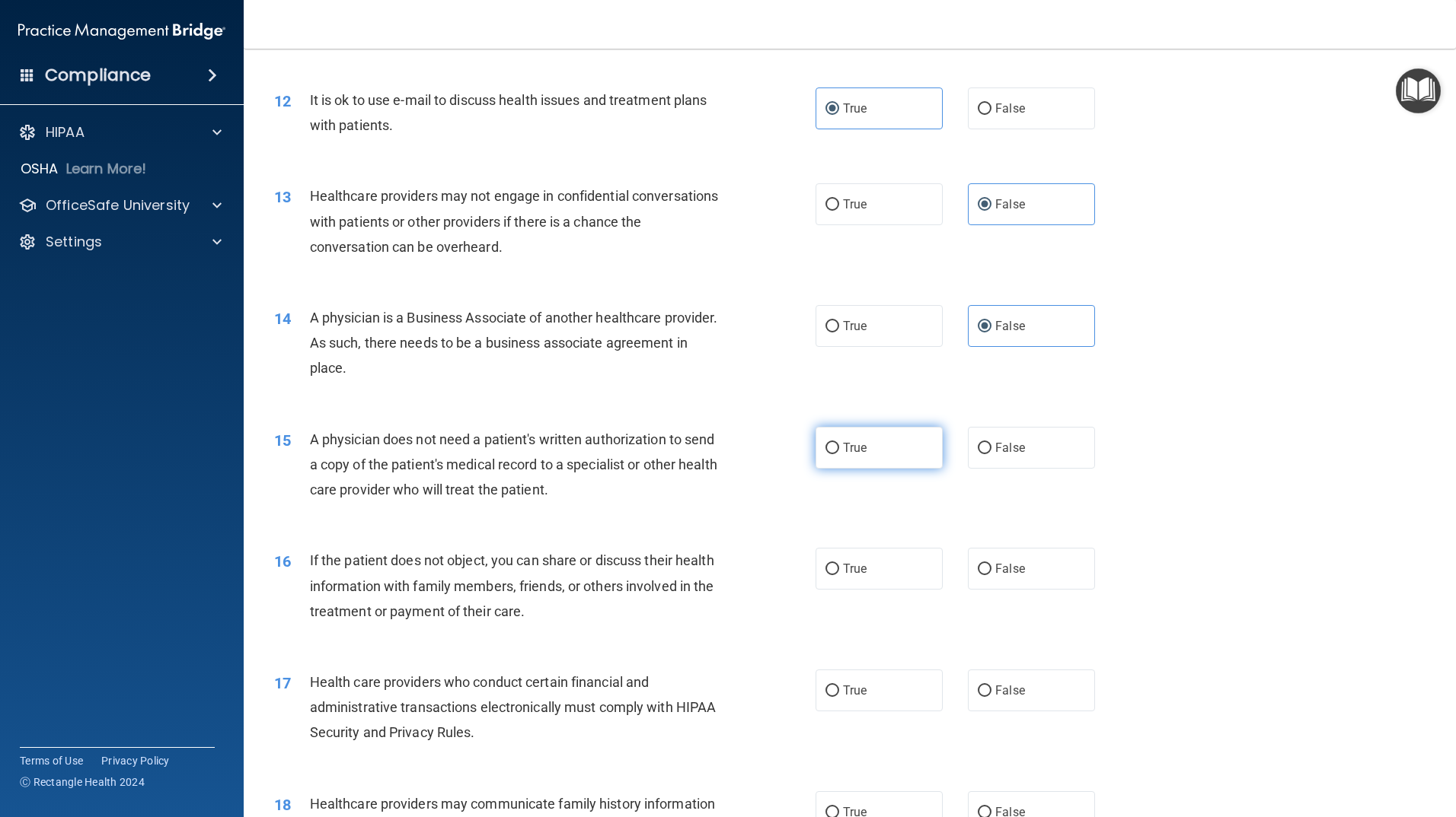
click at [843, 442] on span "True" at bounding box center [855, 447] width 24 height 14
click at [840, 443] on input "True" at bounding box center [832, 449] width 13 height 12
radio input "true"
click at [868, 563] on label "True" at bounding box center [879, 569] width 127 height 42
click at [840, 564] on input "True" at bounding box center [832, 570] width 13 height 12
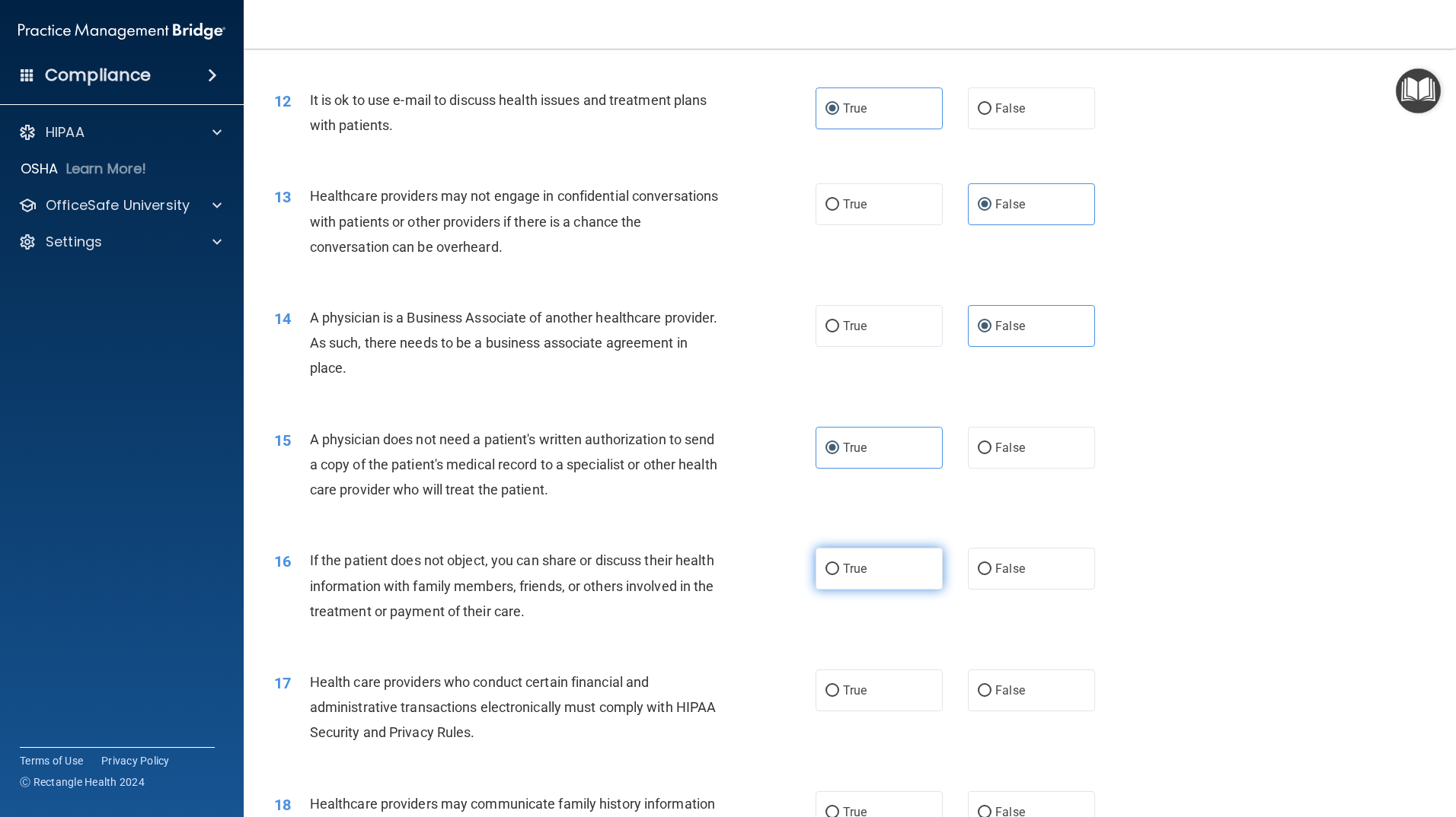
radio input "true"
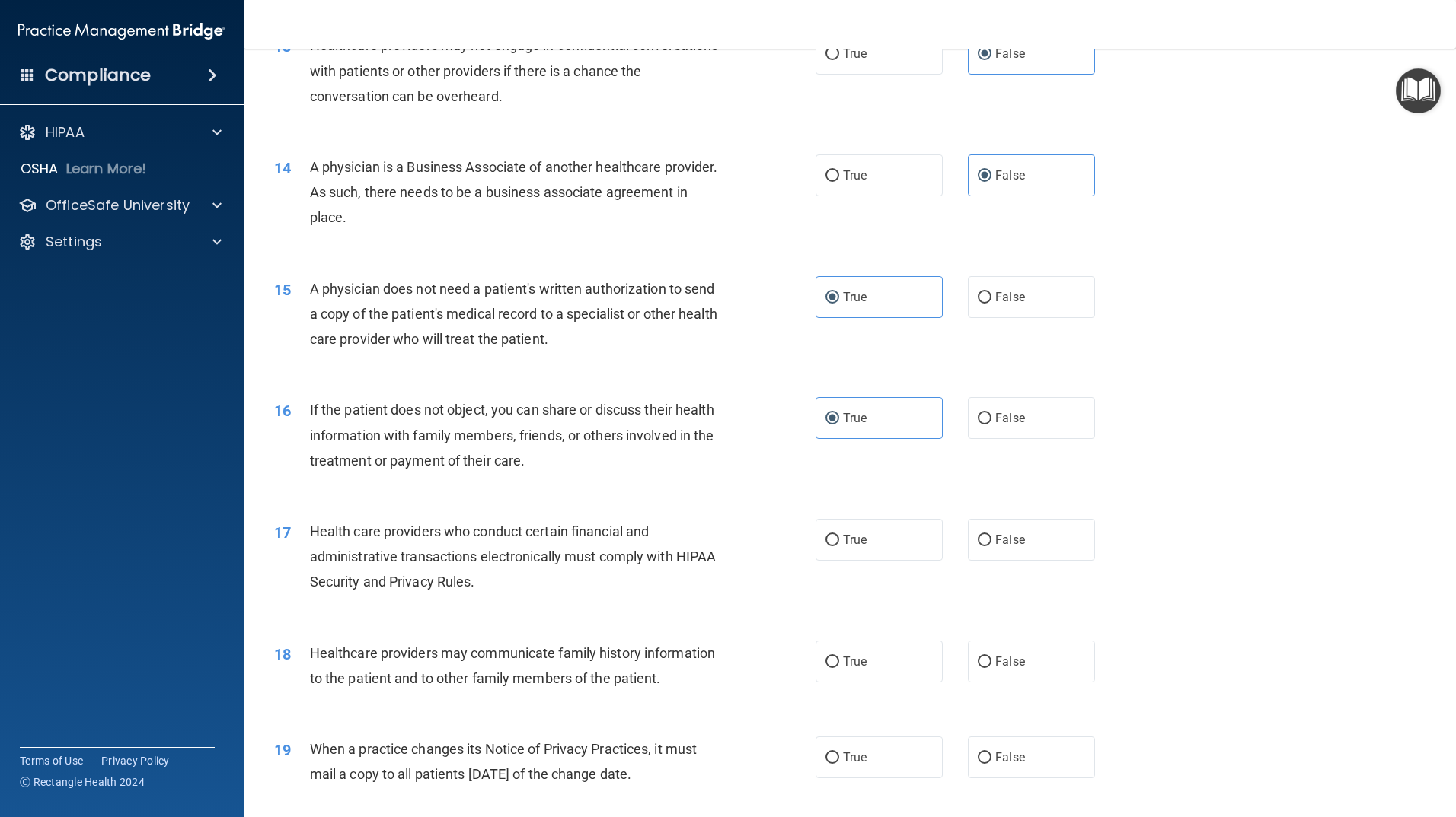
scroll to position [1446, 0]
click at [864, 532] on label "True" at bounding box center [879, 538] width 127 height 42
click at [840, 533] on input "True" at bounding box center [832, 539] width 13 height 12
radio input "true"
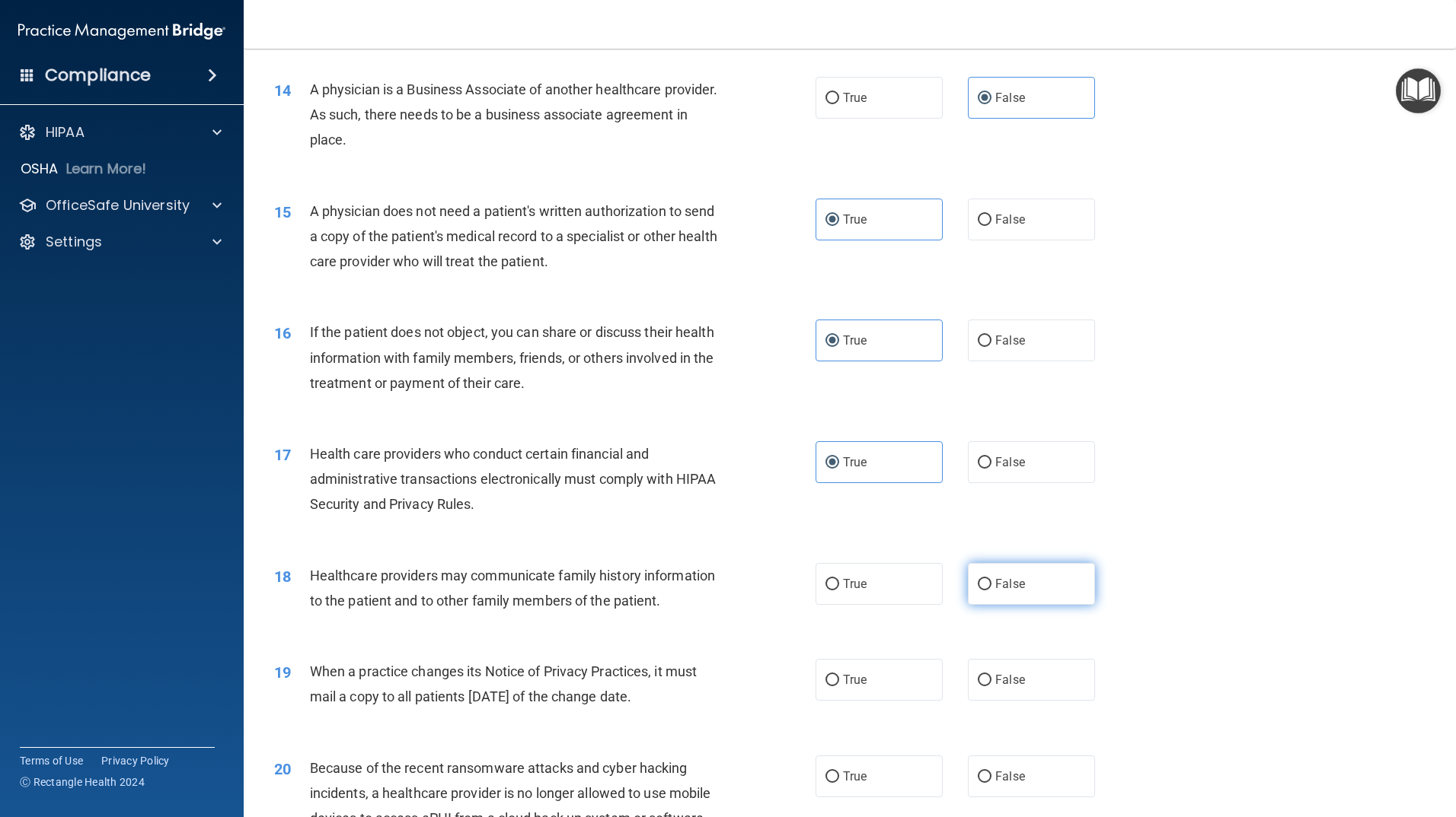
click at [1045, 576] on label "False" at bounding box center [1031, 584] width 127 height 42
click at [992, 580] on input "False" at bounding box center [985, 585] width 13 height 12
radio input "true"
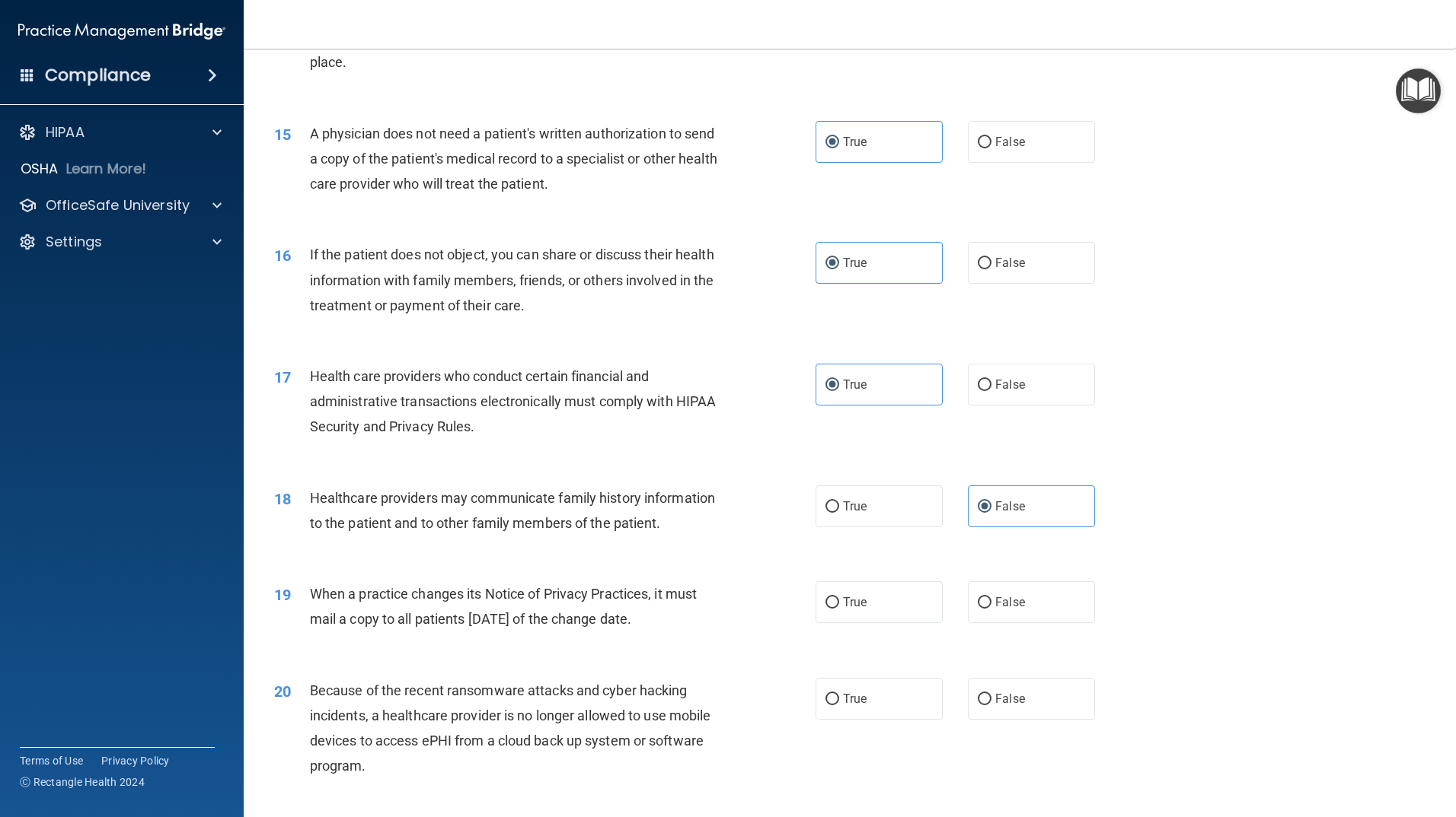
scroll to position [1674, 0]
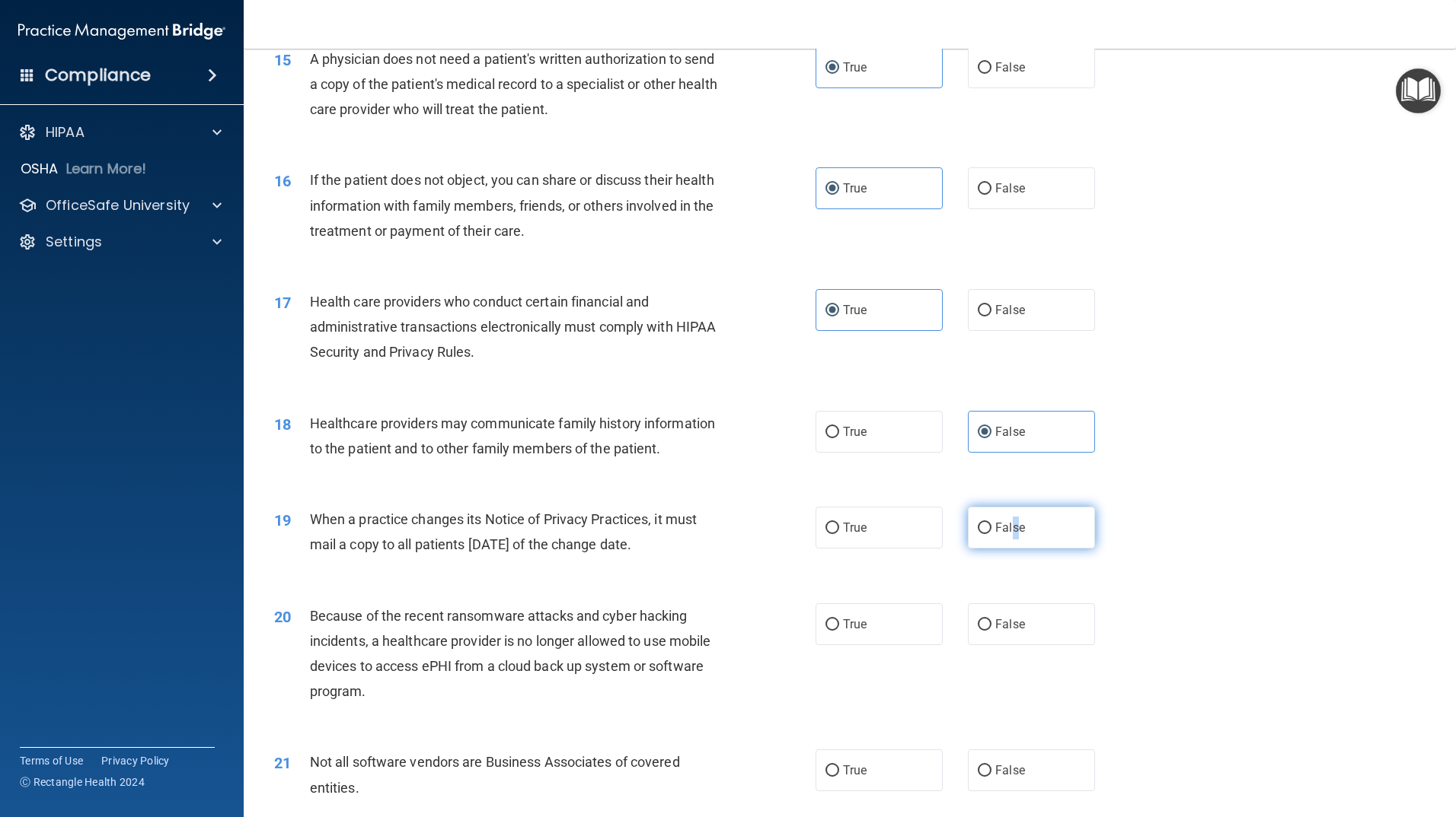
click at [1008, 530] on span "False" at bounding box center [1010, 528] width 30 height 14
drag, startPoint x: 1008, startPoint y: 530, endPoint x: 981, endPoint y: 525, distance: 27.5
click at [979, 528] on input "False" at bounding box center [985, 529] width 13 height 12
radio input "true"
click at [1008, 525] on span "False" at bounding box center [1010, 528] width 30 height 14
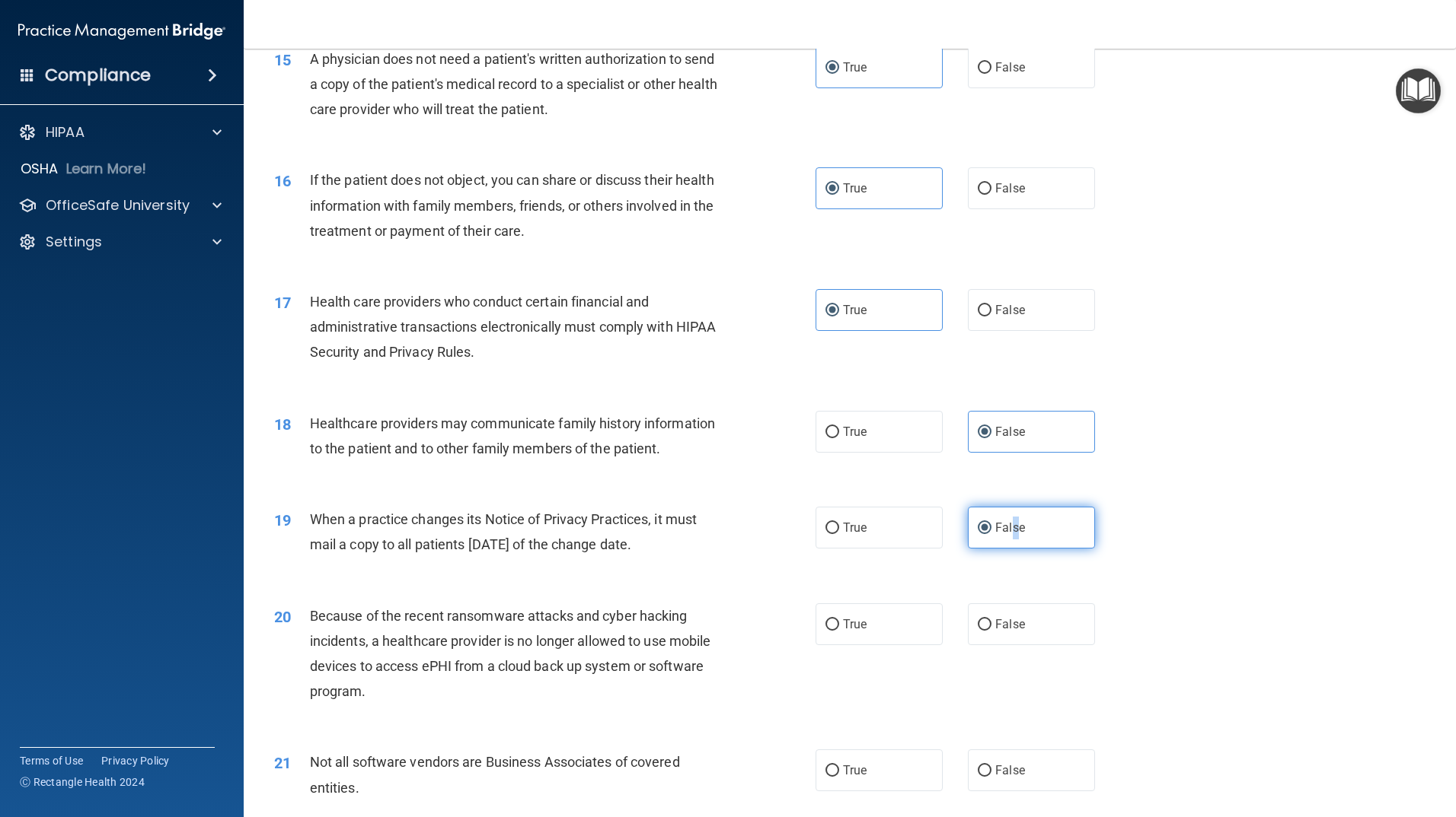
click at [992, 525] on input "False" at bounding box center [985, 529] width 13 height 12
click at [978, 622] on input "False" at bounding box center [985, 626] width 13 height 12
radio input "true"
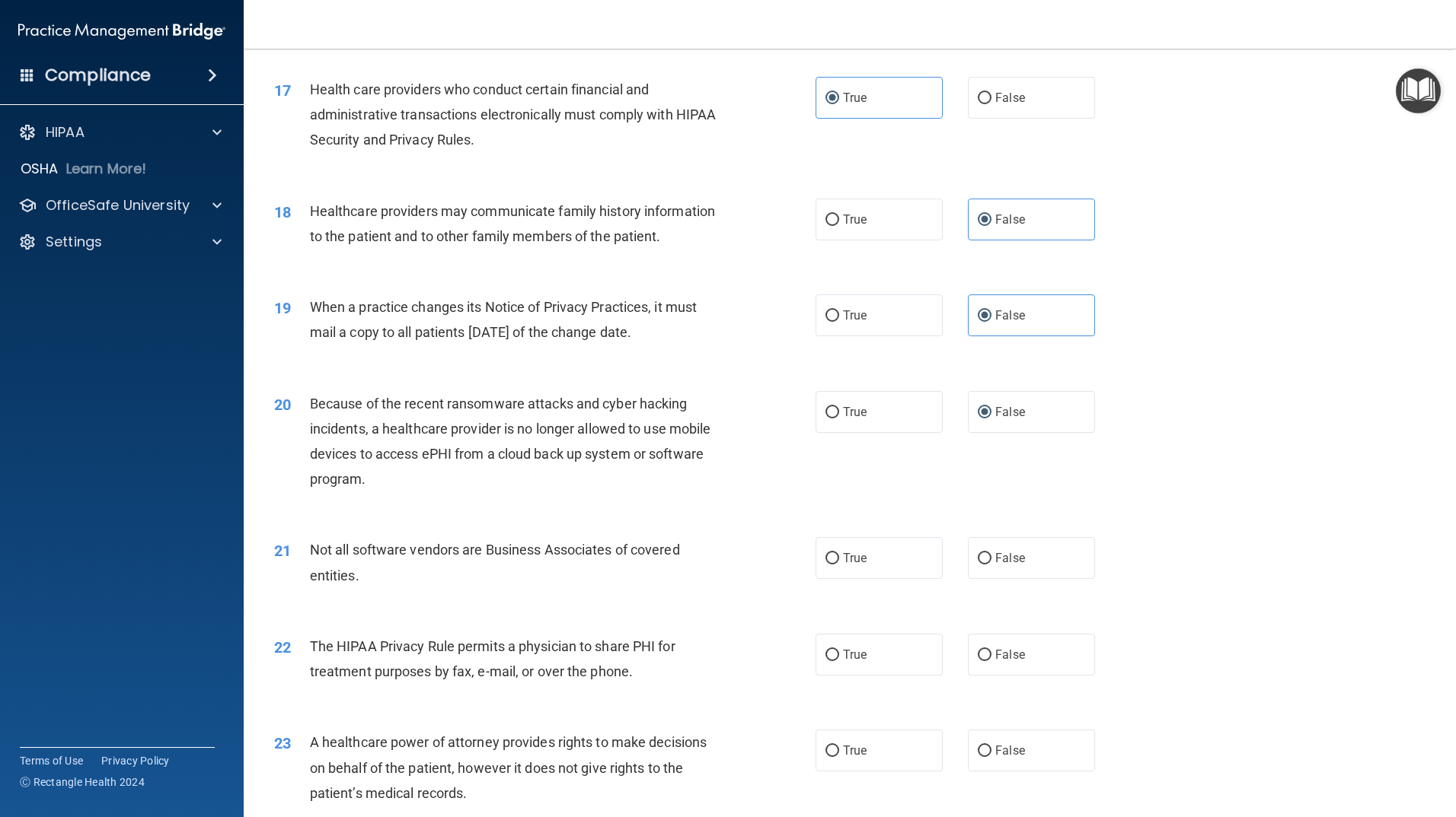
scroll to position [1903, 0]
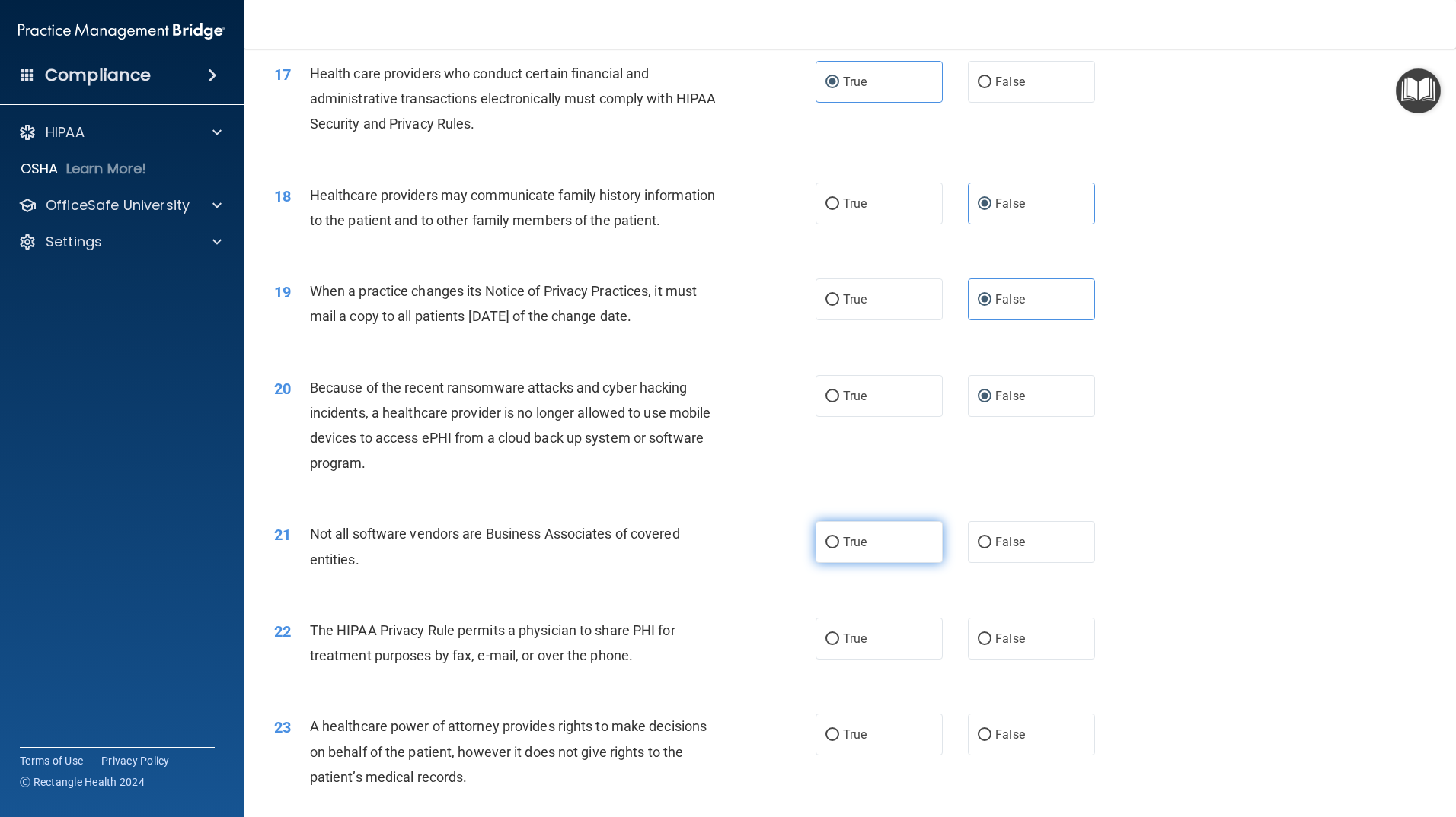
click at [893, 552] on label "True" at bounding box center [879, 542] width 127 height 42
click at [840, 549] on input "True" at bounding box center [832, 543] width 13 height 12
radio input "true"
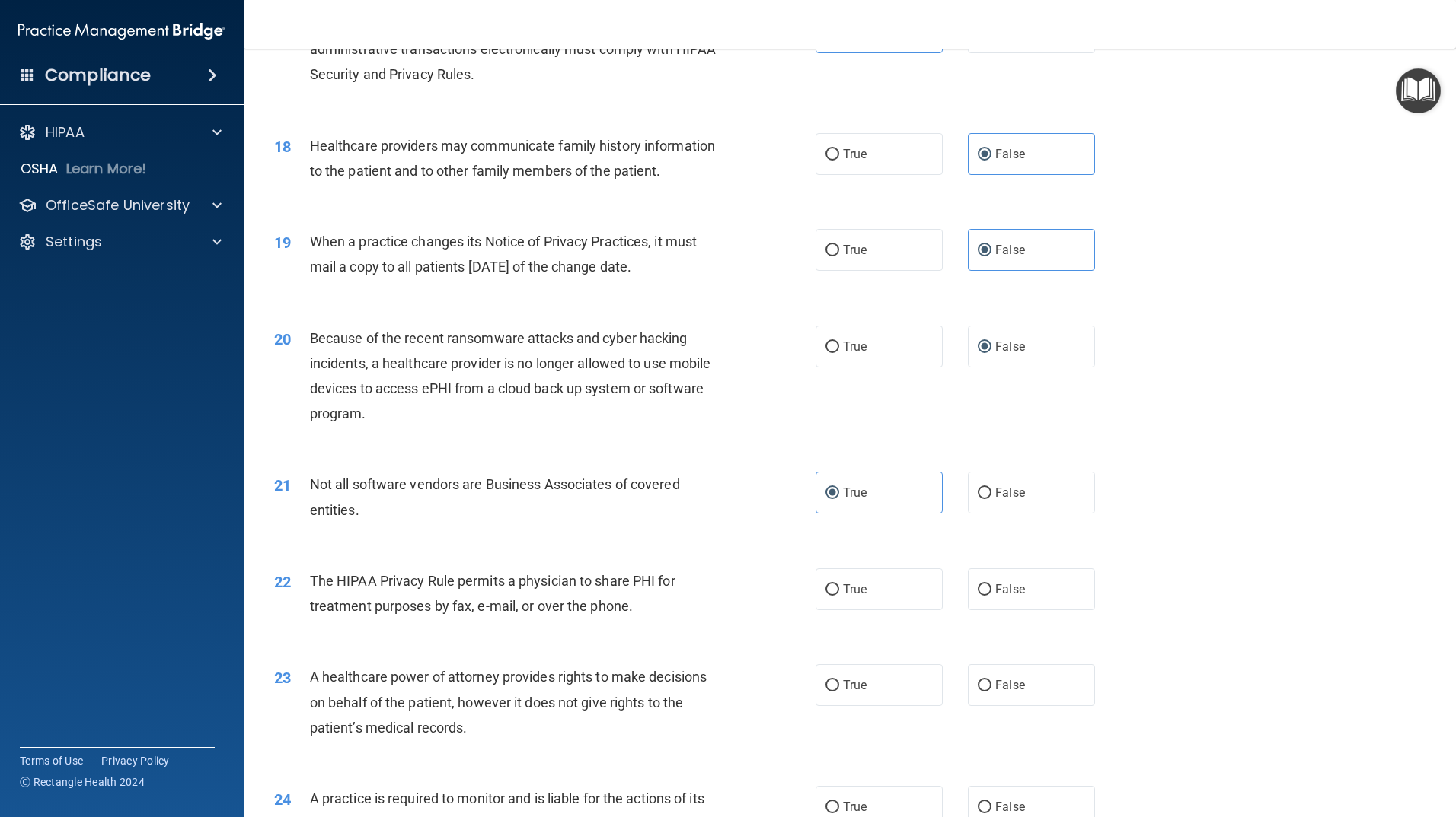
scroll to position [1979, 0]
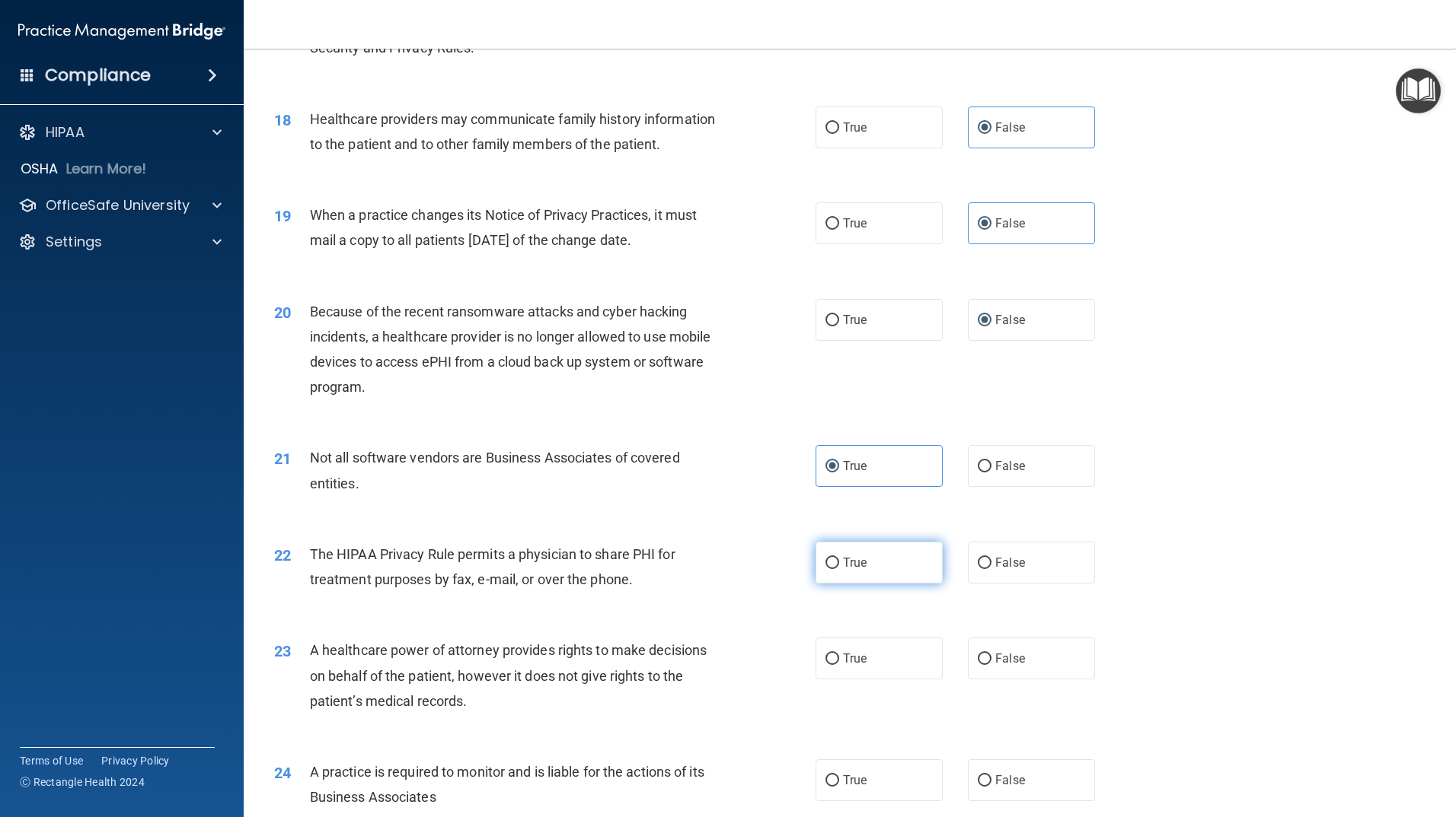
click at [825, 561] on input "True" at bounding box center [832, 563] width 13 height 12
radio input "true"
click at [825, 660] on input "True" at bounding box center [832, 659] width 13 height 12
radio input "true"
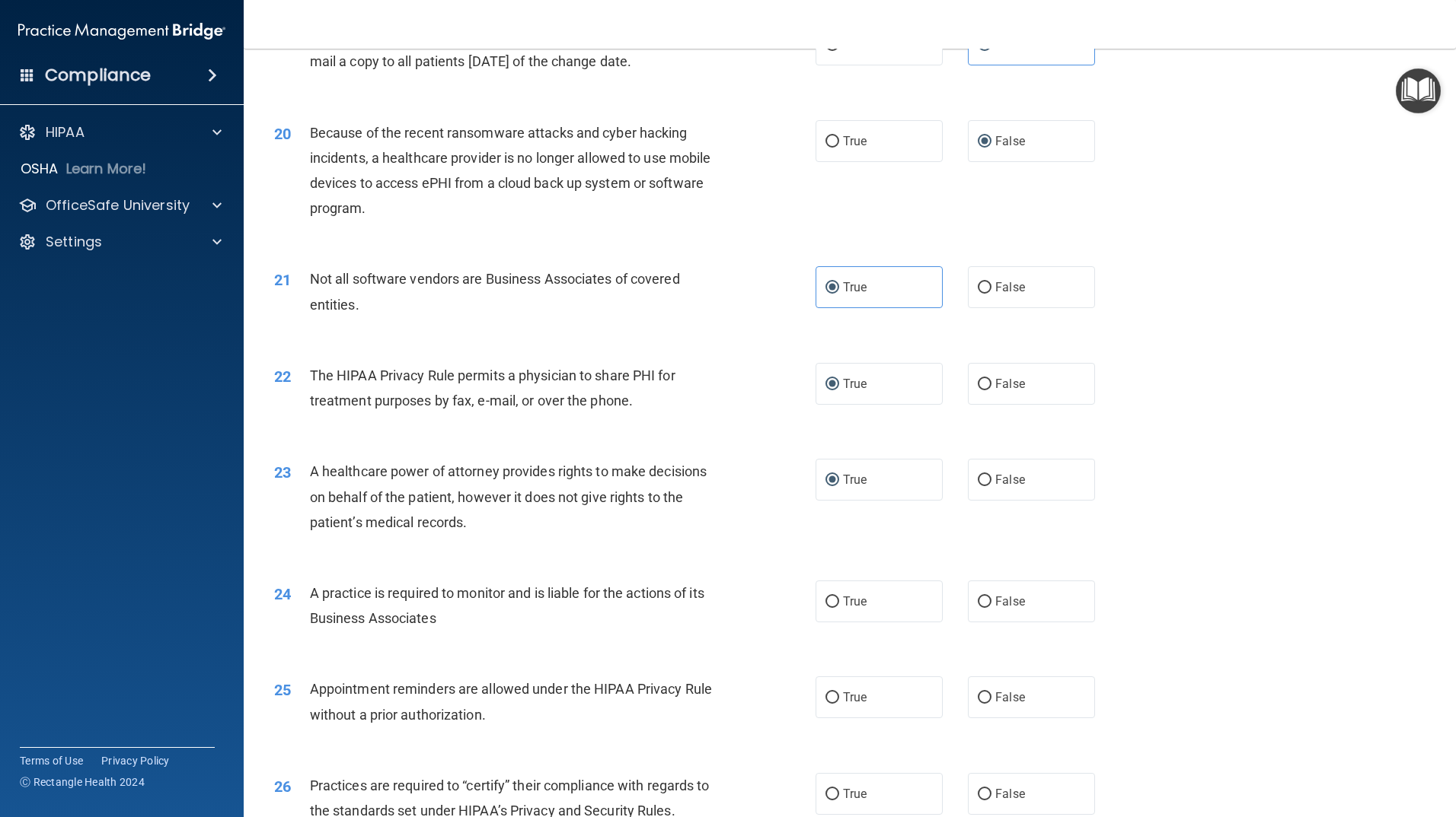
scroll to position [2207, 0]
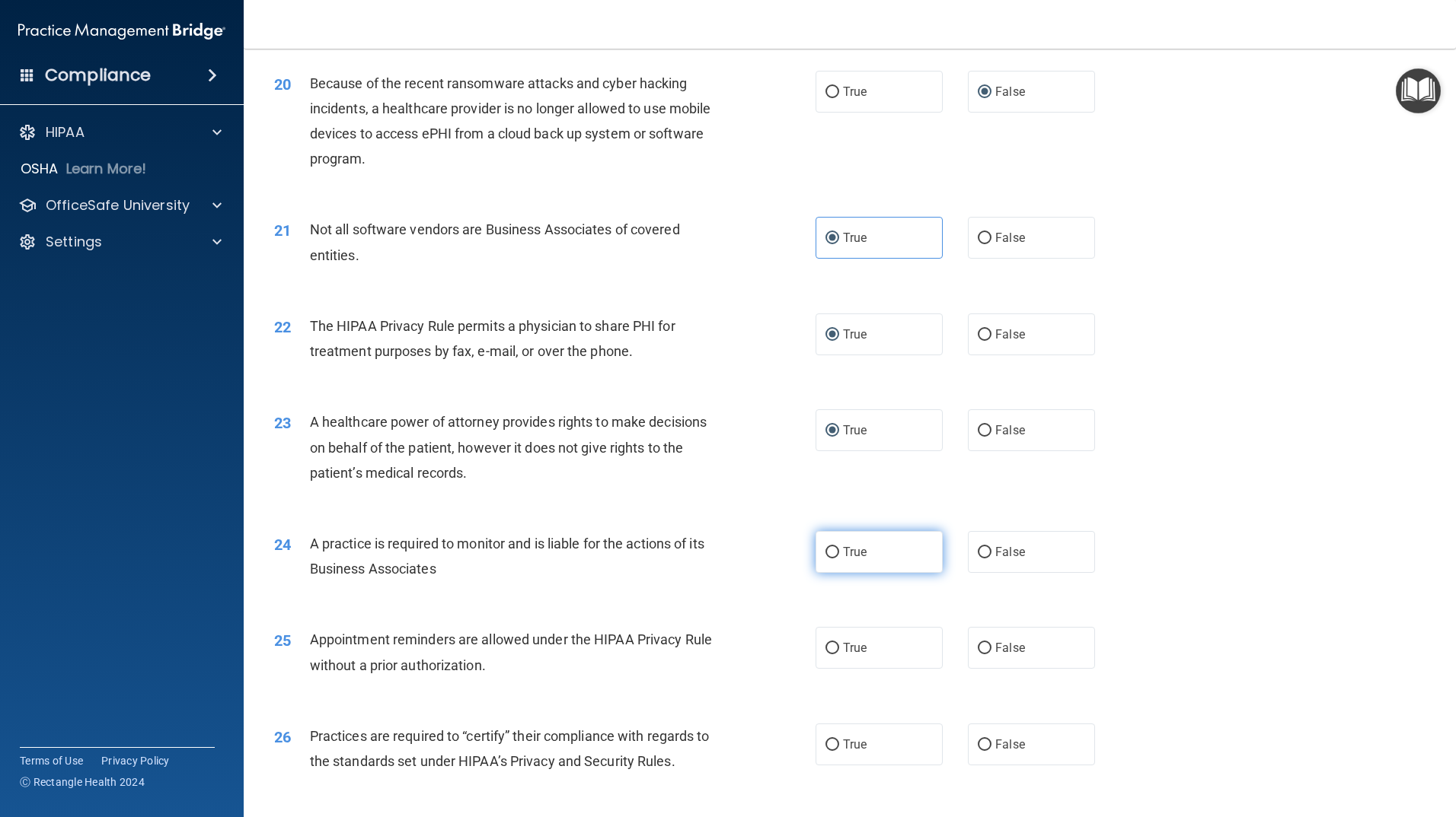
click at [825, 551] on input "True" at bounding box center [832, 553] width 13 height 12
radio input "true"
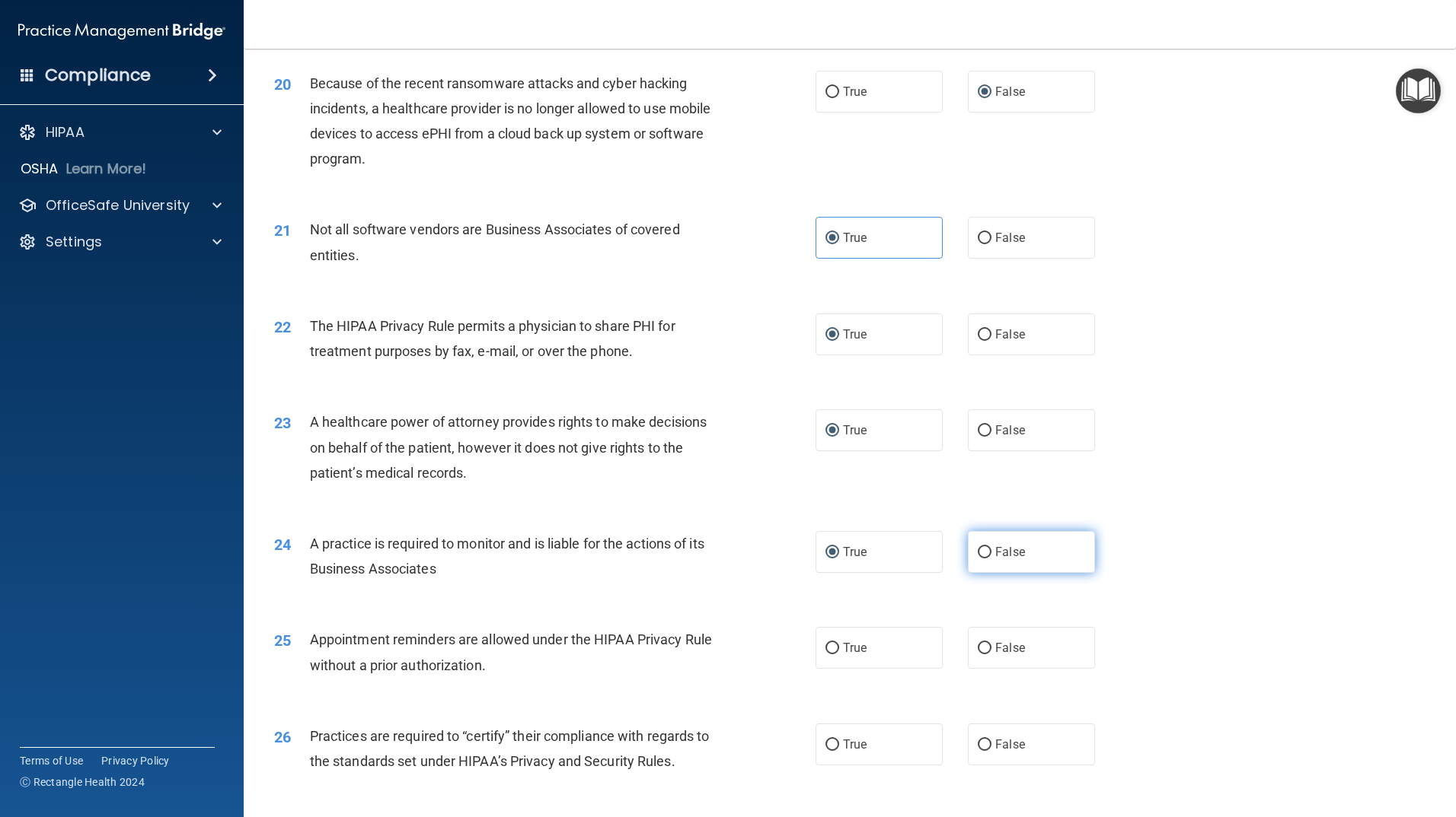
click at [979, 552] on input "False" at bounding box center [985, 553] width 13 height 12
radio input "true"
radio input "false"
click at [862, 651] on label "True" at bounding box center [879, 648] width 127 height 42
click at [840, 651] on input "True" at bounding box center [832, 649] width 13 height 12
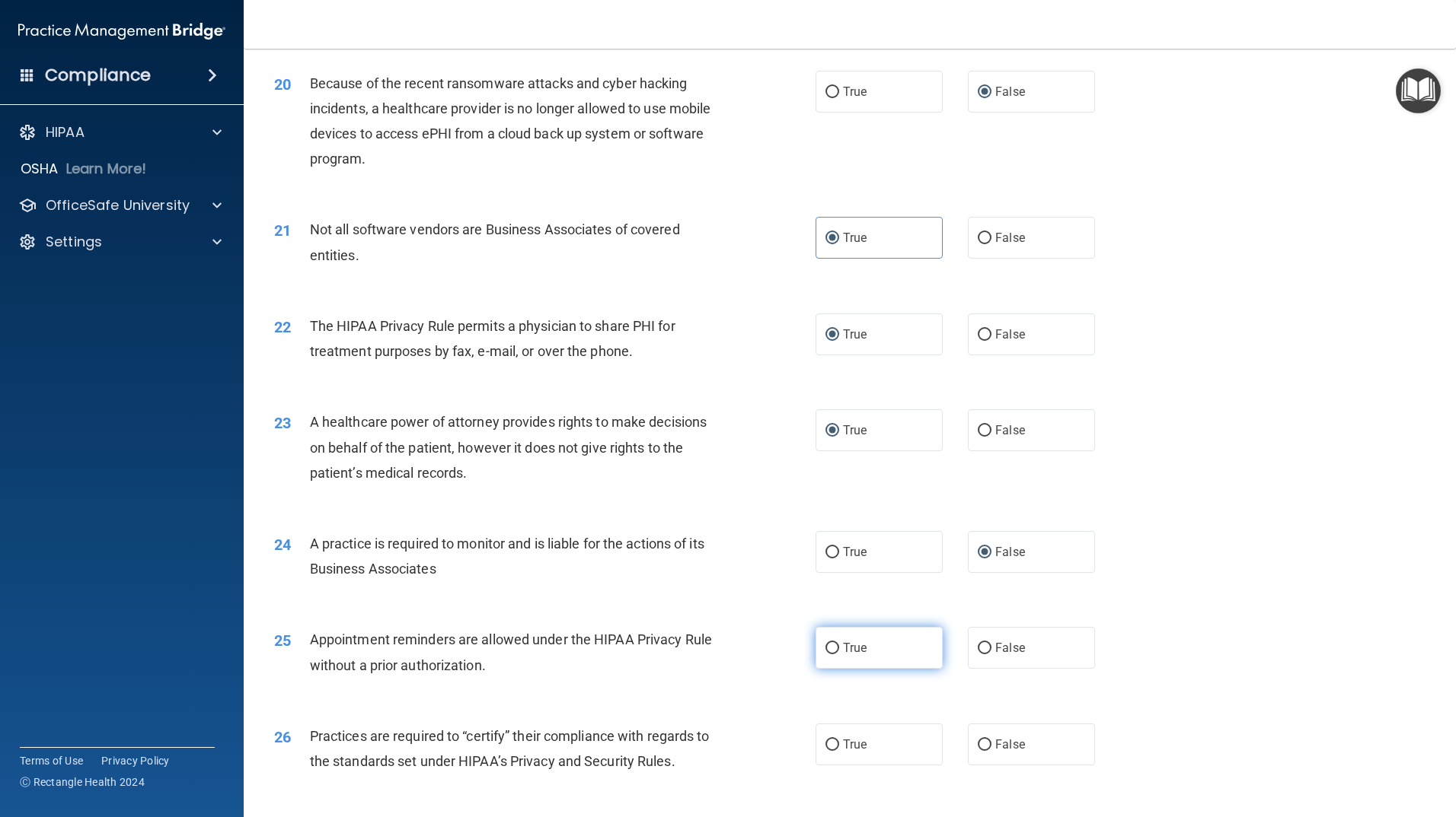
radio input "true"
click at [825, 740] on input "True" at bounding box center [832, 746] width 13 height 12
radio input "true"
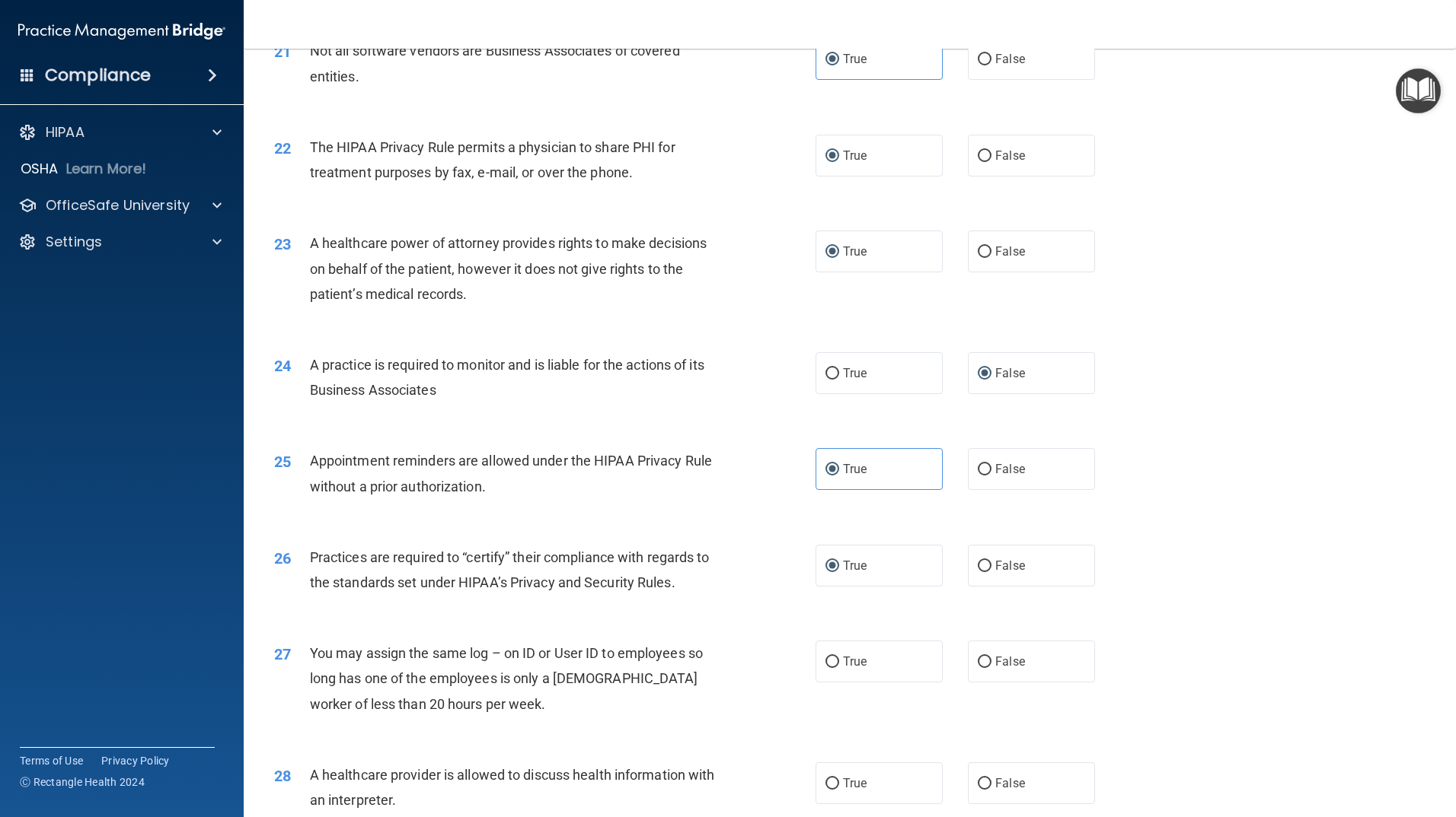
scroll to position [2436, 0]
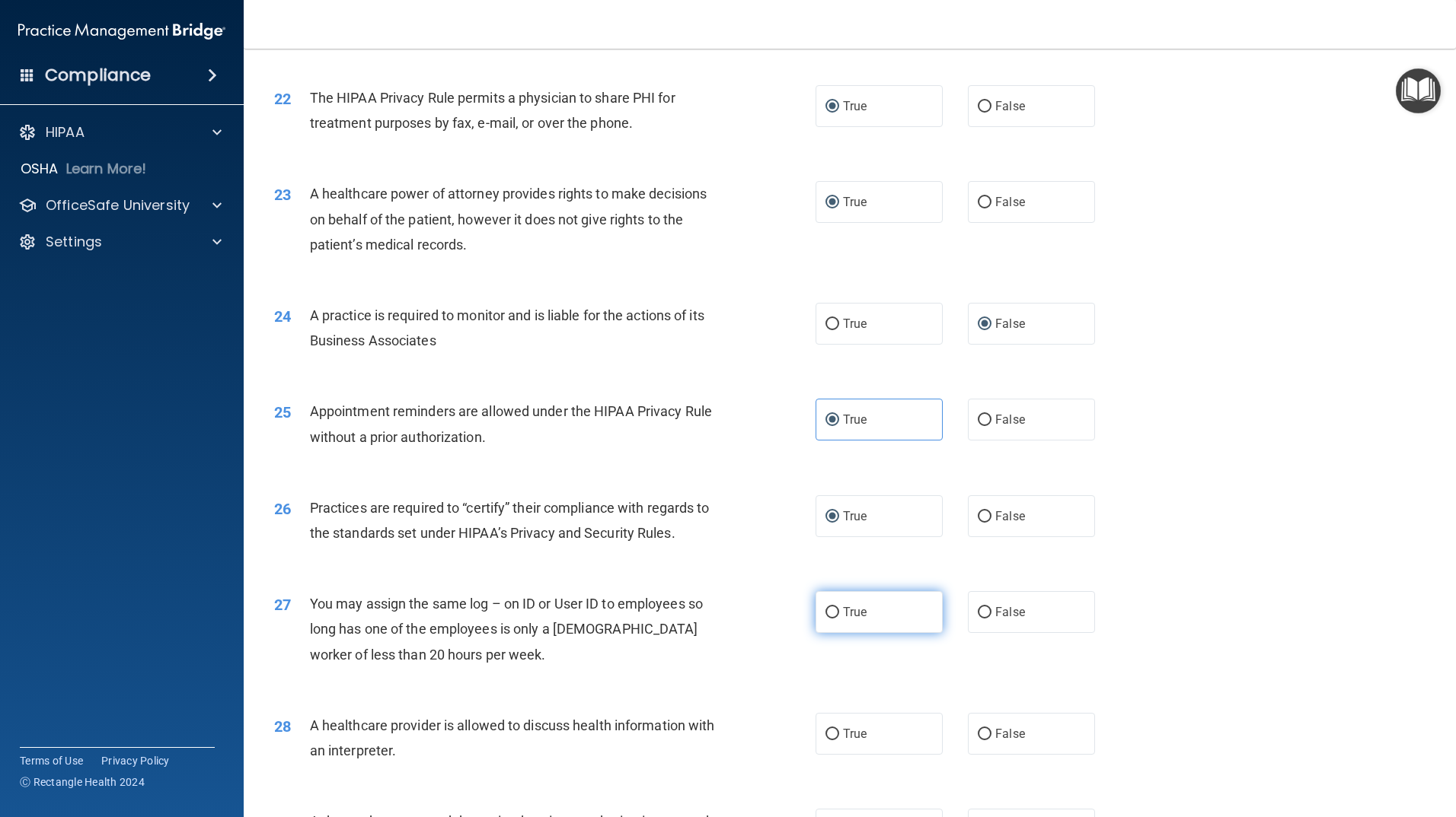
click at [843, 618] on span "True" at bounding box center [855, 612] width 24 height 14
click at [840, 618] on input "True" at bounding box center [832, 613] width 13 height 12
radio input "true"
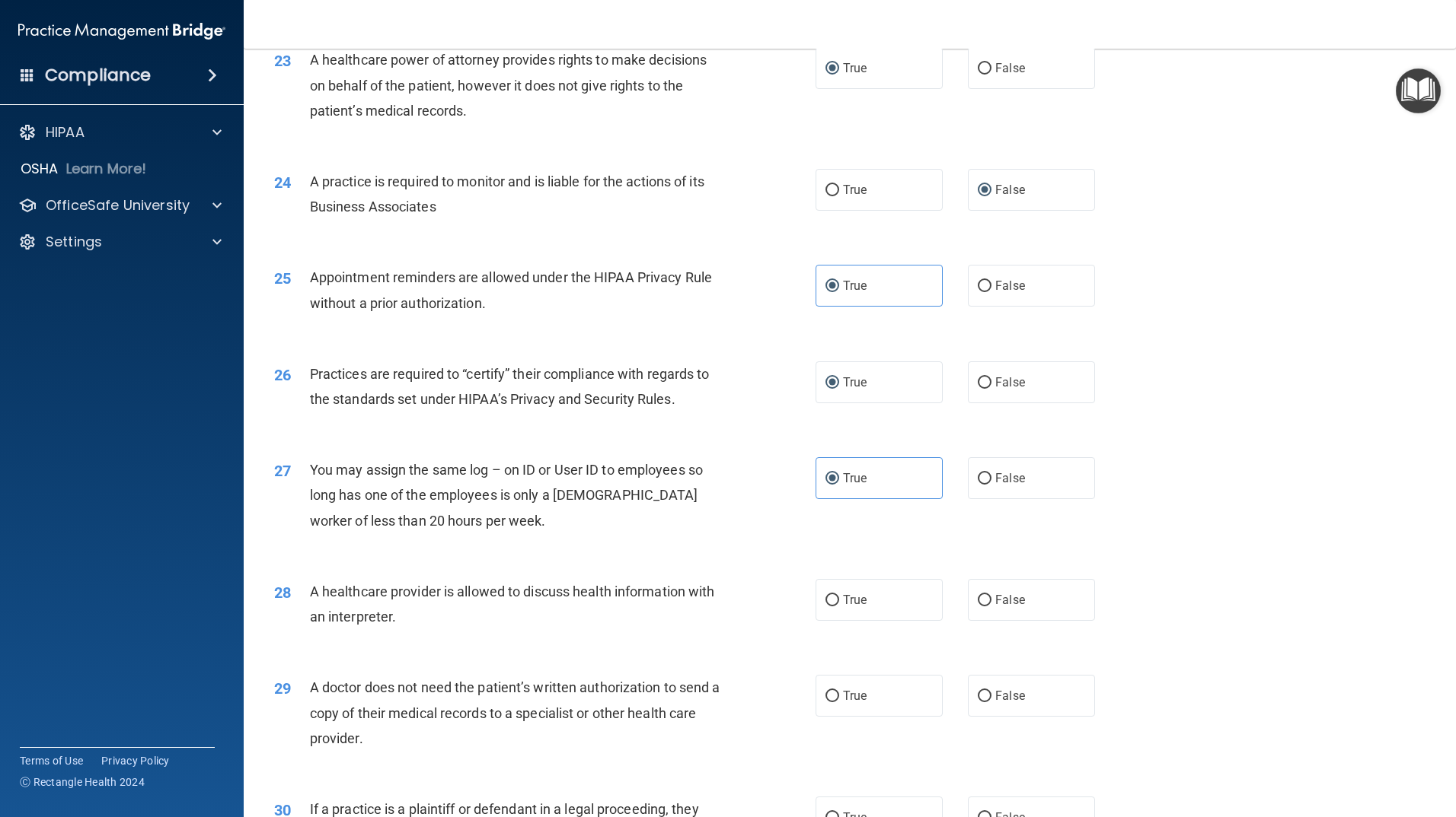
scroll to position [2587, 0]
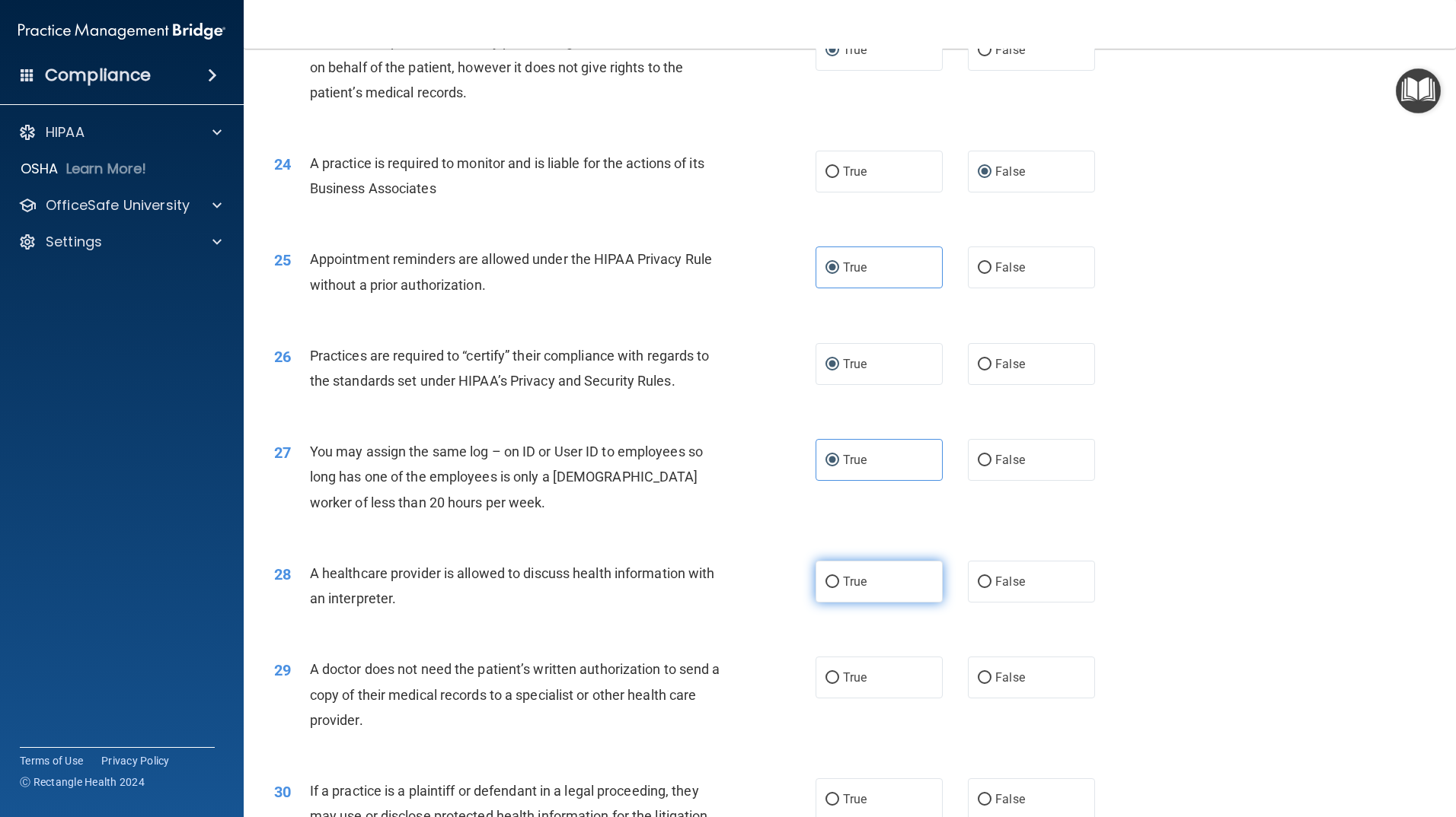
click at [825, 581] on input "True" at bounding box center [832, 582] width 13 height 12
radio input "true"
click at [837, 681] on label "True" at bounding box center [879, 678] width 127 height 42
click at [837, 681] on input "True" at bounding box center [832, 679] width 13 height 12
radio input "true"
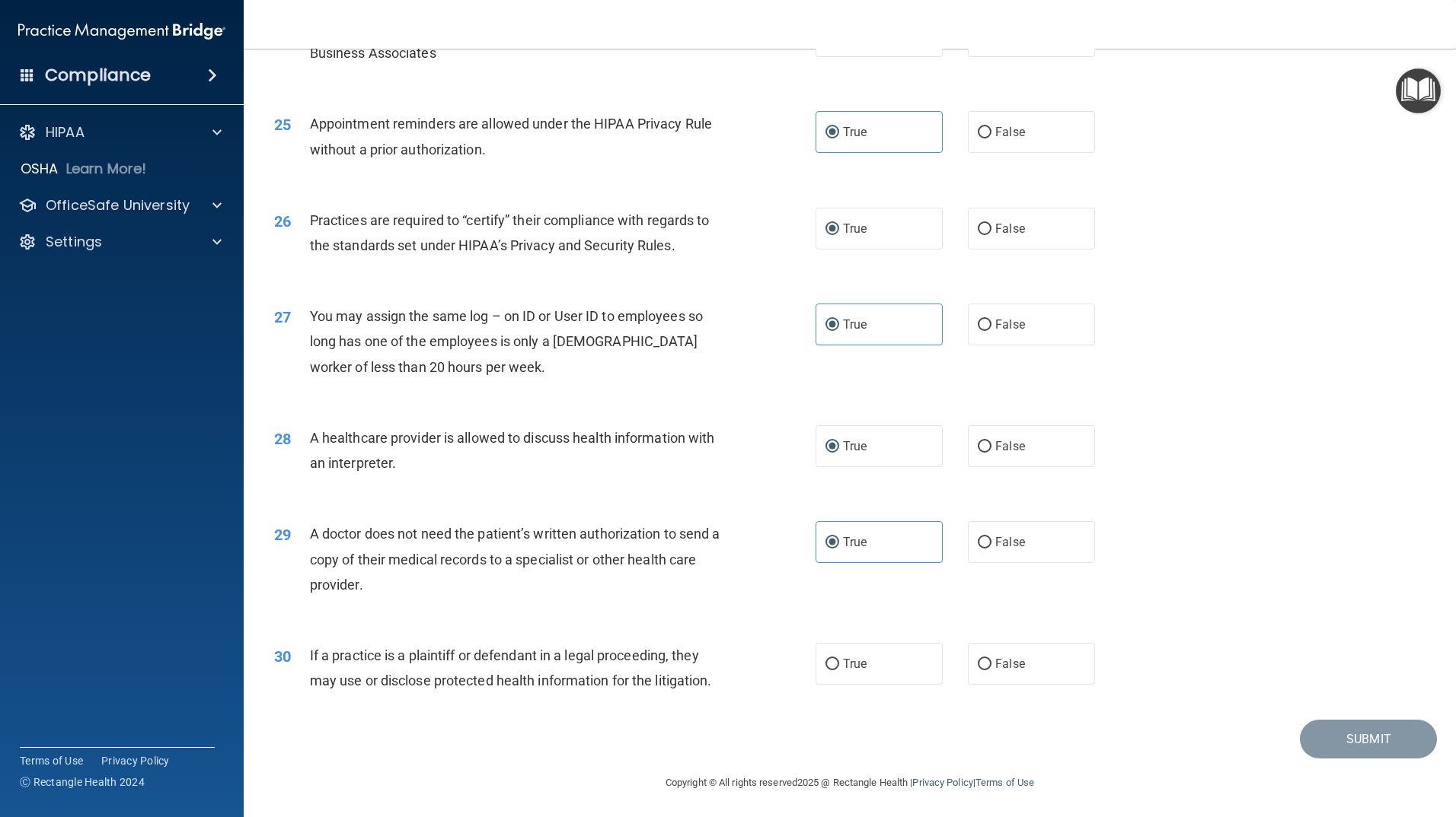
scroll to position [2726, 0]
click at [854, 650] on label "True" at bounding box center [879, 662] width 127 height 42
click at [840, 656] on input "True" at bounding box center [832, 662] width 13 height 12
radio input "true"
click at [1330, 734] on button "Submit" at bounding box center [1368, 737] width 138 height 38
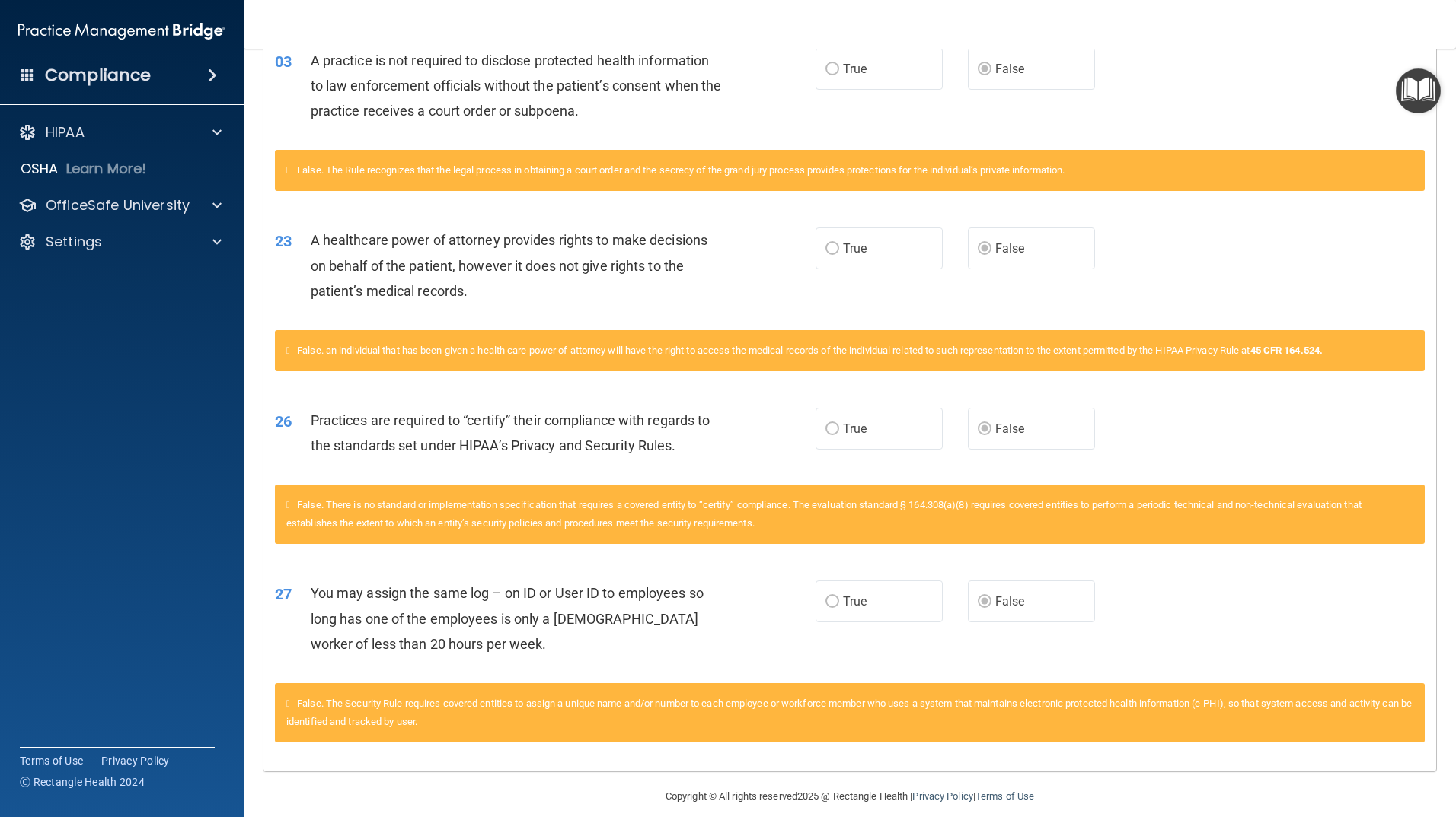
scroll to position [381, 0]
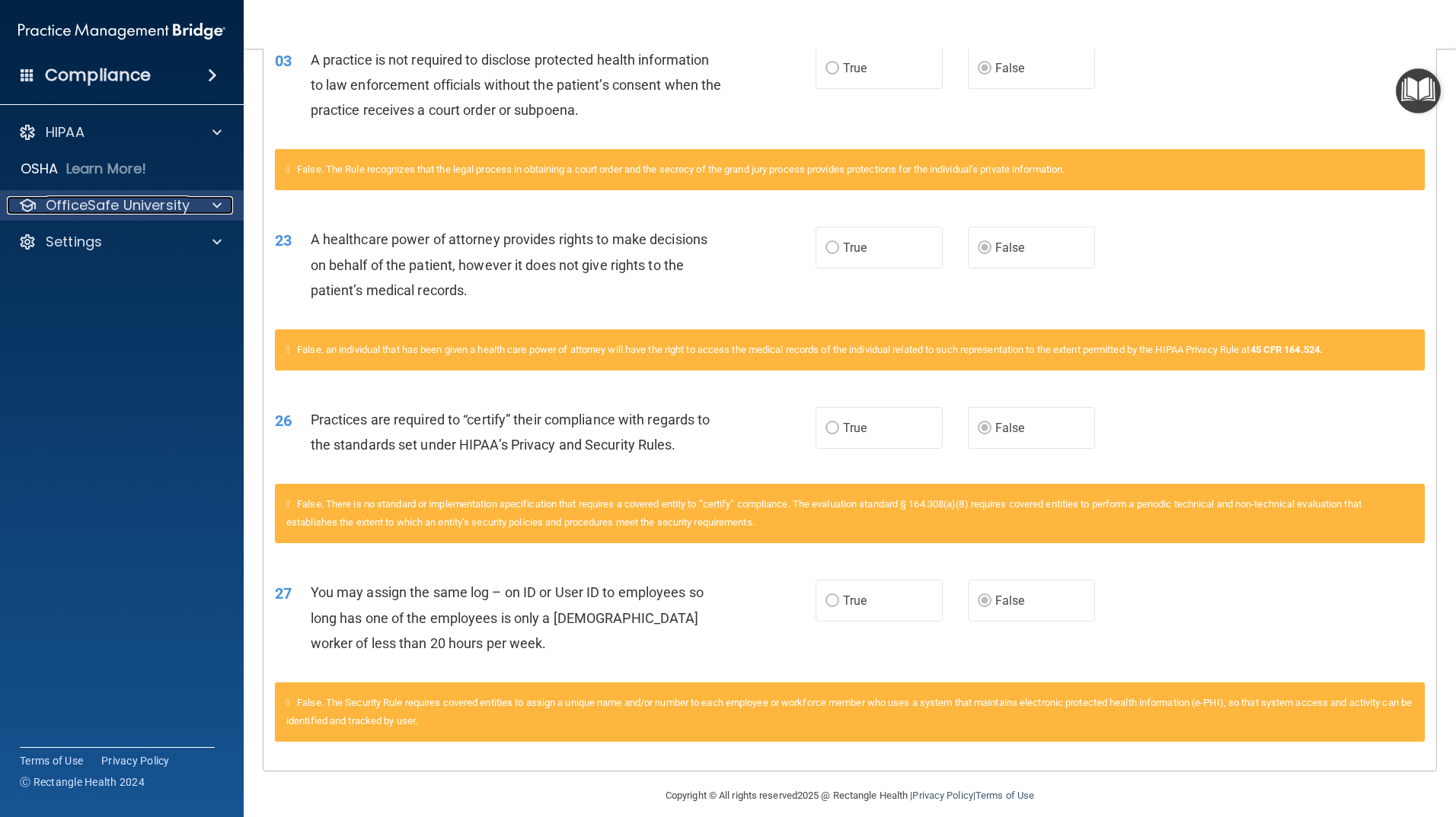
click at [210, 204] on div at bounding box center [215, 205] width 38 height 18
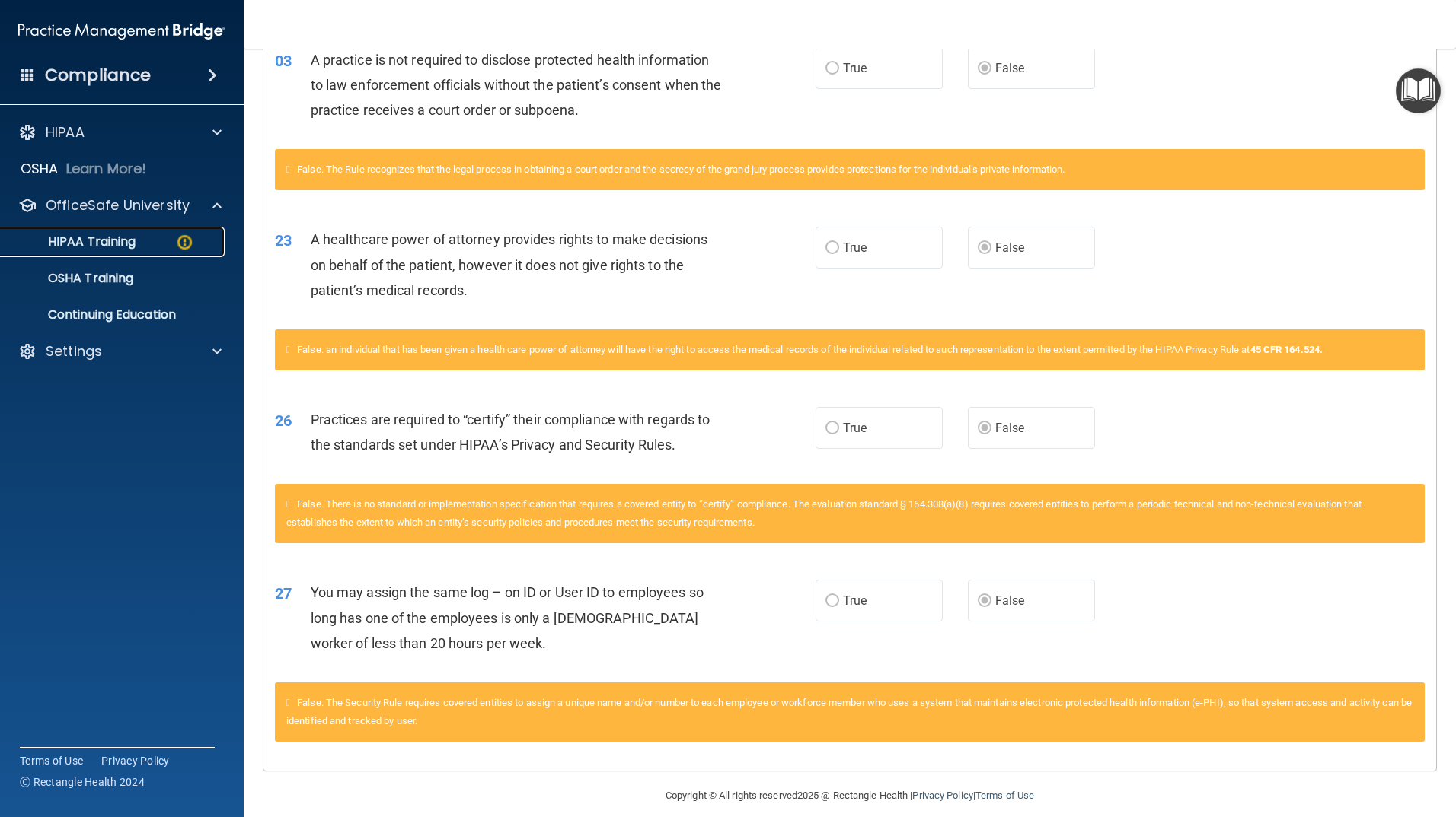
click at [152, 240] on div "HIPAA Training" at bounding box center [113, 242] width 208 height 15
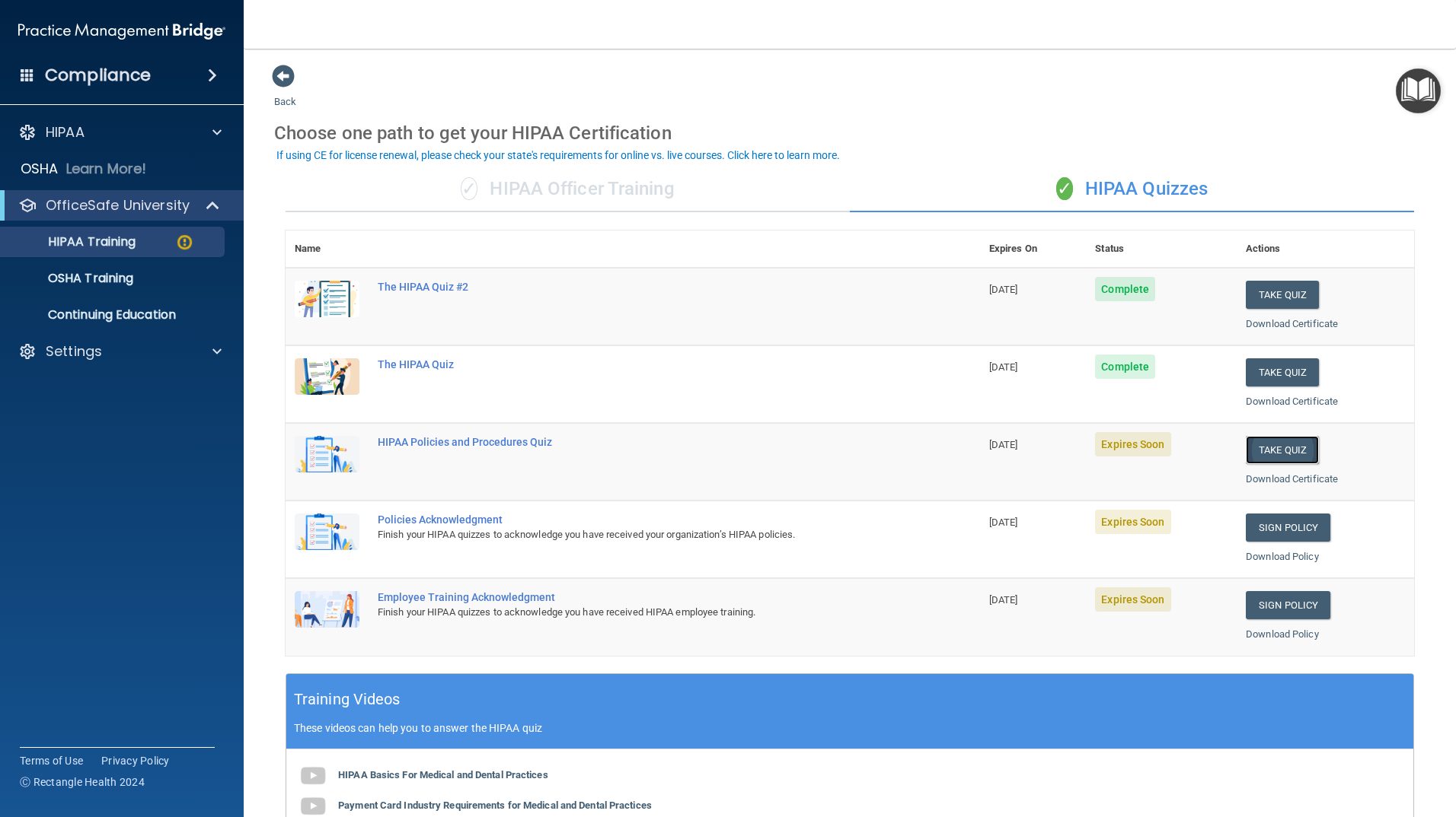
click at [1262, 450] on button "Take Quiz" at bounding box center [1282, 450] width 73 height 28
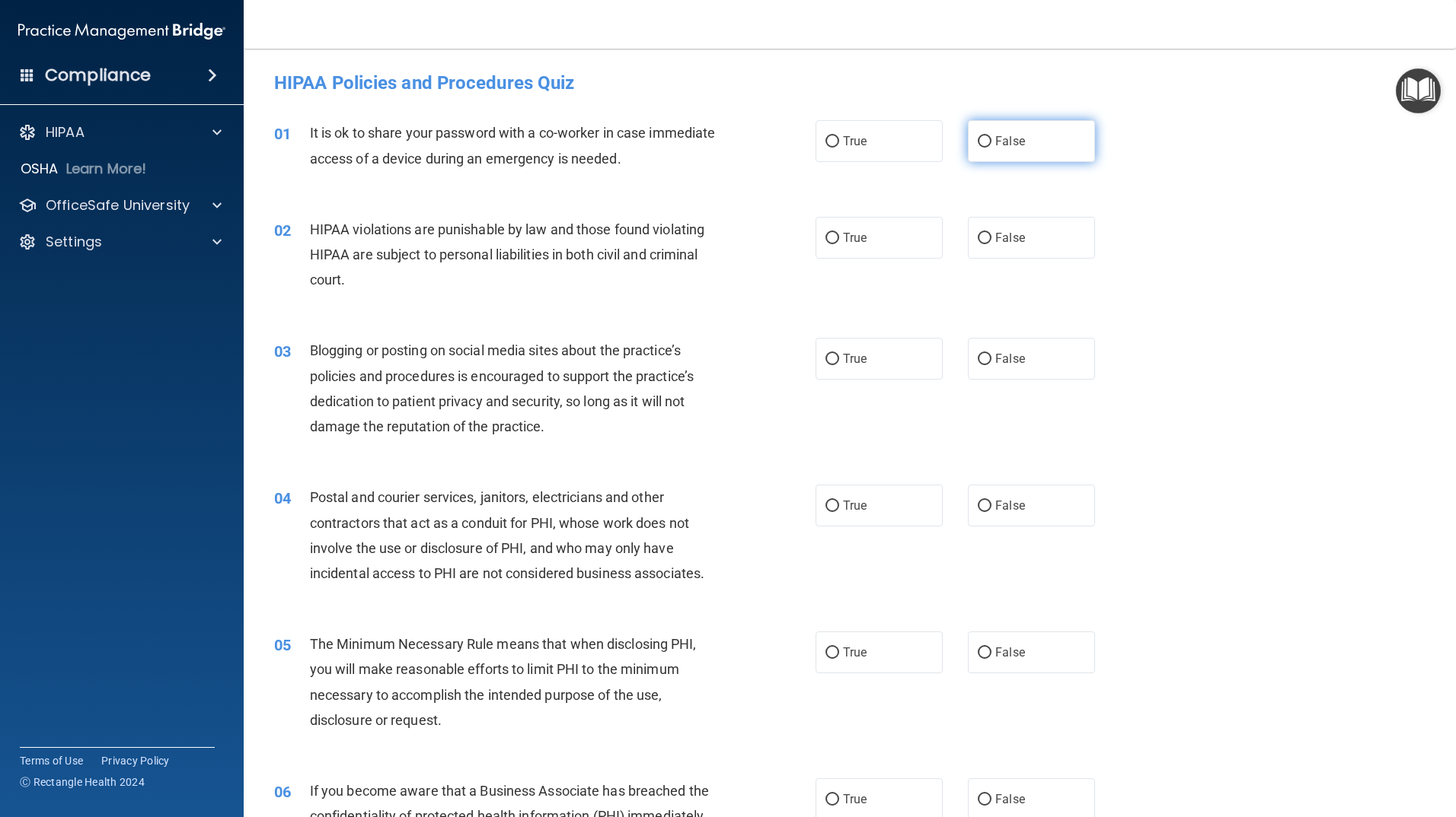
click at [993, 149] on label "False" at bounding box center [1031, 141] width 127 height 42
click at [992, 148] on input "False" at bounding box center [985, 142] width 13 height 12
radio input "true"
click at [825, 241] on input "True" at bounding box center [832, 238] width 13 height 12
radio input "true"
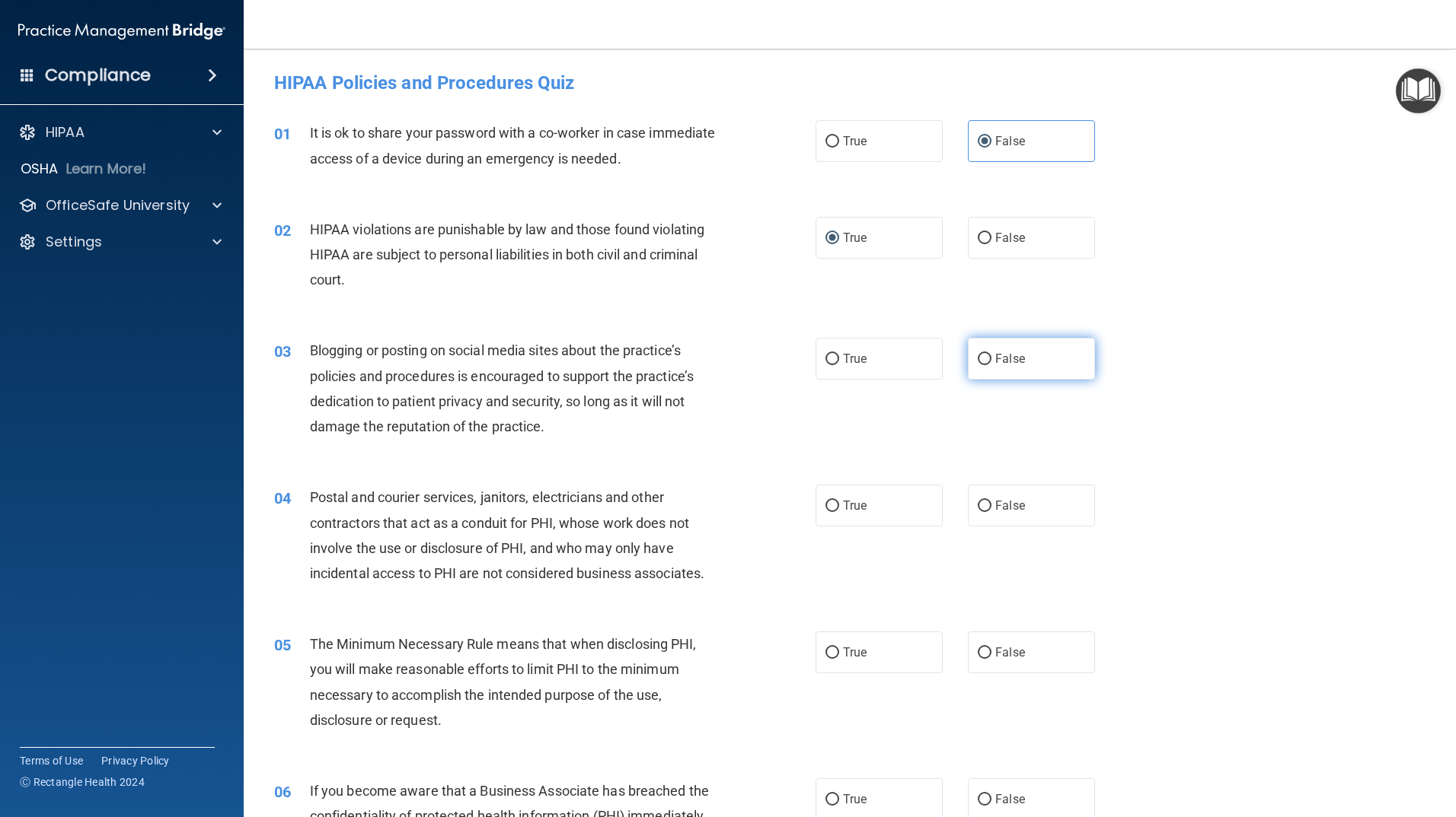
click at [978, 361] on input "False" at bounding box center [985, 359] width 13 height 12
radio input "true"
click at [832, 506] on input "True" at bounding box center [832, 507] width 13 height 12
radio input "true"
drag, startPoint x: 864, startPoint y: 653, endPoint x: 917, endPoint y: 680, distance: 59.5
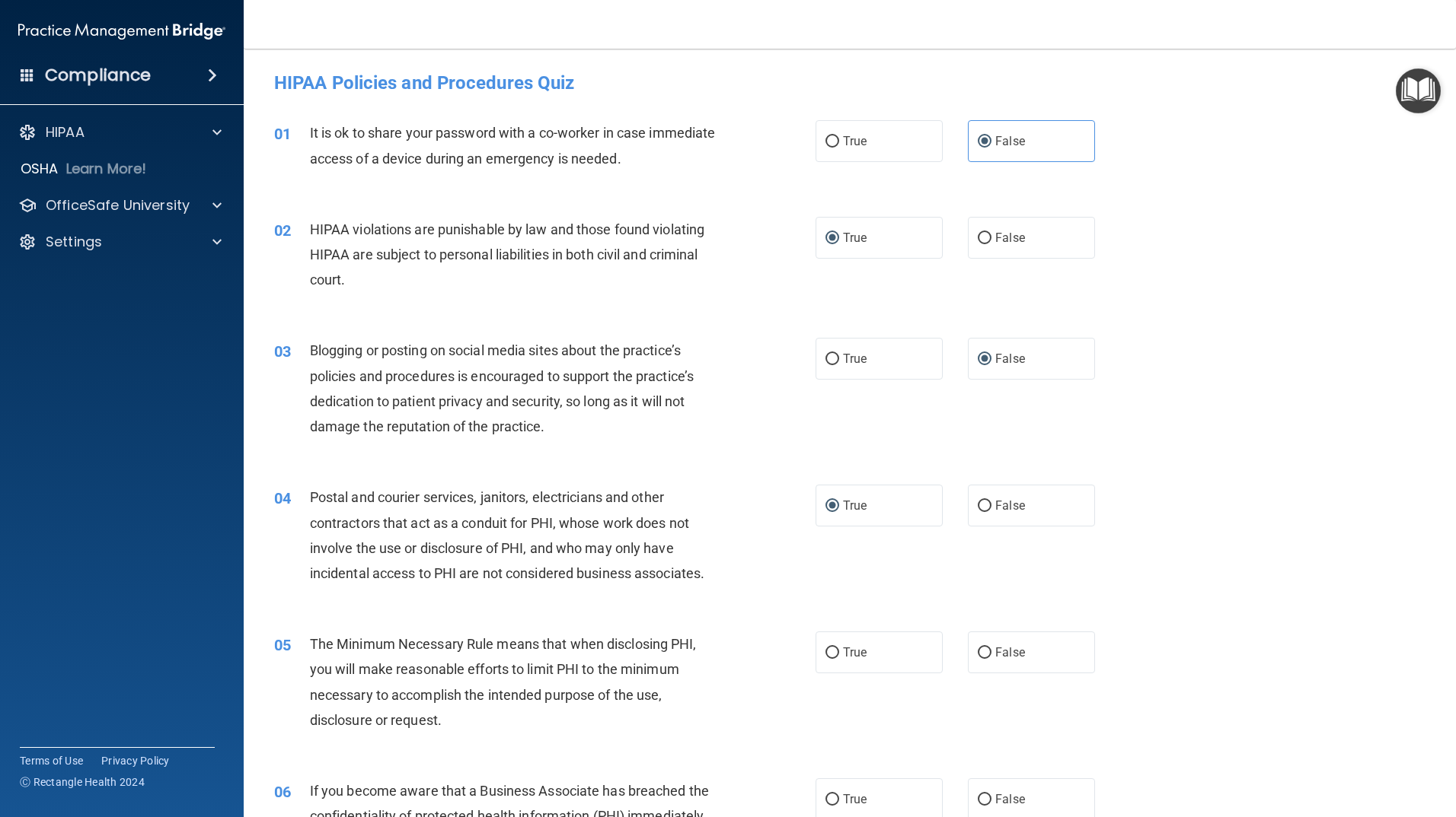
click at [876, 660] on label "True" at bounding box center [879, 653] width 127 height 42
click at [840, 659] on input "True" at bounding box center [832, 654] width 13 height 12
radio input "true"
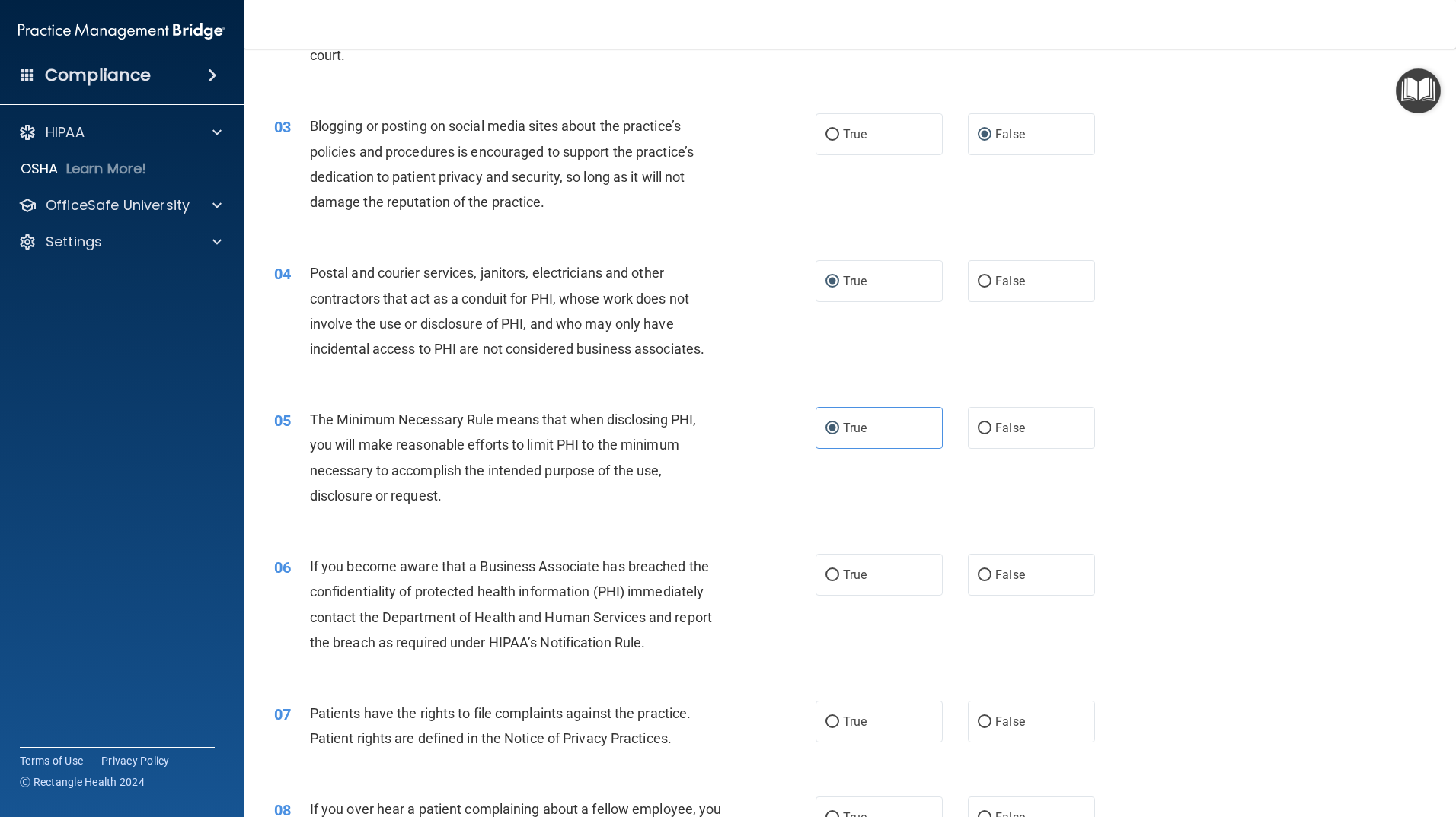
scroll to position [229, 0]
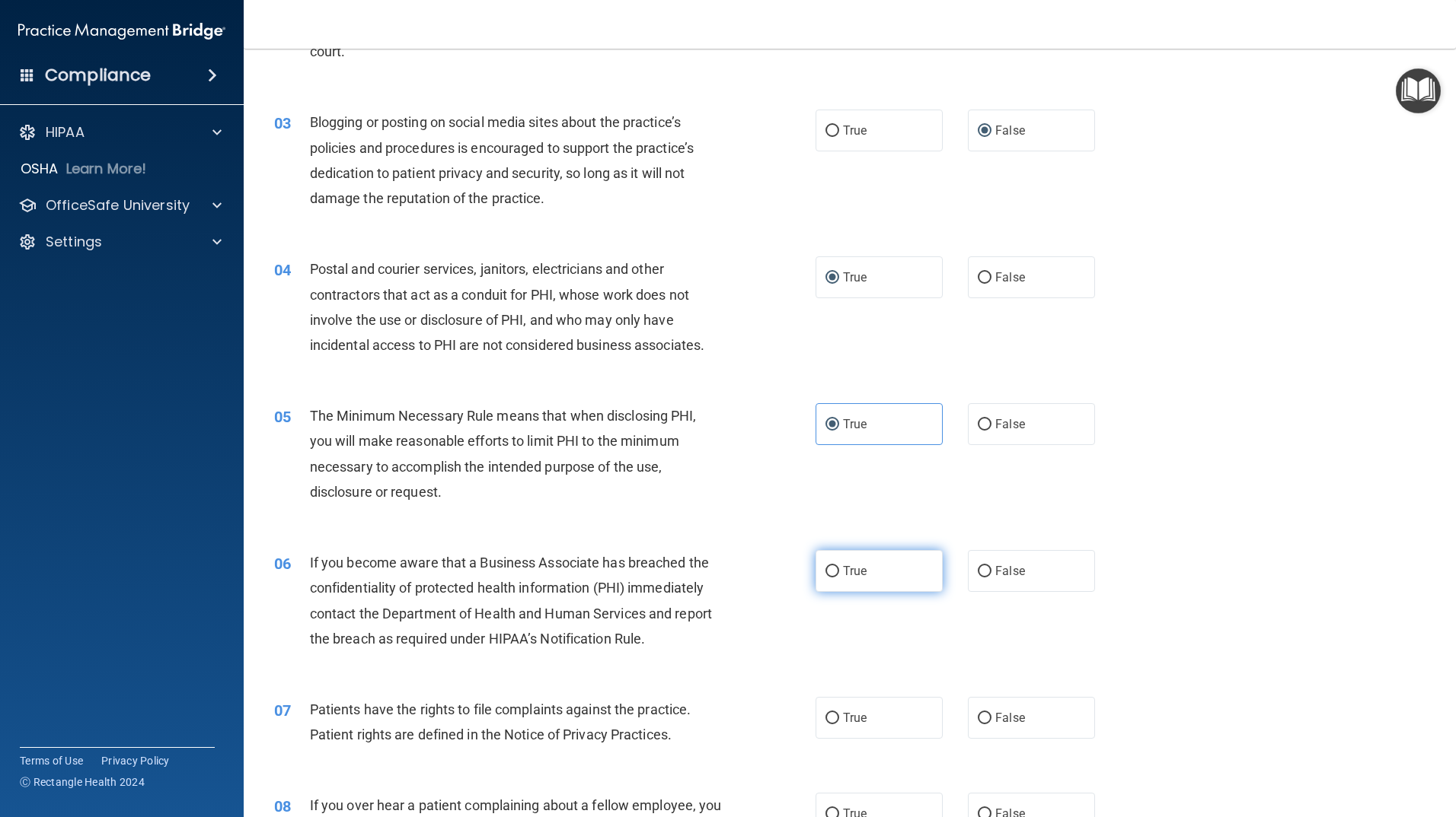
click at [847, 569] on span "True" at bounding box center [855, 571] width 24 height 14
click at [840, 569] on input "True" at bounding box center [832, 572] width 13 height 12
radio input "true"
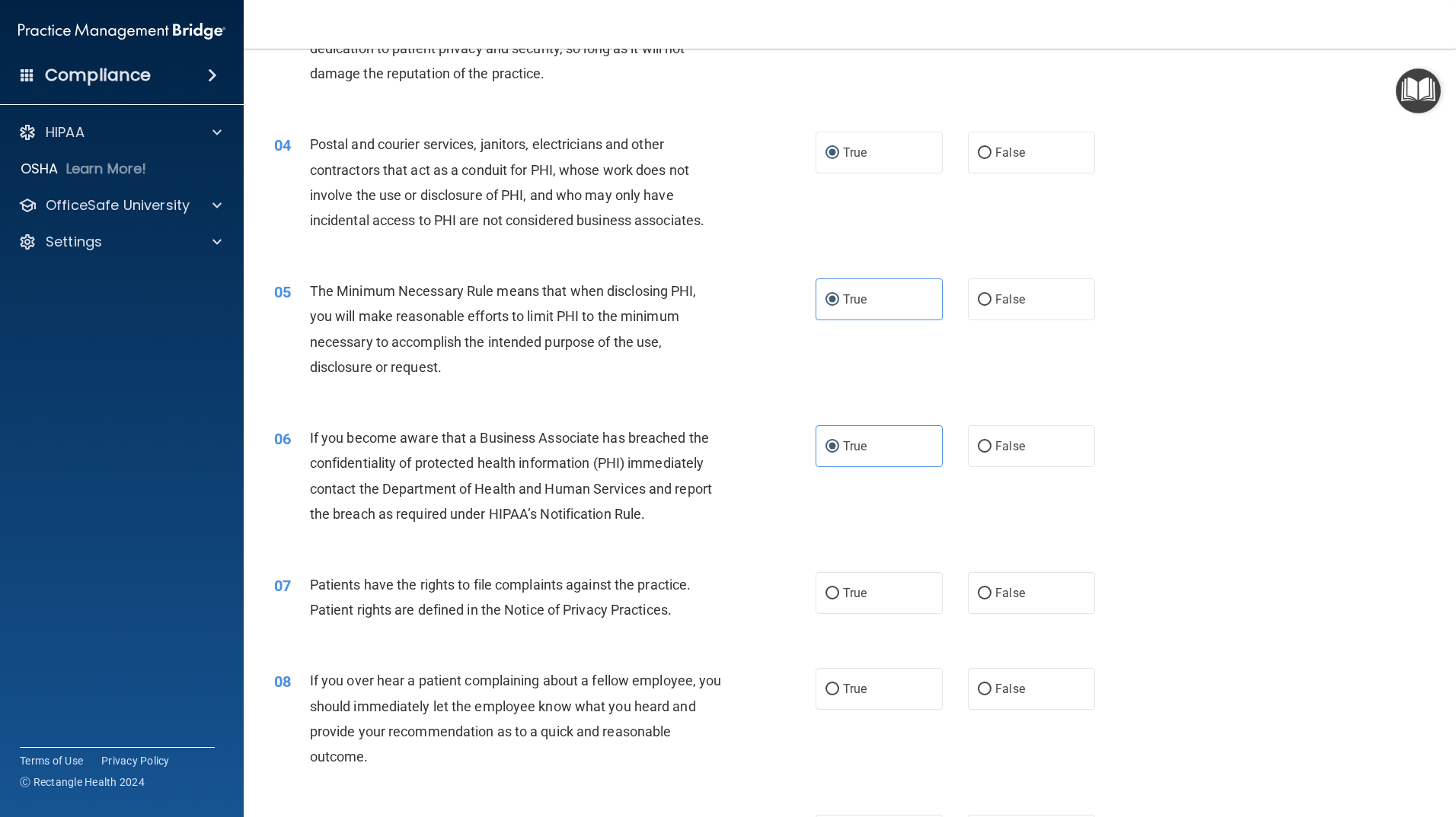
scroll to position [381, 0]
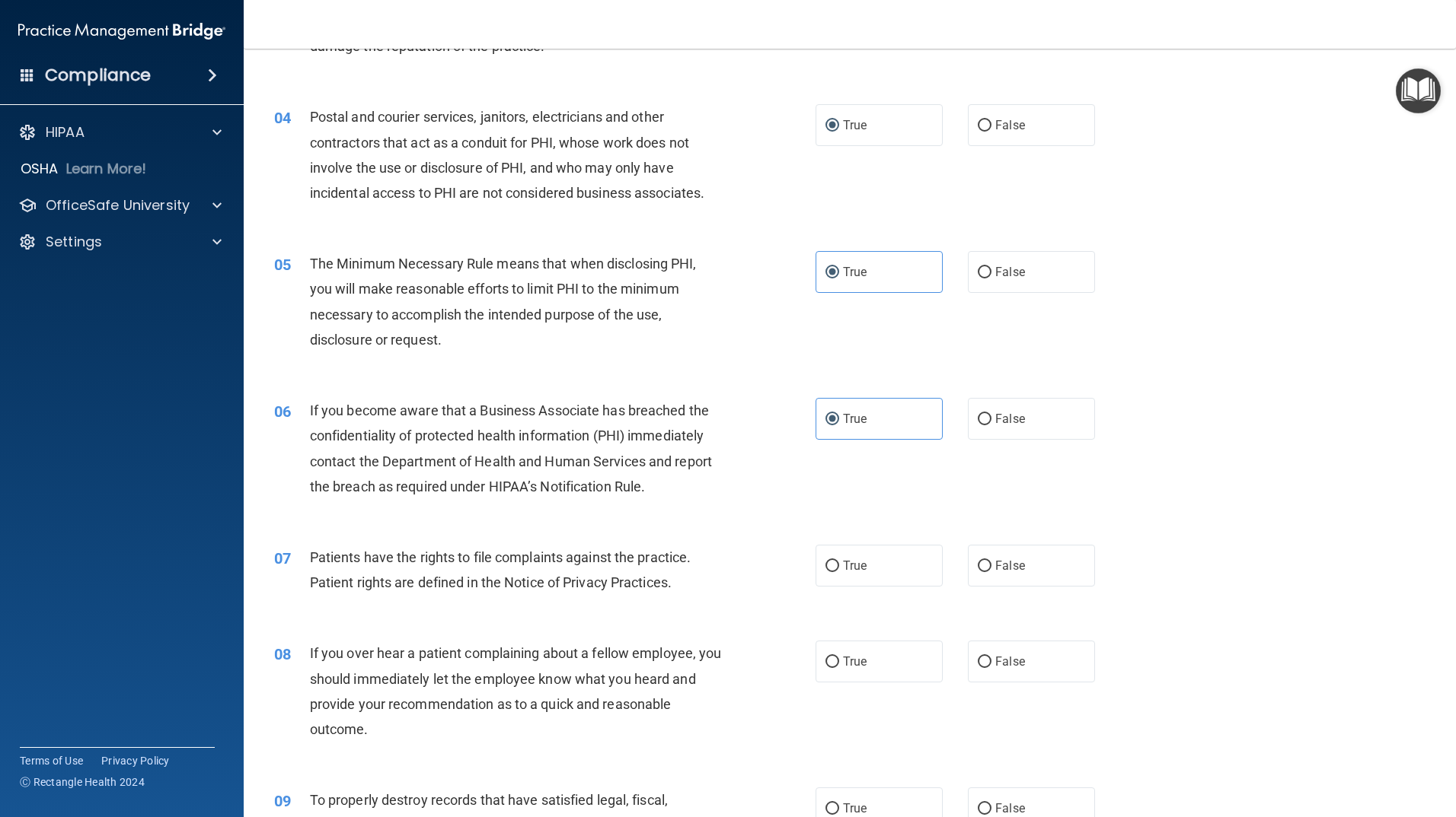
drag, startPoint x: 864, startPoint y: 578, endPoint x: 891, endPoint y: 611, distance: 42.6
click at [866, 579] on label "True" at bounding box center [879, 566] width 127 height 42
click at [840, 572] on input "True" at bounding box center [832, 567] width 13 height 12
radio input "true"
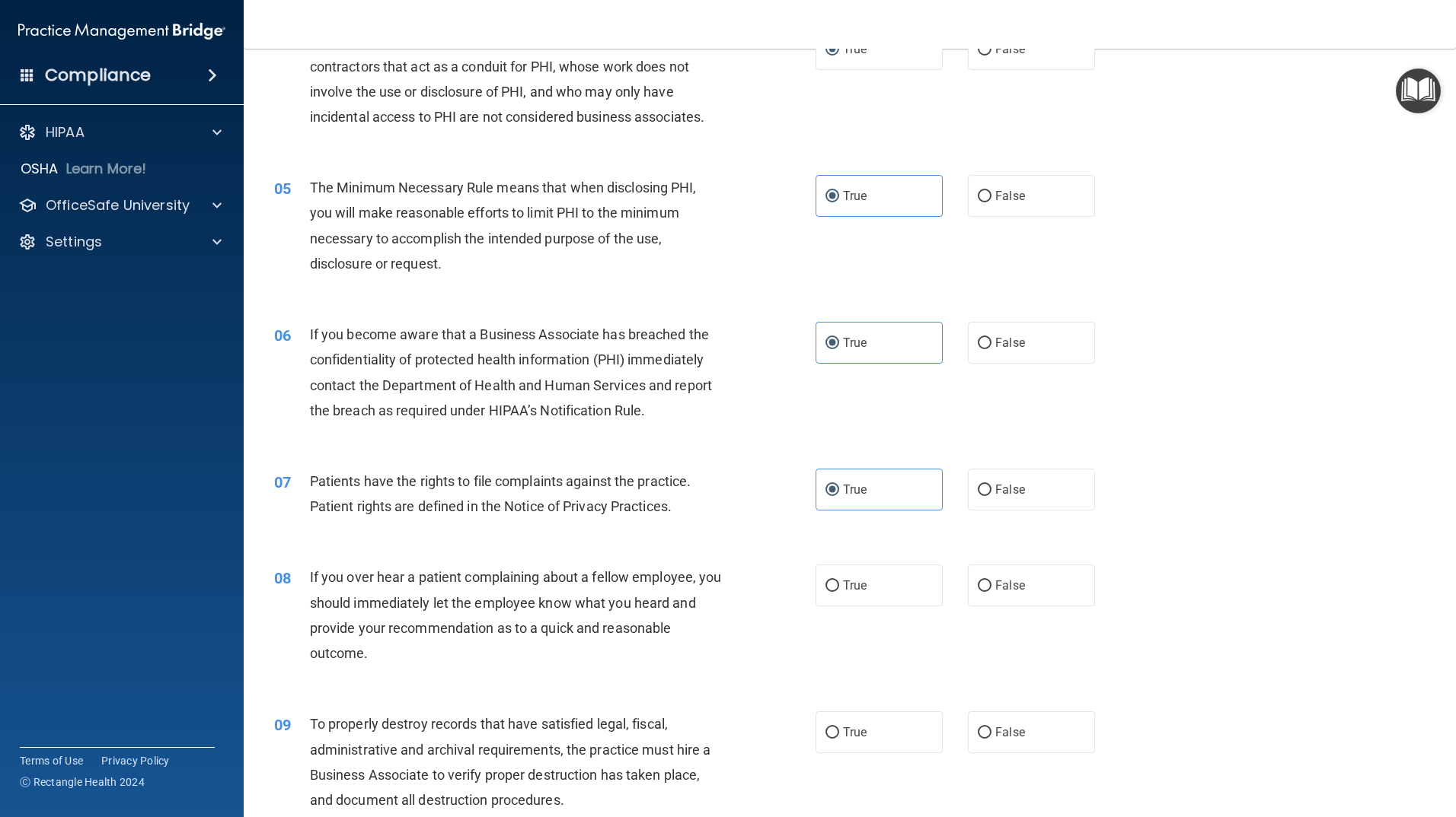
drag, startPoint x: 862, startPoint y: 587, endPoint x: 894, endPoint y: 611, distance: 40.0
click at [878, 590] on label "True" at bounding box center [879, 586] width 127 height 42
click at [840, 590] on input "True" at bounding box center [832, 586] width 13 height 12
radio input "true"
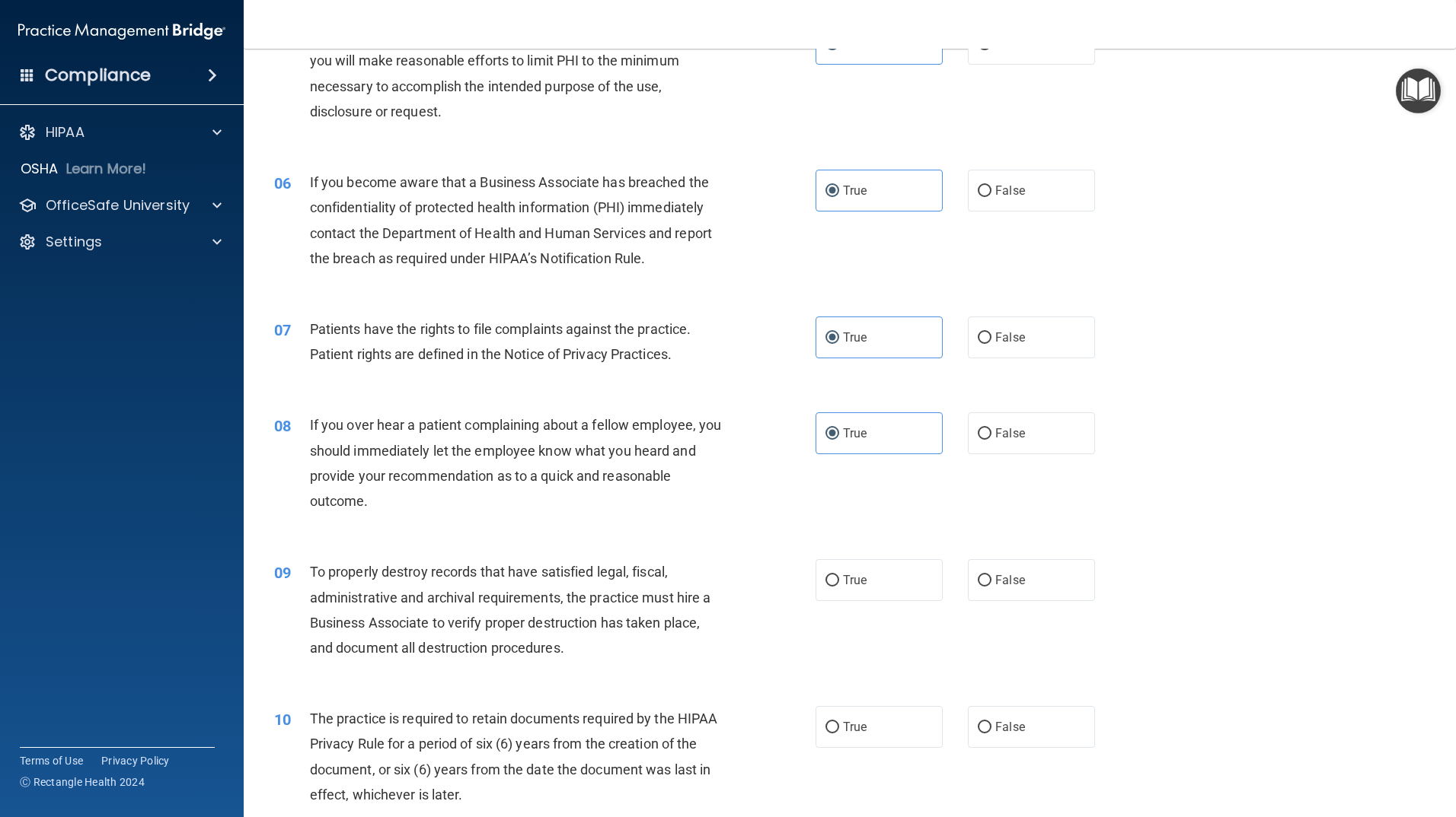
scroll to position [685, 0]
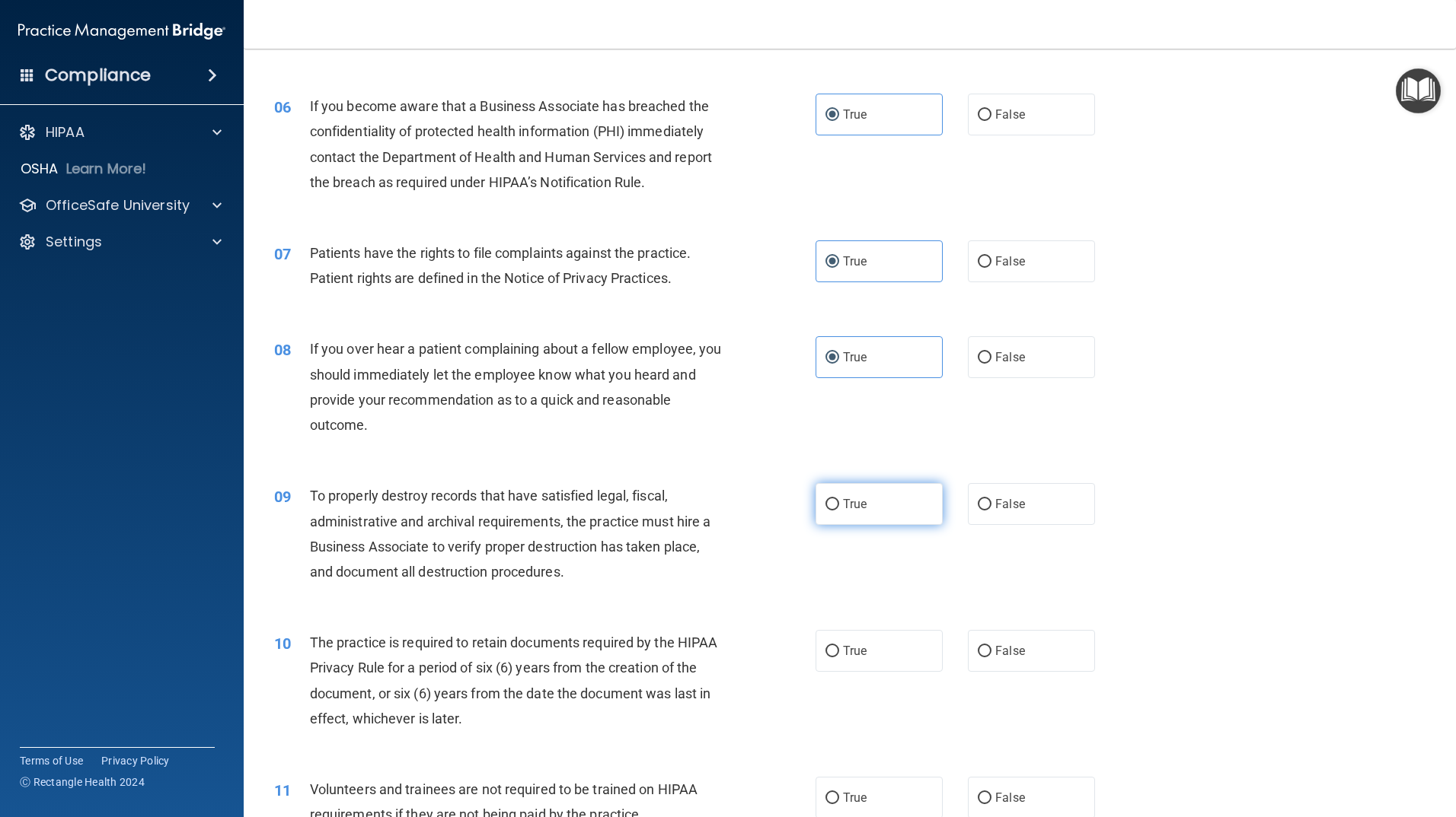
click at [849, 518] on label "True" at bounding box center [879, 505] width 127 height 42
click at [840, 510] on input "True" at bounding box center [832, 505] width 13 height 12
radio input "true"
click at [854, 650] on span "True" at bounding box center [855, 651] width 24 height 14
click at [840, 650] on input "True" at bounding box center [832, 652] width 13 height 12
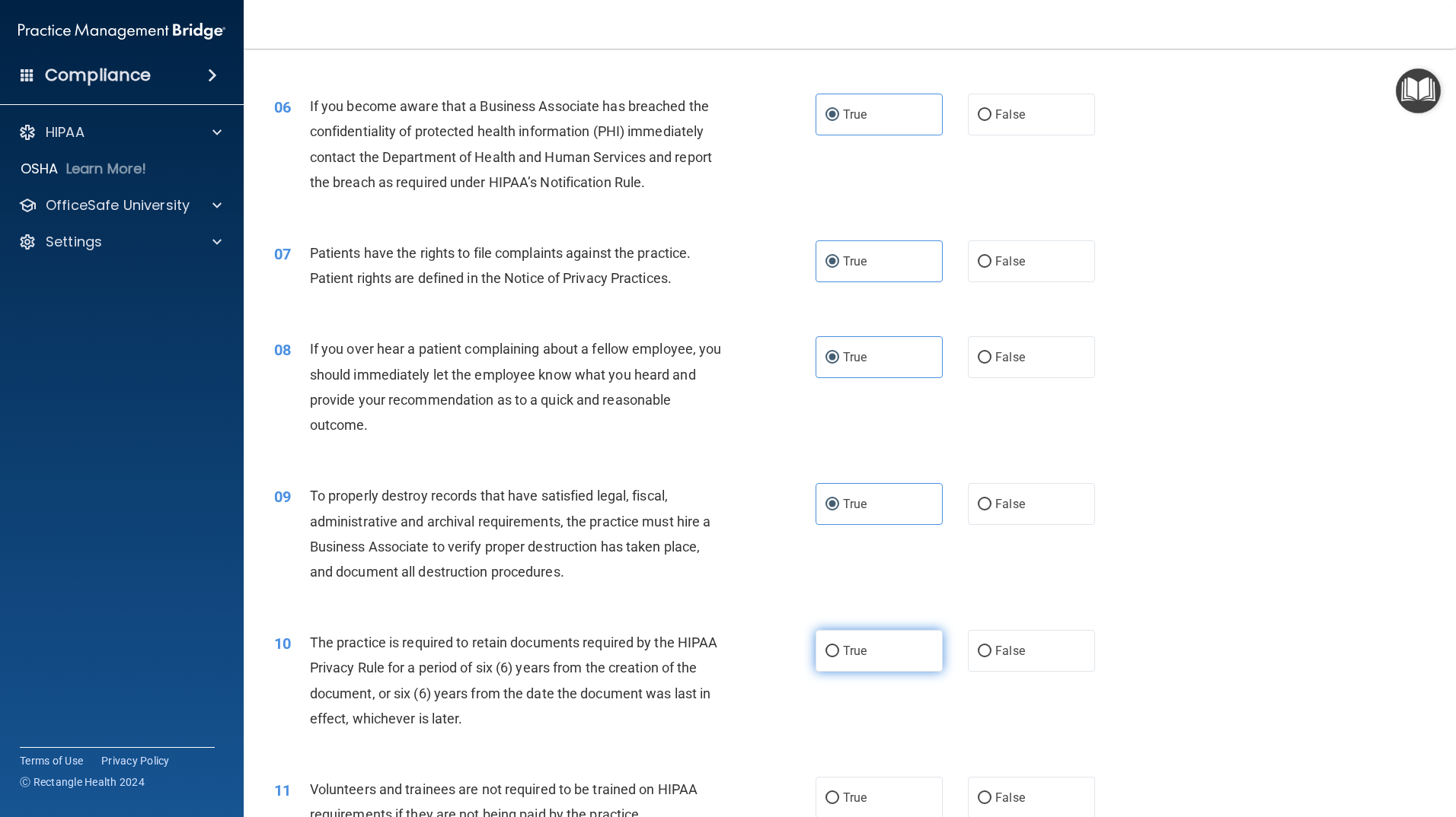
radio input "true"
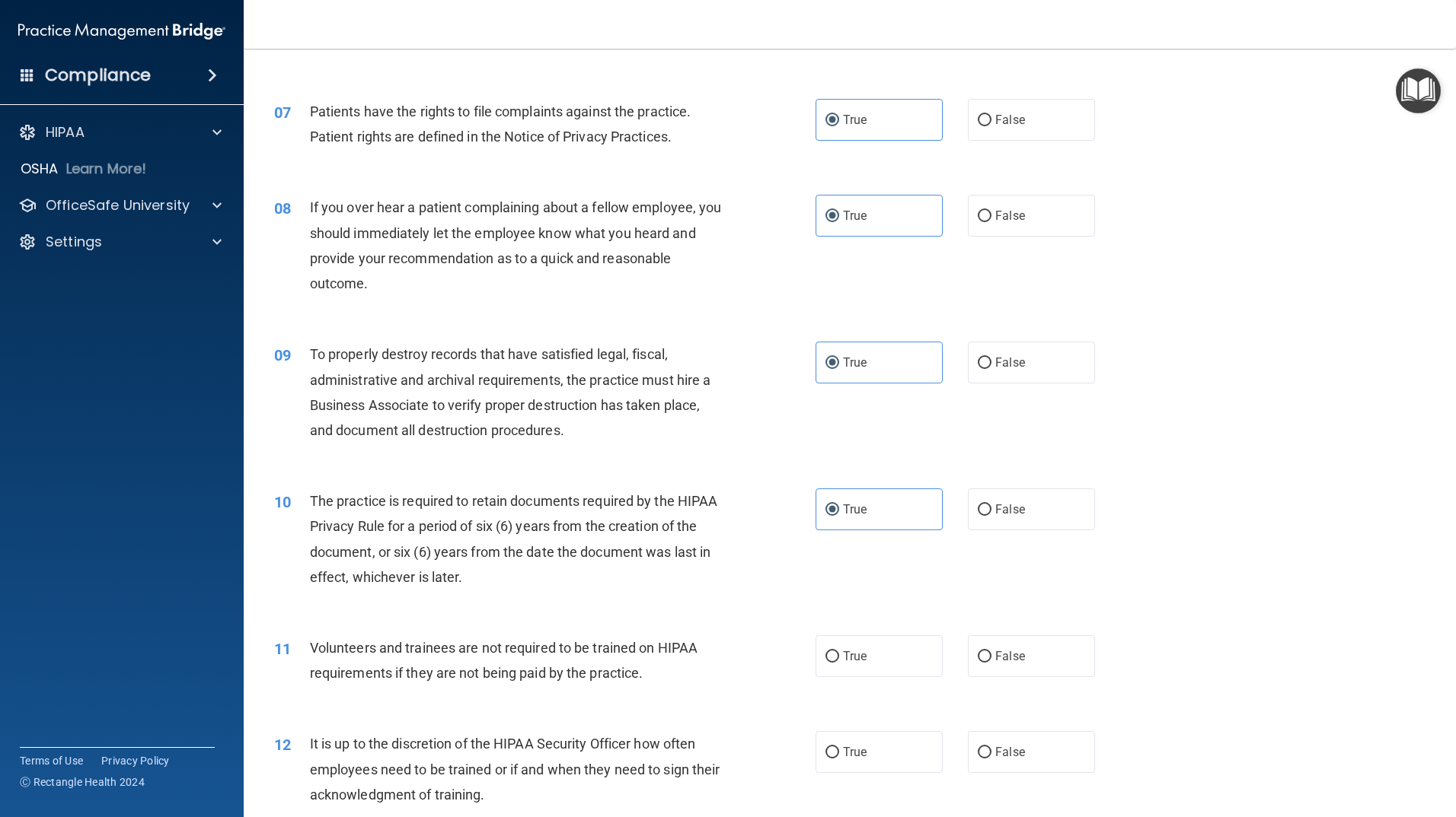
scroll to position [837, 0]
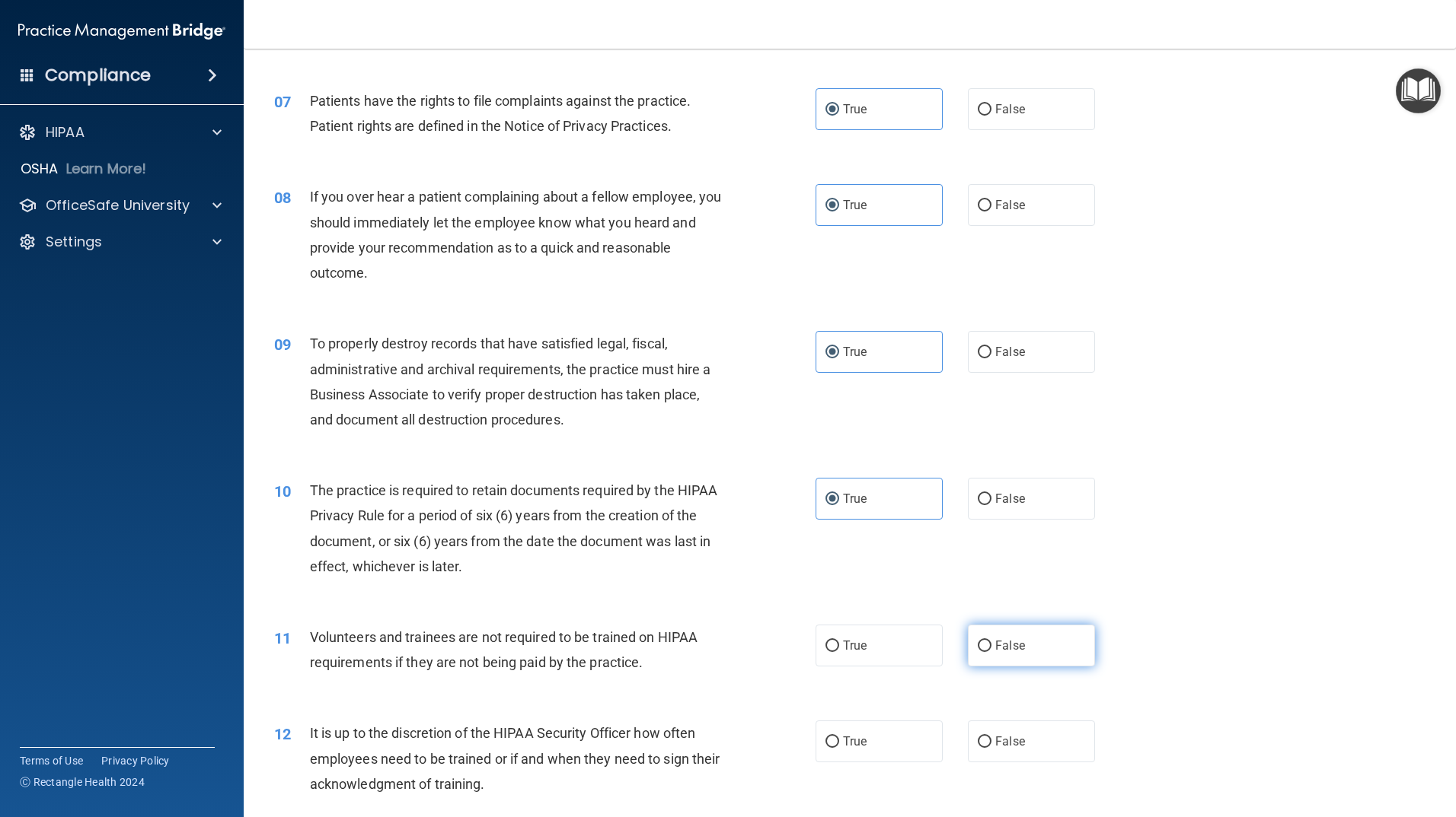
click at [1012, 645] on span "False" at bounding box center [1010, 645] width 30 height 14
click at [992, 645] on input "False" at bounding box center [985, 647] width 13 height 12
radio input "true"
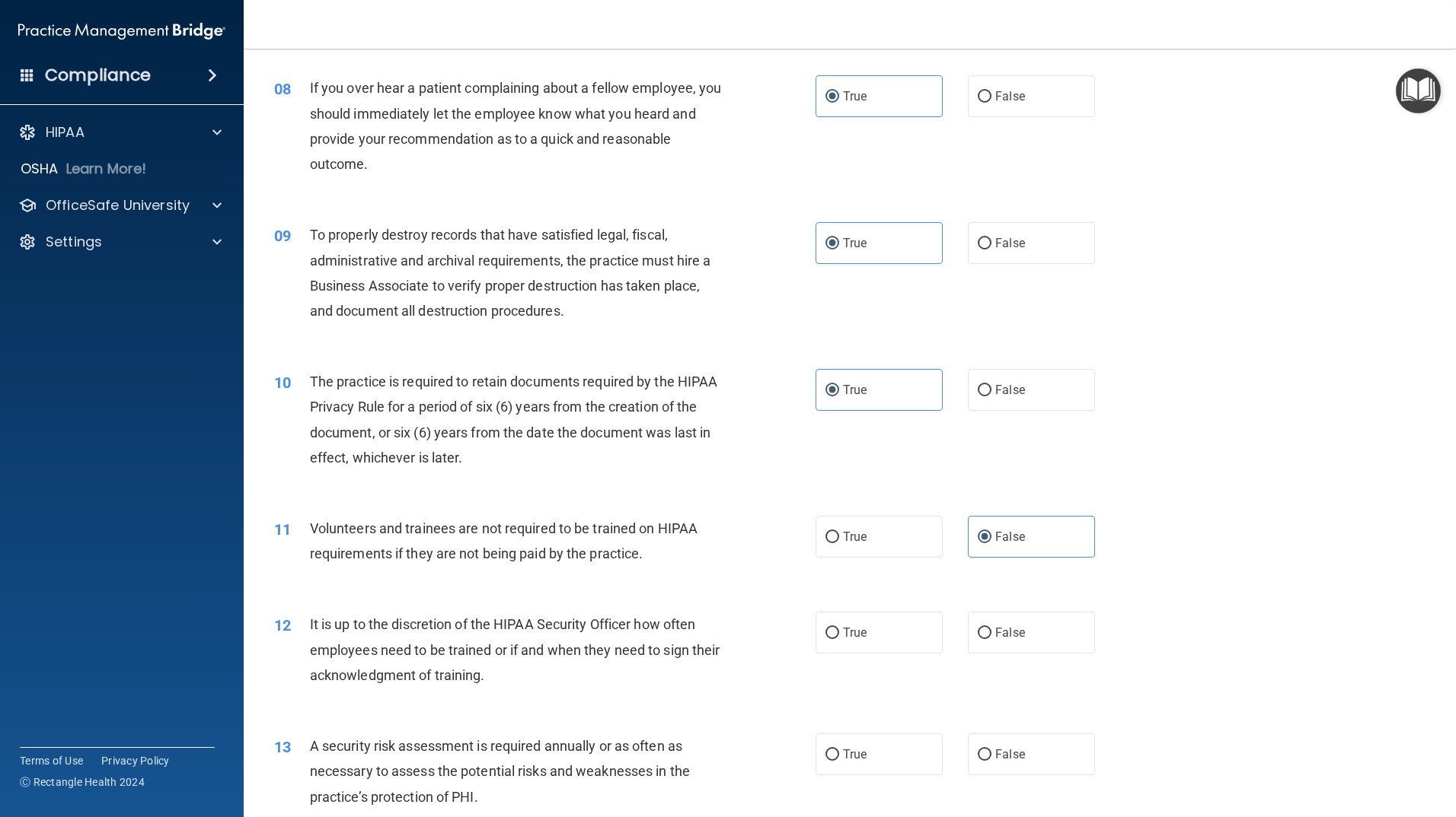
scroll to position [989, 0]
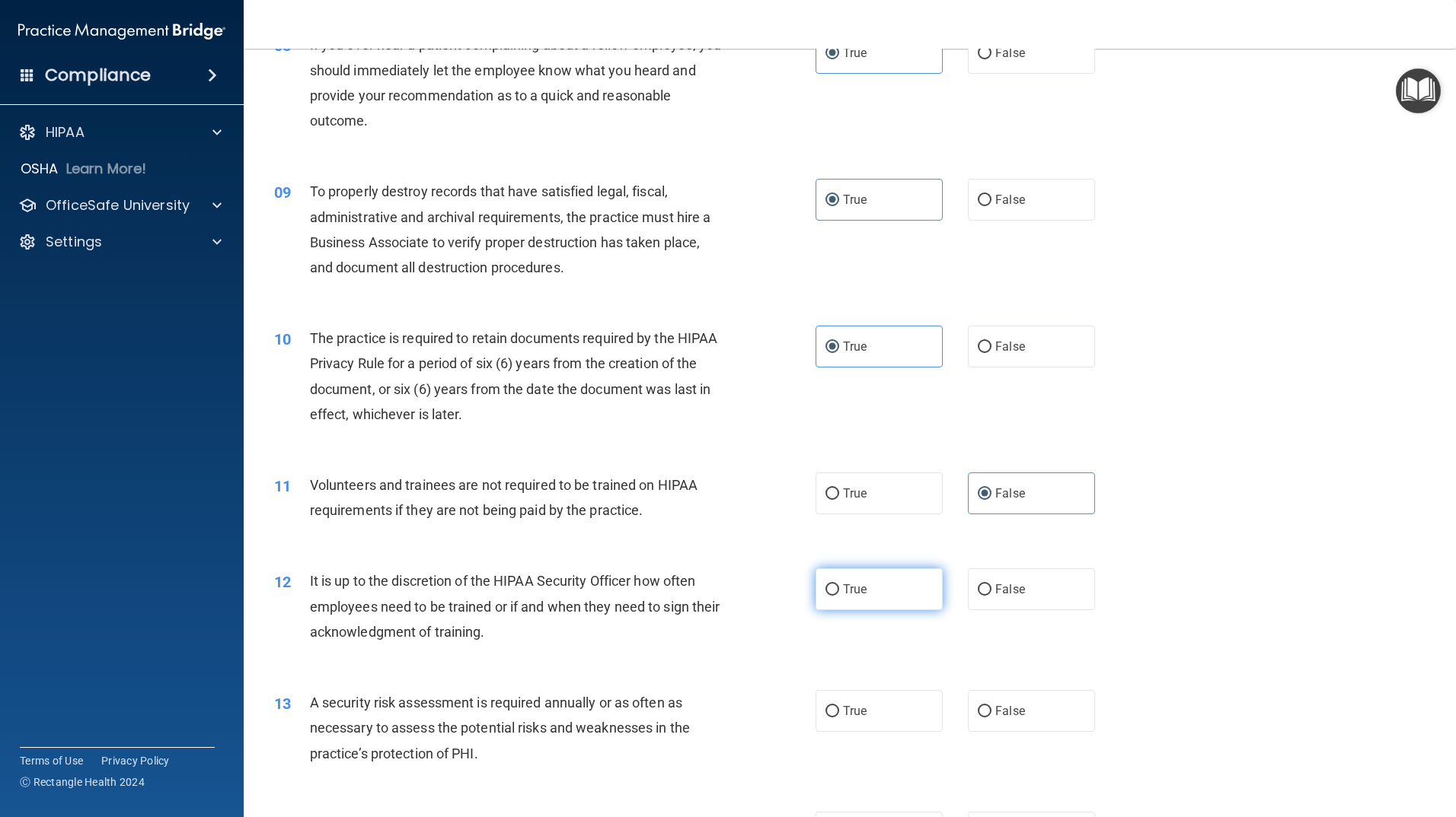
click at [850, 586] on span "True" at bounding box center [855, 589] width 24 height 14
click at [840, 586] on input "True" at bounding box center [832, 590] width 13 height 12
radio input "true"
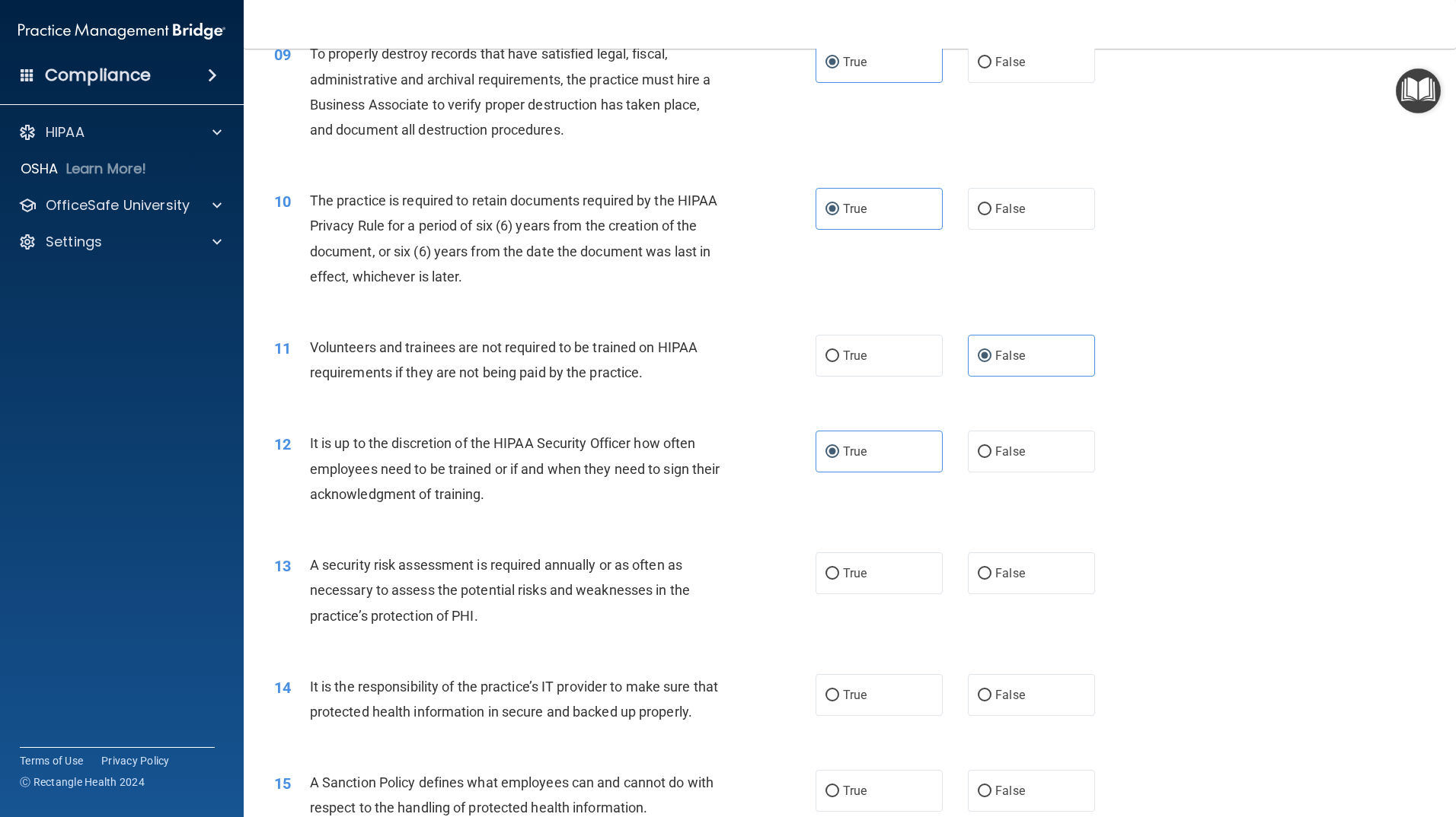
scroll to position [1142, 0]
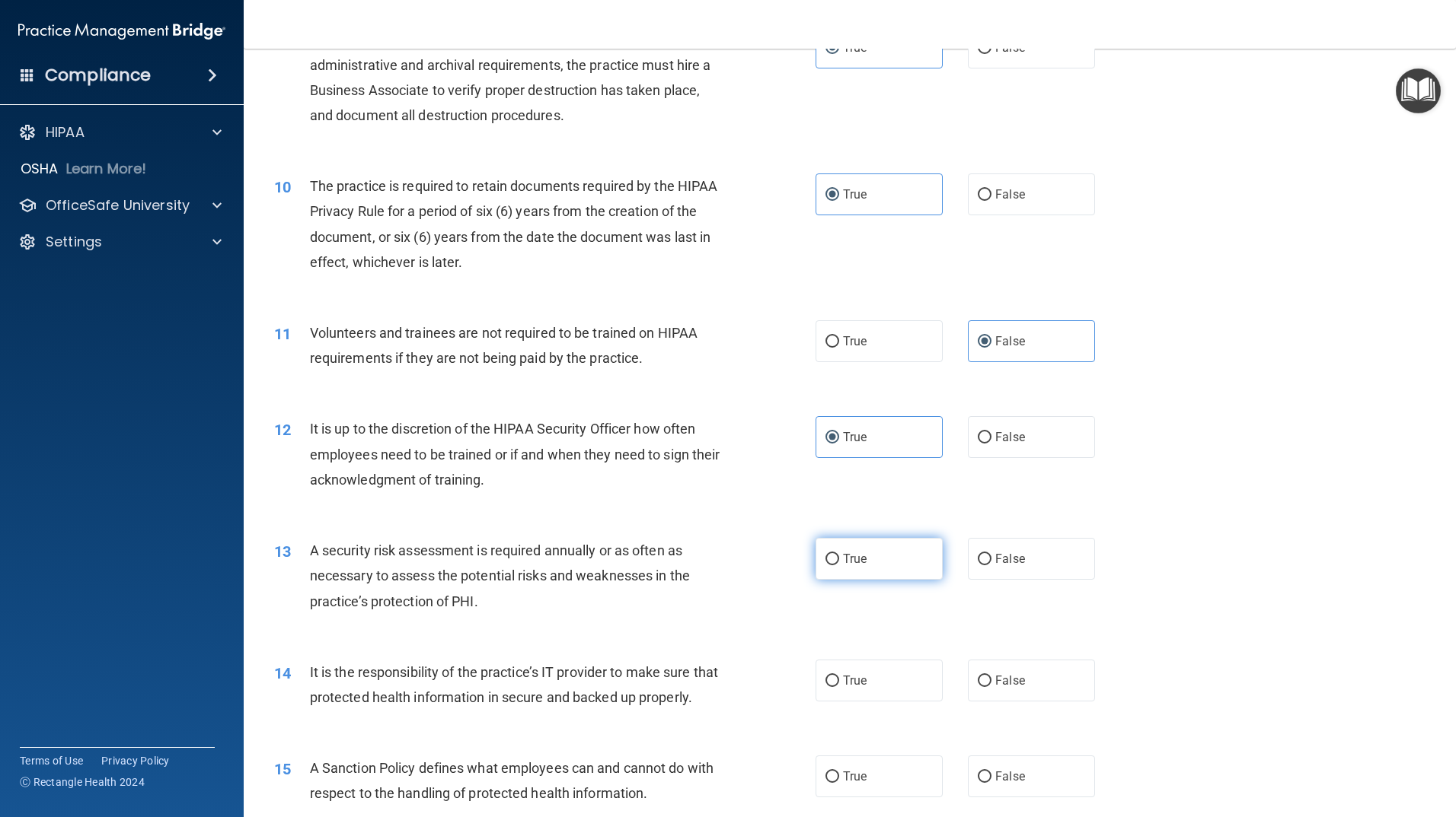
click at [869, 563] on label "True" at bounding box center [879, 559] width 127 height 42
click at [840, 563] on input "True" at bounding box center [832, 559] width 13 height 12
radio input "true"
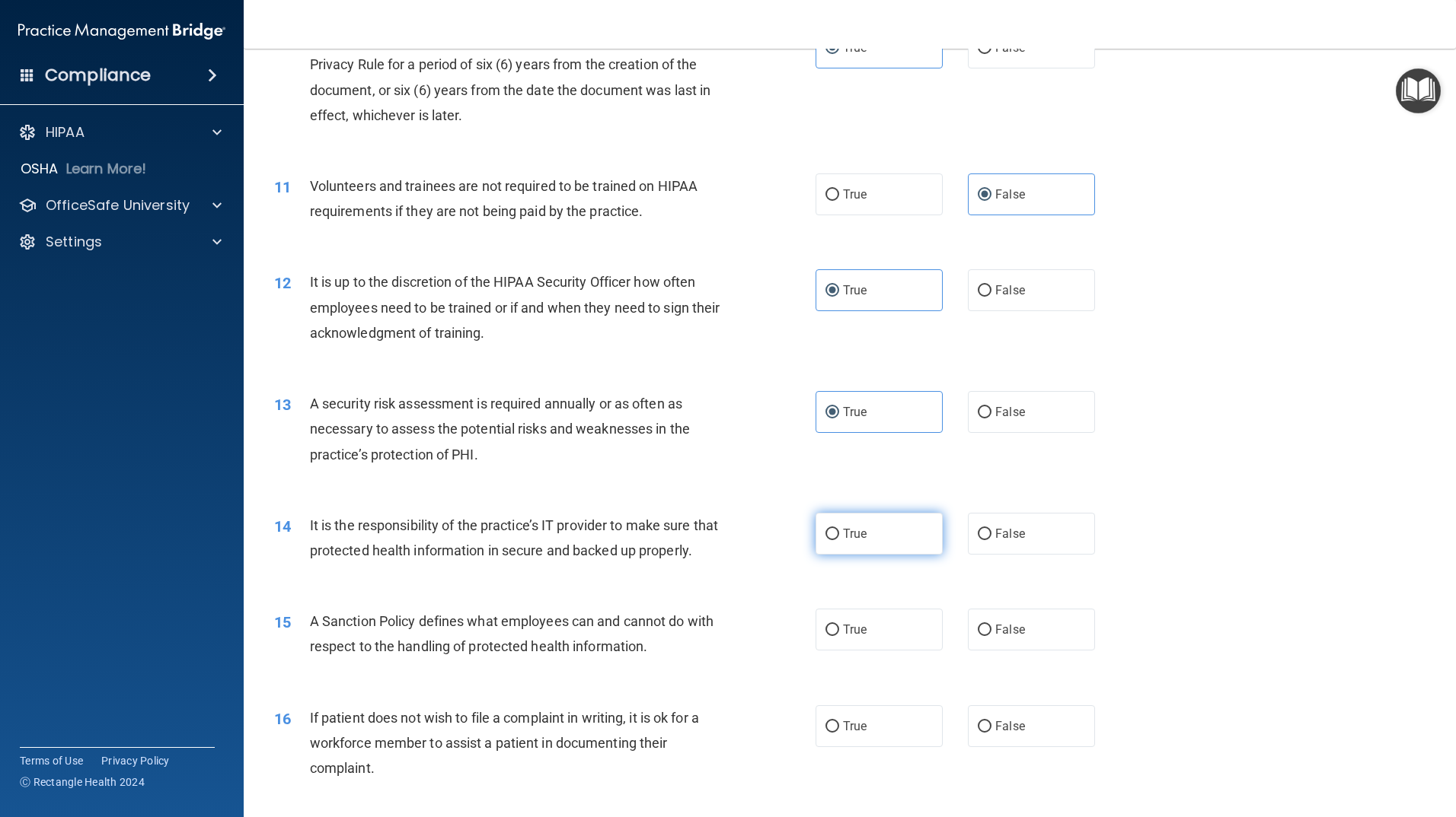
scroll to position [1294, 0]
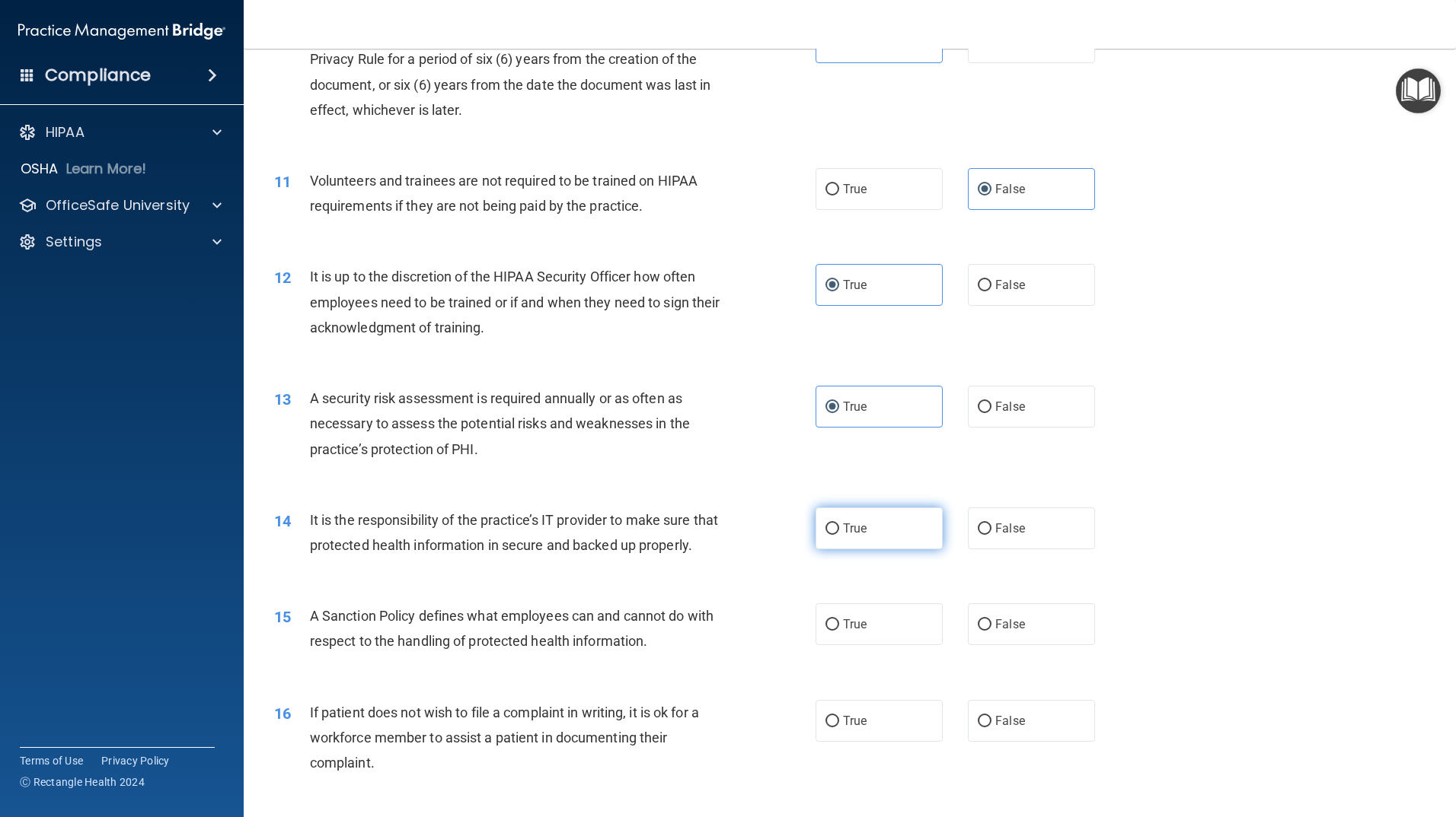
click at [861, 542] on label "True" at bounding box center [879, 529] width 127 height 42
click at [840, 535] on input "True" at bounding box center [832, 530] width 13 height 12
radio input "true"
click at [819, 645] on label "True" at bounding box center [879, 625] width 127 height 42
click at [825, 631] on input "True" at bounding box center [832, 626] width 13 height 12
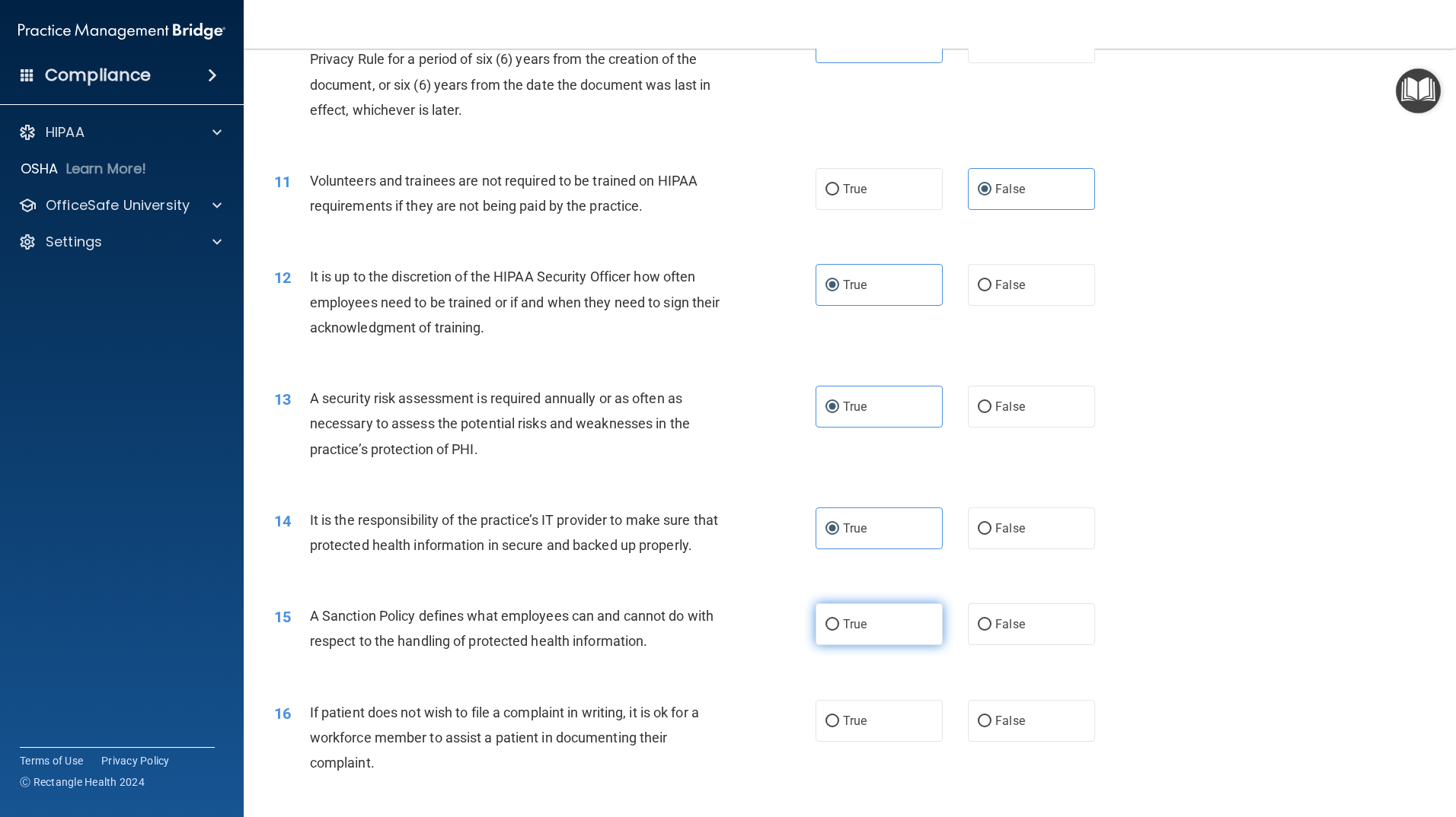
radio input "true"
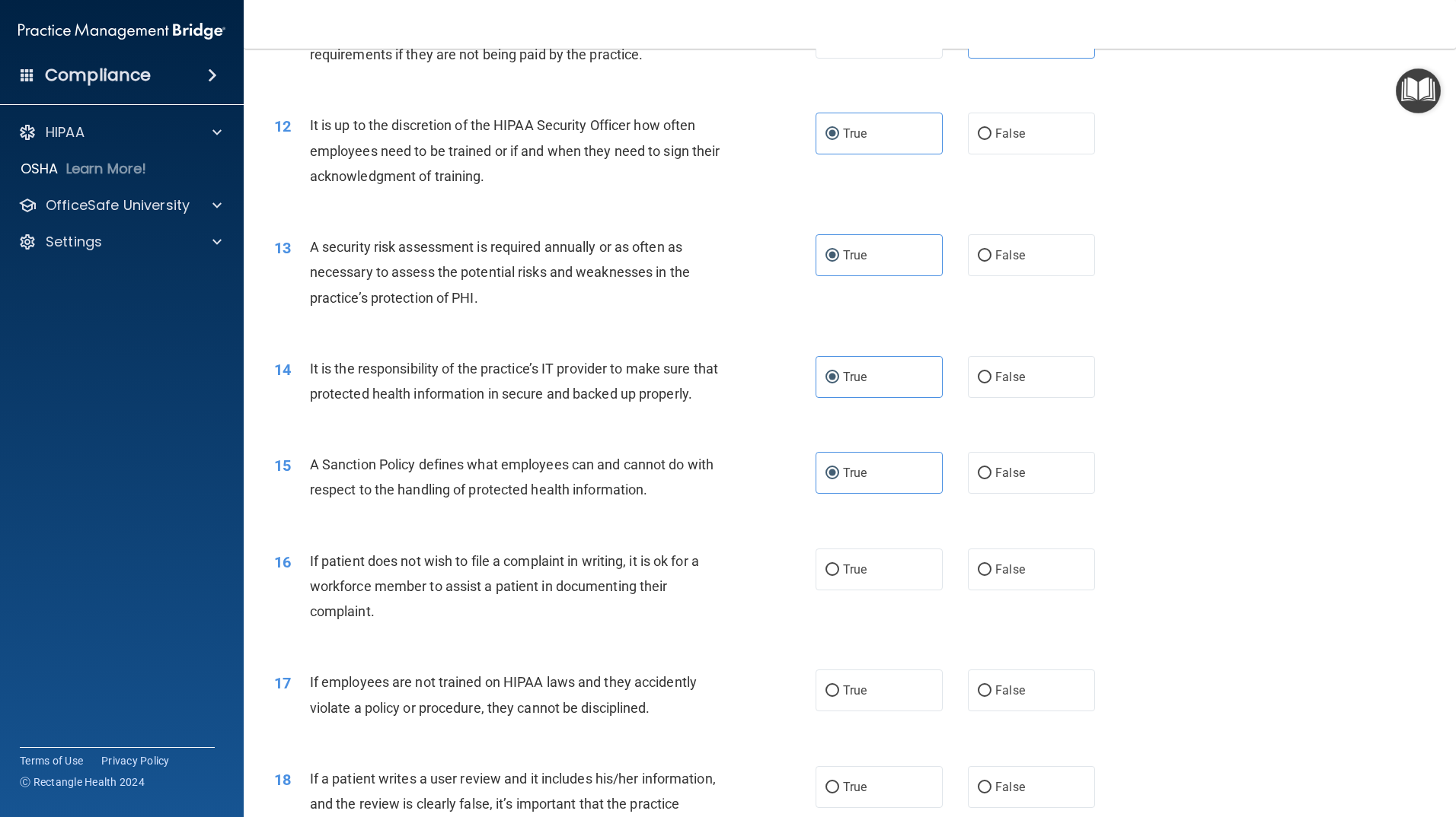
scroll to position [1446, 0]
click at [825, 576] on input "True" at bounding box center [832, 570] width 13 height 12
radio input "true"
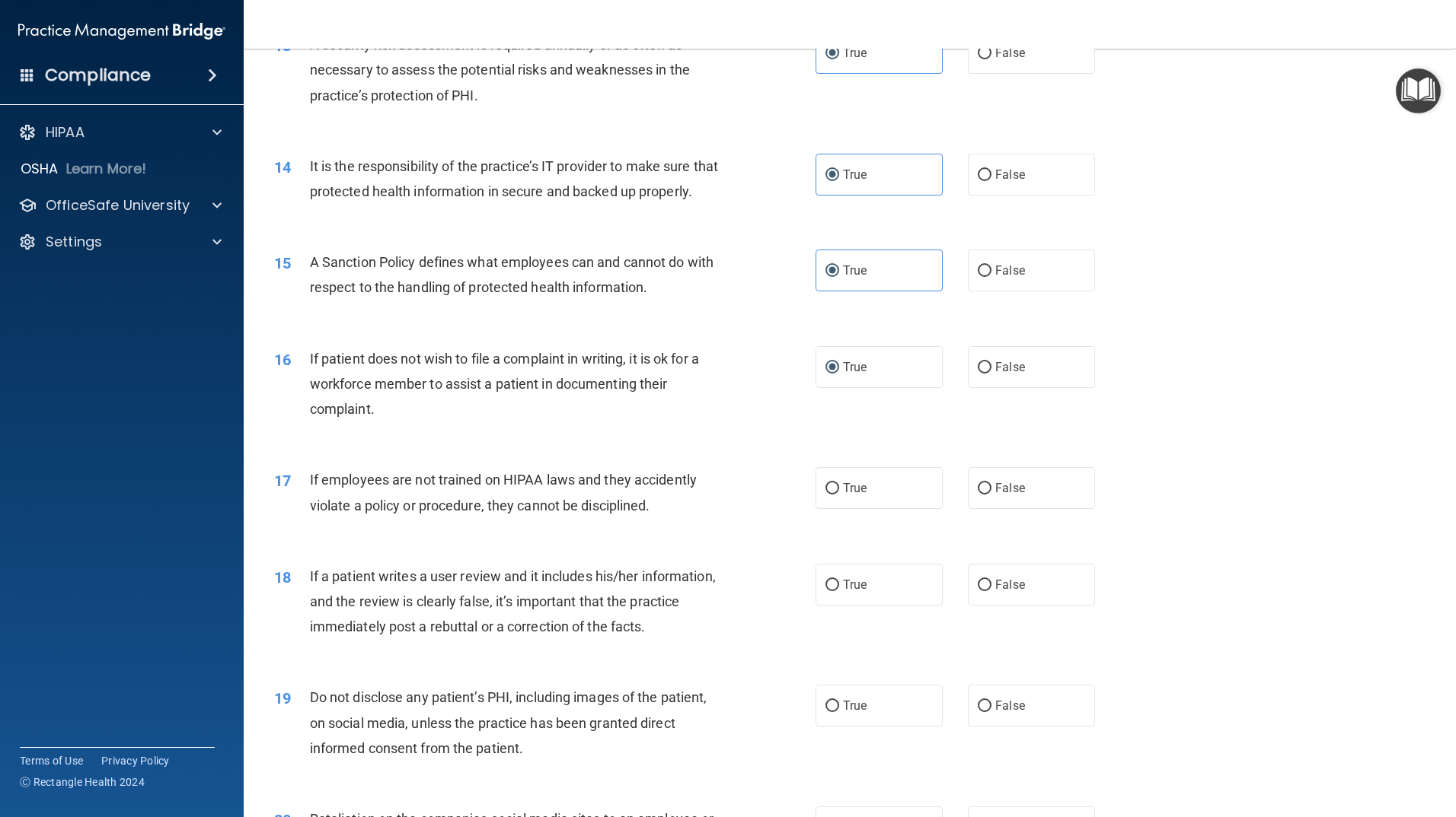
scroll to position [1674, 0]
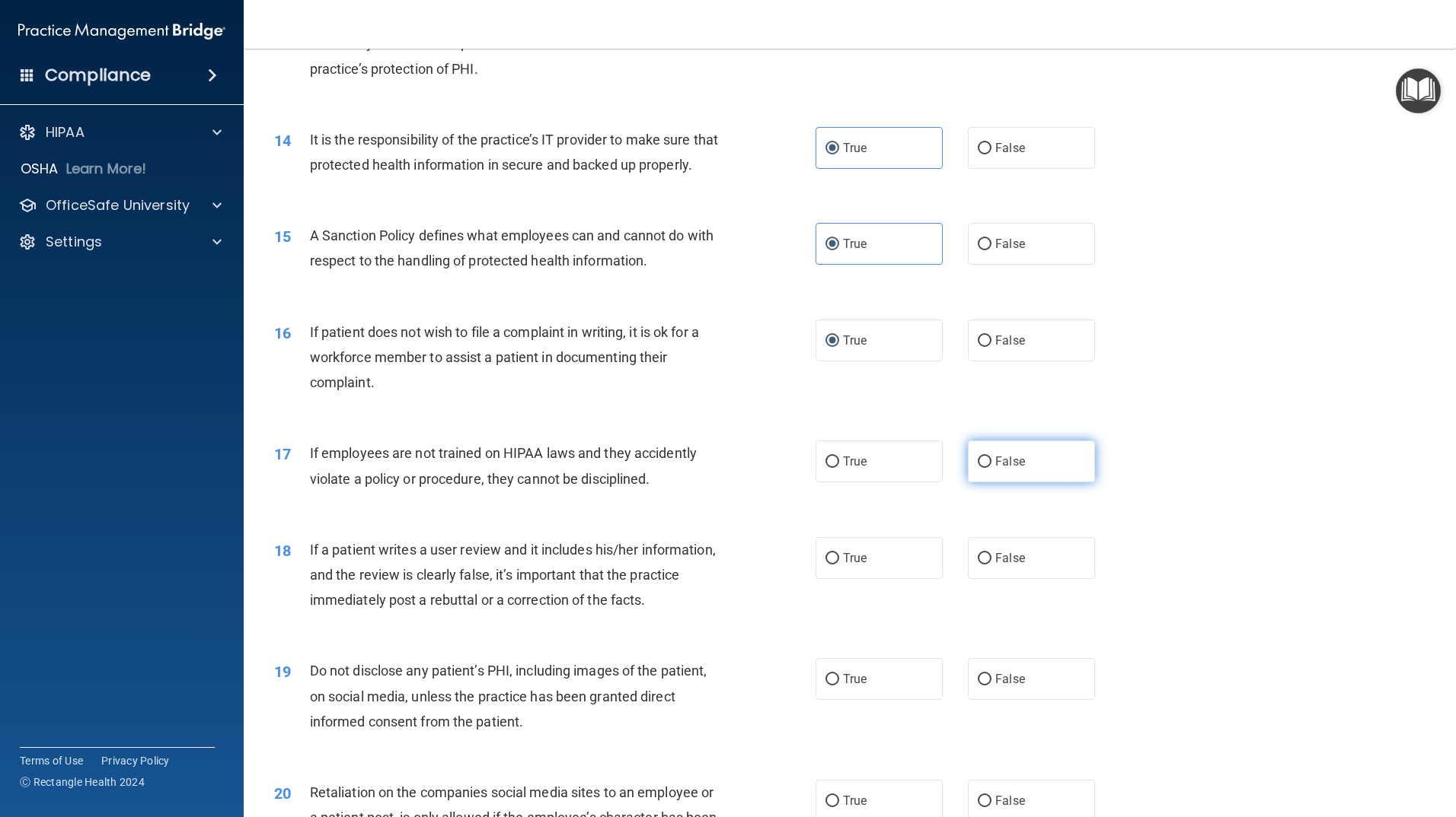
click at [995, 469] on span "False" at bounding box center [1010, 461] width 30 height 14
click at [992, 468] on input "False" at bounding box center [985, 462] width 13 height 12
radio input "true"
click at [829, 483] on label "True" at bounding box center [879, 461] width 127 height 42
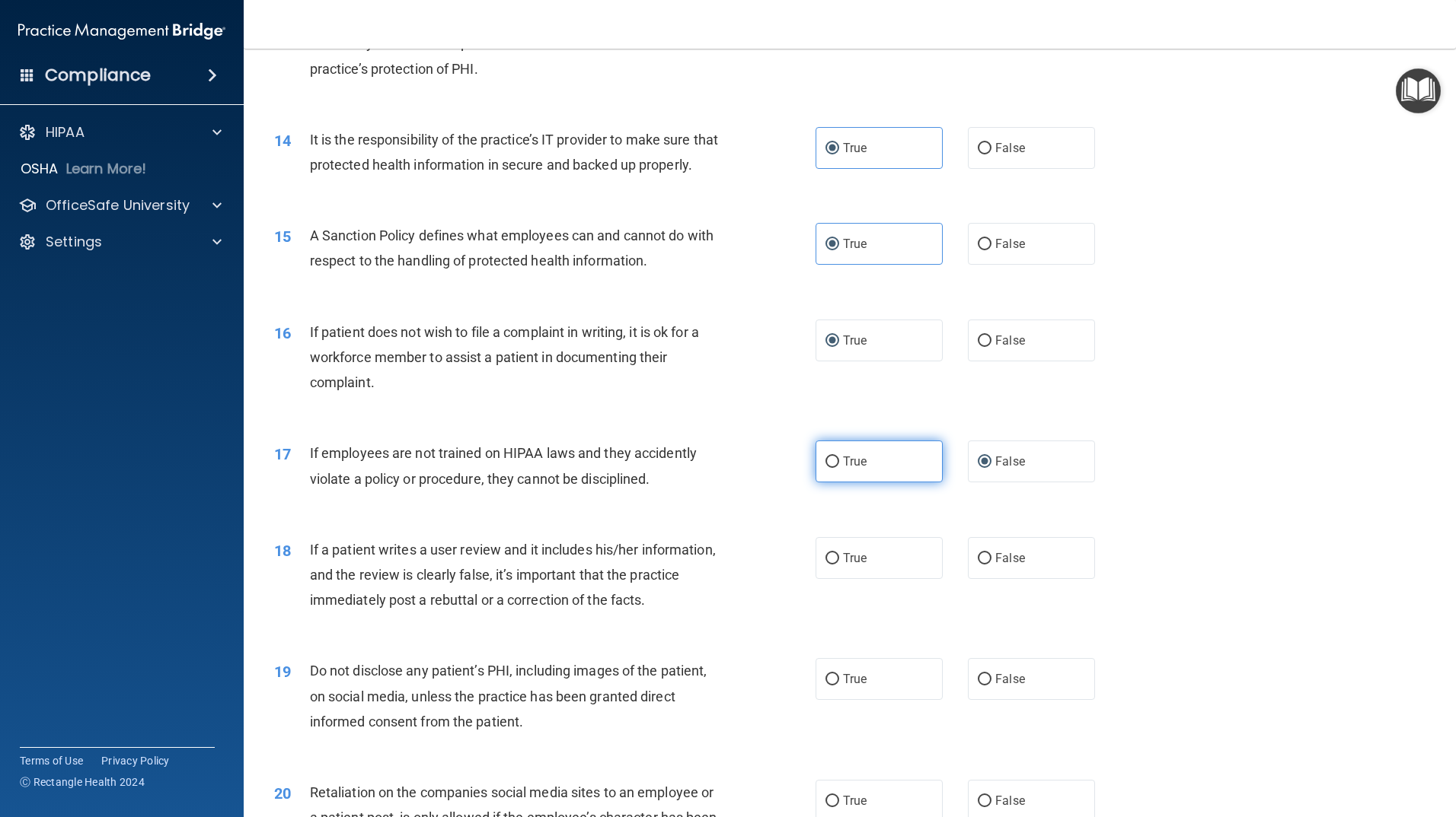
drag, startPoint x: 829, startPoint y: 493, endPoint x: 824, endPoint y: 483, distance: 11.2
click at [825, 468] on input "True" at bounding box center [832, 462] width 13 height 12
radio input "true"
radio input "false"
click at [829, 565] on input "True" at bounding box center [832, 559] width 13 height 12
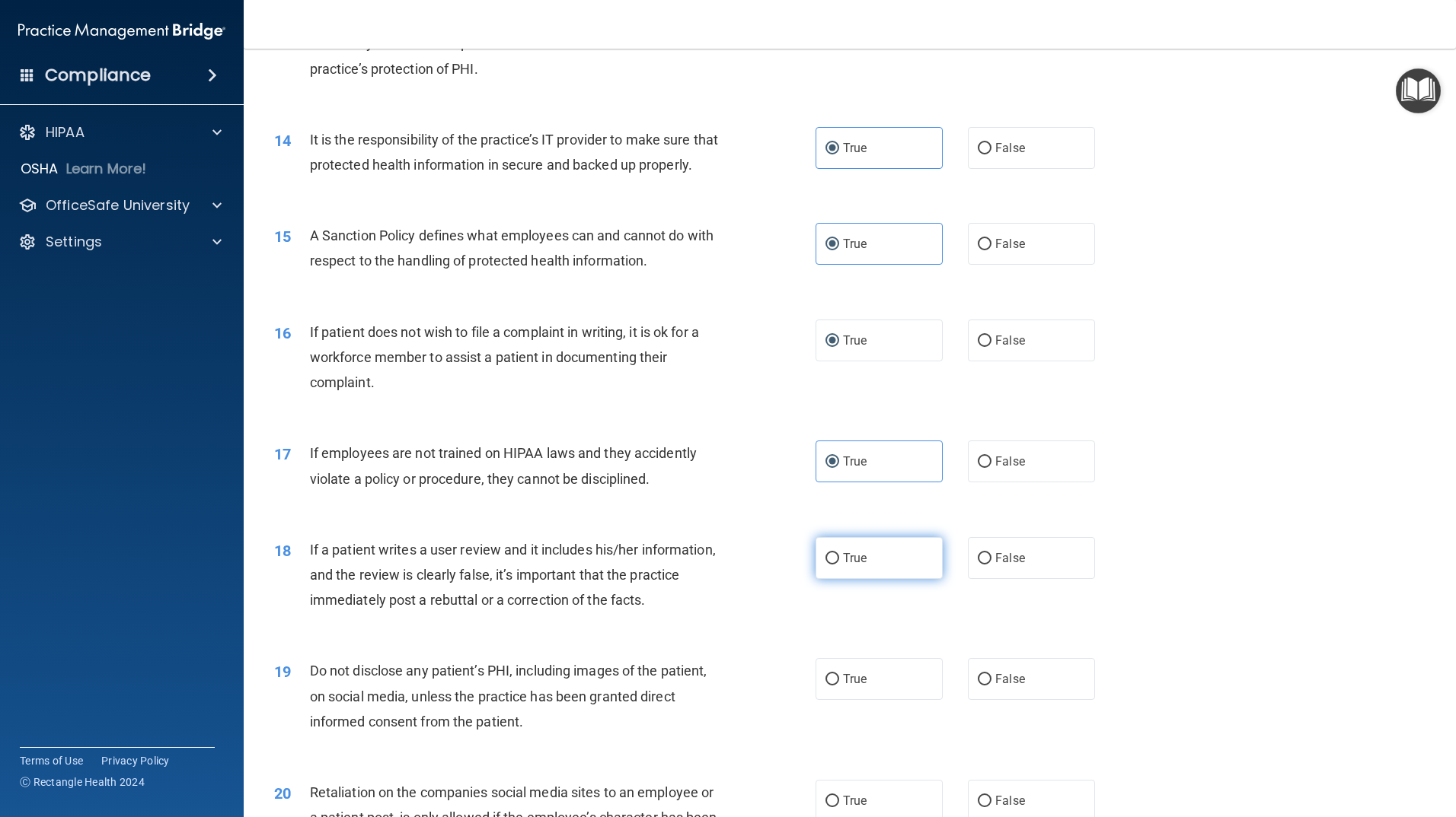
radio input "true"
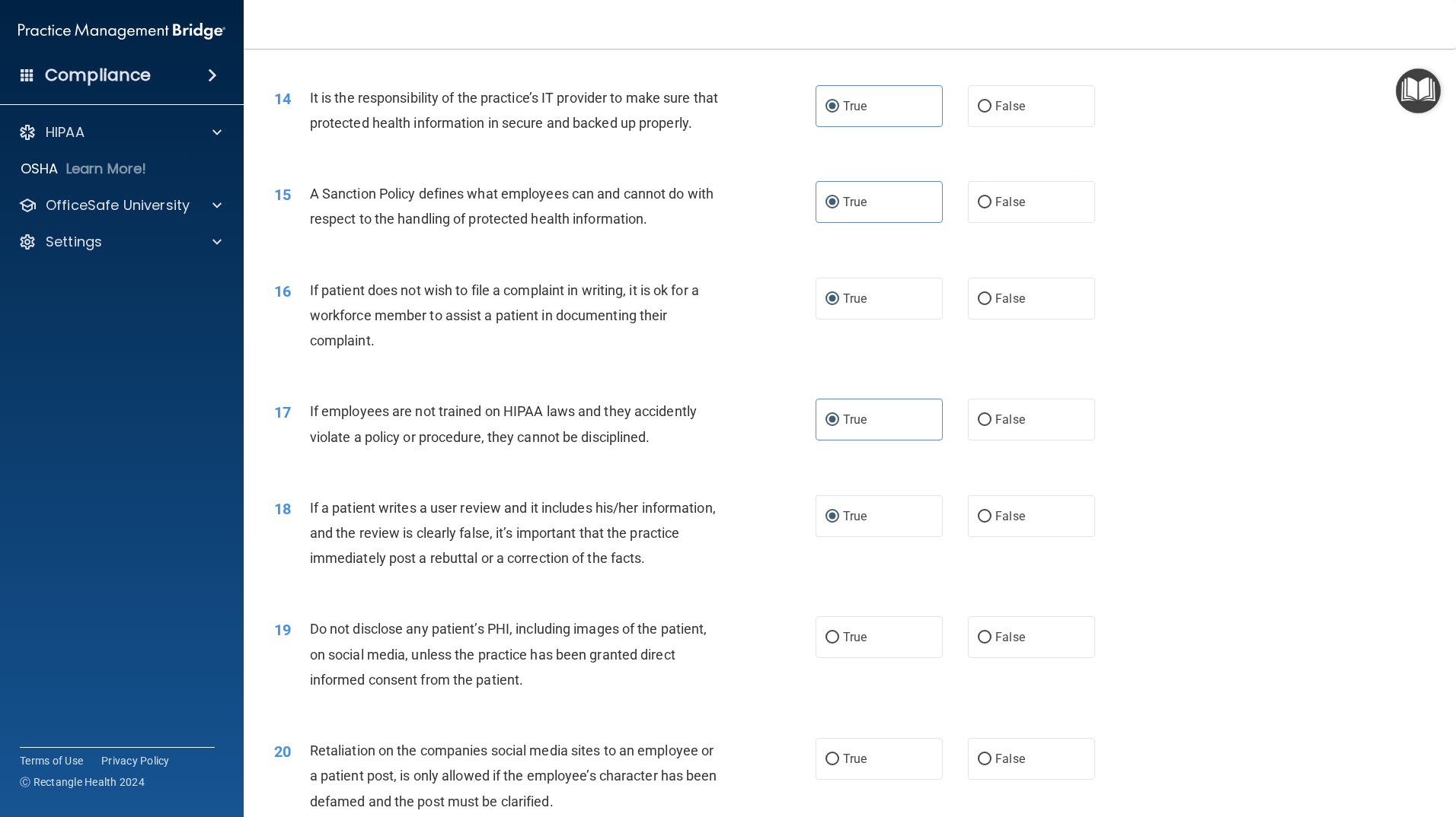
scroll to position [1750, 0]
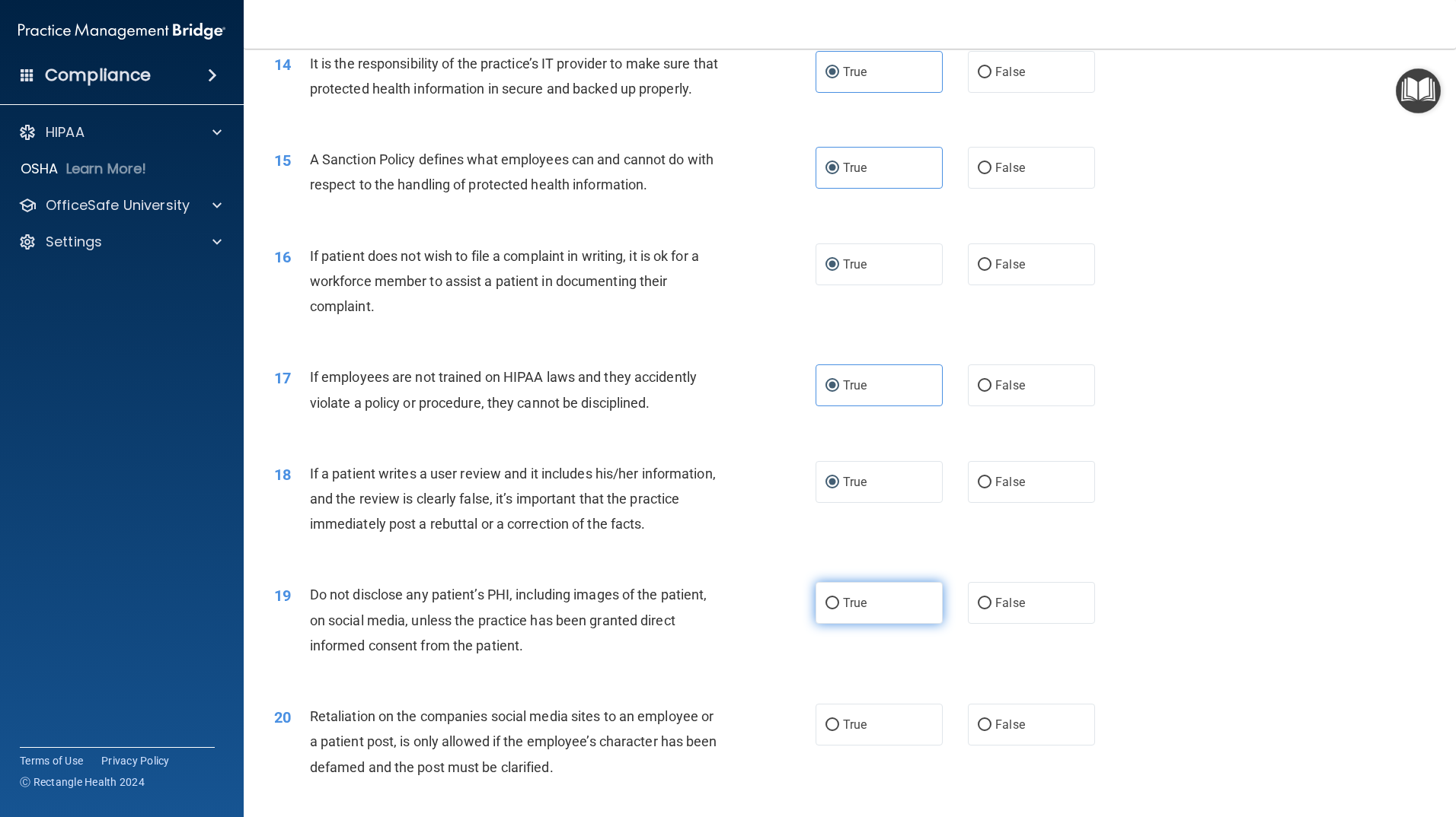
click at [912, 624] on label "True" at bounding box center [879, 604] width 127 height 42
click at [840, 609] on input "True" at bounding box center [832, 604] width 13 height 12
radio input "true"
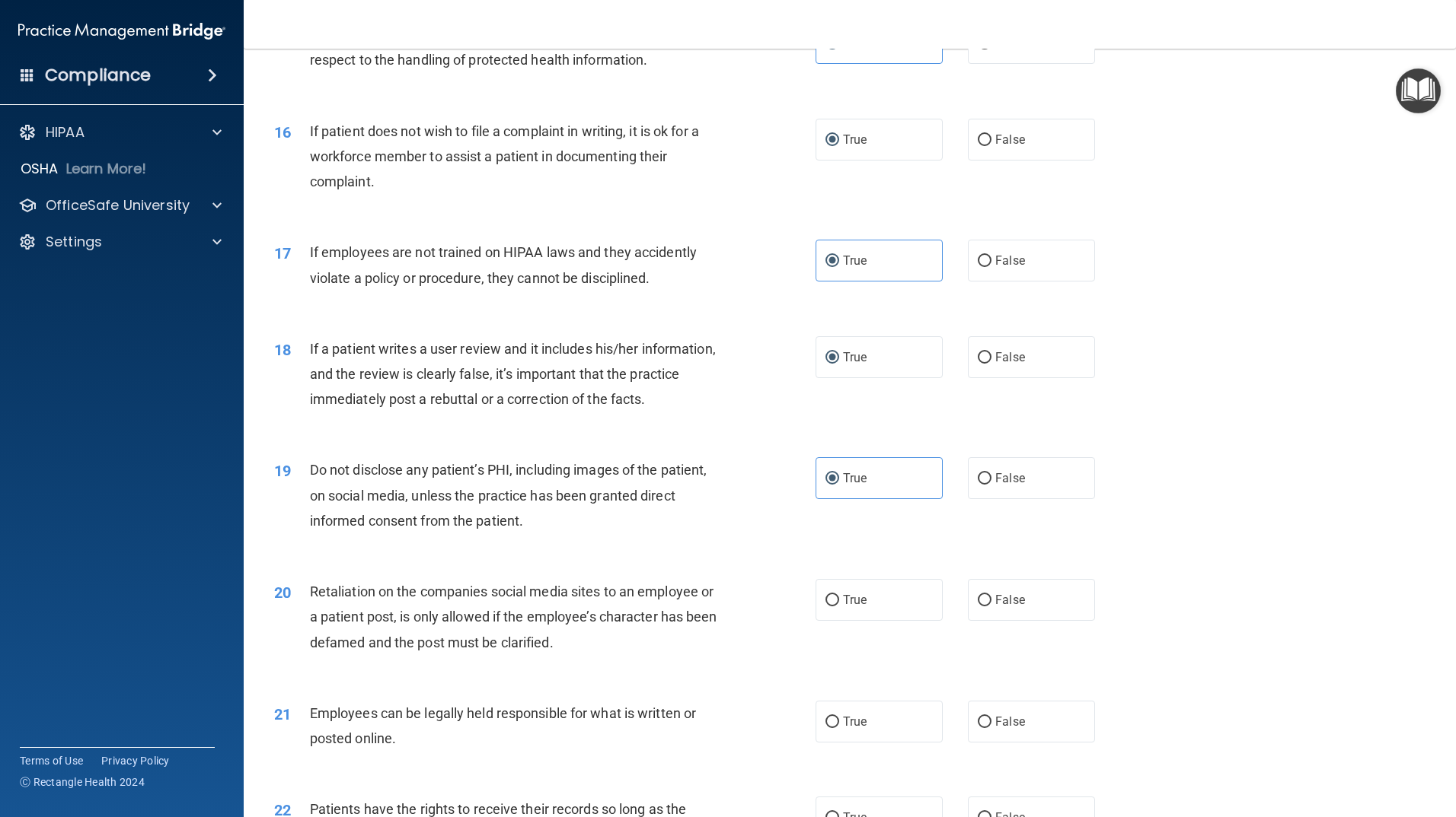
scroll to position [1903, 0]
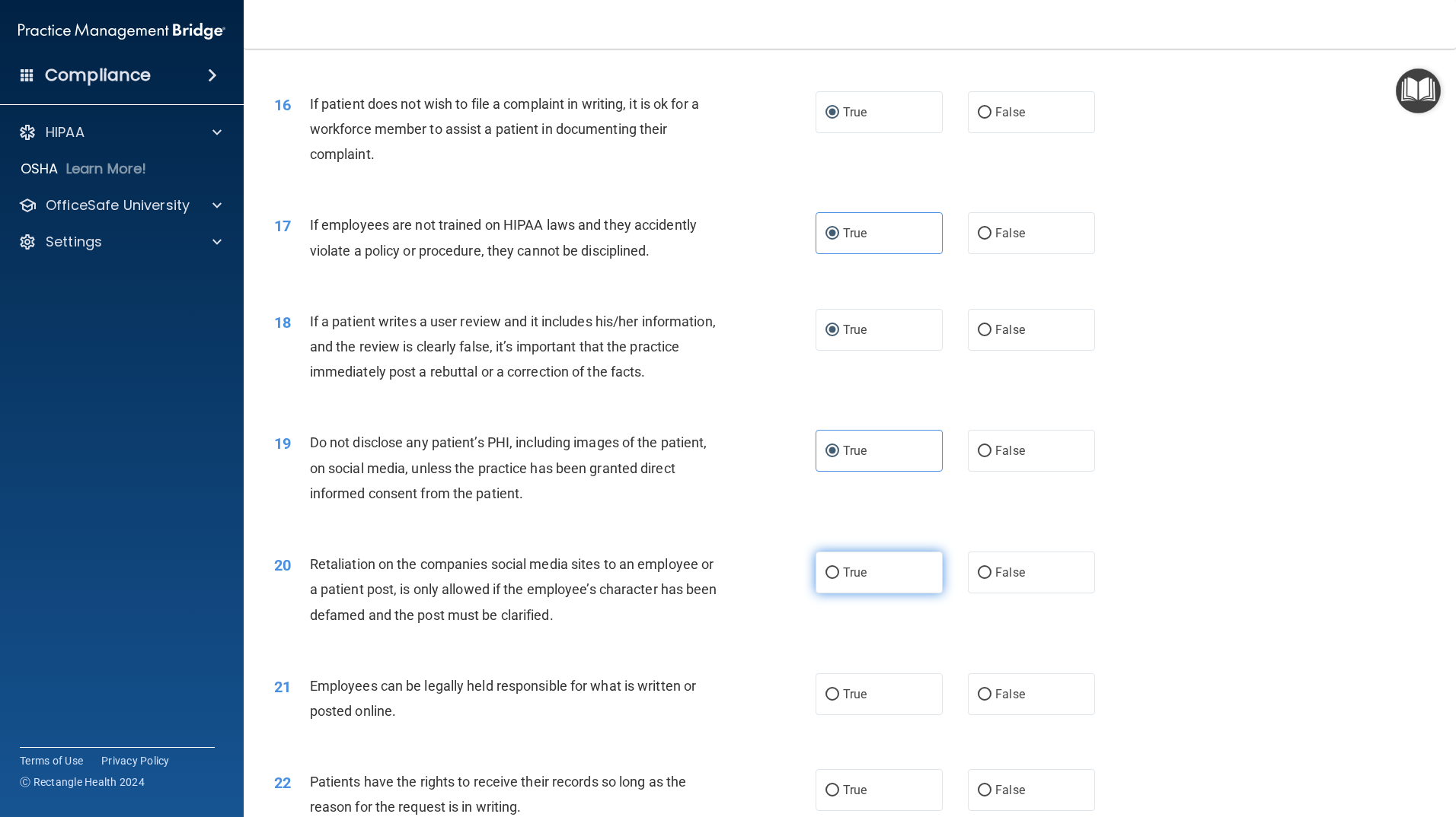
click at [913, 594] on label "True" at bounding box center [879, 573] width 127 height 42
click at [840, 580] on input "True" at bounding box center [832, 574] width 13 height 12
radio input "true"
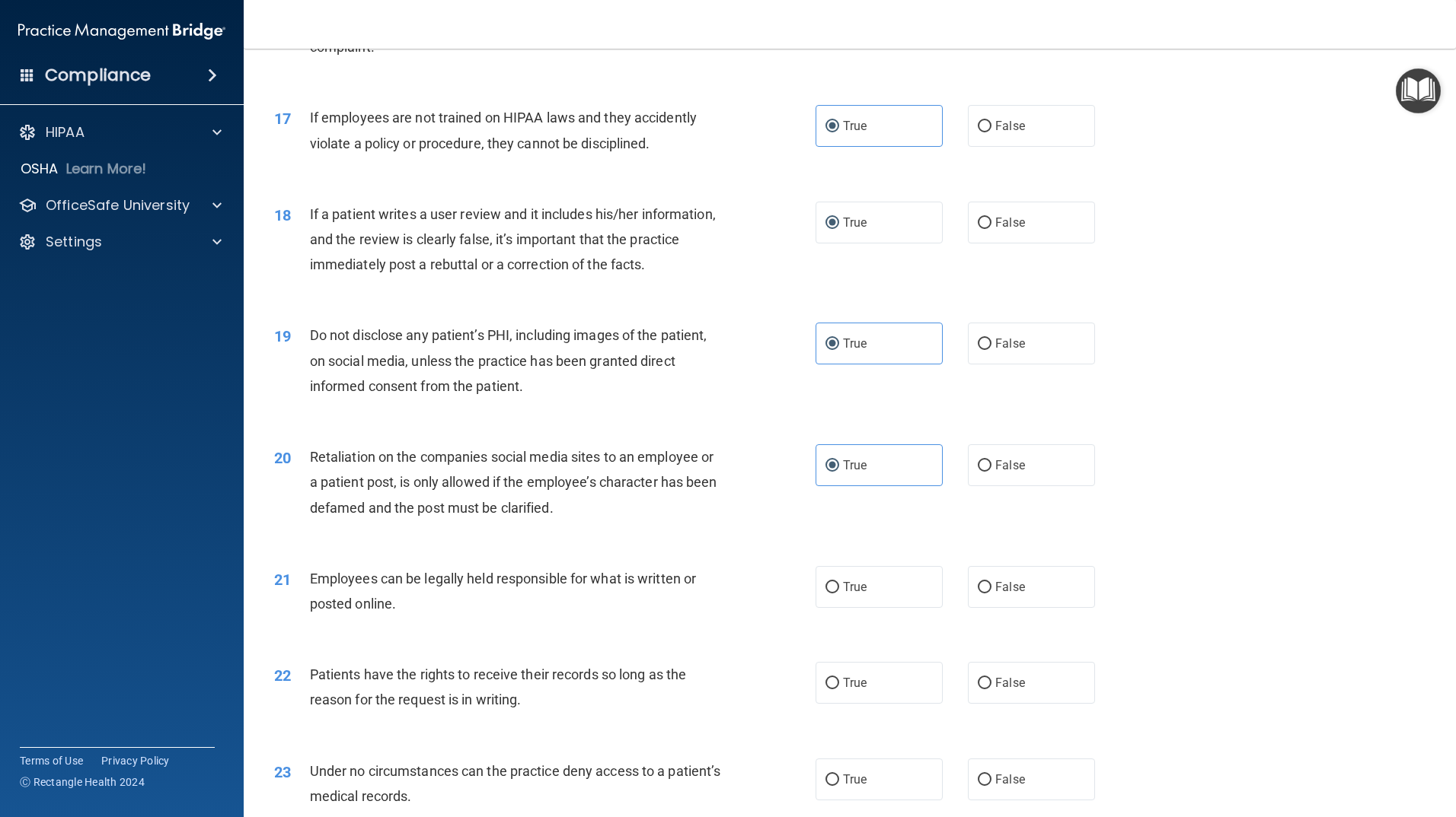
scroll to position [2055, 0]
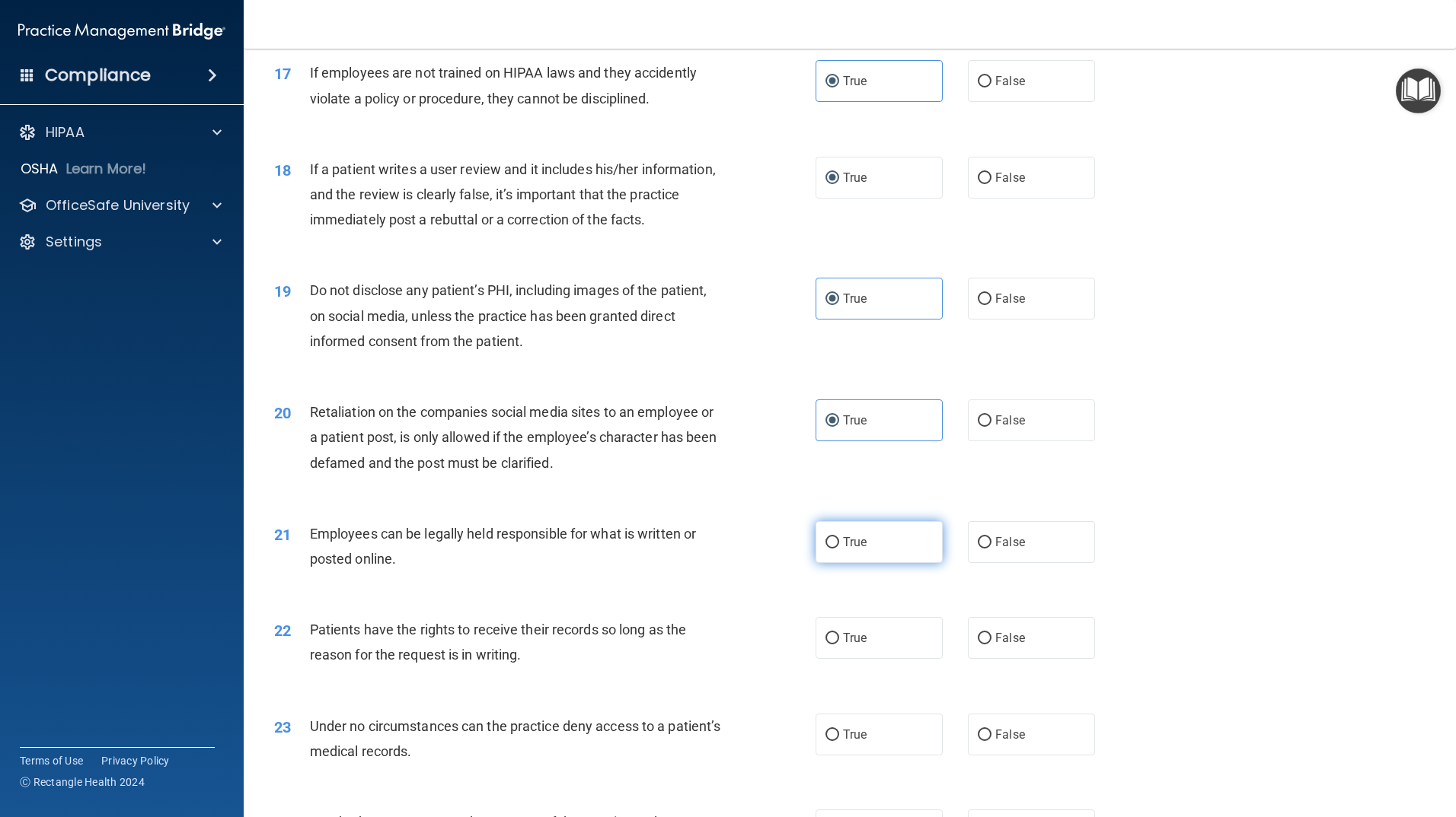
click at [907, 563] on label "True" at bounding box center [879, 542] width 127 height 42
click at [840, 549] on input "True" at bounding box center [832, 543] width 13 height 12
radio input "true"
click at [825, 645] on input "True" at bounding box center [832, 639] width 13 height 12
radio input "true"
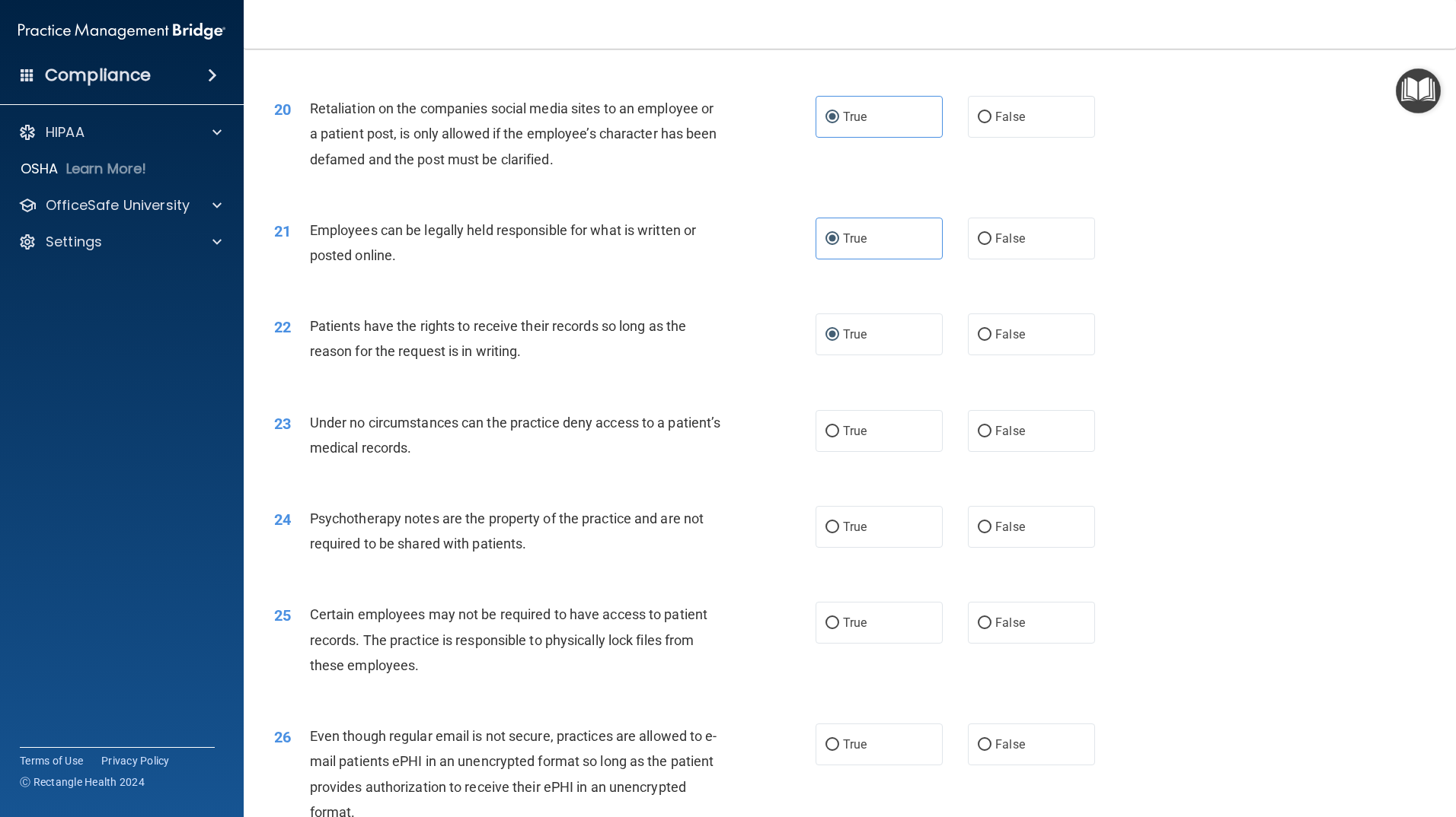
scroll to position [2360, 0]
click at [985, 452] on label "False" at bounding box center [1031, 431] width 127 height 42
click at [985, 437] on input "False" at bounding box center [985, 432] width 13 height 12
radio input "true"
click at [980, 532] on input "False" at bounding box center [985, 527] width 13 height 12
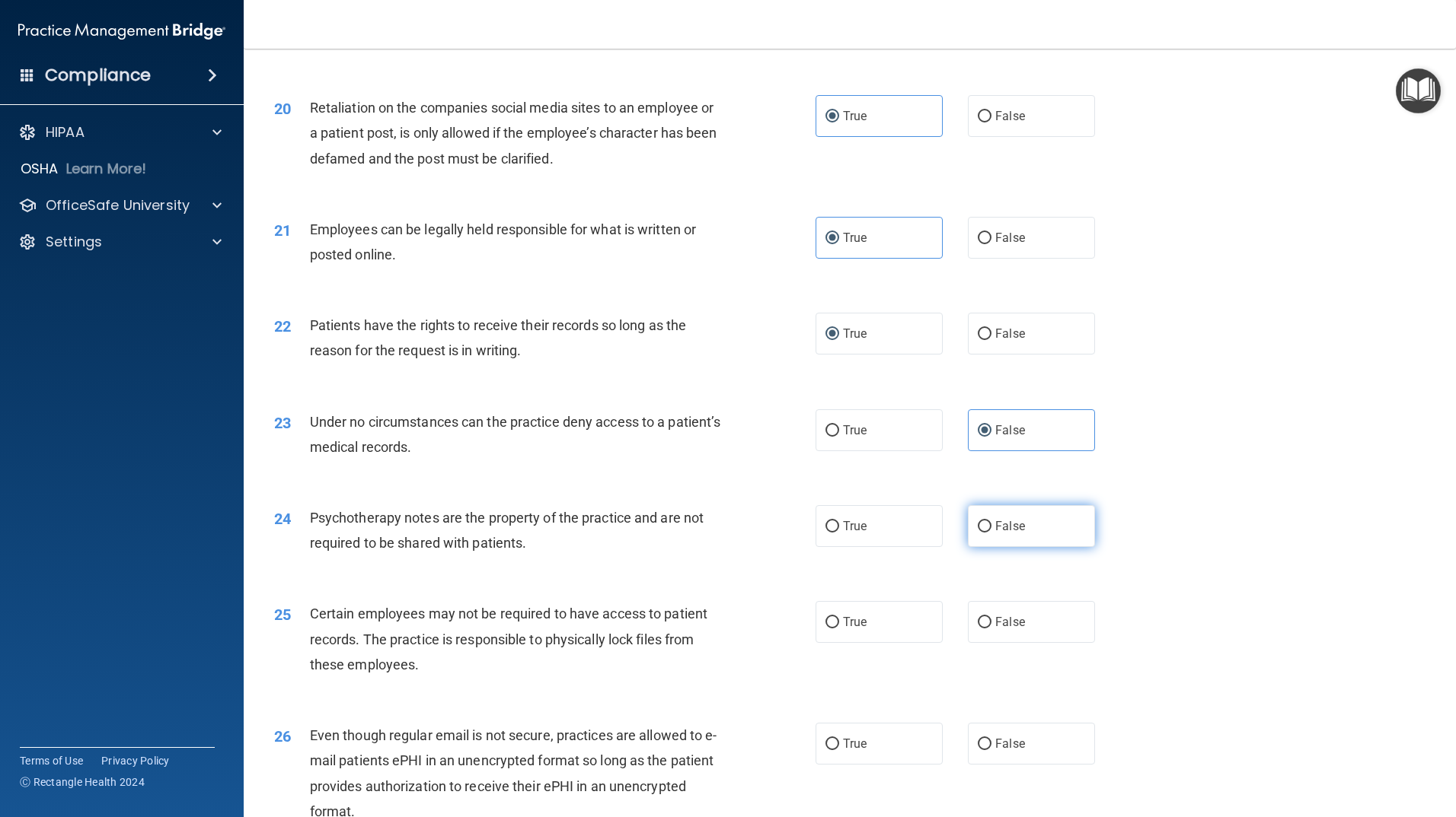
radio input "true"
click at [828, 634] on label "True" at bounding box center [879, 623] width 127 height 42
click at [828, 629] on input "True" at bounding box center [832, 623] width 13 height 12
radio input "true"
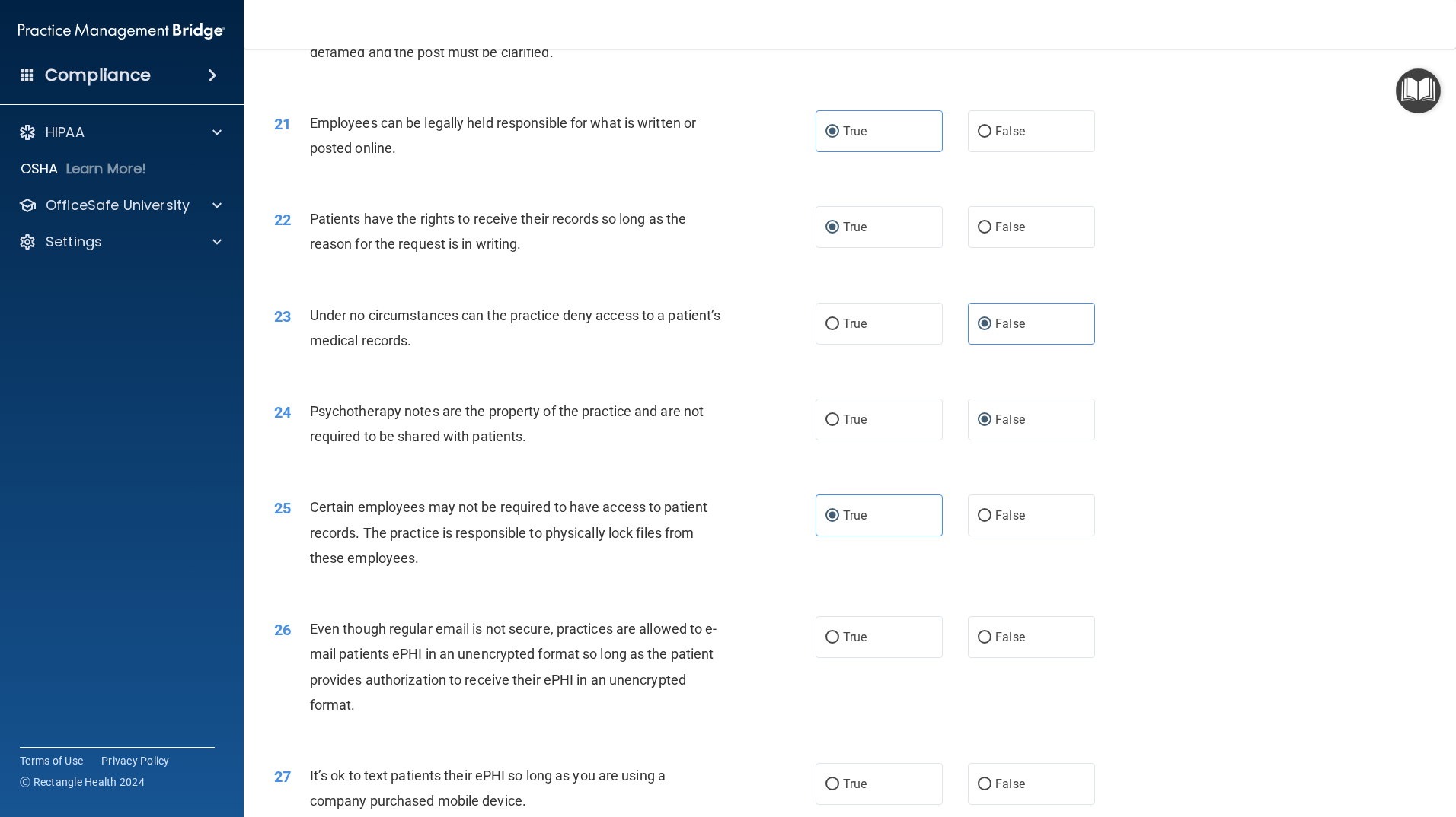
scroll to position [2512, 0]
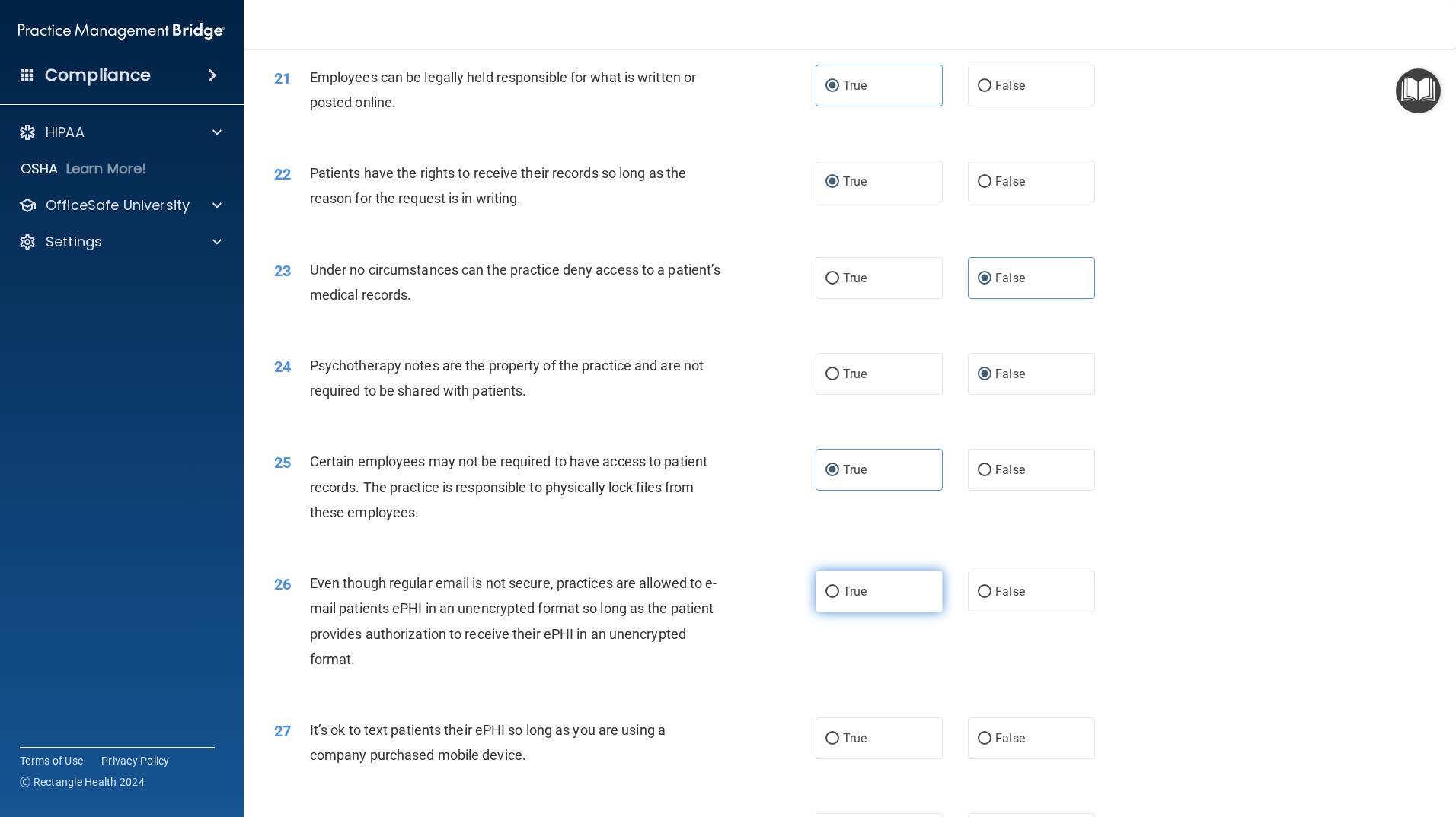
drag, startPoint x: 820, startPoint y: 616, endPoint x: 821, endPoint y: 626, distance: 10.0
click at [825, 598] on input "True" at bounding box center [832, 593] width 13 height 12
radio input "true"
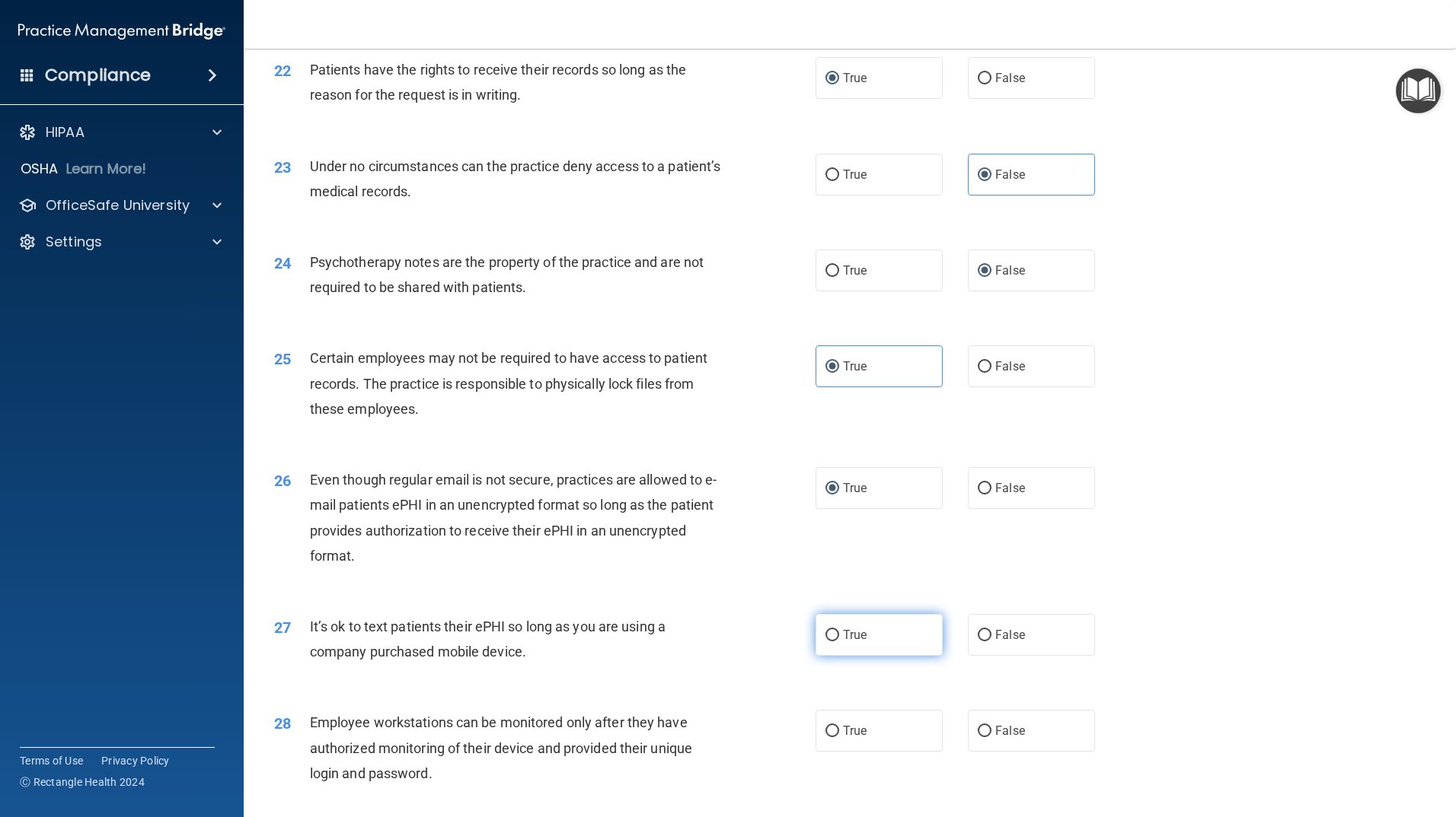
scroll to position [2663, 0]
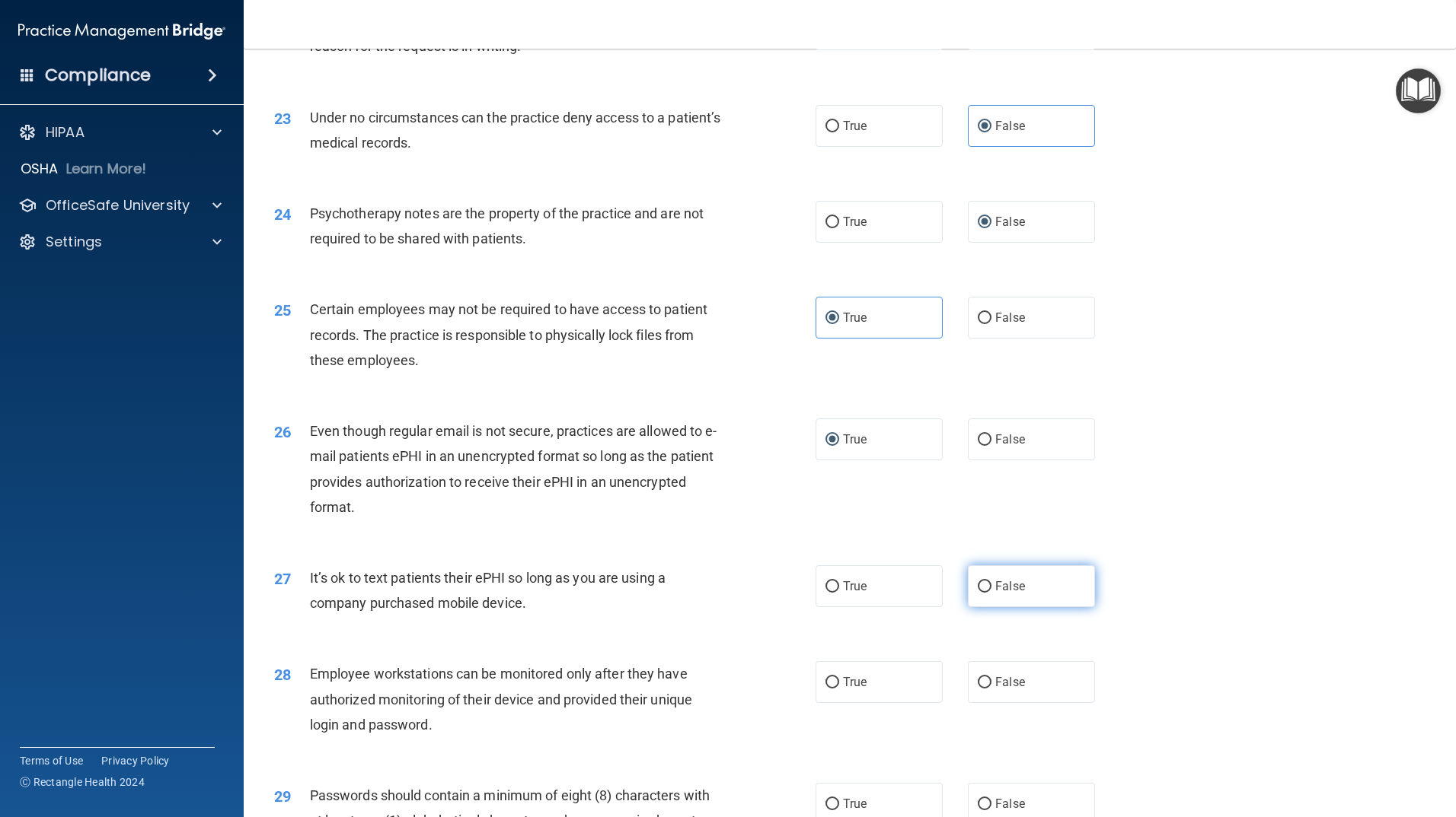
click at [978, 593] on input "False" at bounding box center [985, 587] width 13 height 12
radio input "true"
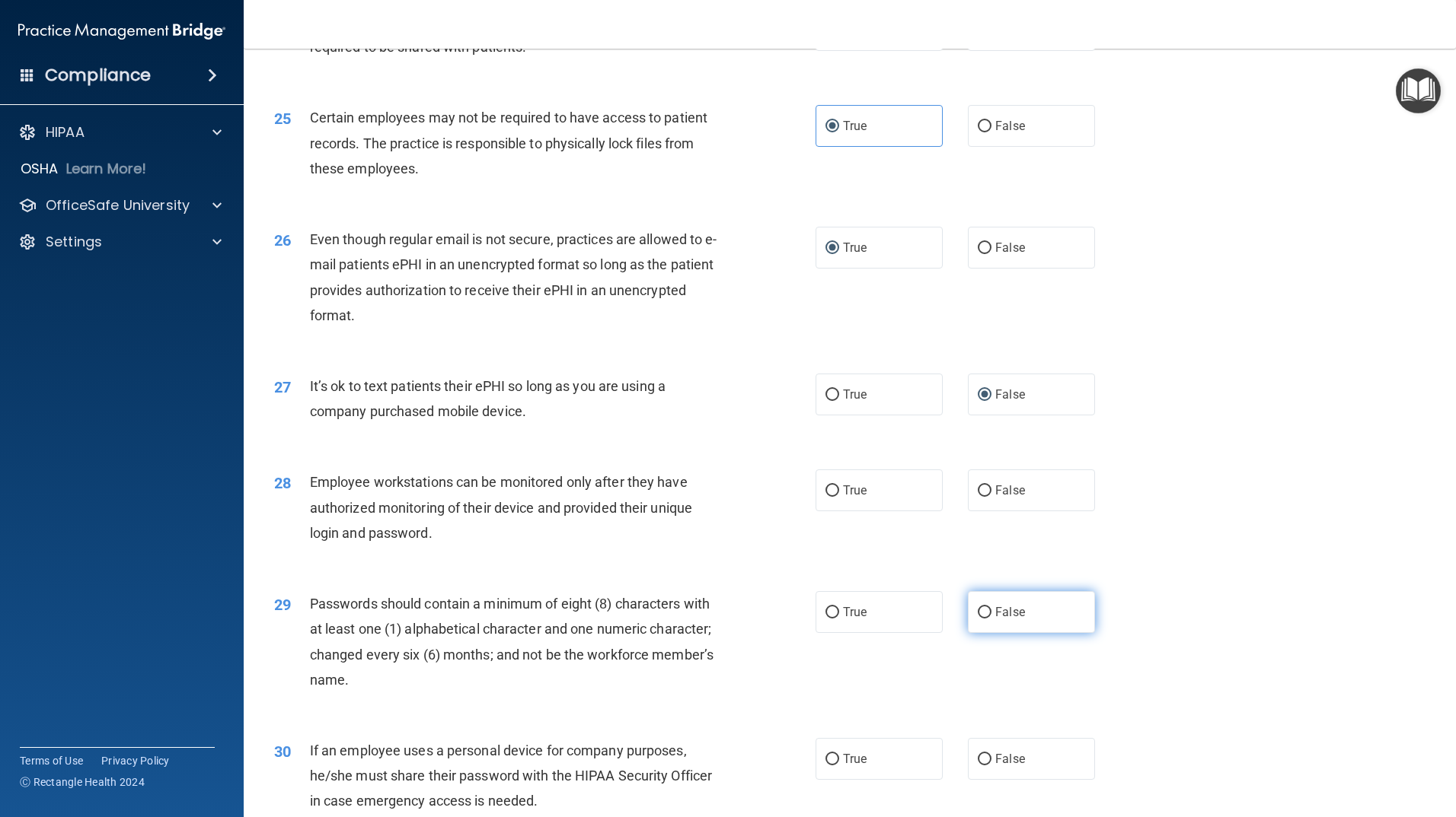
scroll to position [2892, 0]
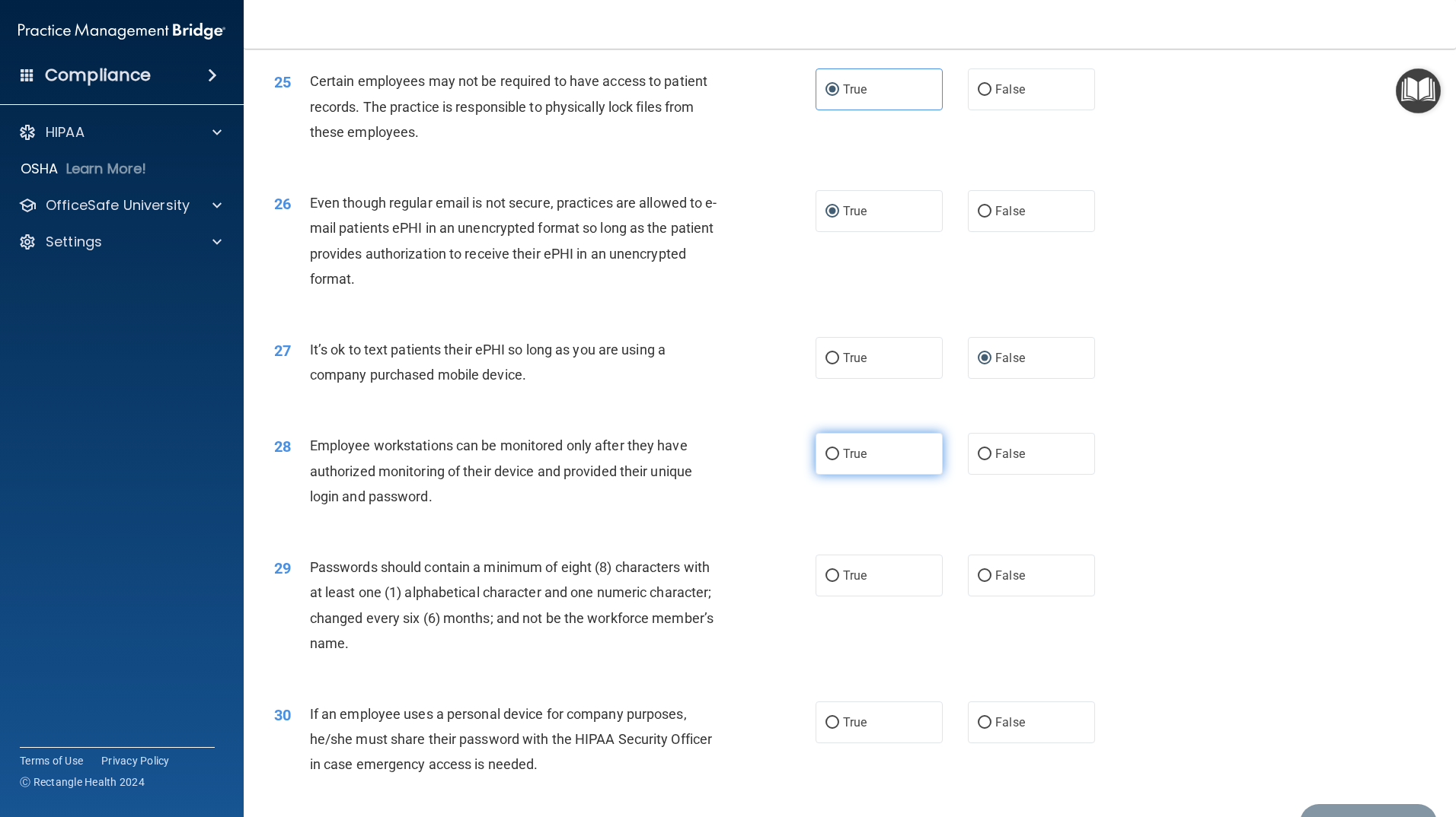
click at [871, 475] on label "True" at bounding box center [879, 455] width 127 height 42
click at [840, 460] on input "True" at bounding box center [832, 455] width 13 height 12
radio input "true"
click at [872, 592] on label "True" at bounding box center [879, 576] width 127 height 42
click at [840, 582] on input "True" at bounding box center [832, 577] width 13 height 12
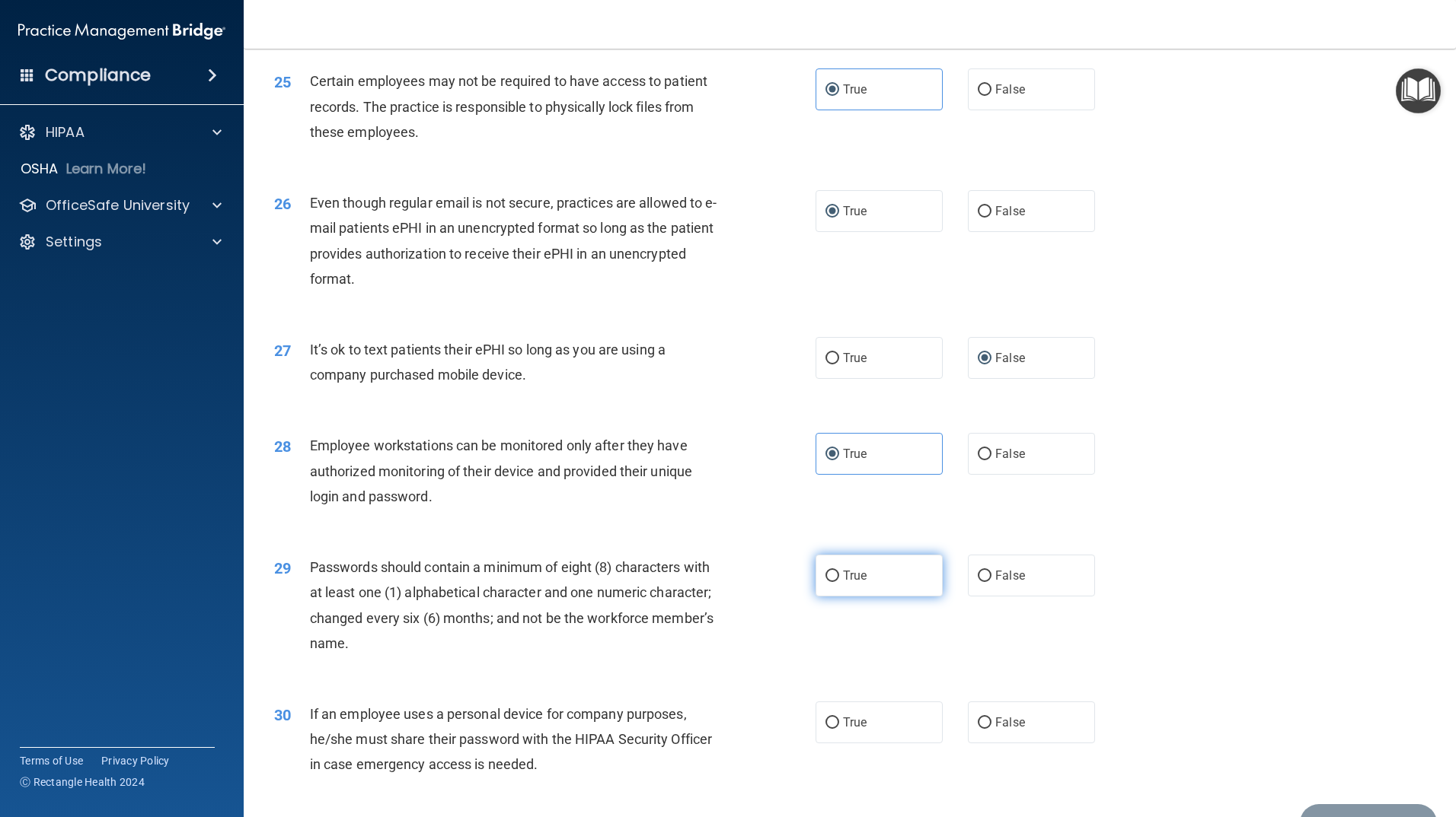
radio input "true"
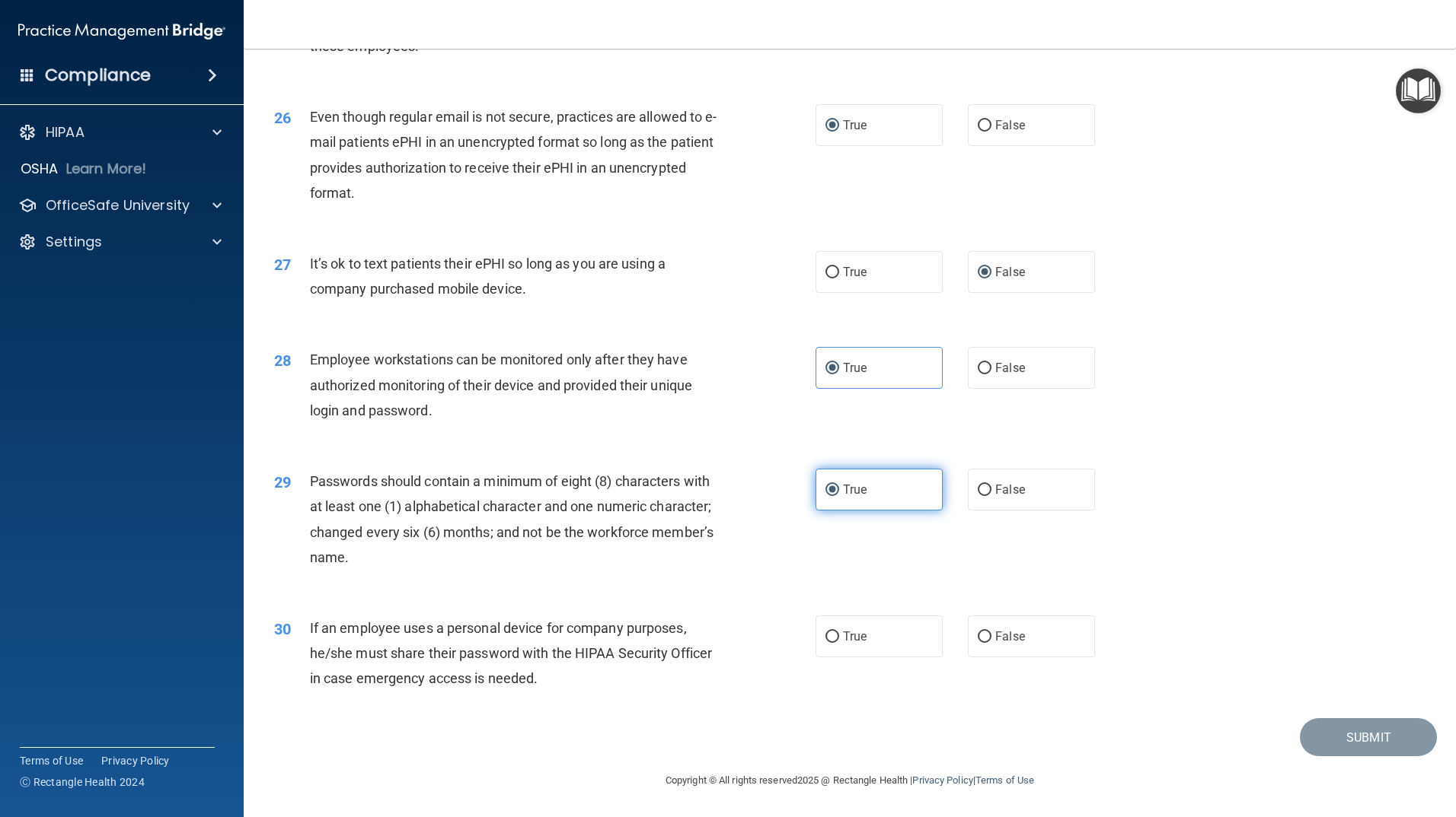
scroll to position [3004, 0]
click at [930, 645] on label "True" at bounding box center [879, 637] width 127 height 42
click at [840, 643] on input "True" at bounding box center [832, 637] width 13 height 12
radio input "true"
click at [1331, 730] on button "Submit" at bounding box center [1368, 737] width 138 height 38
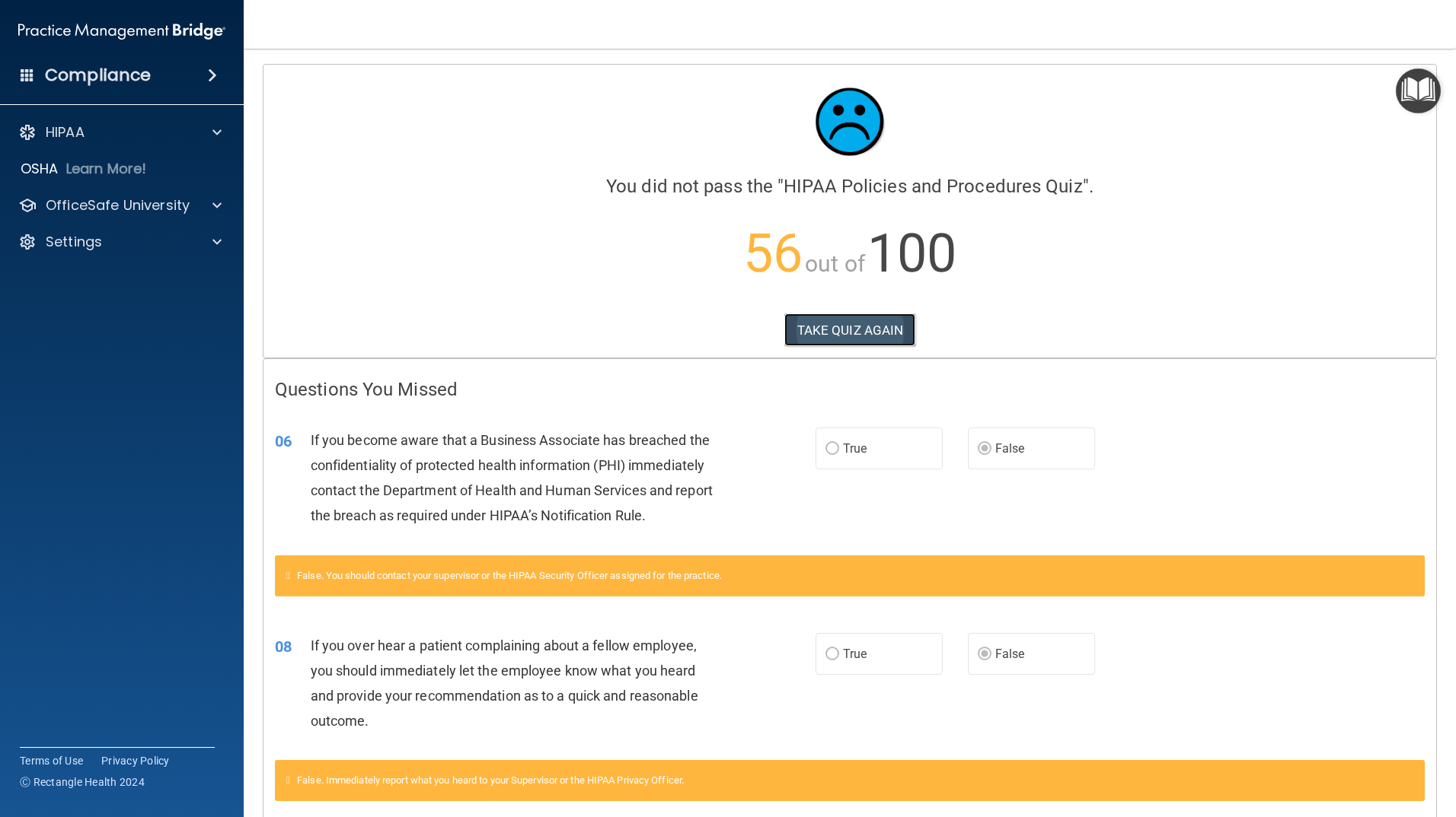
click at [822, 331] on button "TAKE QUIZ AGAIN" at bounding box center [850, 330] width 132 height 34
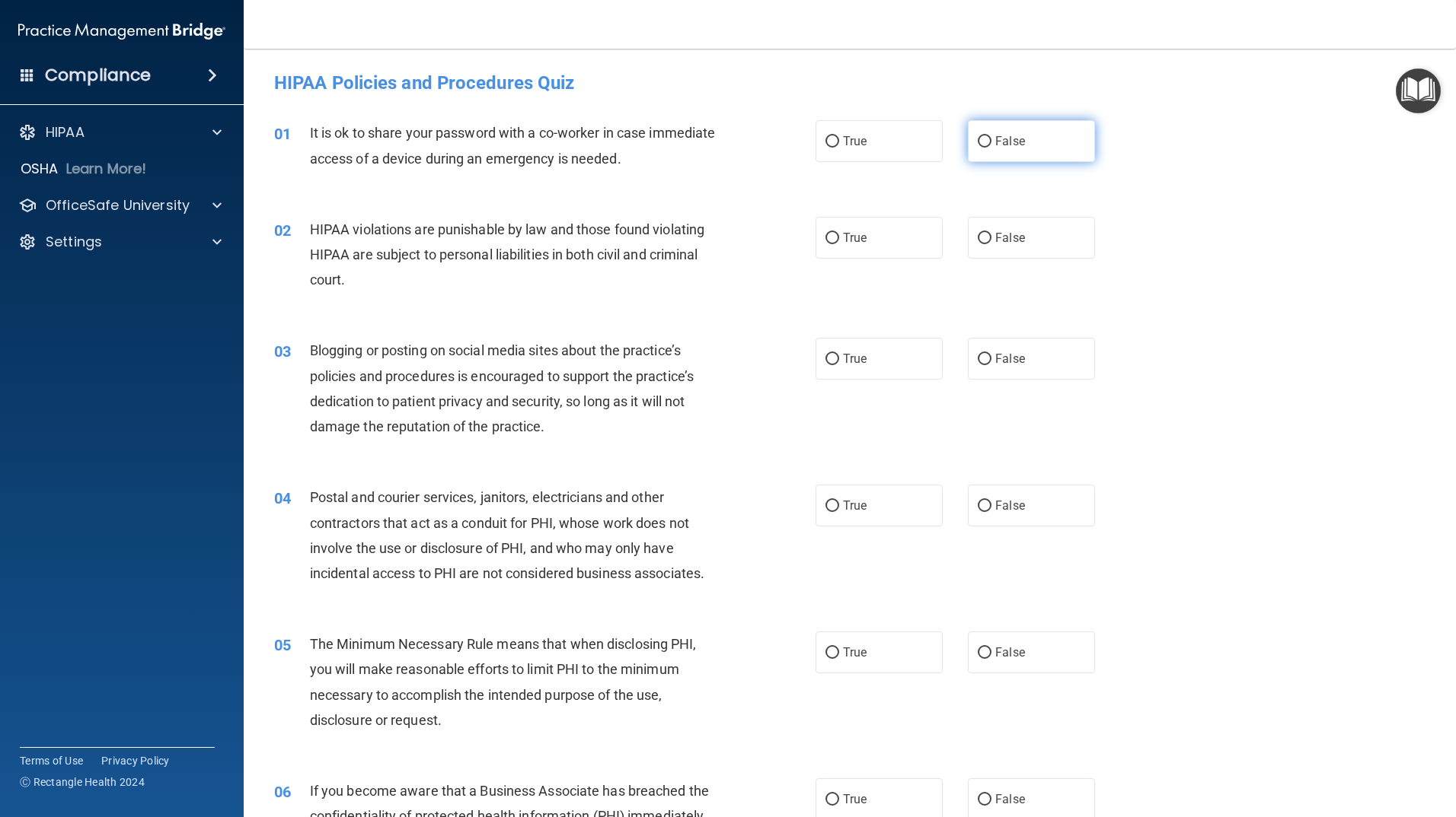
click at [979, 136] on input "False" at bounding box center [985, 142] width 13 height 12
radio input "true"
click at [832, 236] on input "True" at bounding box center [832, 238] width 13 height 12
radio input "true"
click at [979, 359] on input "False" at bounding box center [985, 359] width 13 height 12
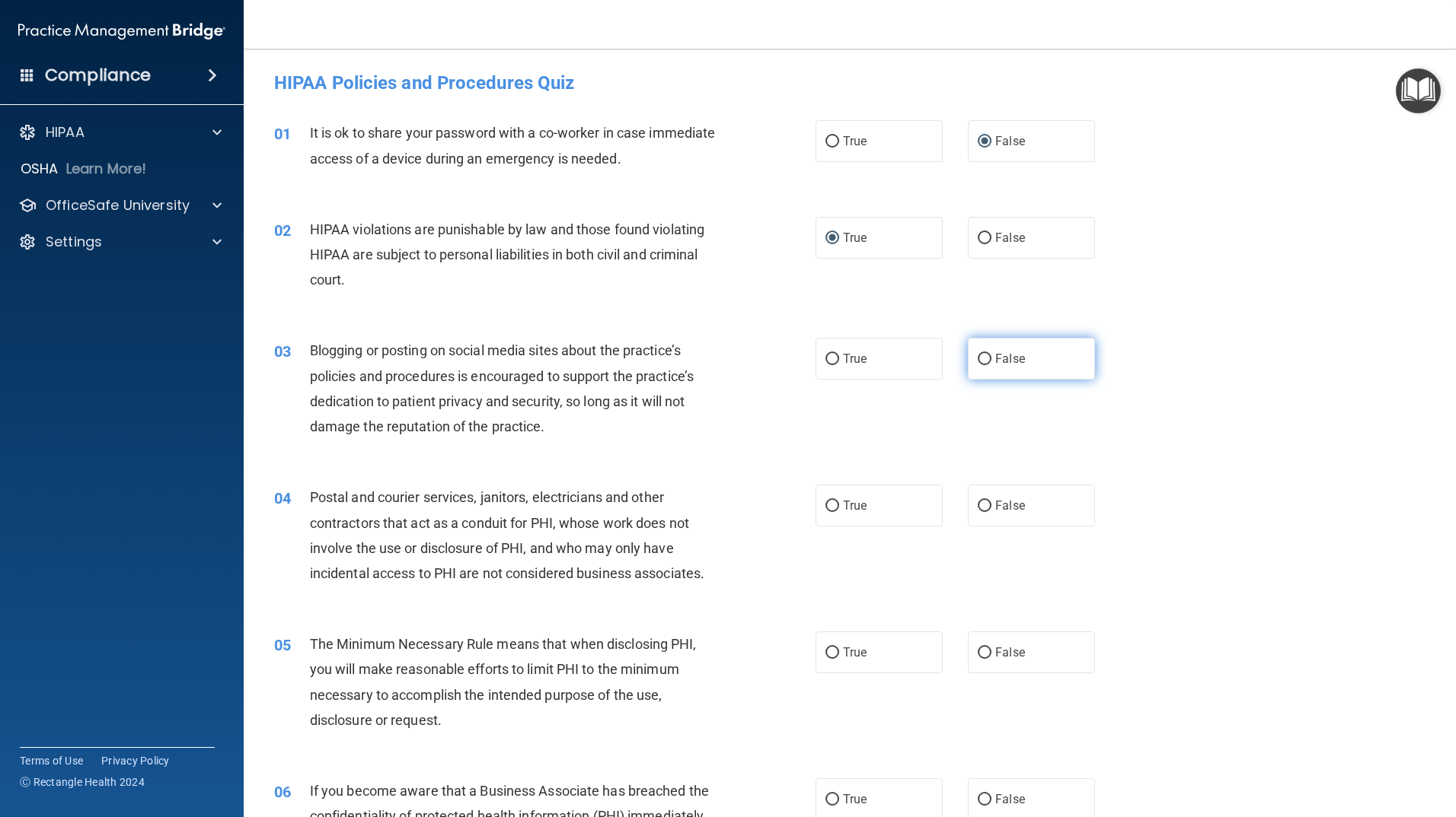
radio input "true"
click at [834, 509] on label "True" at bounding box center [879, 506] width 127 height 42
click at [834, 509] on input "True" at bounding box center [832, 507] width 13 height 12
radio input "true"
click at [832, 665] on label "True" at bounding box center [879, 653] width 127 height 42
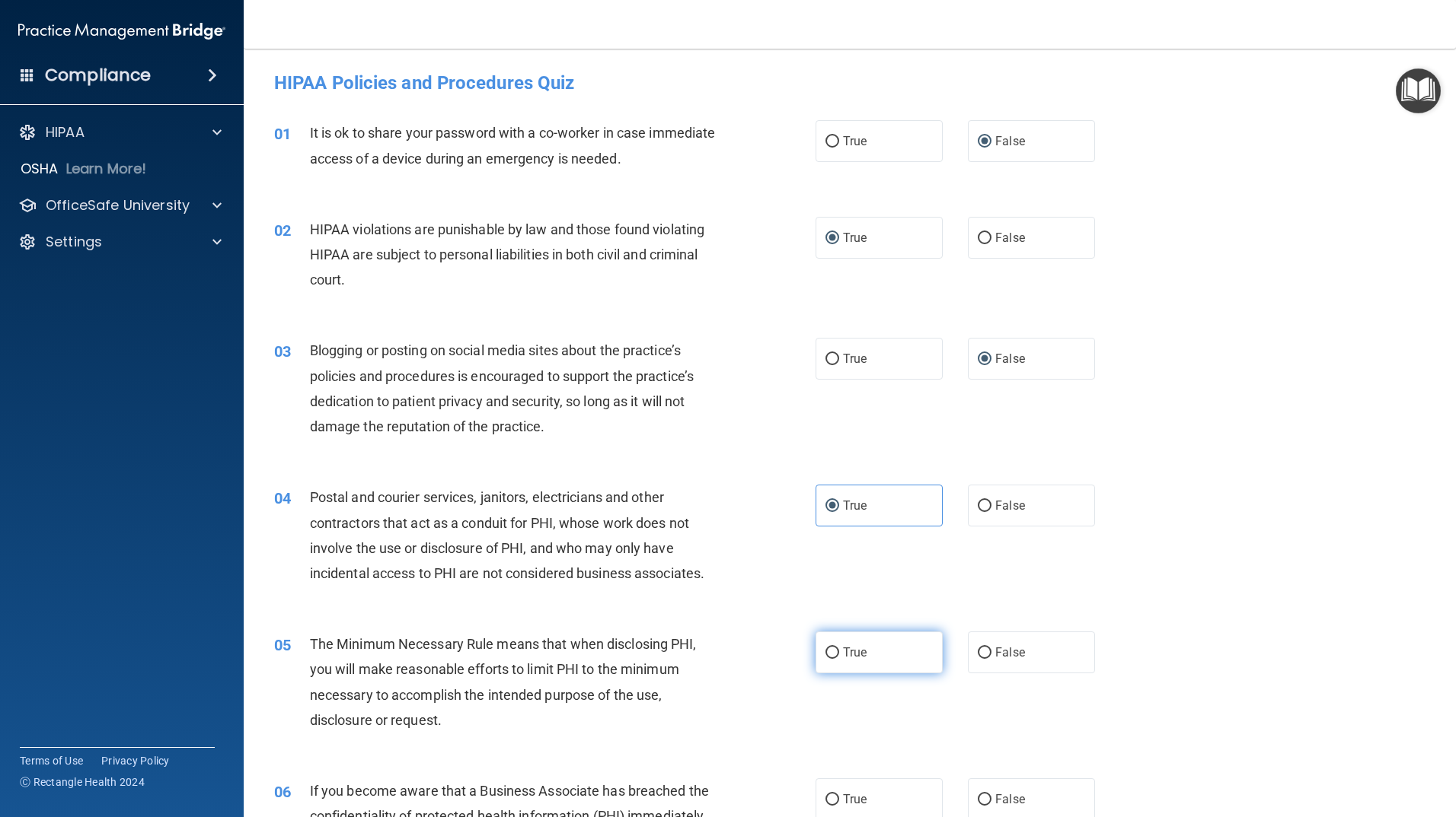
click at [832, 659] on input "True" at bounding box center [832, 654] width 13 height 12
radio input "true"
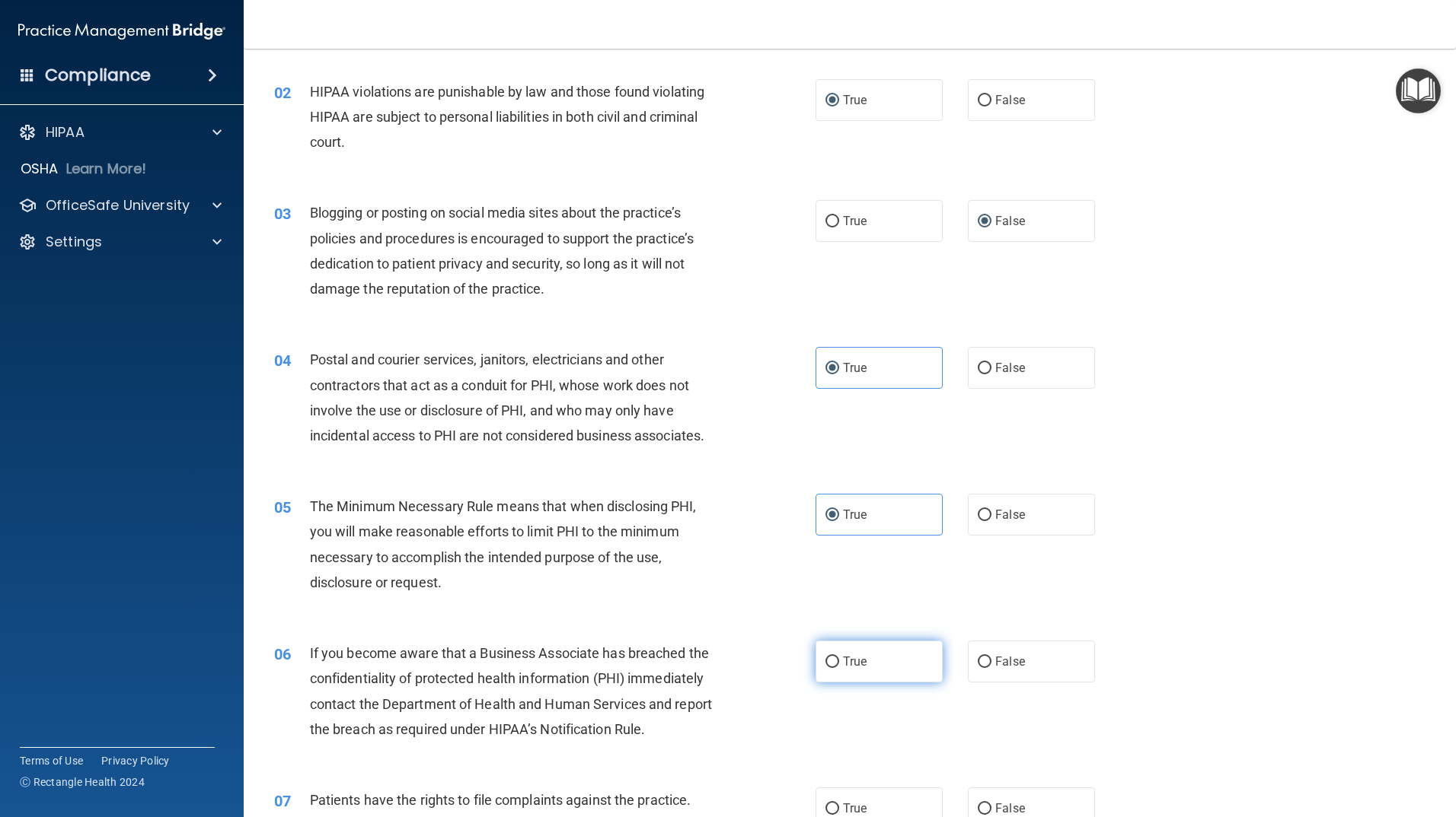
scroll to position [152, 0]
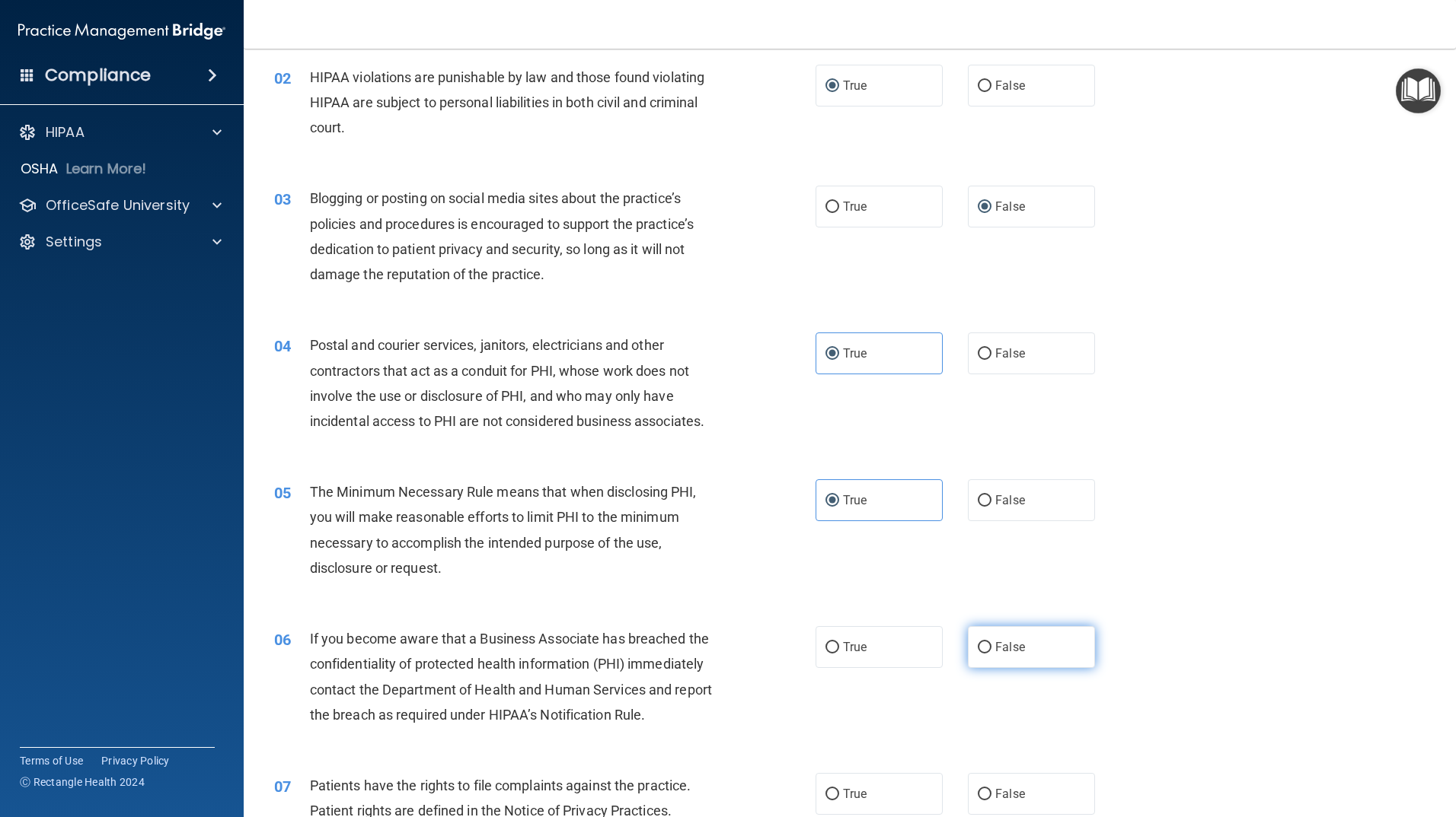
click at [982, 644] on input "False" at bounding box center [985, 648] width 13 height 12
radio input "true"
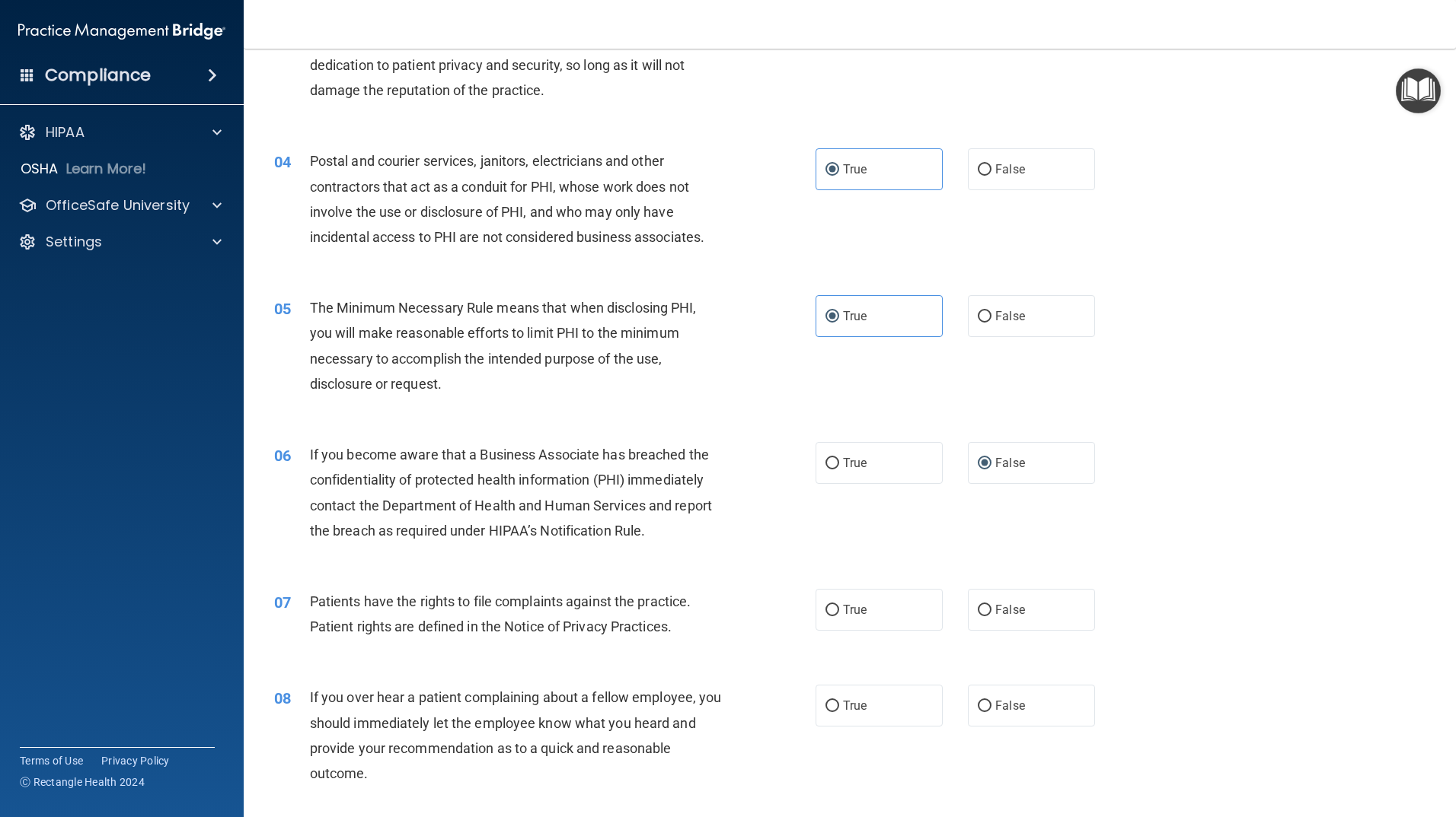
scroll to position [381, 0]
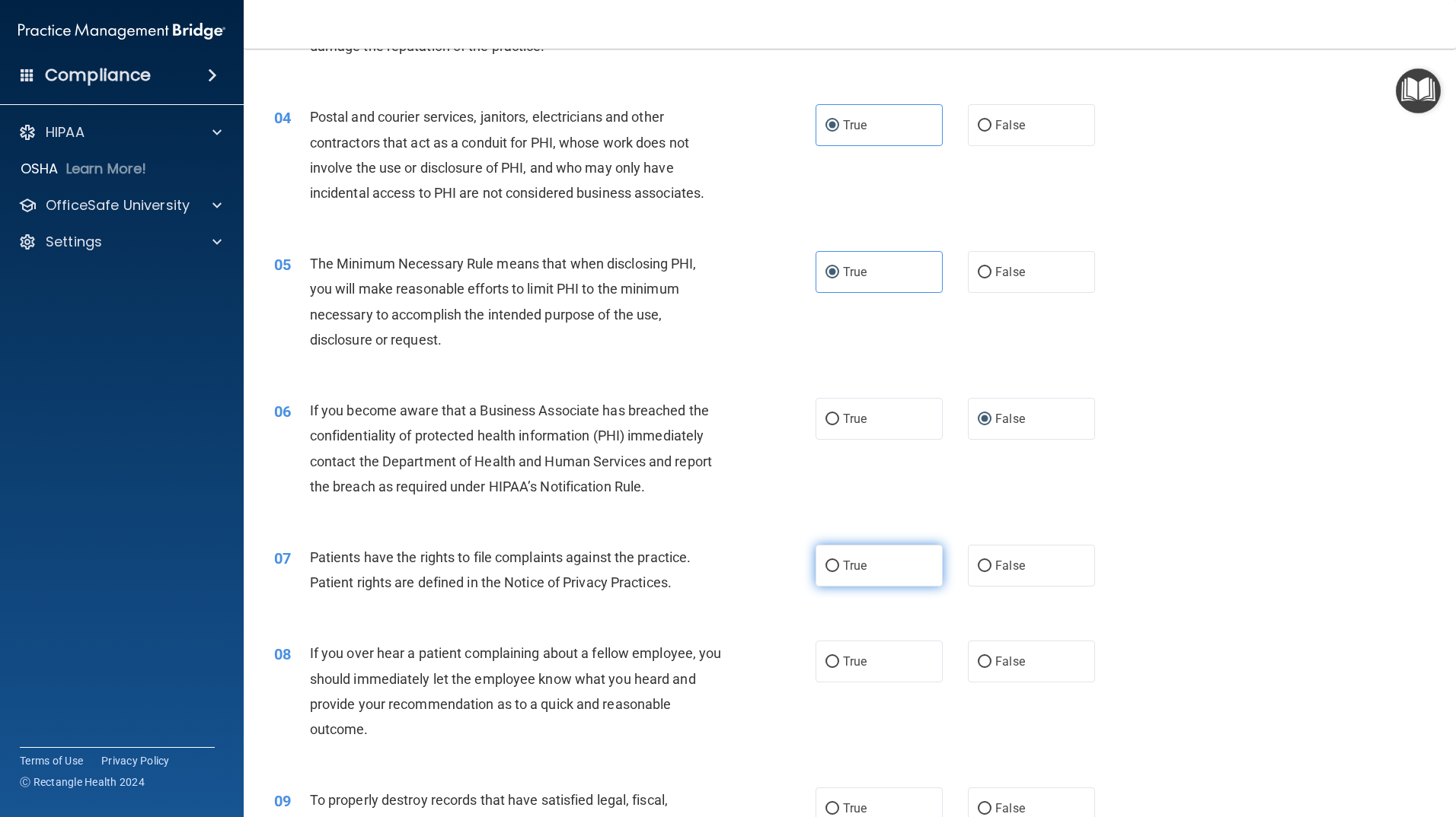
click at [829, 561] on input "True" at bounding box center [832, 567] width 13 height 12
radio input "true"
click at [981, 663] on input "False" at bounding box center [985, 662] width 13 height 12
radio input "true"
click at [979, 807] on input "False" at bounding box center [985, 809] width 13 height 12
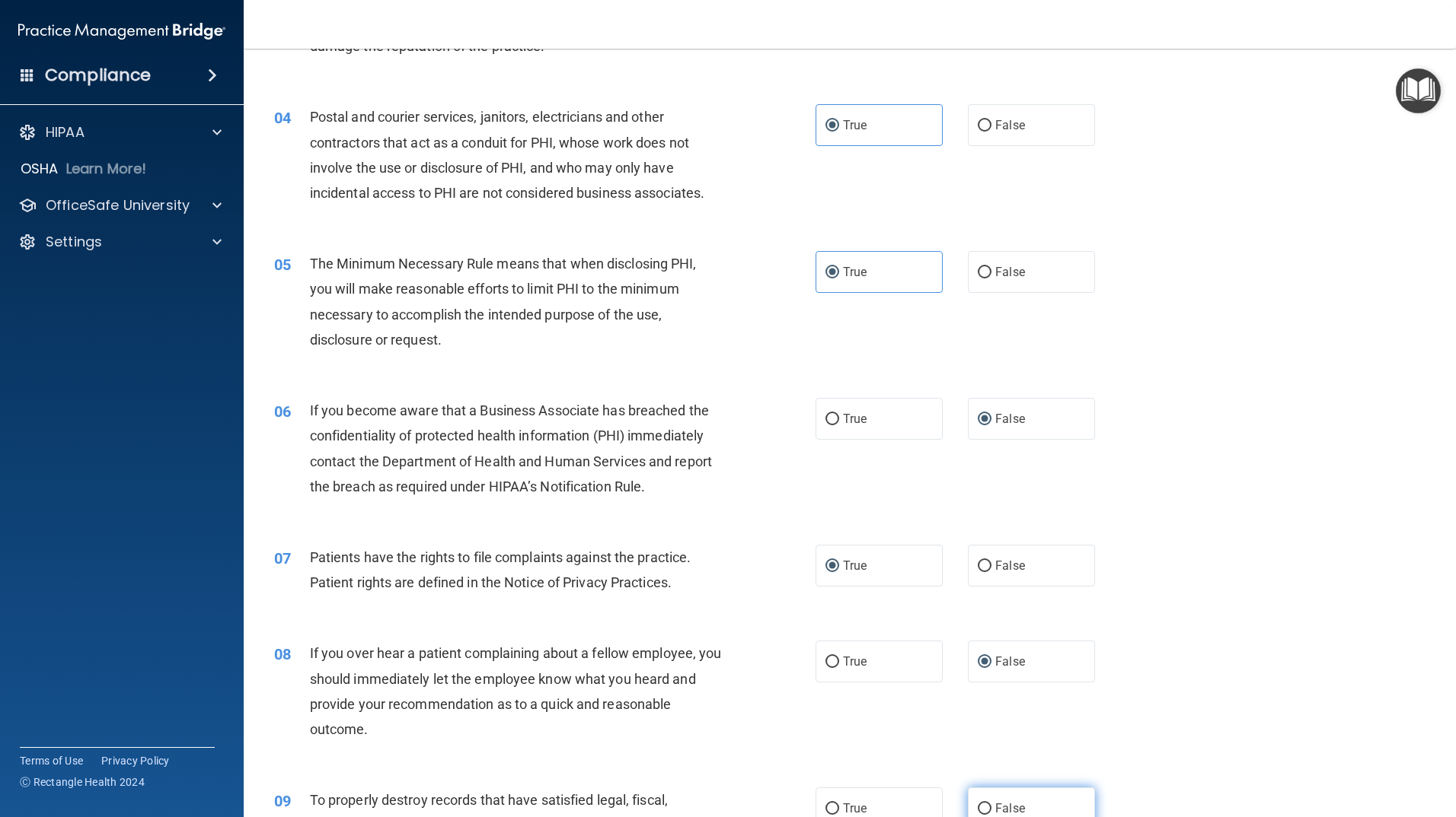
radio input "true"
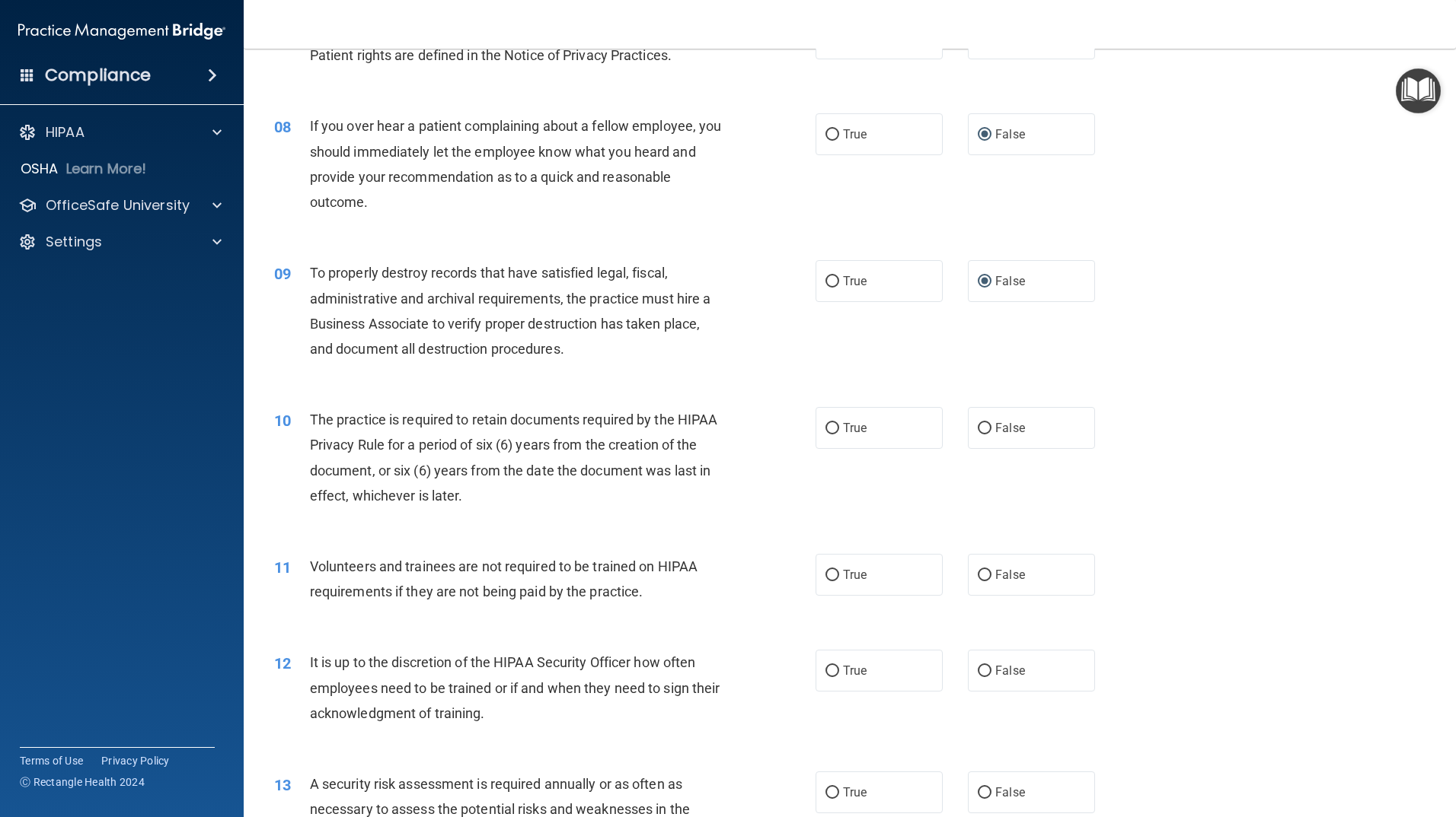
scroll to position [913, 0]
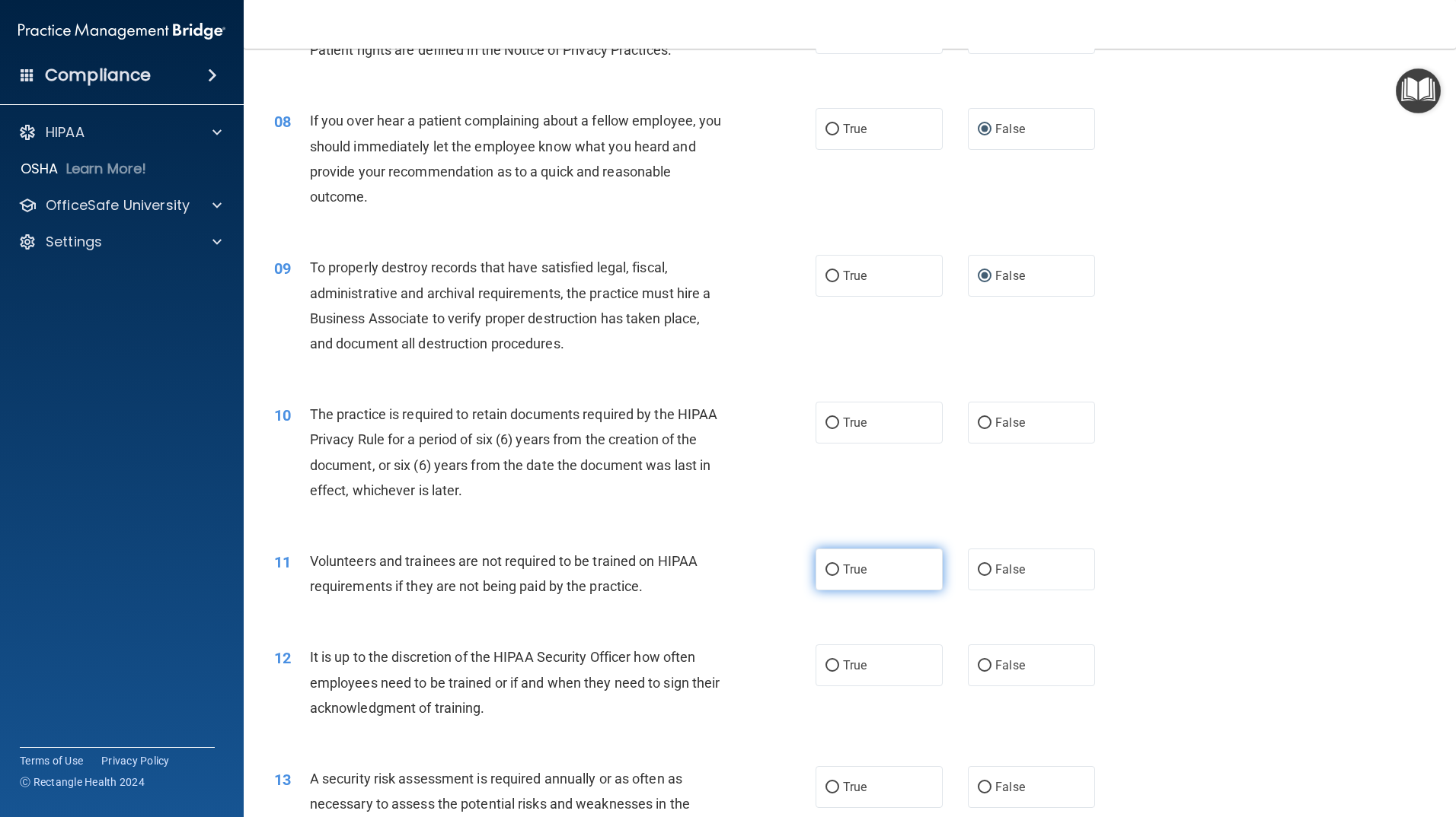
click at [829, 569] on input "True" at bounding box center [832, 571] width 13 height 12
radio input "true"
click at [827, 421] on input "True" at bounding box center [832, 424] width 13 height 12
radio input "true"
click at [982, 567] on input "False" at bounding box center [985, 571] width 13 height 12
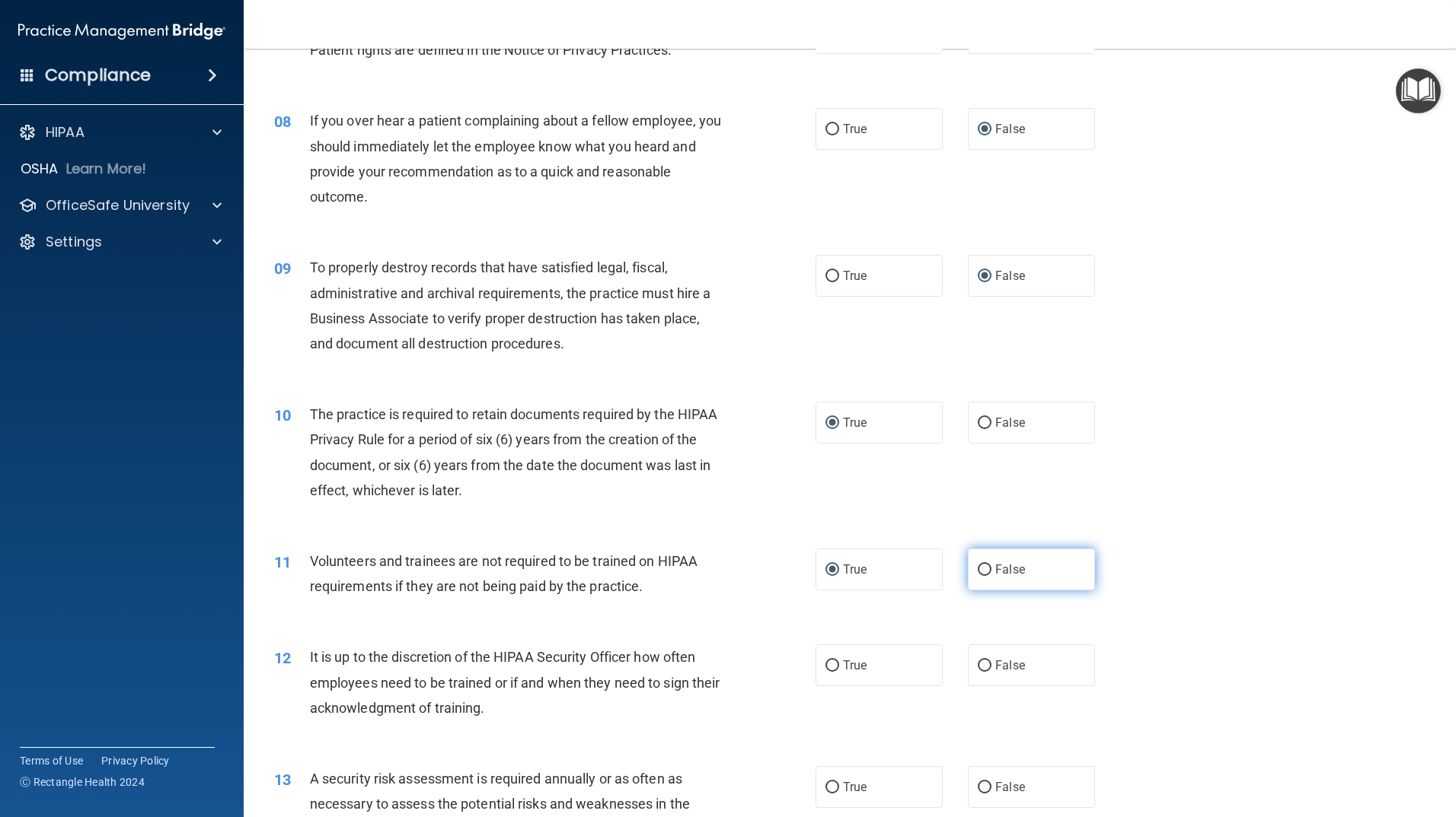
radio input "true"
radio input "false"
click at [978, 664] on input "False" at bounding box center [985, 666] width 13 height 12
radio input "true"
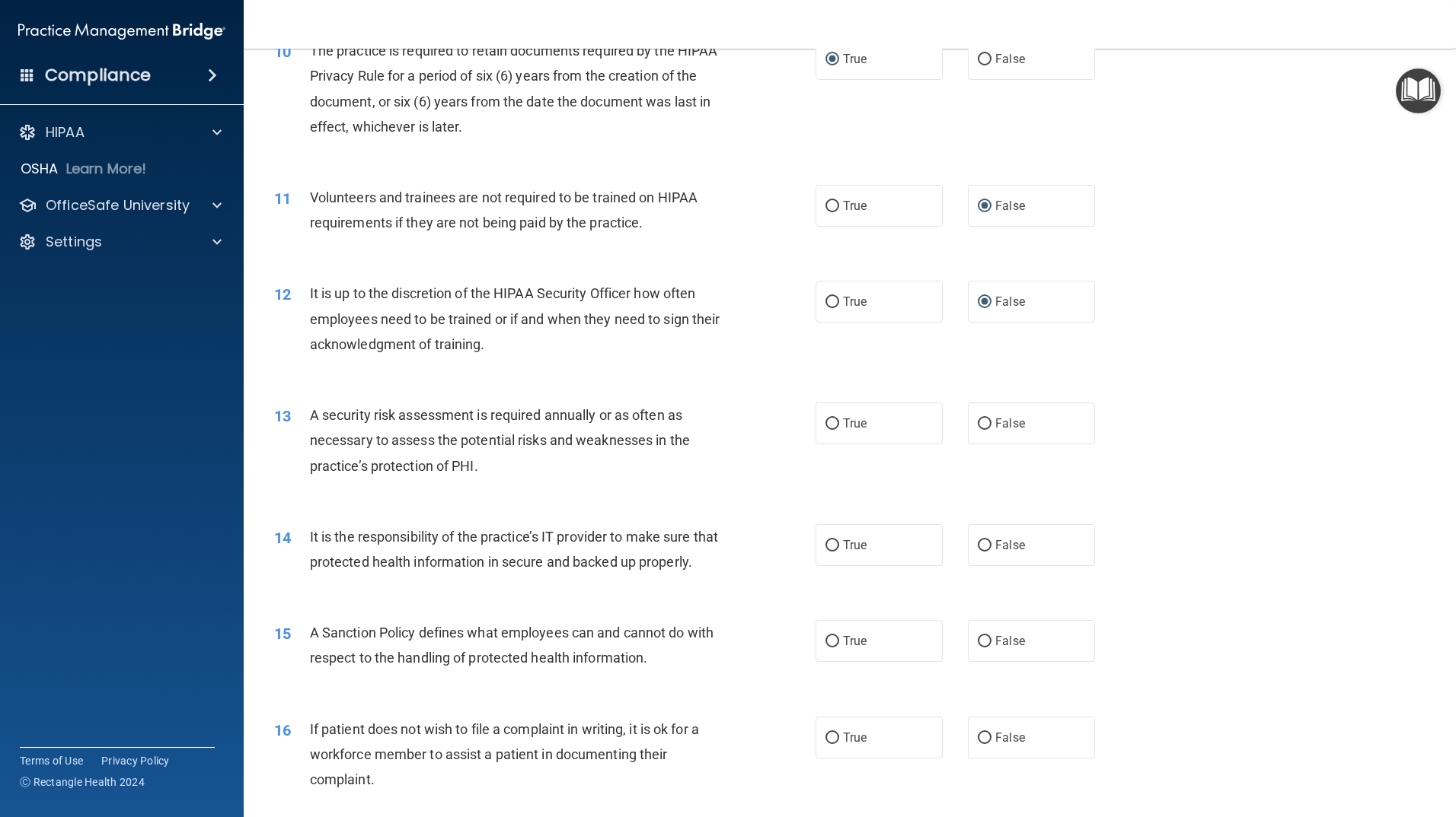
scroll to position [1294, 0]
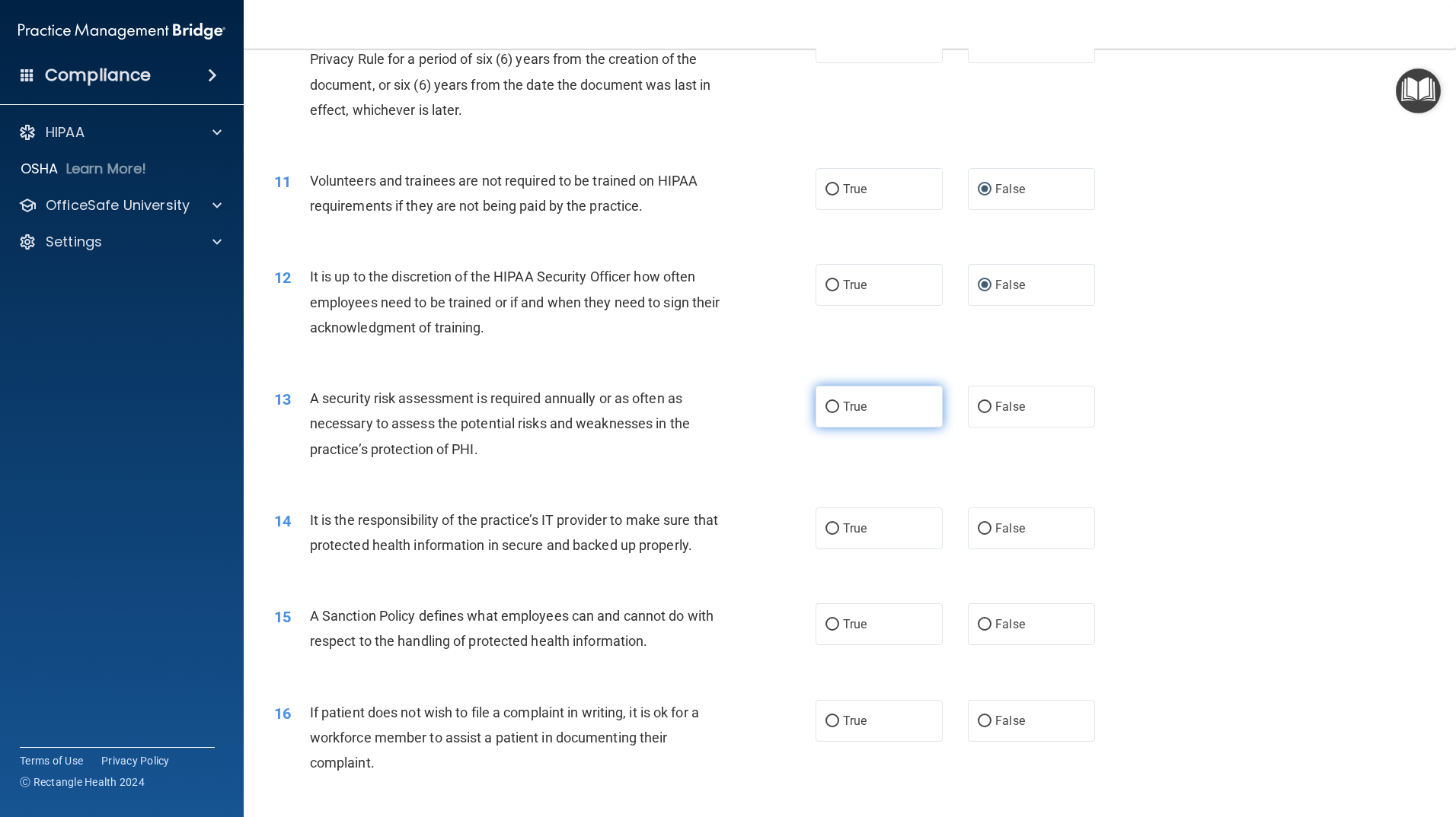
click at [830, 406] on input "True" at bounding box center [832, 408] width 13 height 12
radio input "true"
click at [978, 524] on input "False" at bounding box center [985, 530] width 13 height 12
radio input "true"
click at [981, 631] on input "False" at bounding box center [985, 626] width 13 height 12
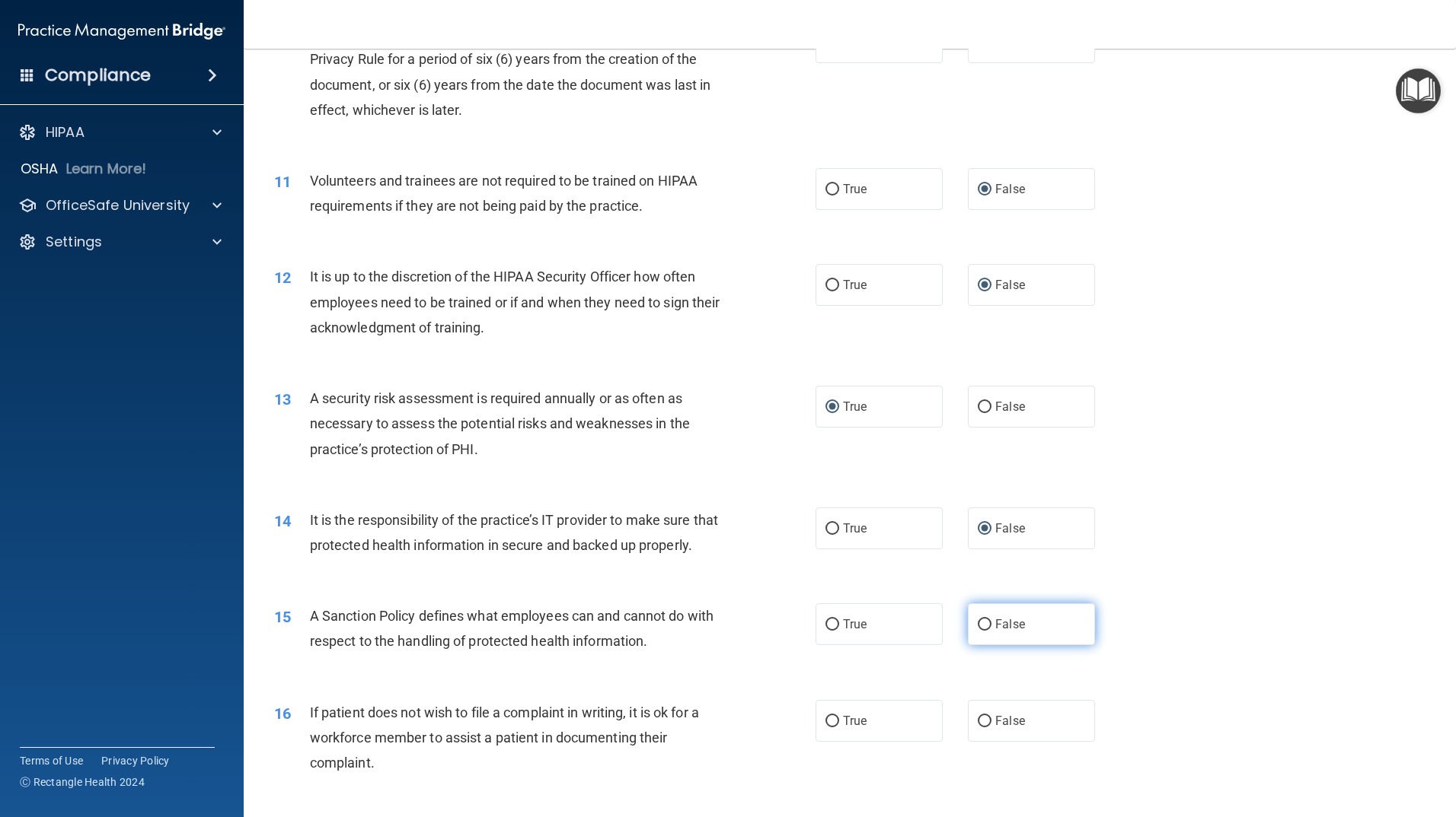
radio input "true"
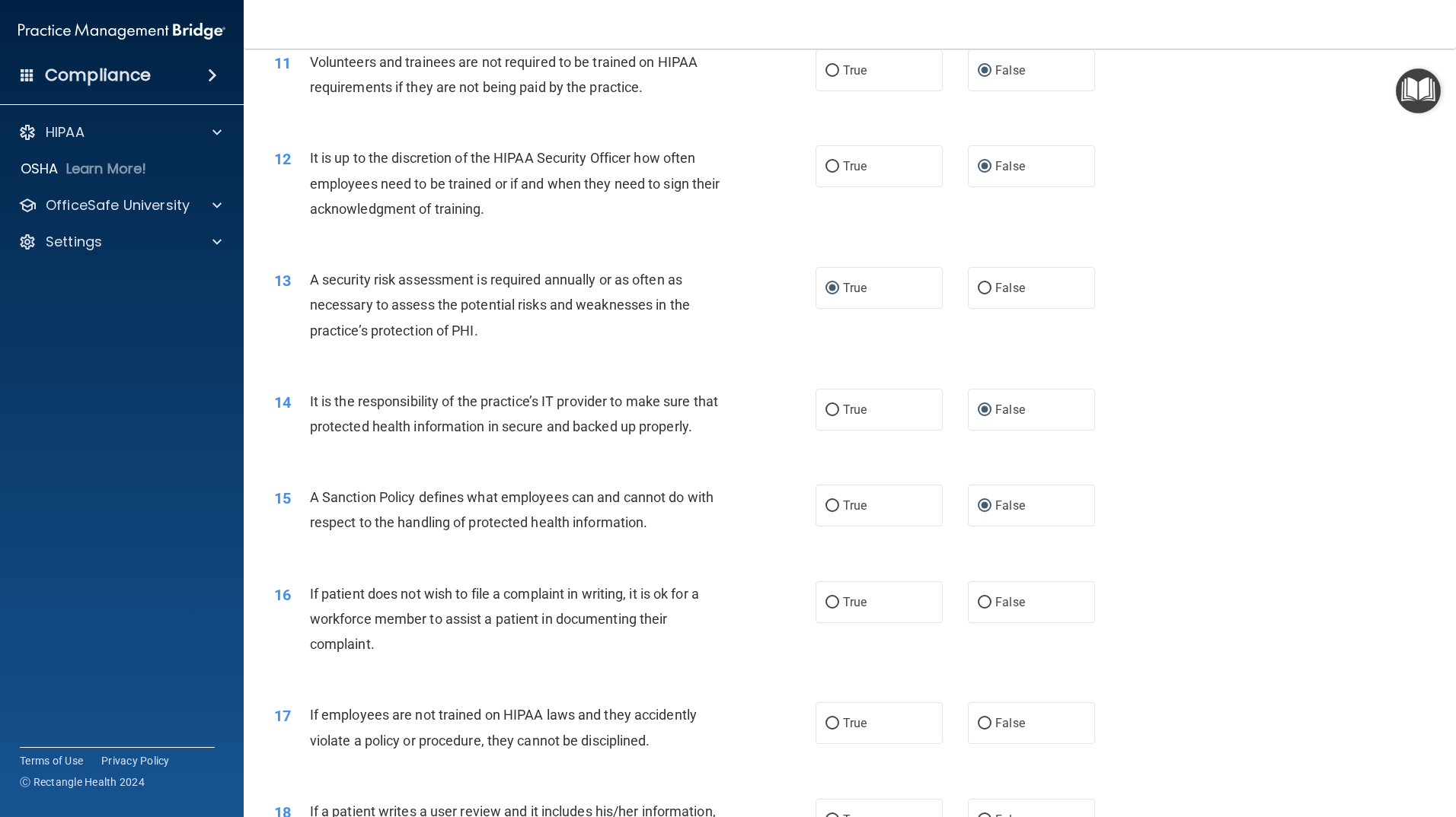
scroll to position [1446, 0]
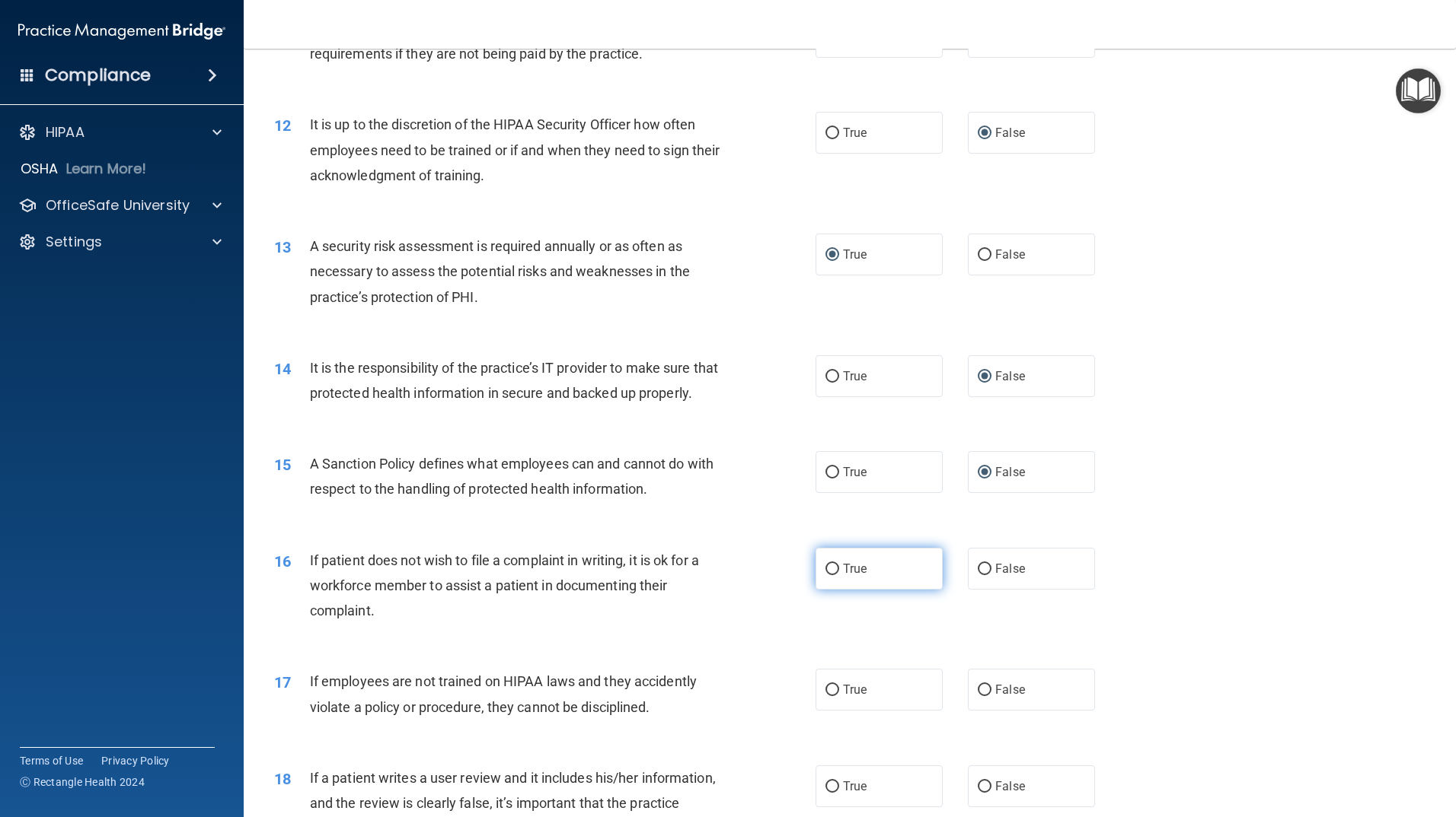
click at [827, 576] on input "True" at bounding box center [832, 570] width 13 height 12
radio input "true"
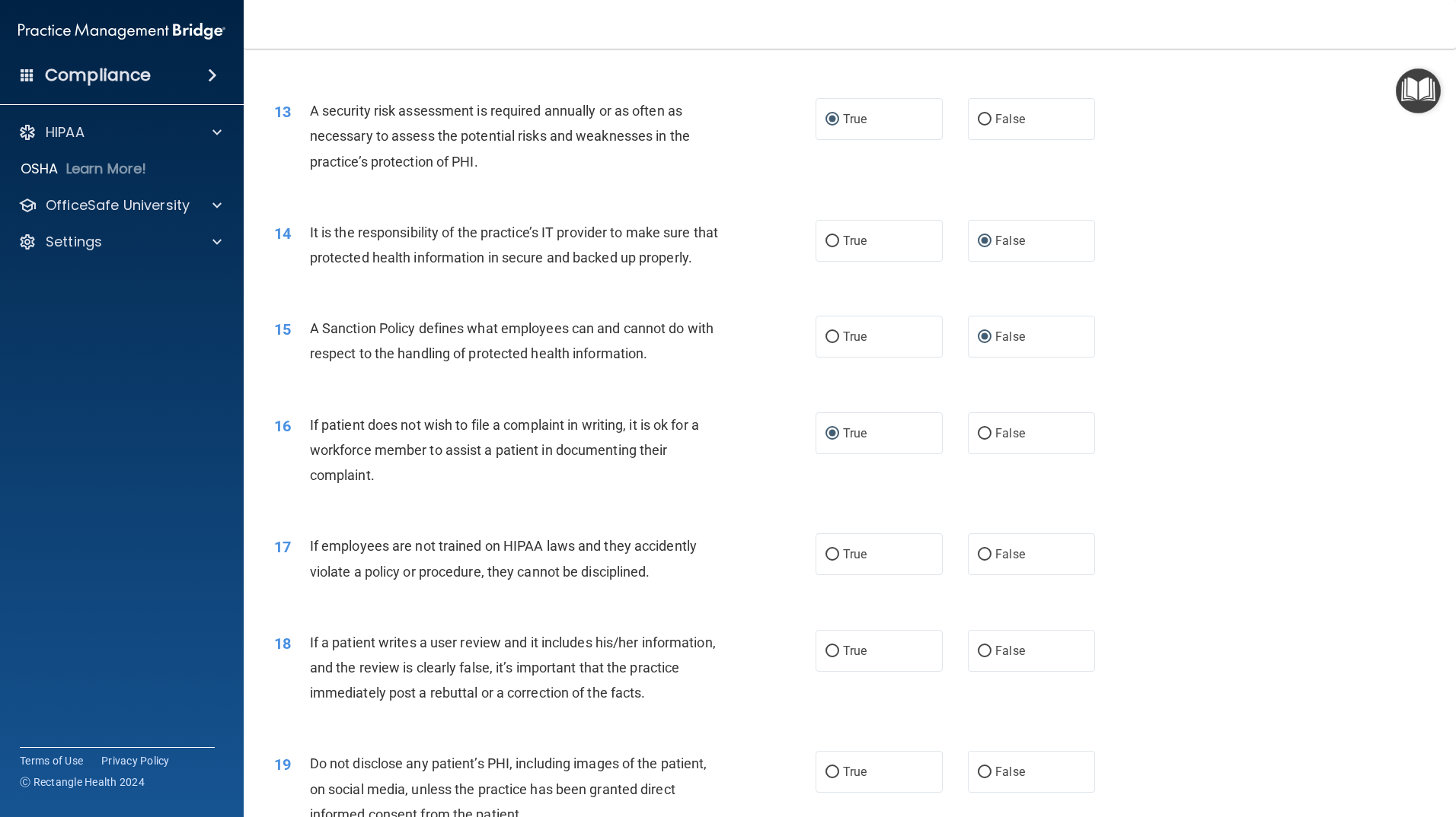
scroll to position [1598, 0]
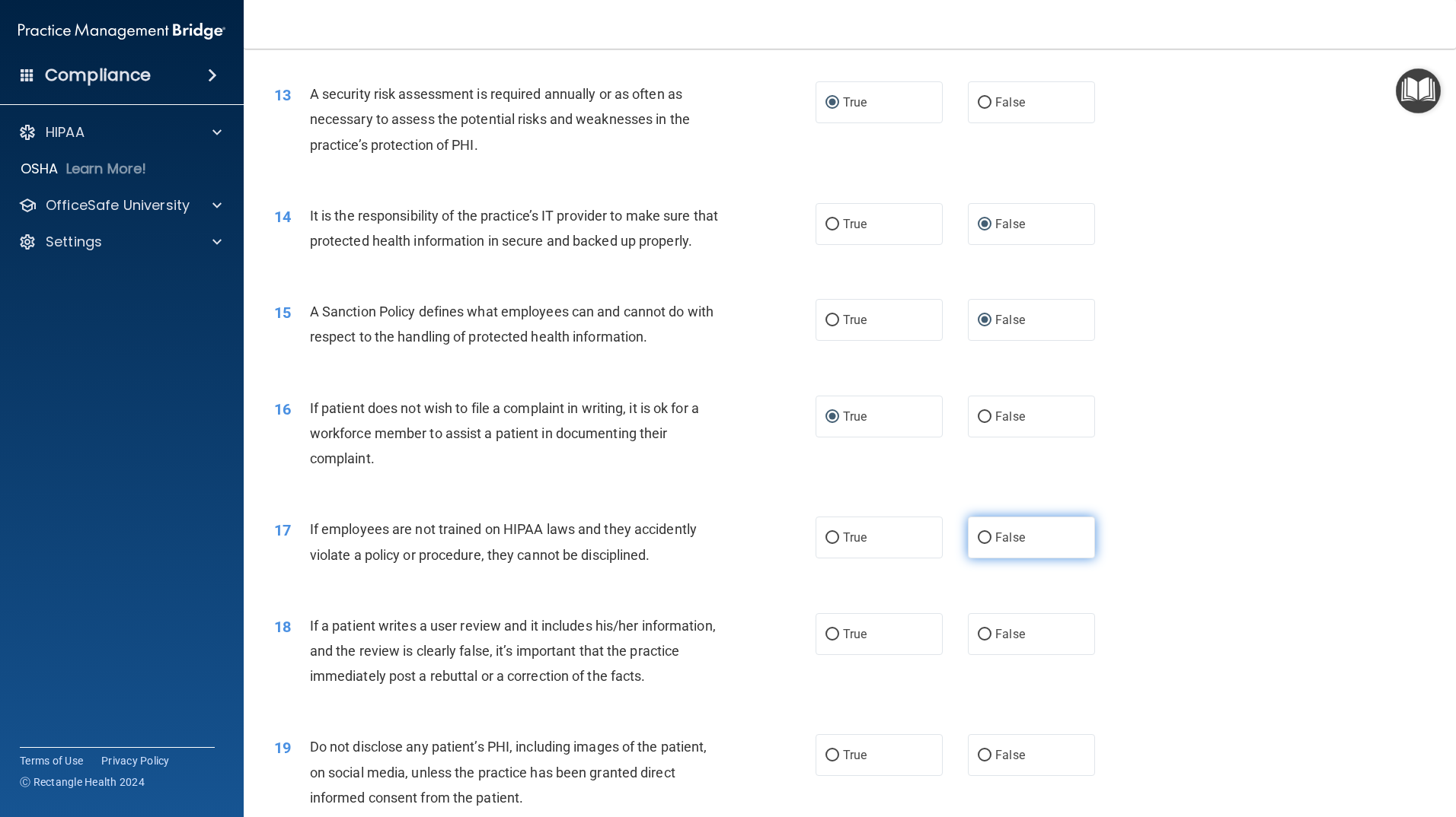
click at [978, 544] on input "False" at bounding box center [985, 538] width 13 height 12
radio input "true"
click at [978, 641] on input "False" at bounding box center [985, 635] width 13 height 12
radio input "true"
click at [830, 762] on input "True" at bounding box center [832, 756] width 13 height 12
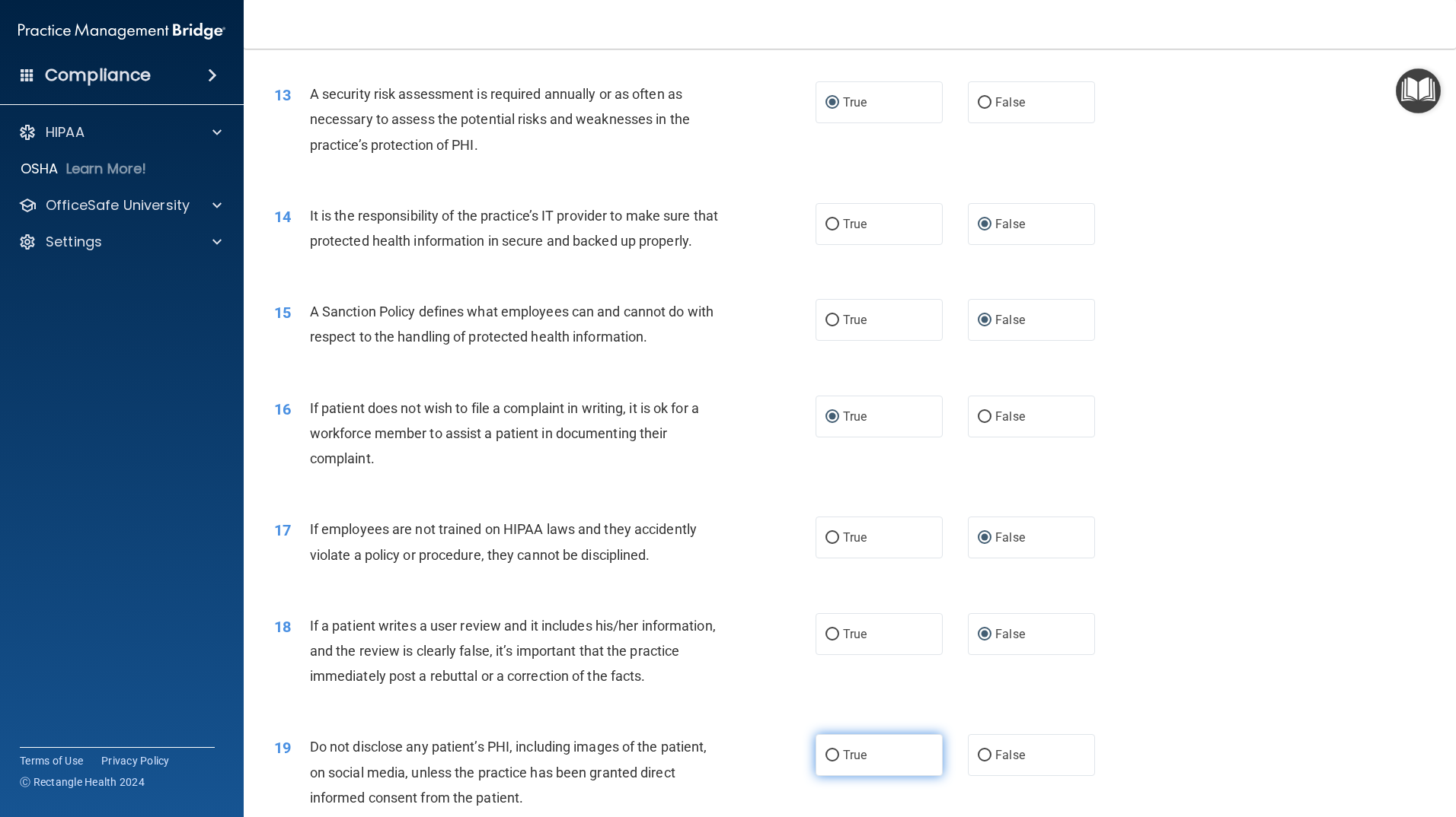
radio input "true"
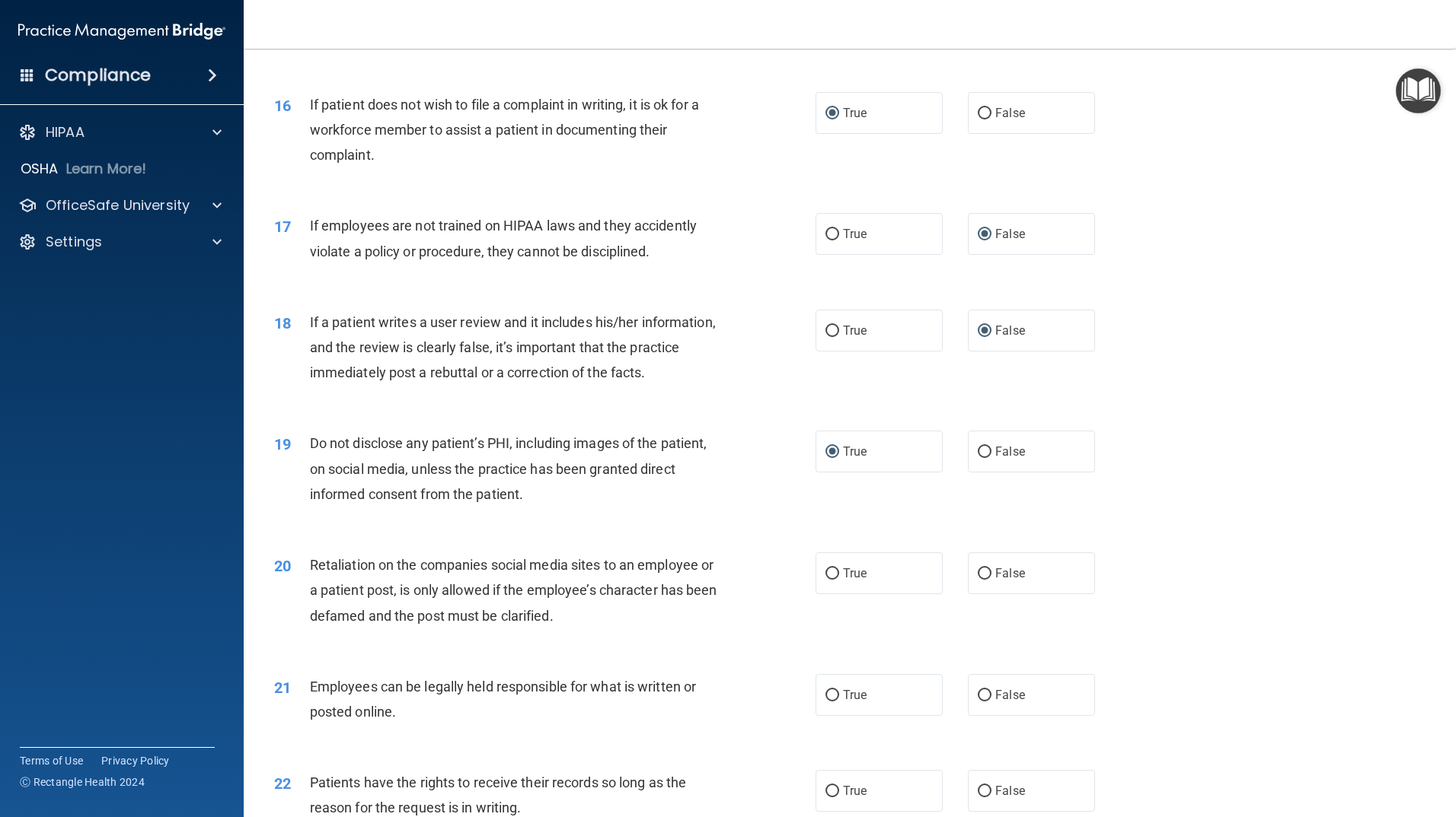
scroll to position [1903, 0]
click at [981, 580] on input "False" at bounding box center [985, 574] width 13 height 12
radio input "true"
click at [826, 701] on input "True" at bounding box center [832, 695] width 13 height 12
radio input "true"
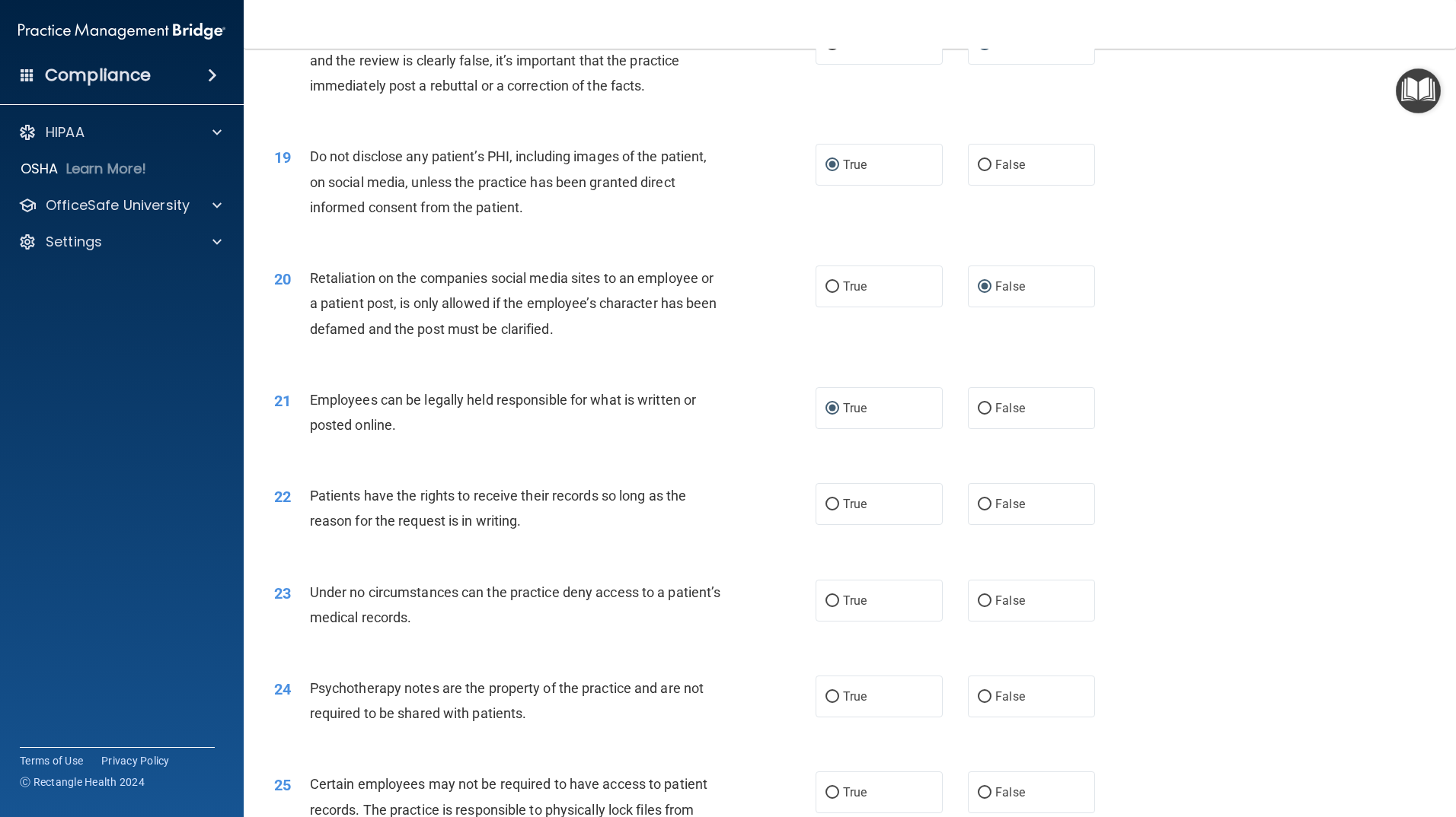
scroll to position [2207, 0]
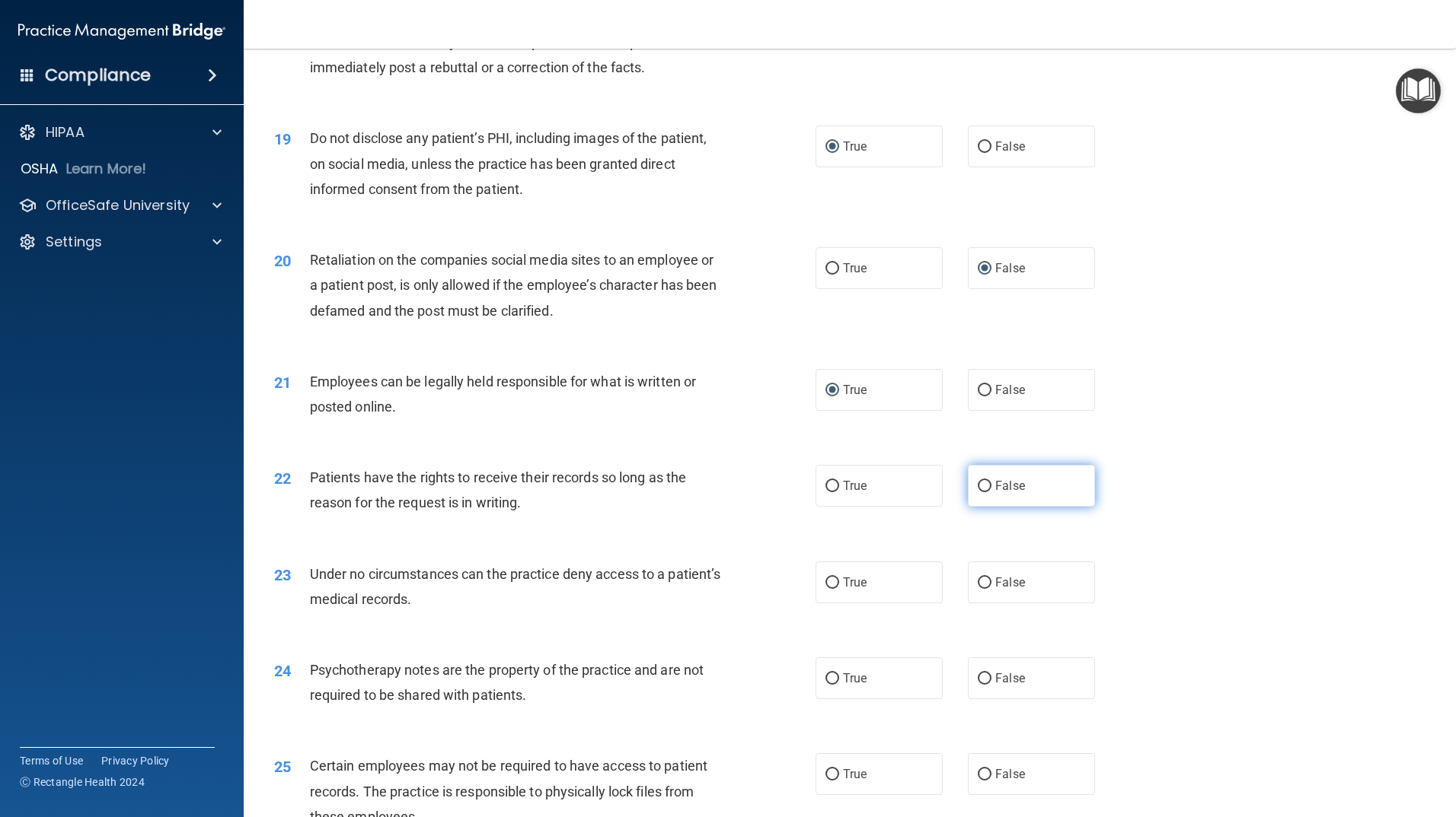
click at [982, 492] on input "False" at bounding box center [985, 486] width 13 height 12
radio input "true"
click at [979, 589] on input "False" at bounding box center [985, 583] width 13 height 12
radio input "true"
click at [986, 700] on label "False" at bounding box center [1031, 679] width 127 height 42
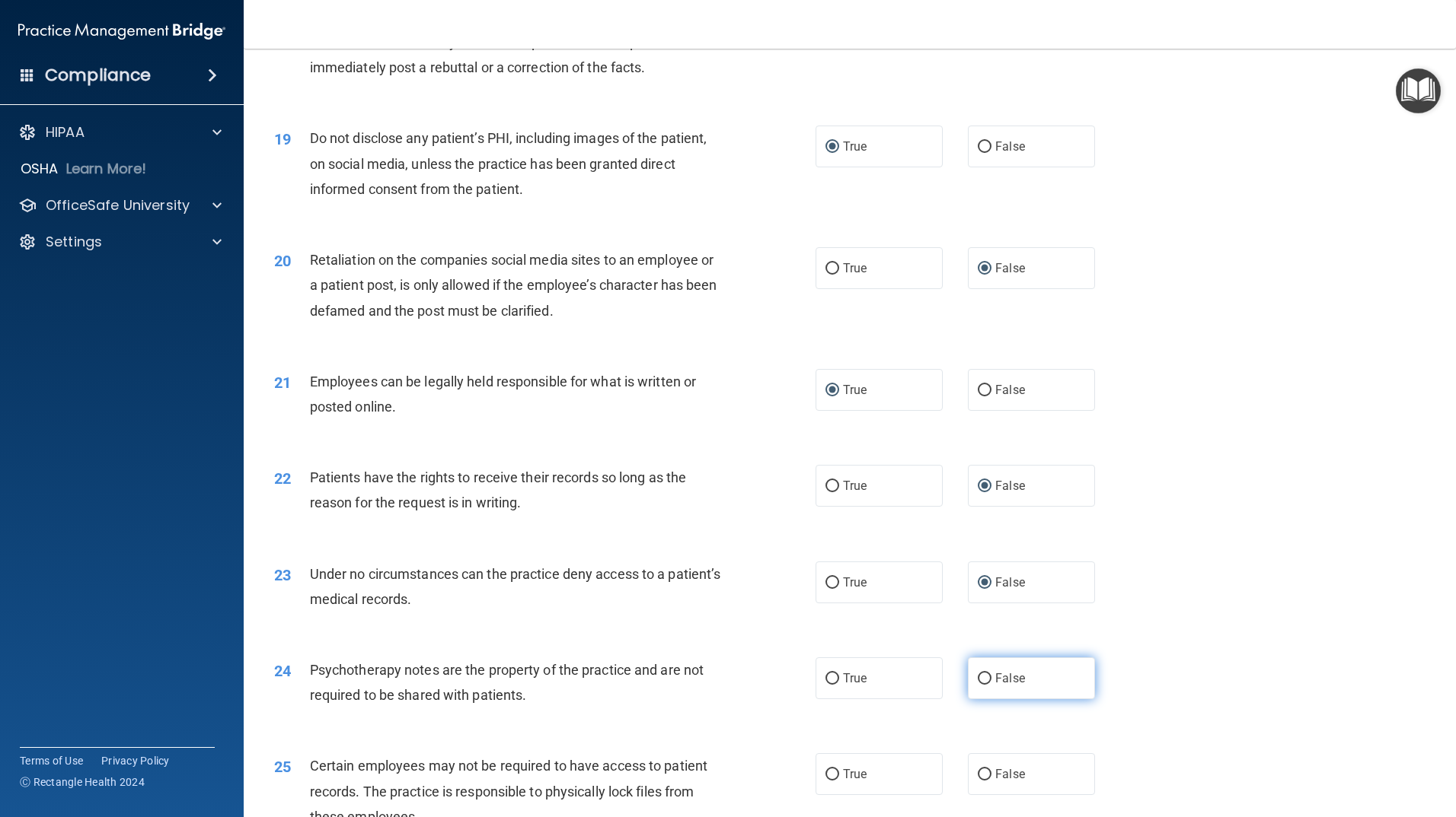
click at [986, 685] on input "False" at bounding box center [985, 680] width 13 height 12
radio input "true"
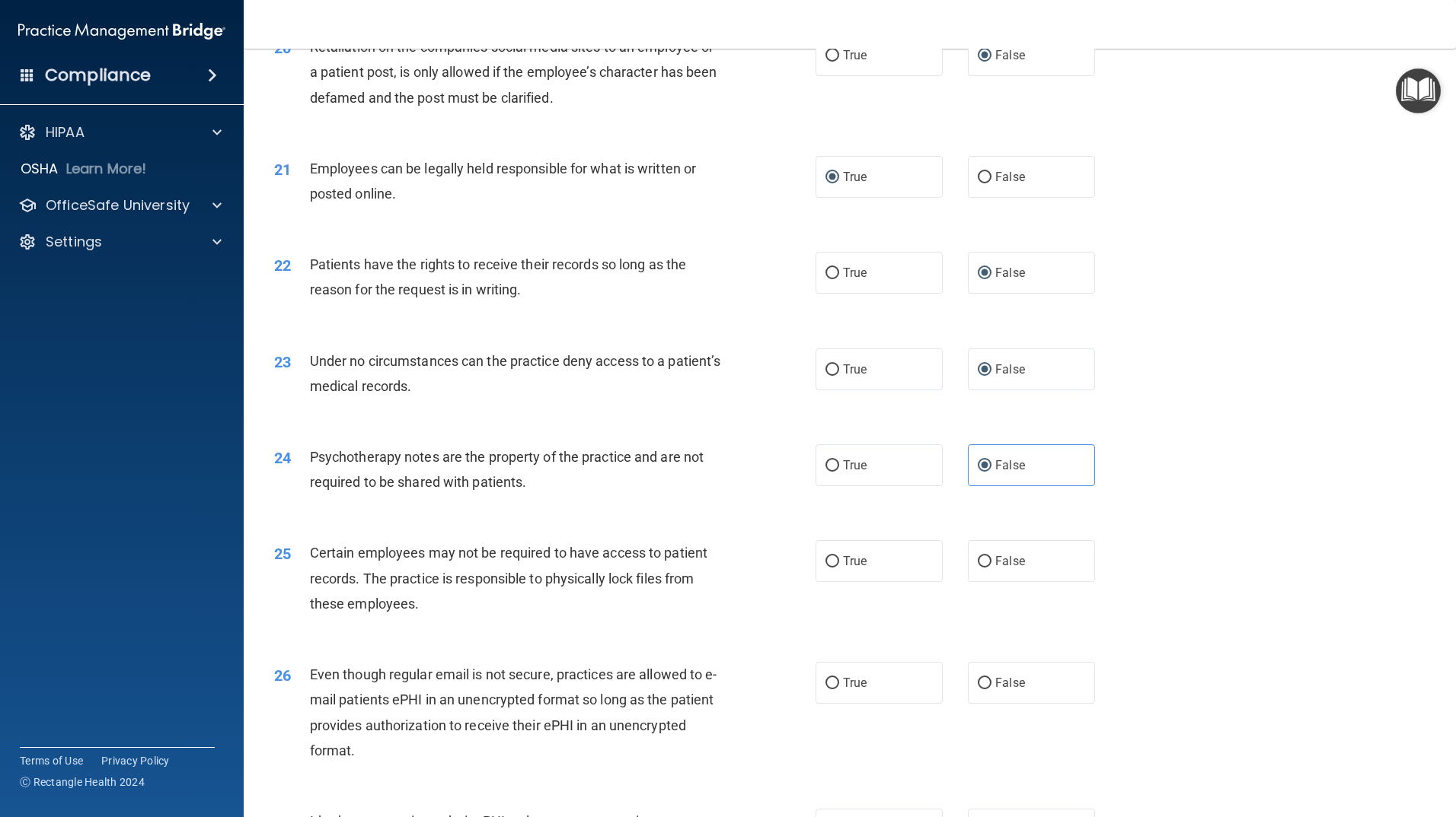
scroll to position [2436, 0]
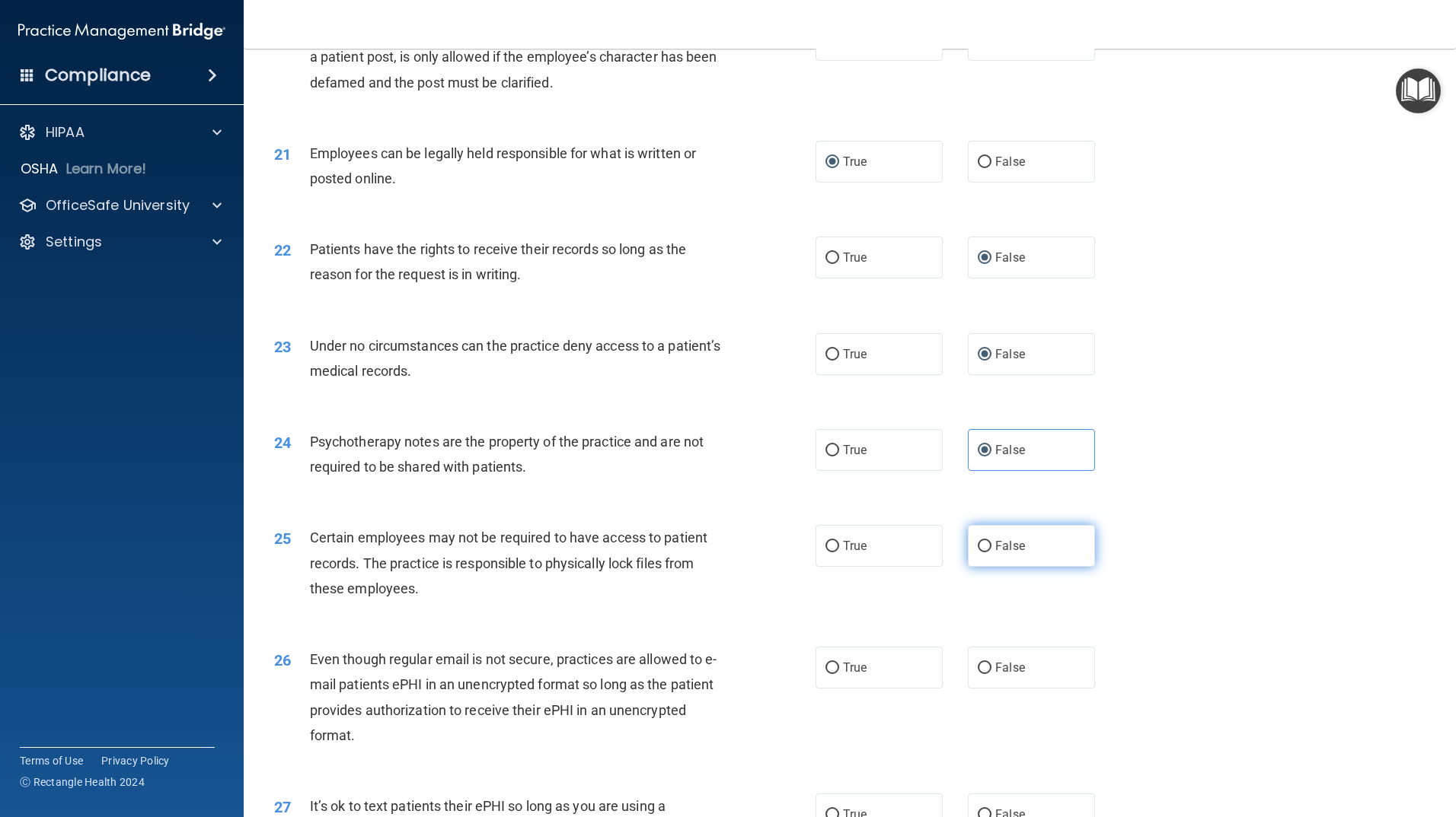
click at [985, 567] on label "False" at bounding box center [1031, 546] width 127 height 42
click at [985, 553] on input "False" at bounding box center [985, 547] width 13 height 12
radio input "true"
click at [827, 675] on input "True" at bounding box center [832, 669] width 13 height 12
radio input "true"
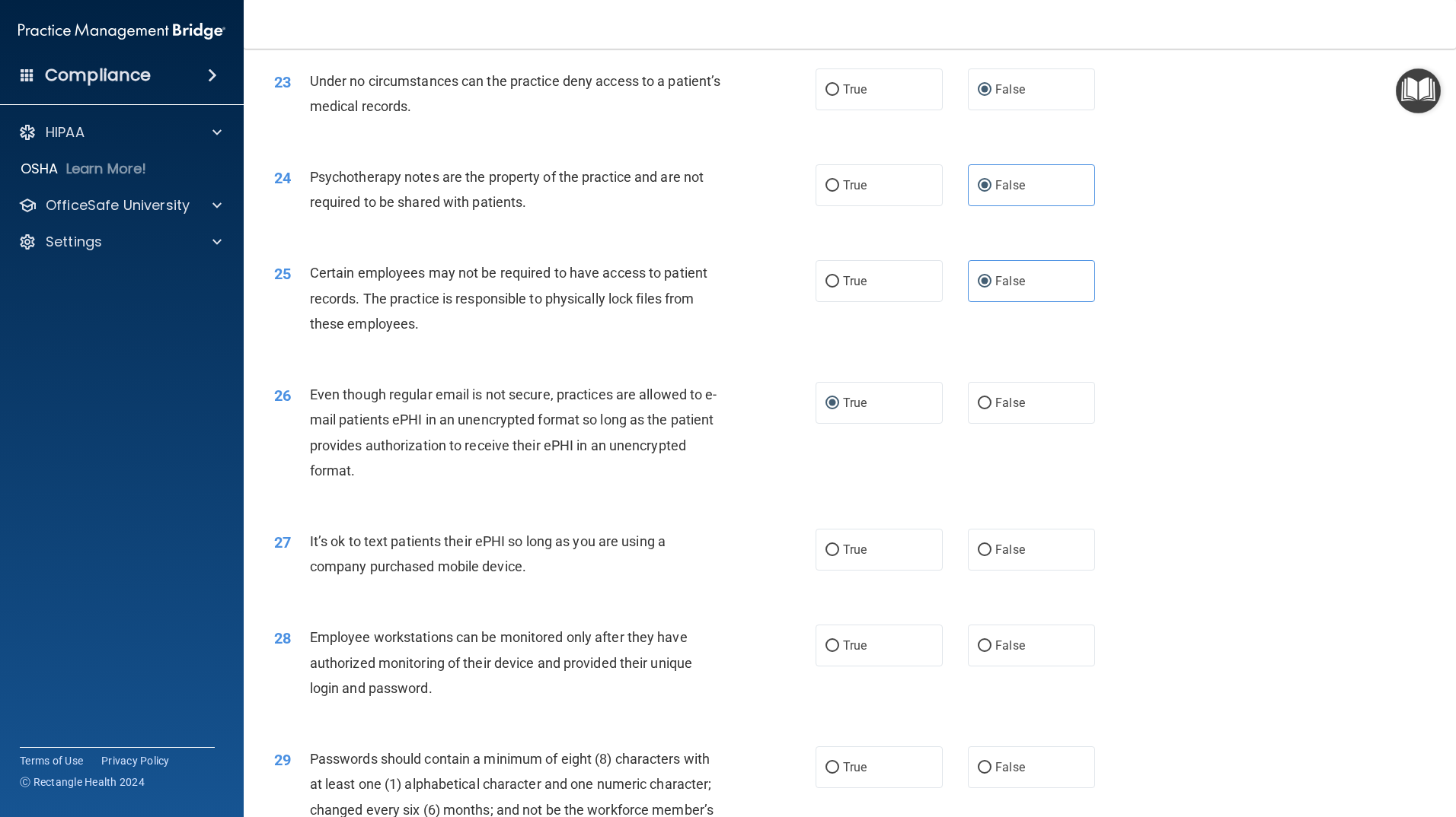
scroll to position [2740, 0]
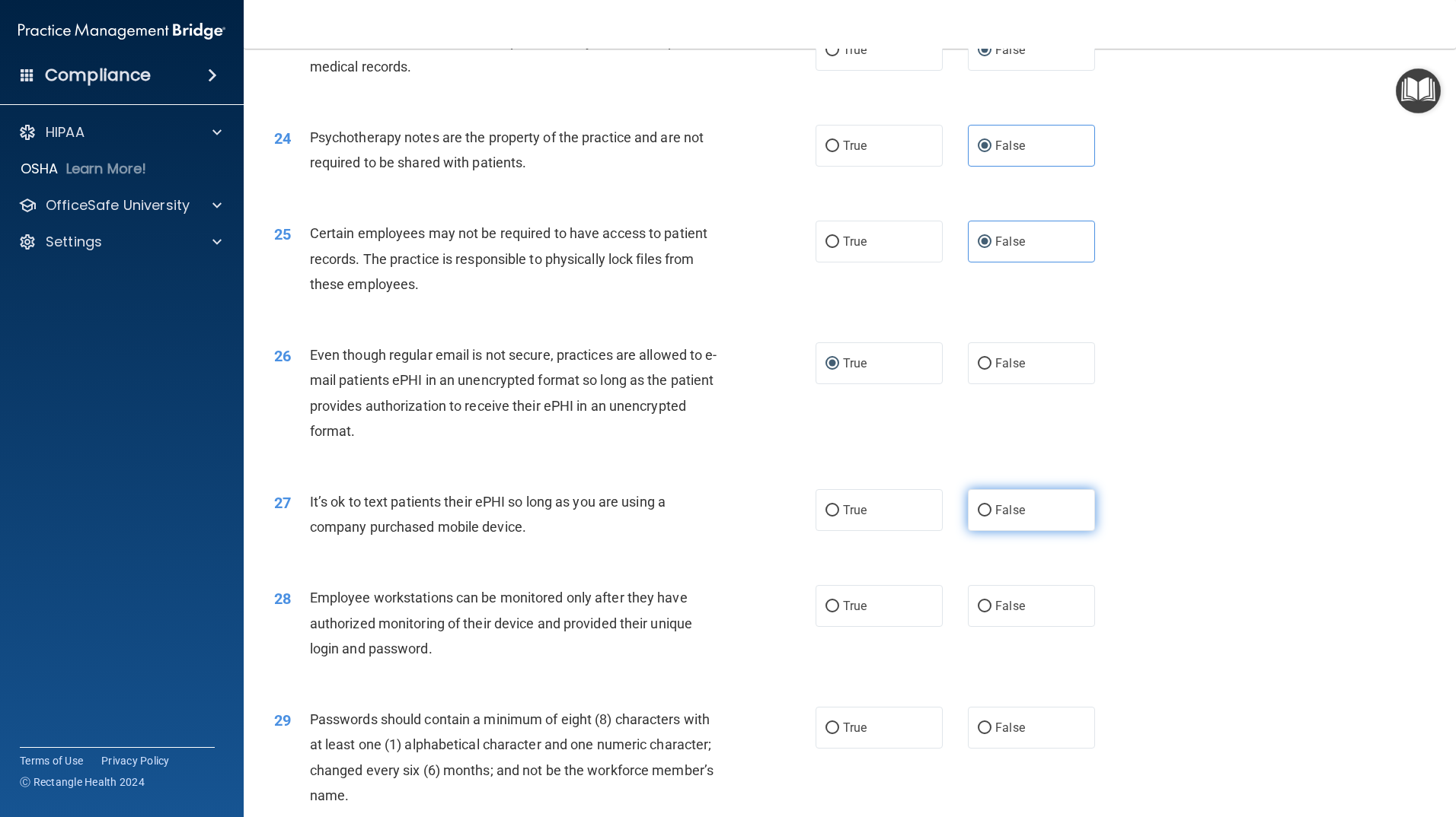
click at [981, 517] on input "False" at bounding box center [985, 511] width 13 height 12
radio input "true"
click at [829, 612] on input "True" at bounding box center [832, 607] width 13 height 12
radio input "true"
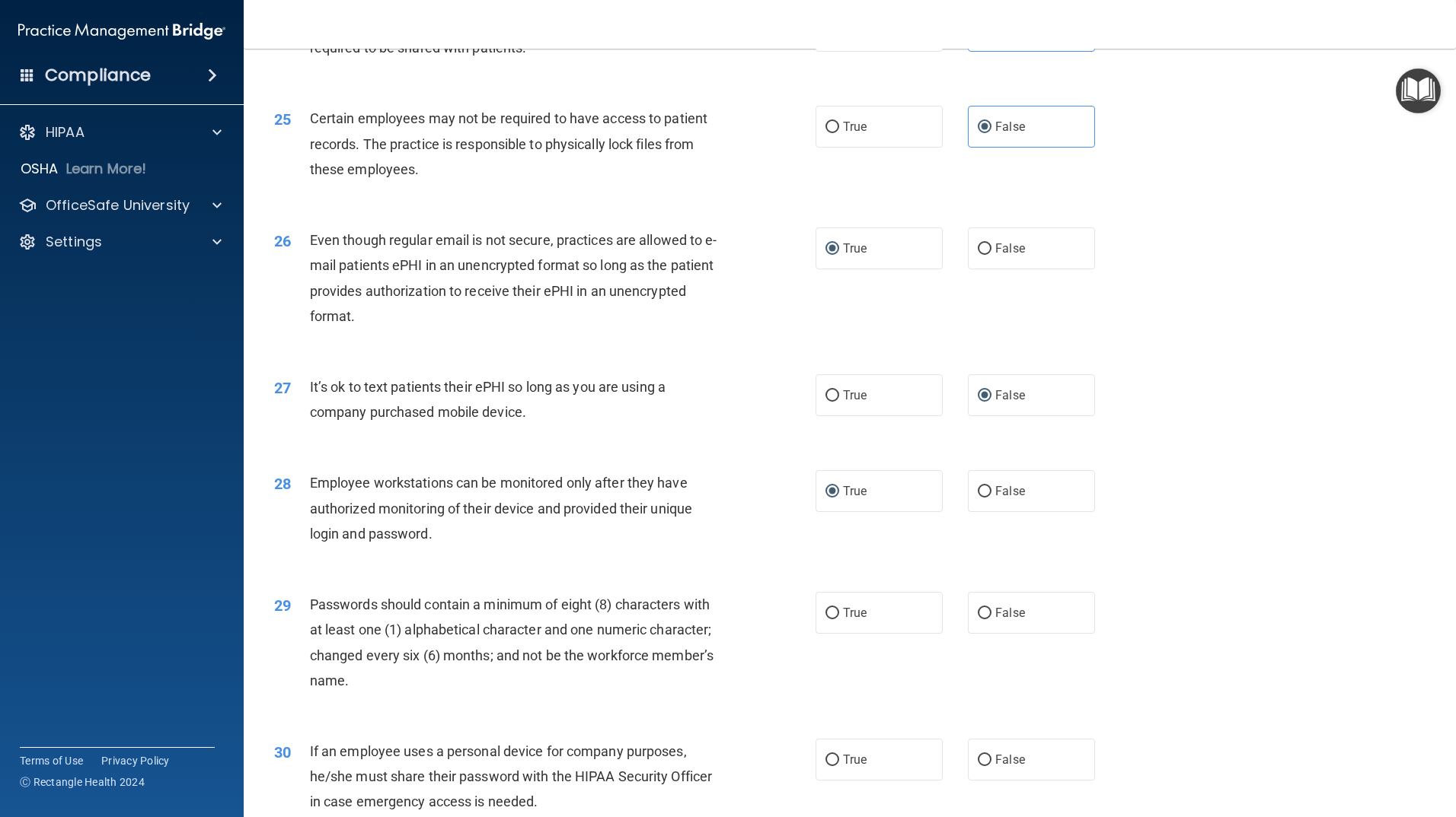
scroll to position [2892, 0]
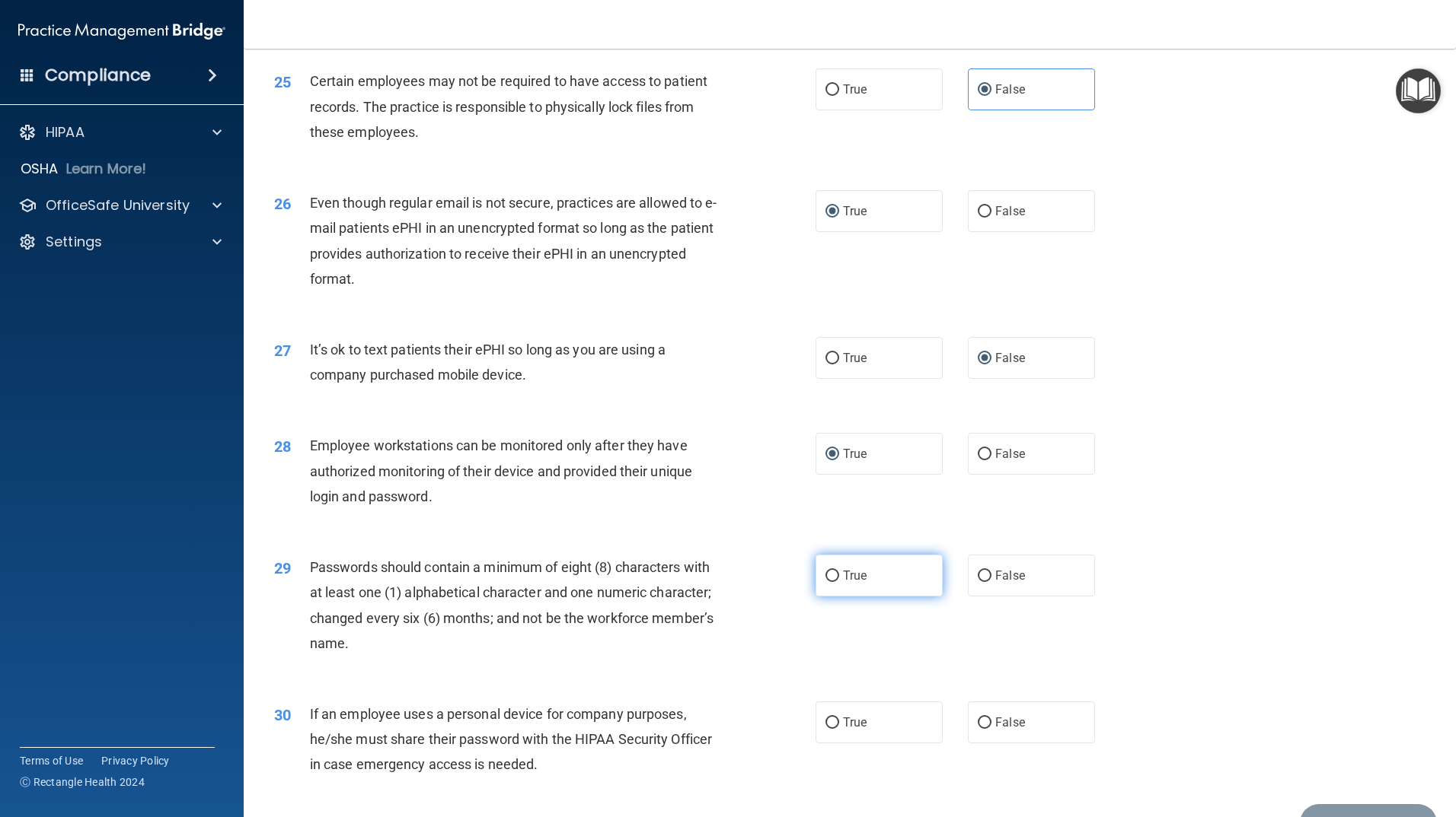
click at [832, 582] on input "True" at bounding box center [832, 577] width 13 height 12
radio input "true"
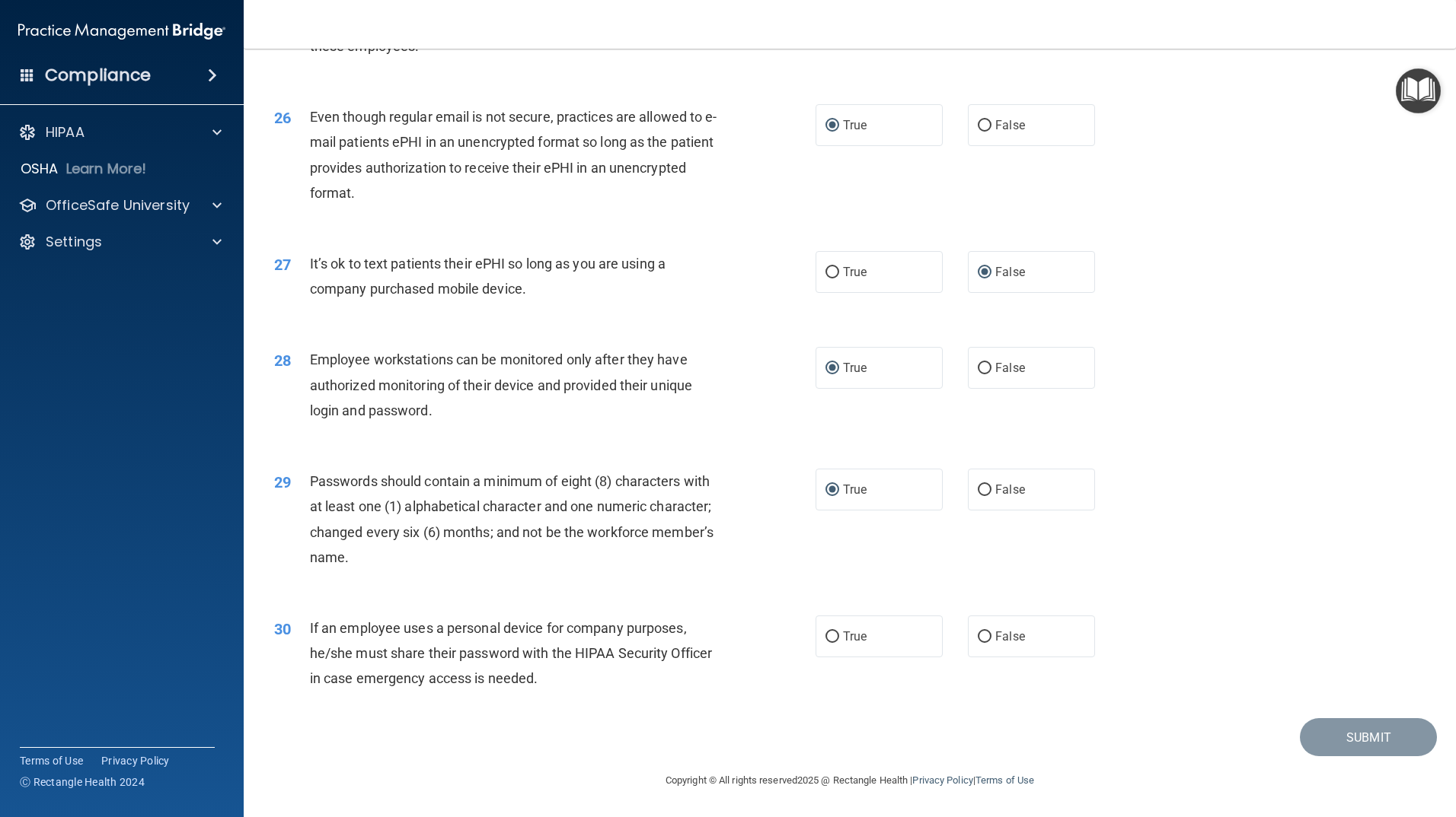
scroll to position [3004, 0]
click at [978, 637] on input "False" at bounding box center [985, 637] width 13 height 12
radio input "true"
click at [1323, 731] on button "Submit" at bounding box center [1368, 737] width 138 height 38
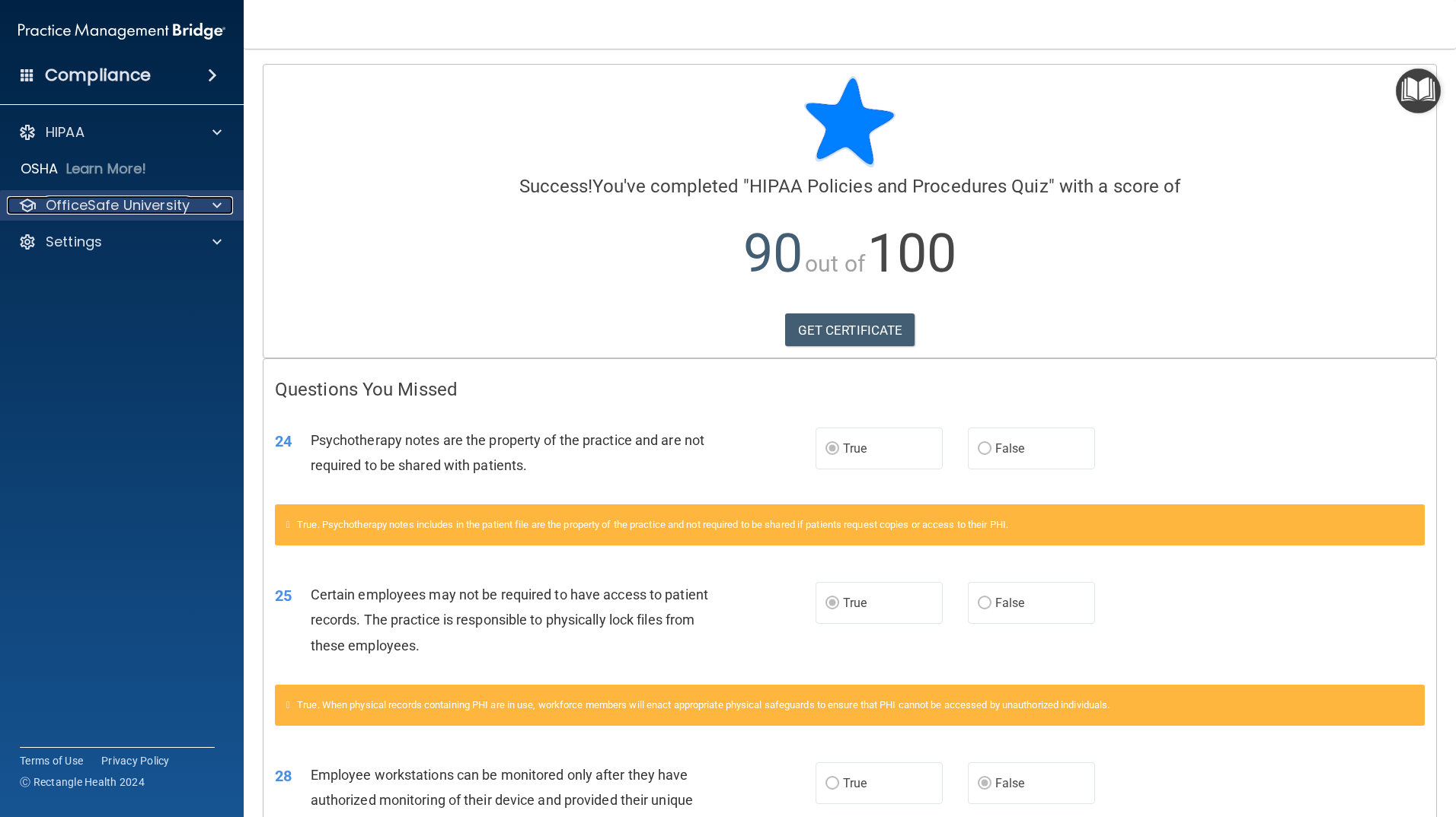
click at [196, 203] on div at bounding box center [215, 205] width 38 height 18
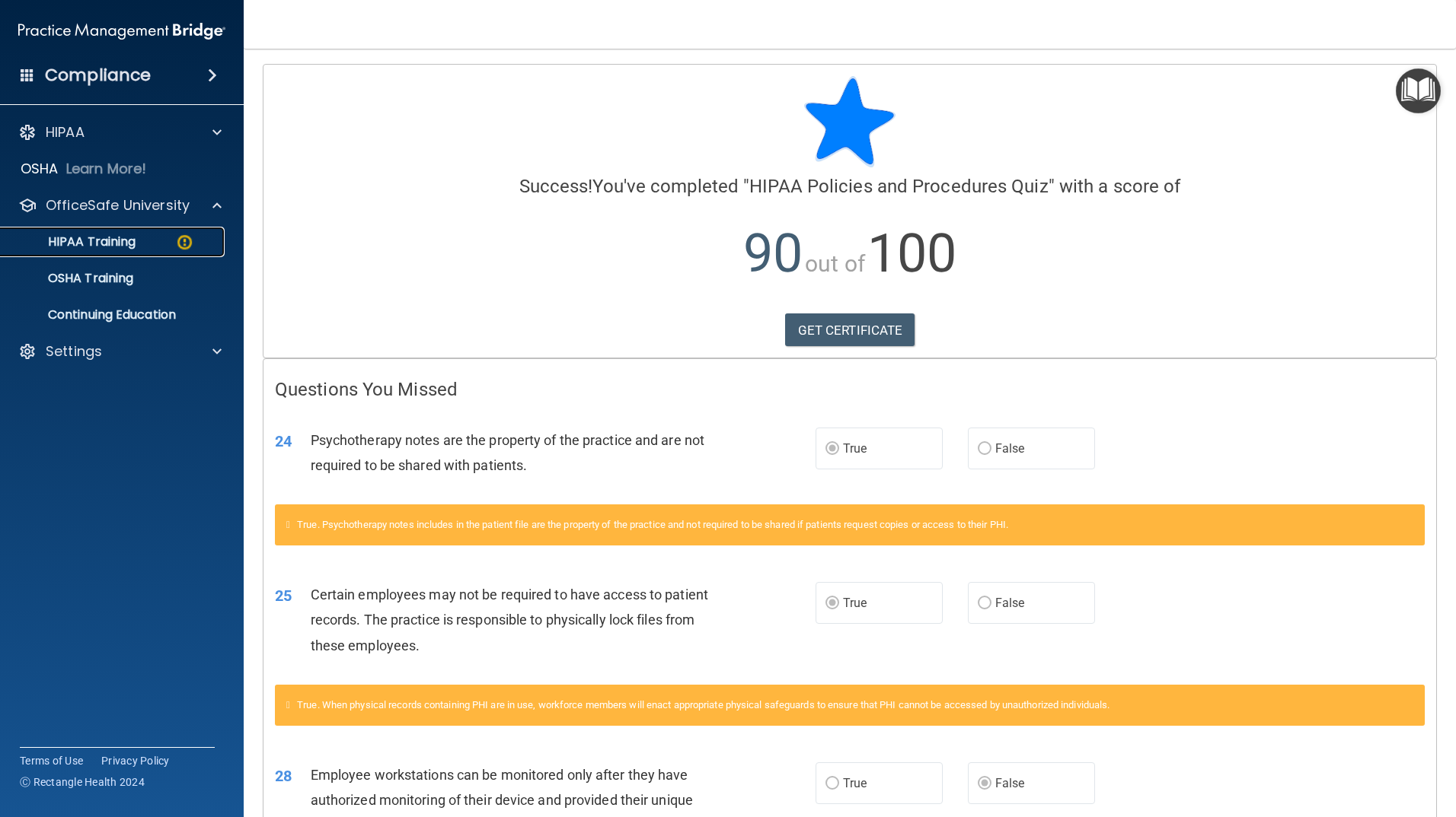
click at [148, 239] on div "HIPAA Training" at bounding box center [113, 242] width 208 height 15
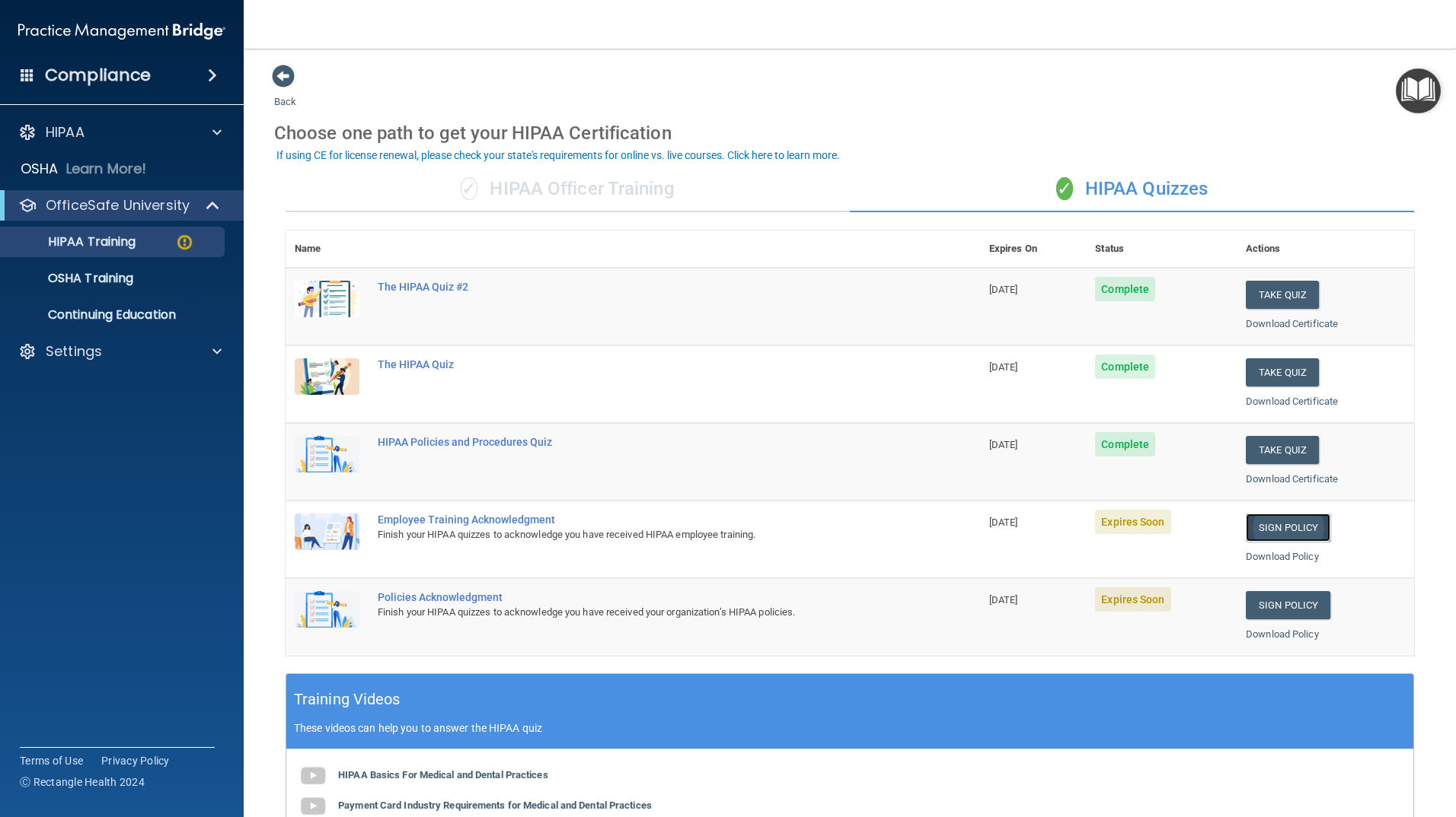
click at [1275, 525] on link "Sign Policy" at bounding box center [1288, 527] width 85 height 28
click at [57, 350] on p "Settings" at bounding box center [74, 351] width 57 height 18
click at [63, 428] on p "Sign Out" at bounding box center [113, 425] width 208 height 15
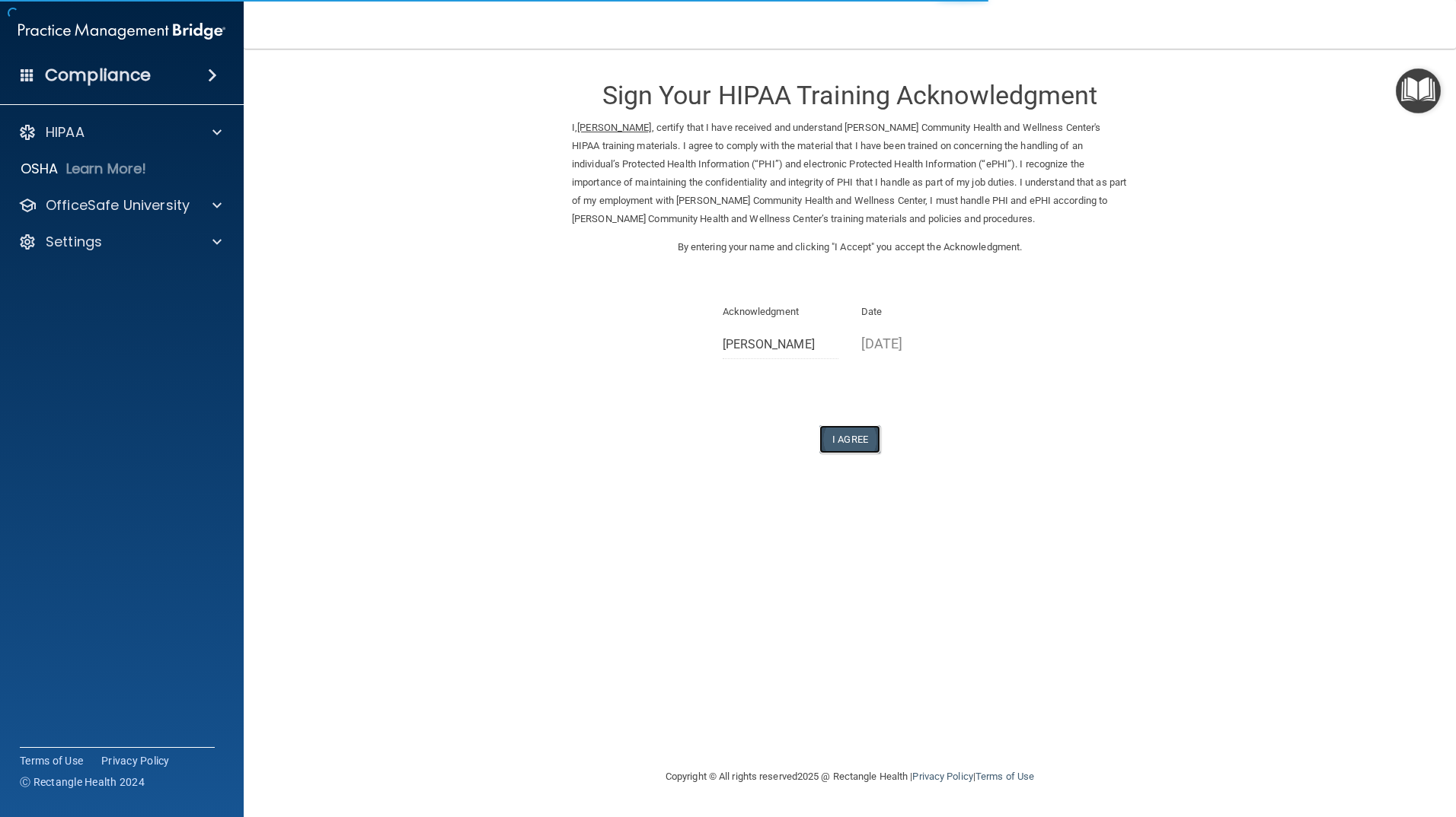
click at [847, 440] on button "I Agree" at bounding box center [849, 439] width 61 height 28
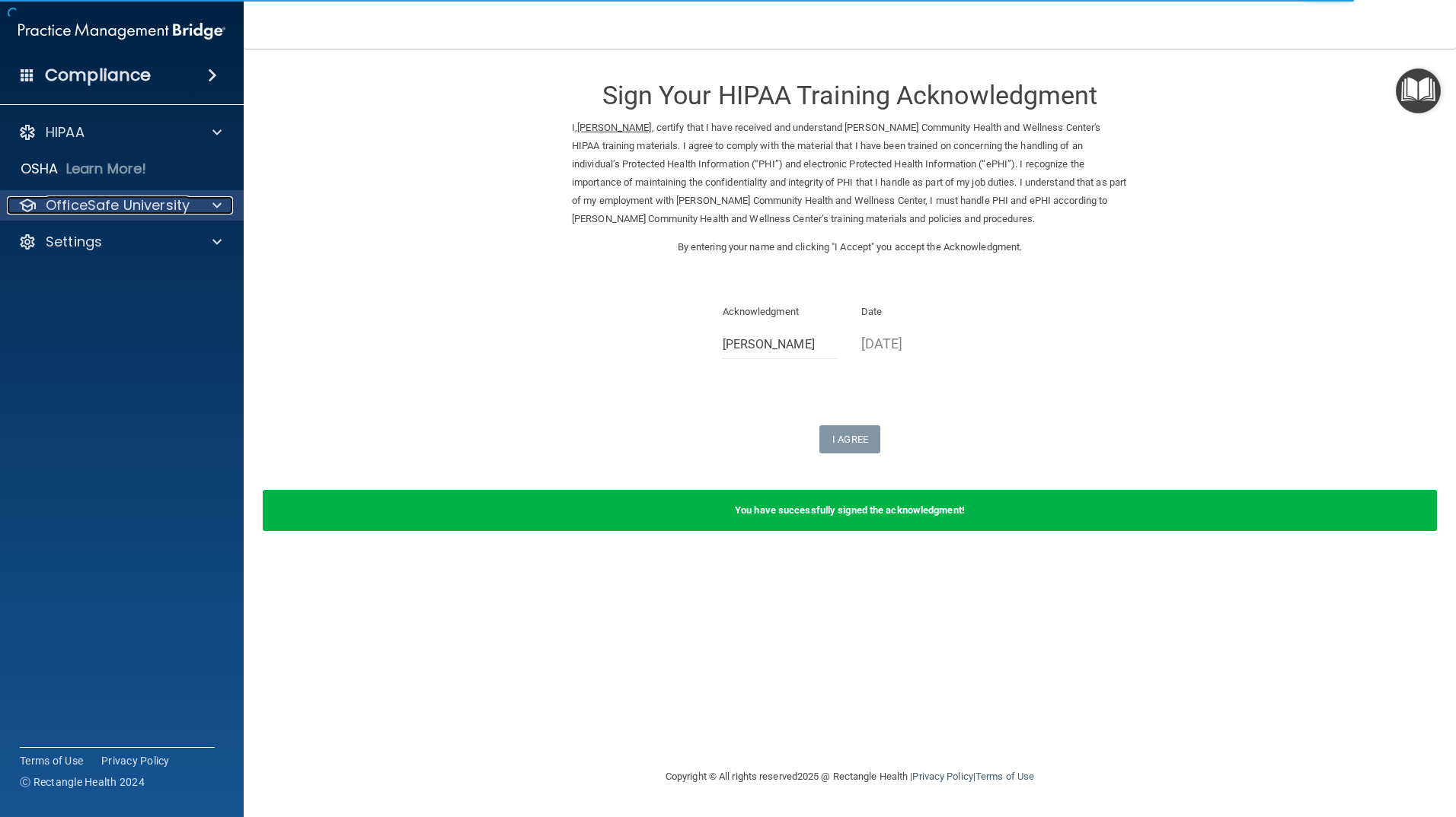
click at [42, 203] on div "OfficeSafe University" at bounding box center [101, 205] width 188 height 18
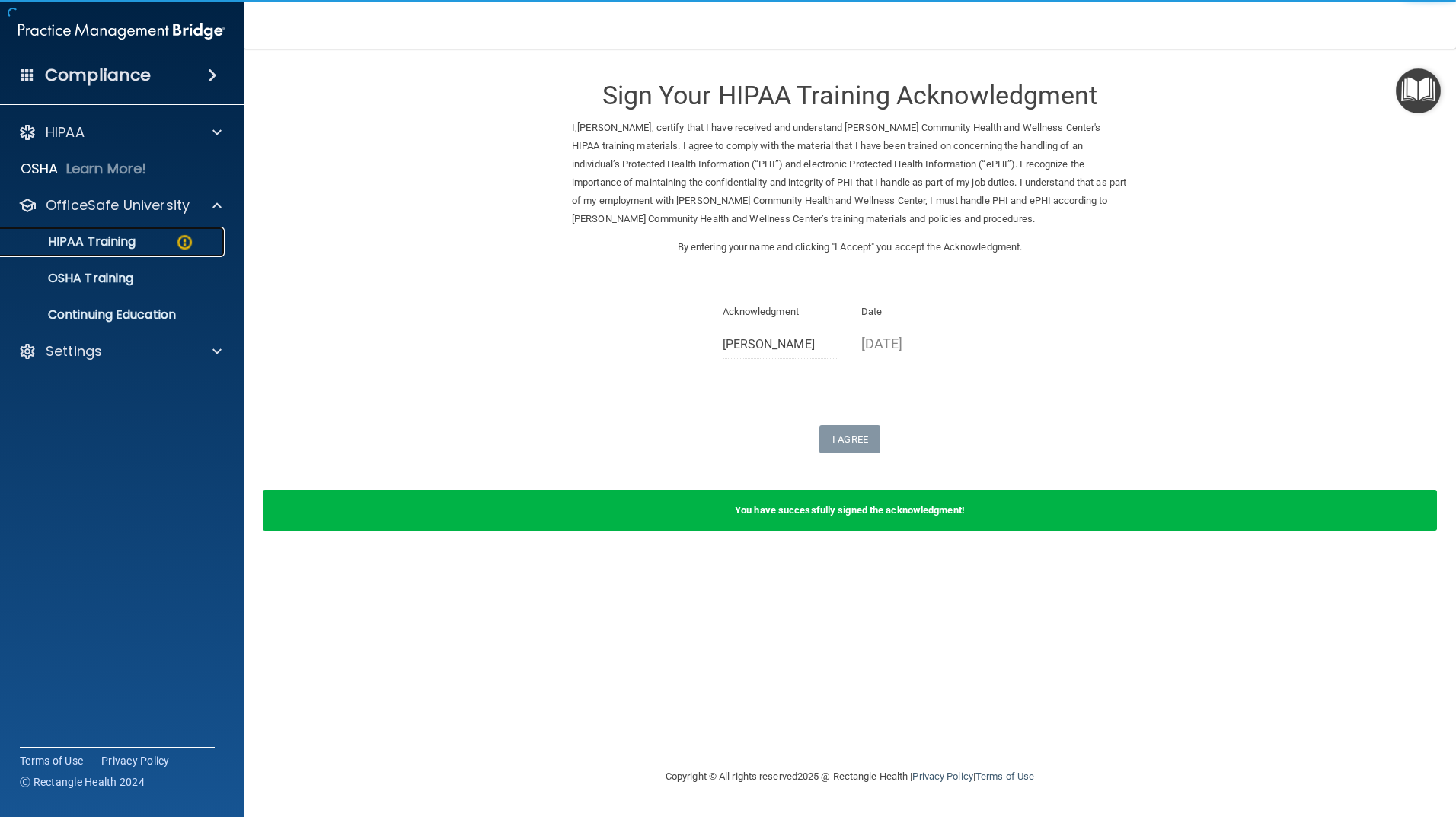
click at [79, 243] on p "HIPAA Training" at bounding box center [72, 242] width 126 height 15
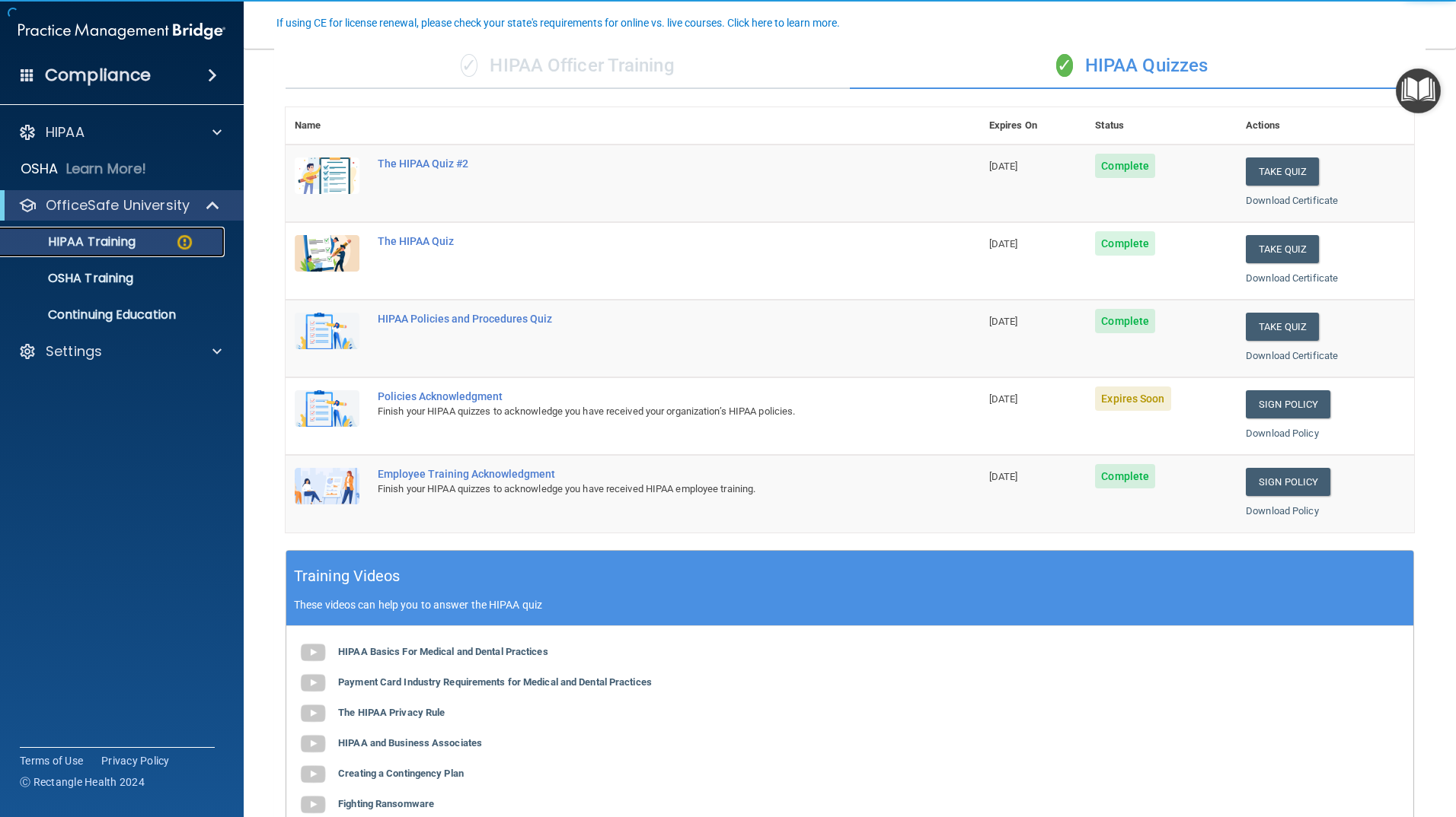
scroll to position [152, 0]
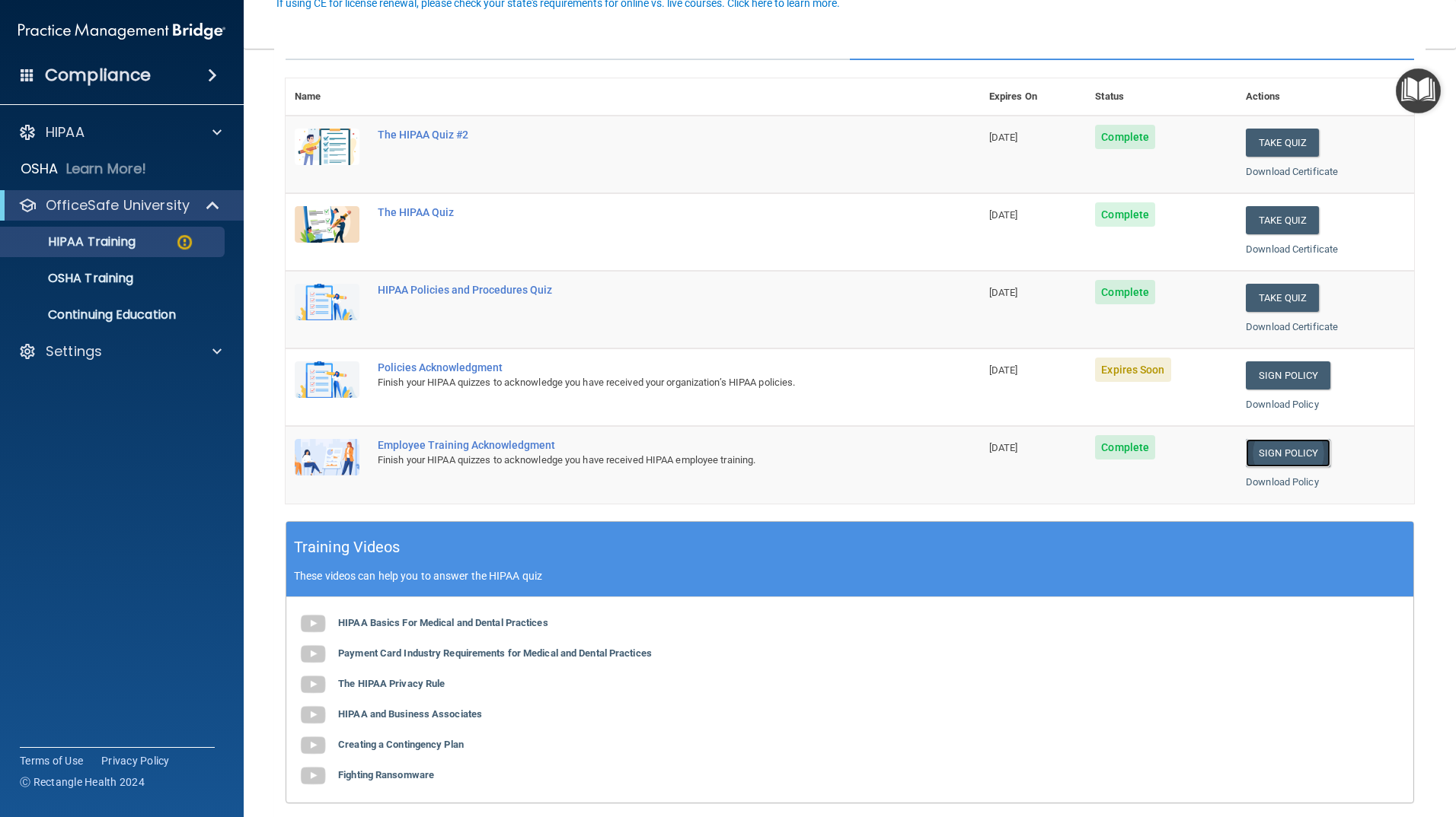
click at [1264, 456] on link "Sign Policy" at bounding box center [1288, 453] width 85 height 28
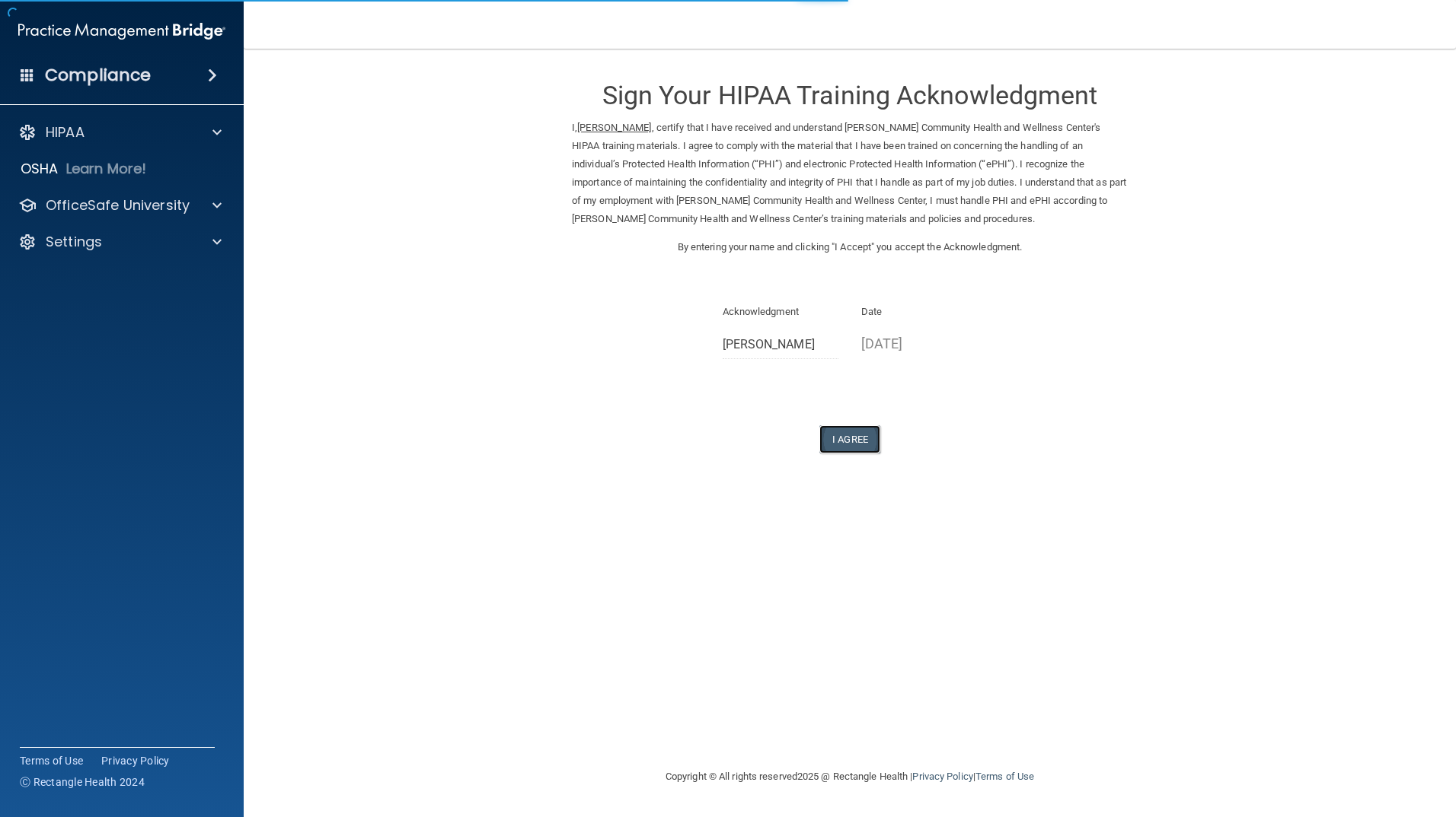
click at [845, 436] on button "I Agree" at bounding box center [849, 439] width 61 height 28
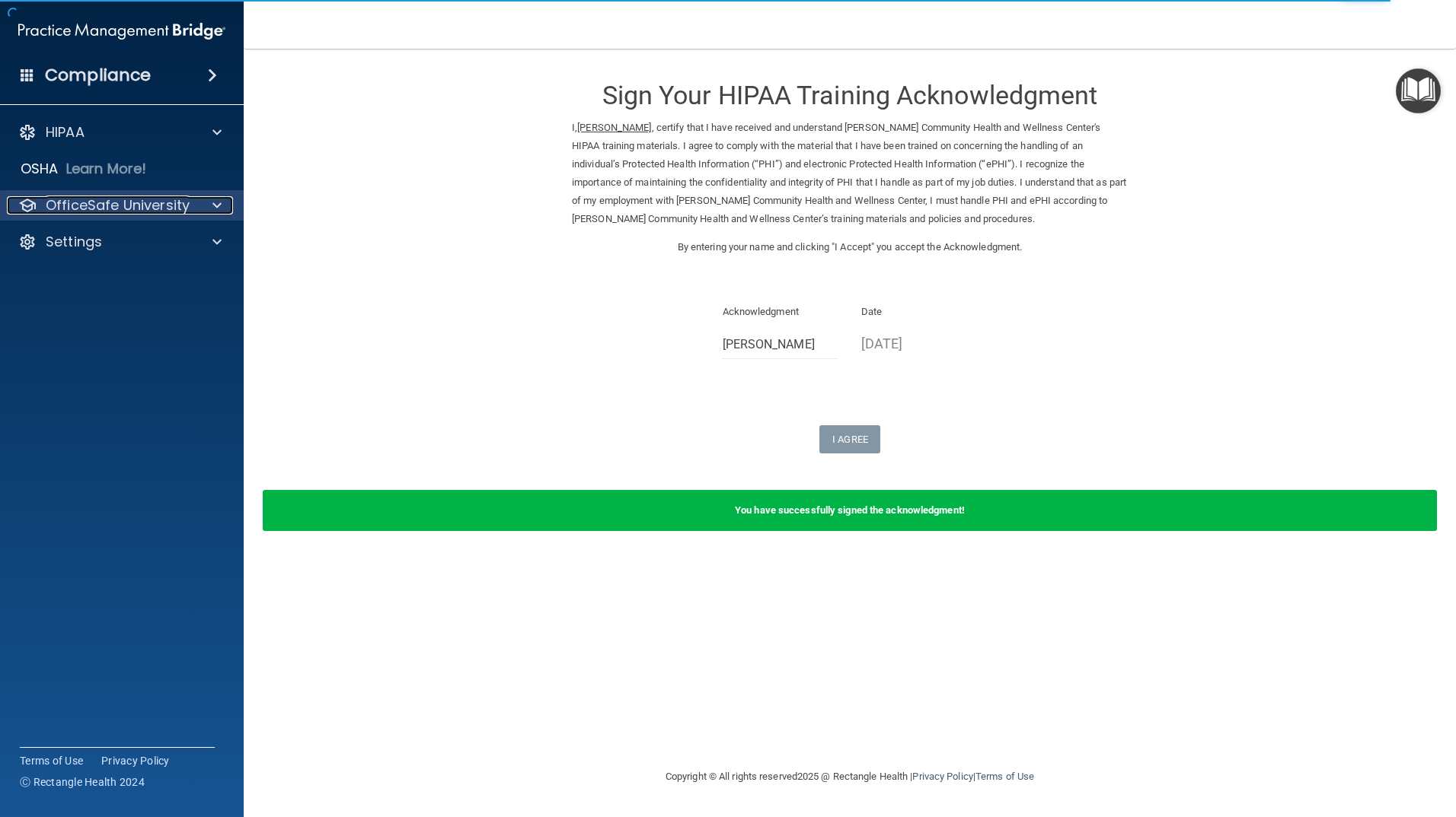
click at [148, 208] on p "OfficeSafe University" at bounding box center [118, 205] width 144 height 18
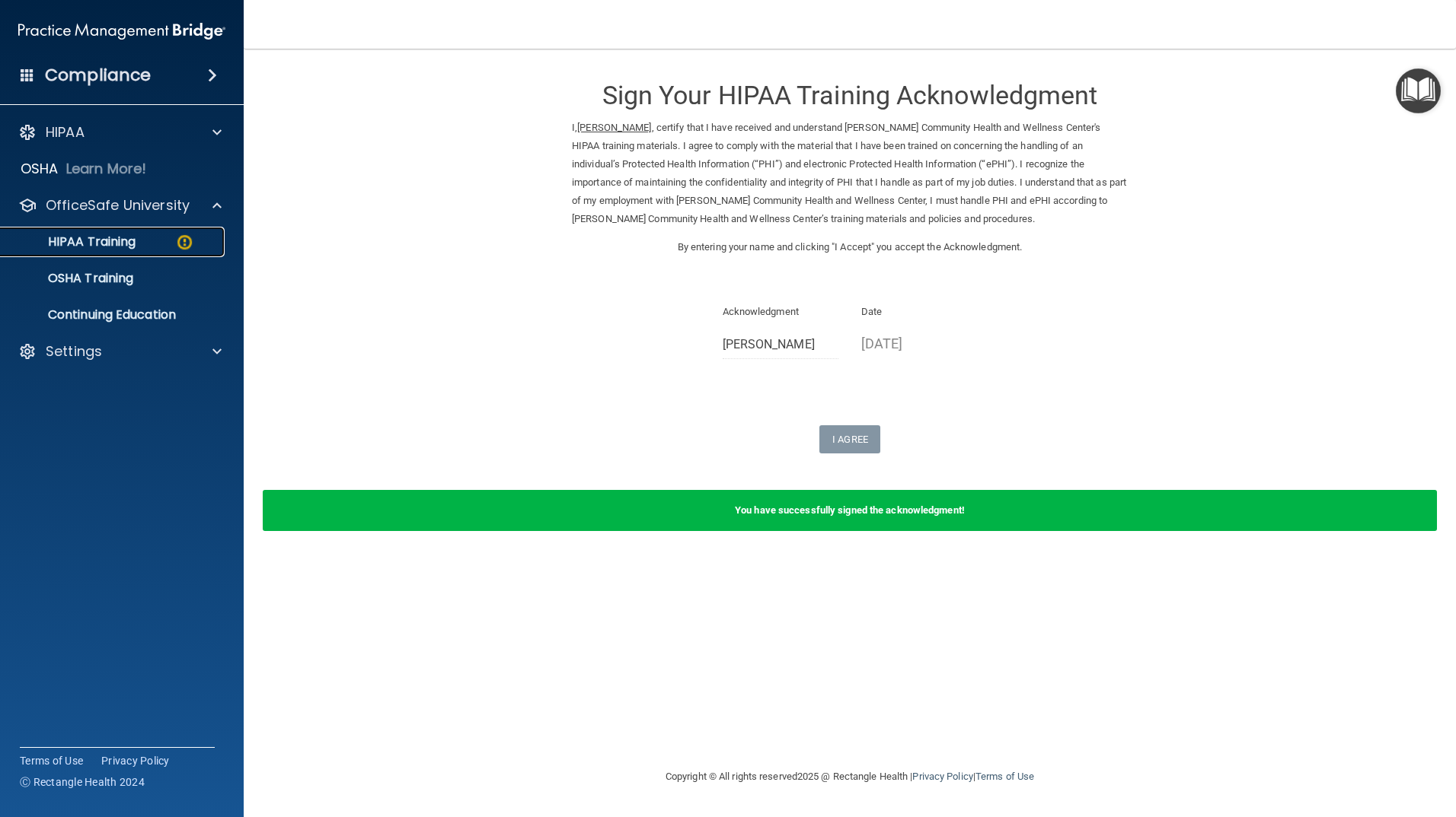
click at [135, 237] on p "HIPAA Training" at bounding box center [72, 242] width 126 height 15
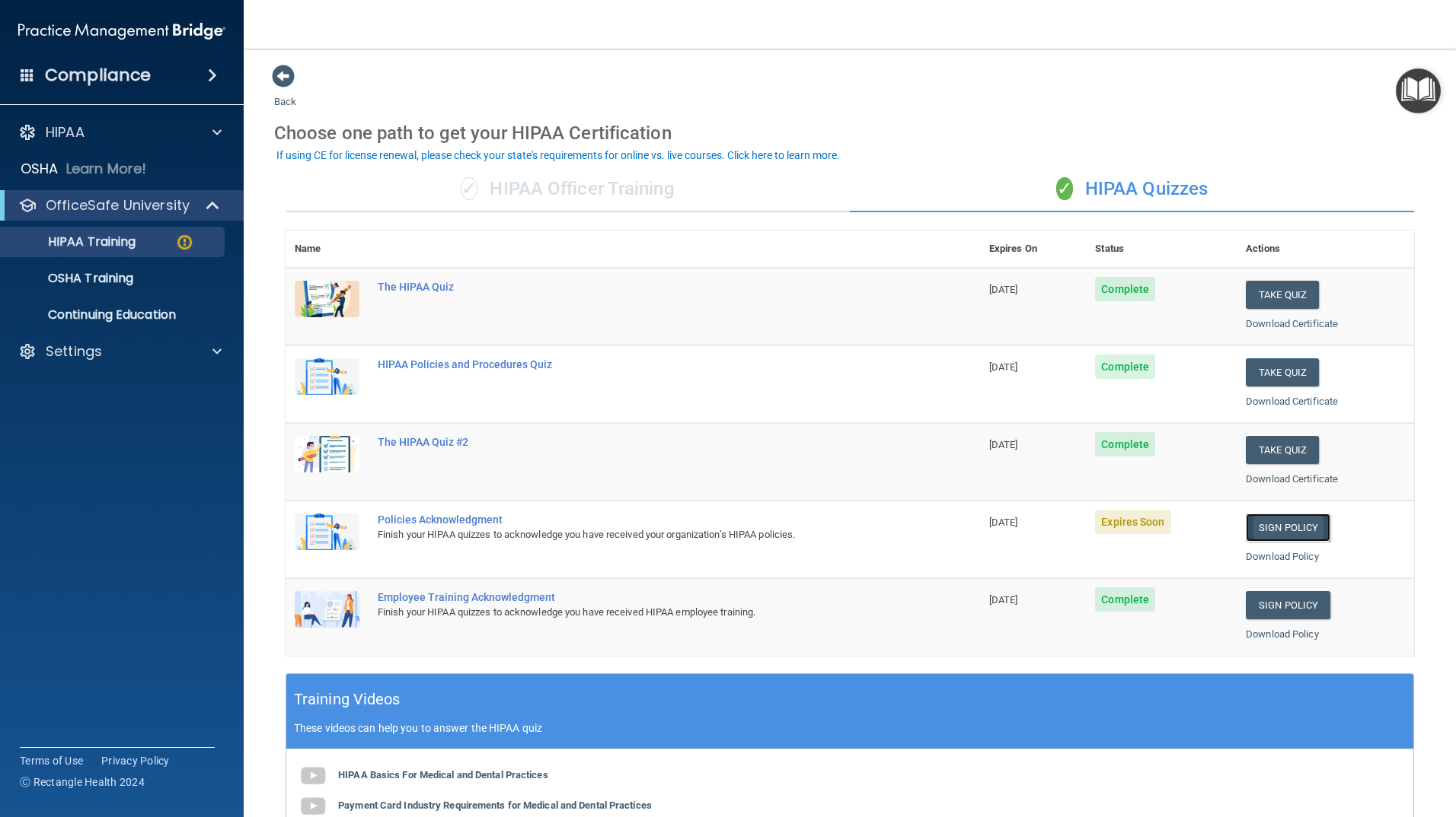
click at [1297, 531] on link "Sign Policy" at bounding box center [1288, 527] width 85 height 28
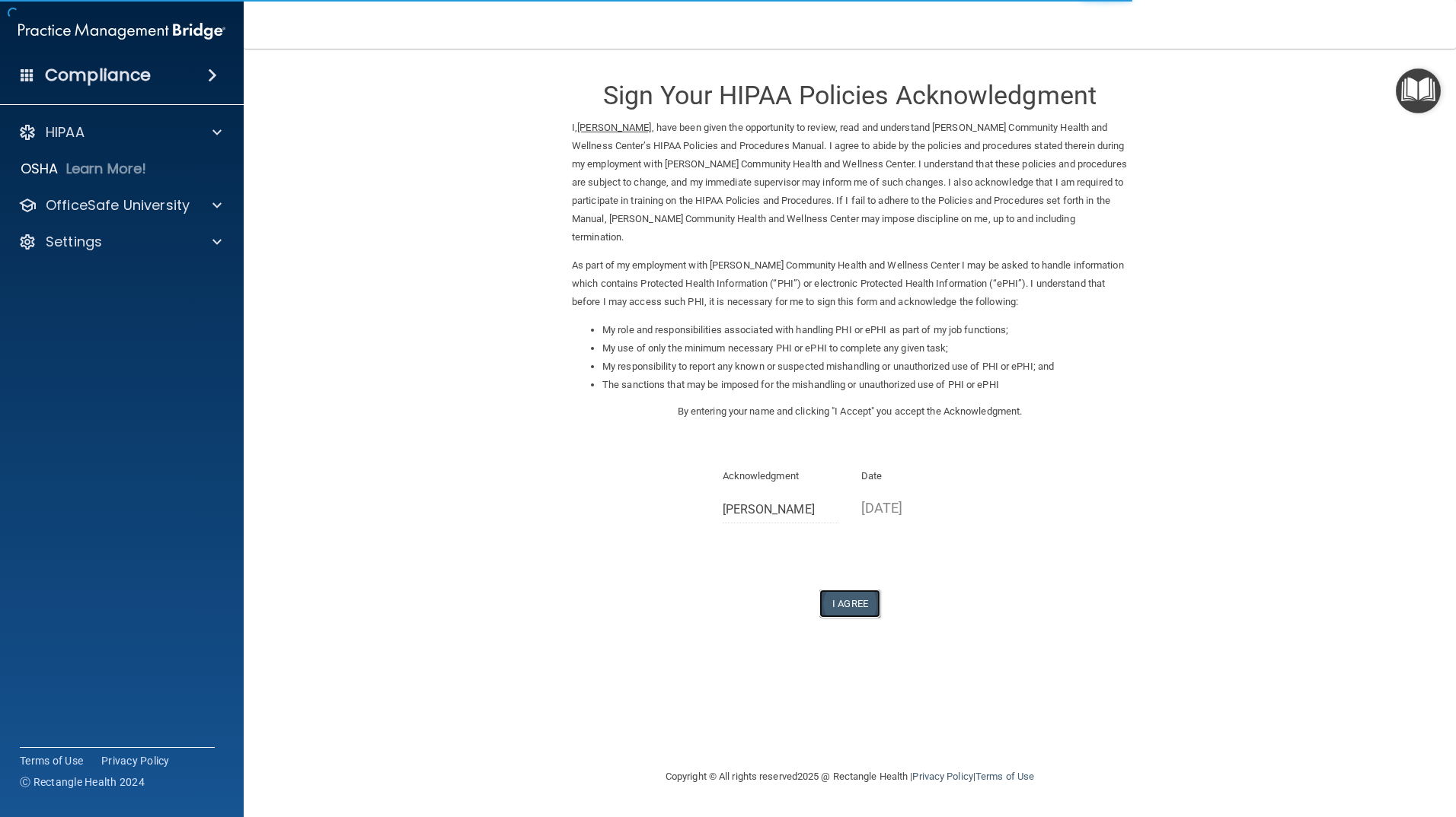
click at [854, 608] on button "I Agree" at bounding box center [849, 604] width 61 height 28
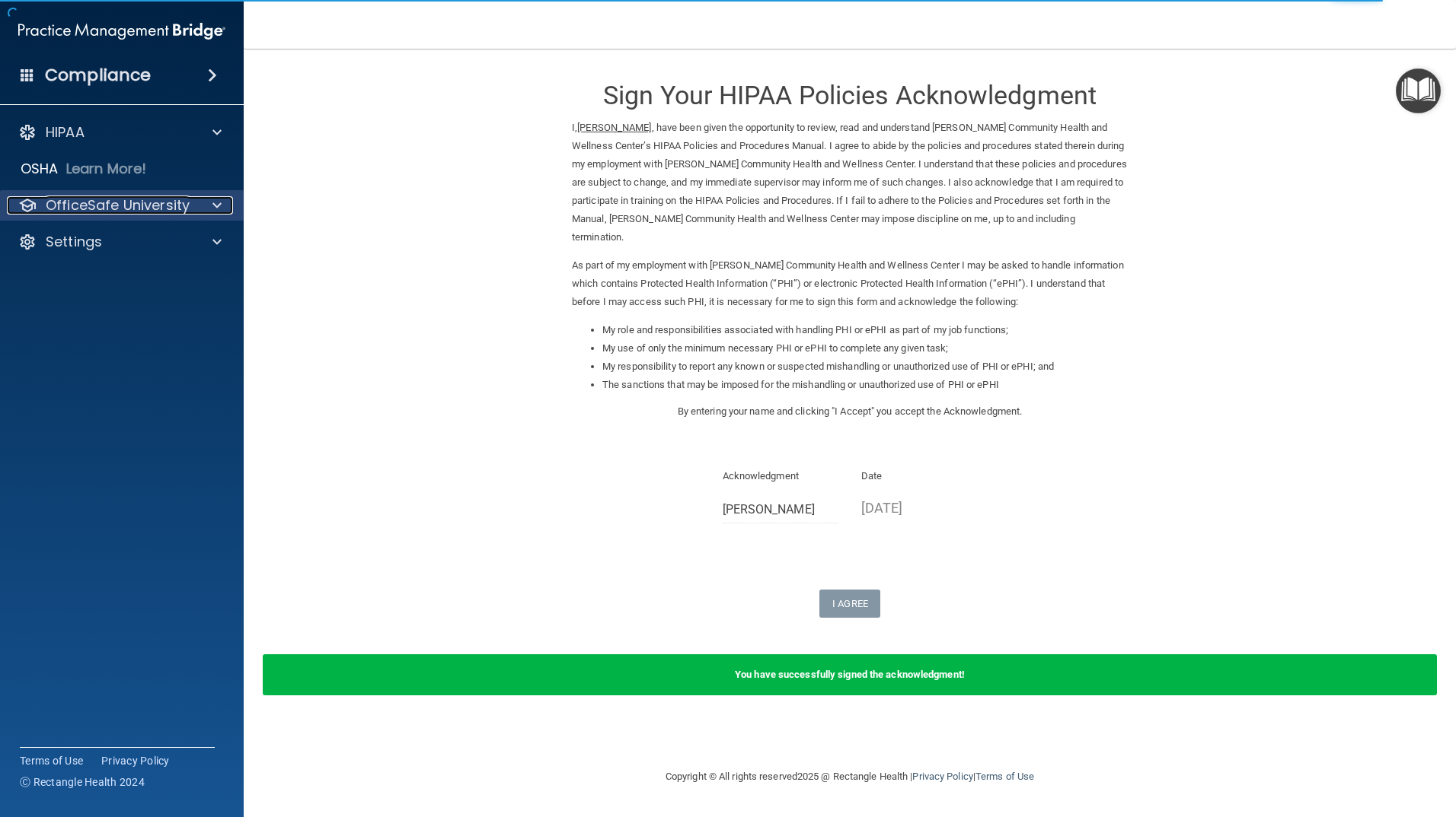
click at [115, 202] on p "OfficeSafe University" at bounding box center [118, 205] width 144 height 18
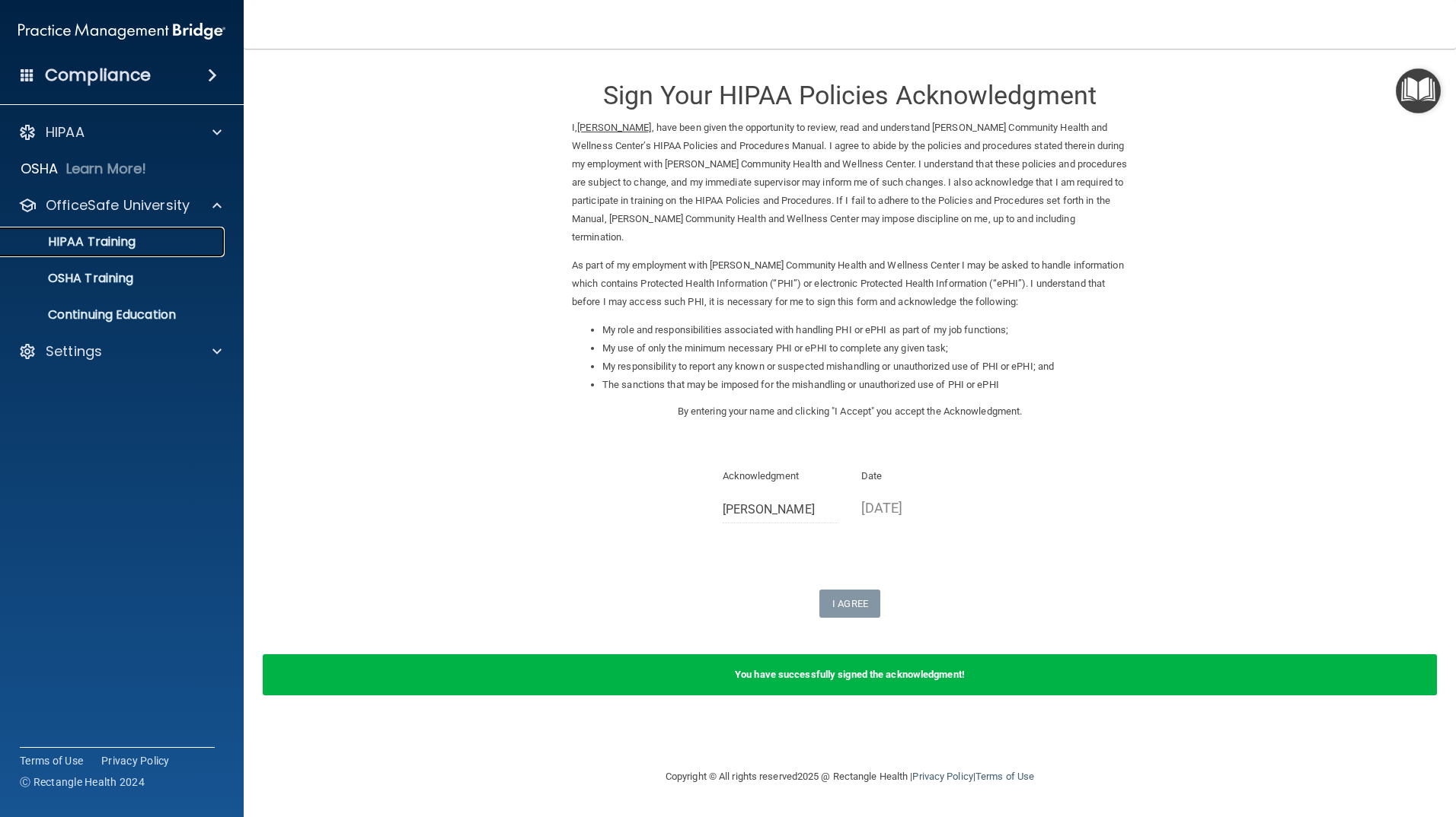
click at [106, 243] on p "HIPAA Training" at bounding box center [72, 242] width 126 height 15
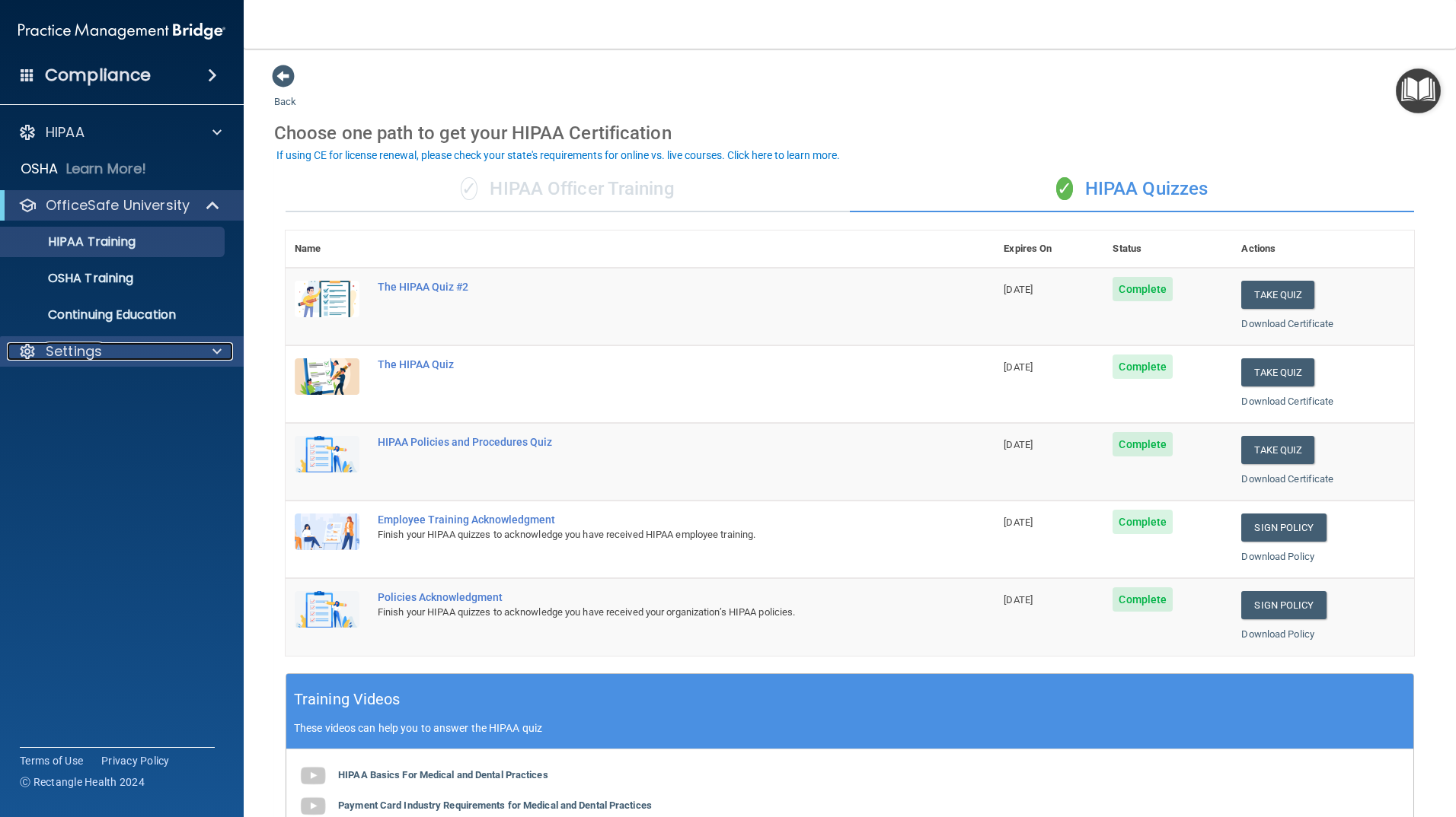
click at [67, 353] on p "Settings" at bounding box center [74, 351] width 57 height 18
click at [74, 426] on p "Sign Out" at bounding box center [113, 425] width 208 height 15
